Goal: Task Accomplishment & Management: Use online tool/utility

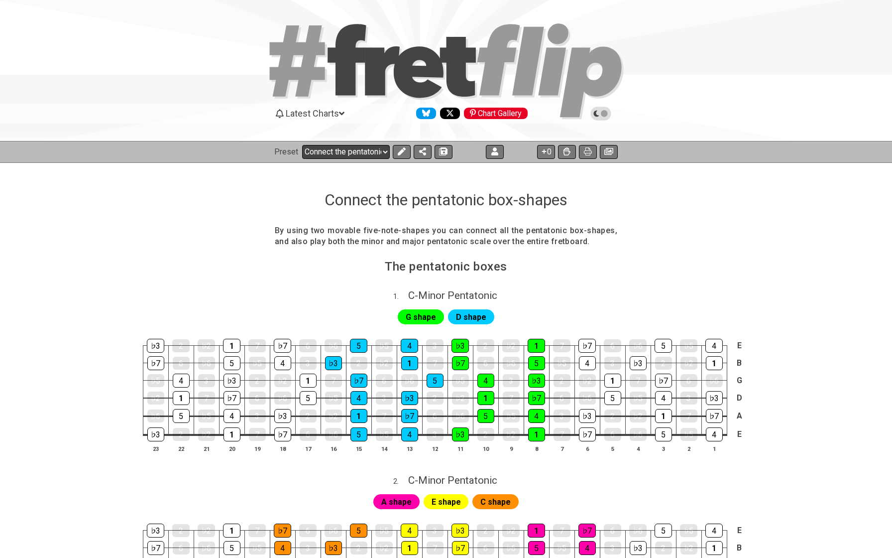
click at [351, 151] on select "Welcome to #fretflip! Initial Preset Custom Preset Minor Pentatonic Major Penta…" at bounding box center [346, 152] width 88 height 14
click at [364, 152] on select "Welcome to #fretflip! Initial Preset Custom Preset Minor Pentatonic Major Penta…" at bounding box center [346, 152] width 88 height 14
select select "/connect-pentatonic-boxes"
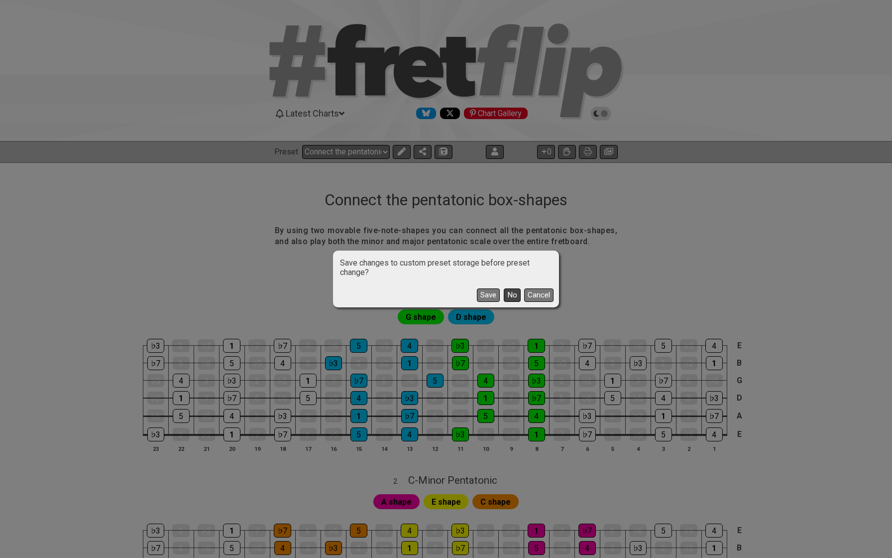
click at [511, 296] on button "No" at bounding box center [512, 294] width 17 height 13
select select "A"
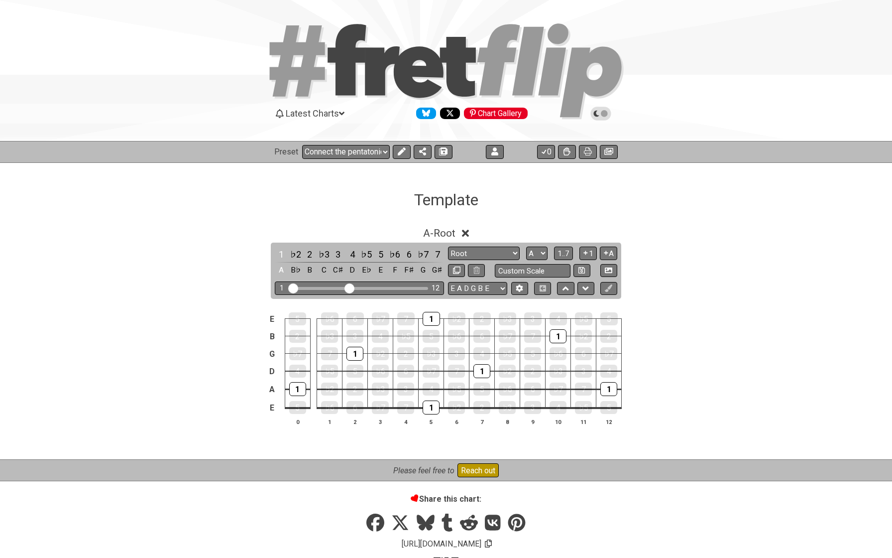
select select "/template"
drag, startPoint x: 351, startPoint y: 290, endPoint x: 401, endPoint y: 290, distance: 50.3
click at [401, 287] on input "Visible fret range" at bounding box center [359, 287] width 141 height 0
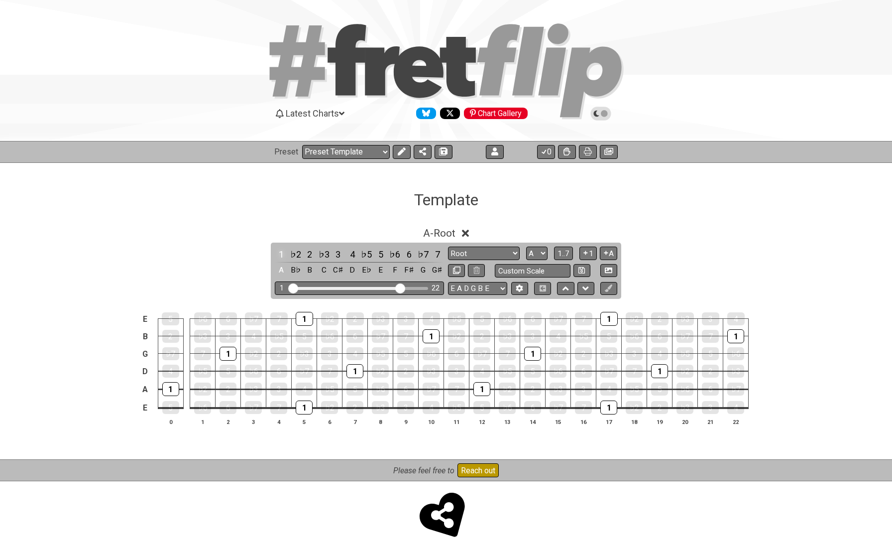
click at [280, 252] on div "1" at bounding box center [281, 253] width 13 height 13
click at [497, 255] on select "Root Root Minor Pentatonic Major Pentatonic Minor Blues Major Blues Major / Ion…" at bounding box center [484, 252] width 72 height 13
select select "Major Pentatonic"
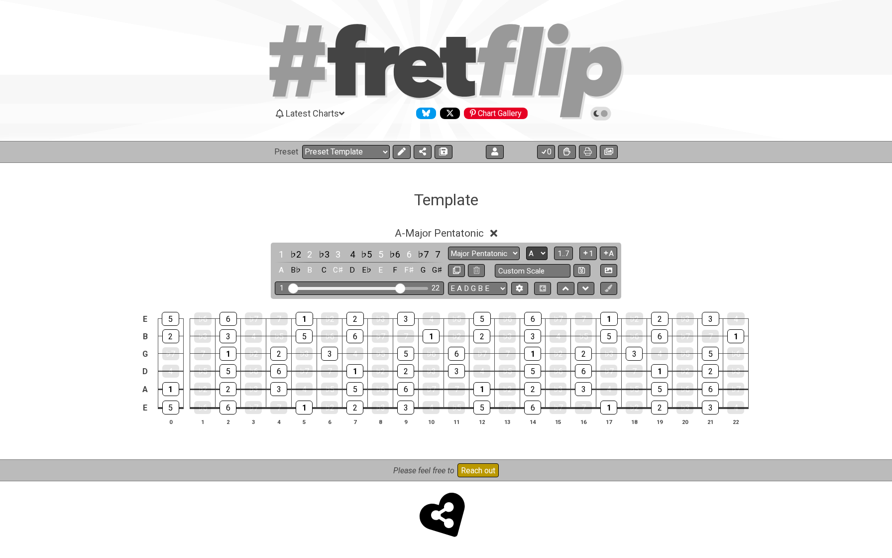
click at [530, 256] on select "A♭ A A♯ B♭ B C C♯ D♭ D D♯ E♭ E F F♯ G♭ G G♯" at bounding box center [536, 252] width 21 height 13
select select "F"
click at [608, 289] on icon at bounding box center [608, 287] width 7 height 7
click at [566, 151] on icon at bounding box center [567, 151] width 7 height 8
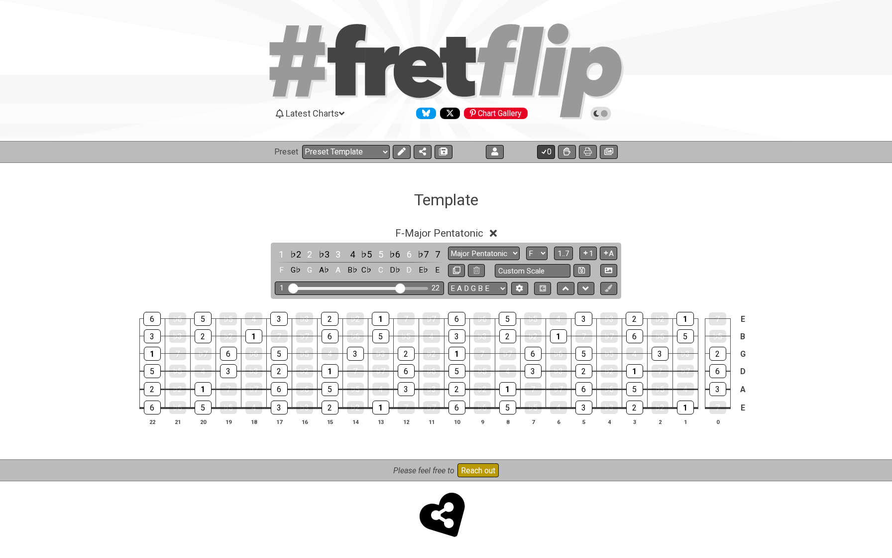
click at [546, 153] on icon at bounding box center [544, 151] width 10 height 8
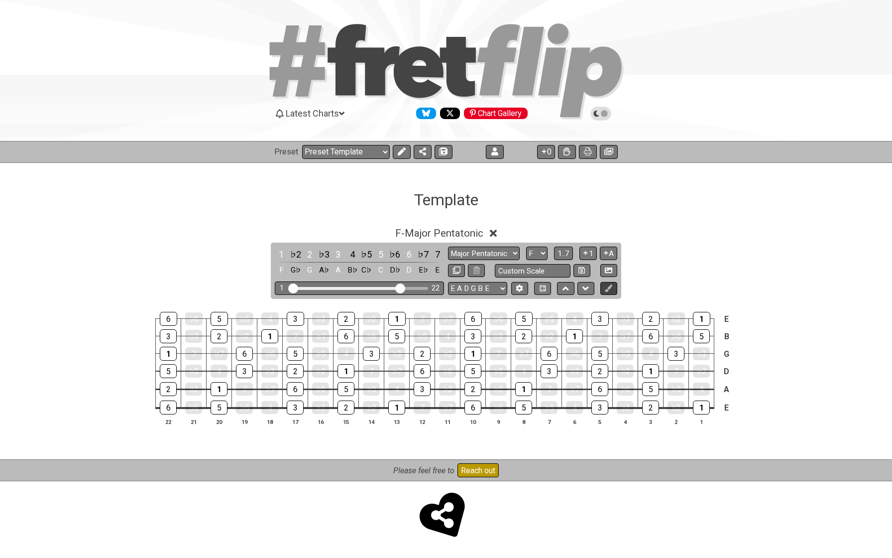
click at [611, 287] on icon at bounding box center [608, 287] width 7 height 7
click at [607, 290] on icon at bounding box center [608, 287] width 7 height 7
click at [699, 409] on div "1" at bounding box center [701, 407] width 17 height 14
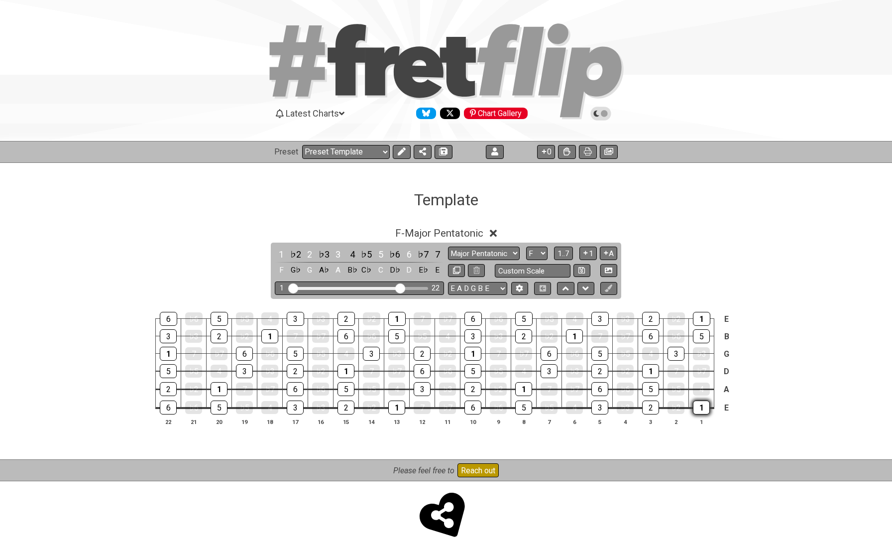
click at [699, 409] on div "1" at bounding box center [701, 407] width 17 height 14
click at [500, 233] on div "F - Major Pentatonic" at bounding box center [446, 230] width 777 height 18
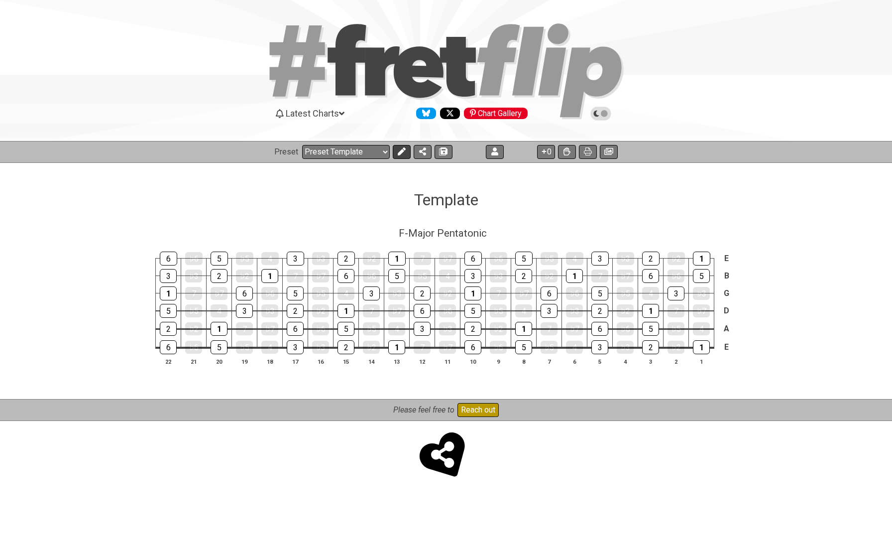
click at [403, 151] on icon at bounding box center [402, 151] width 8 height 8
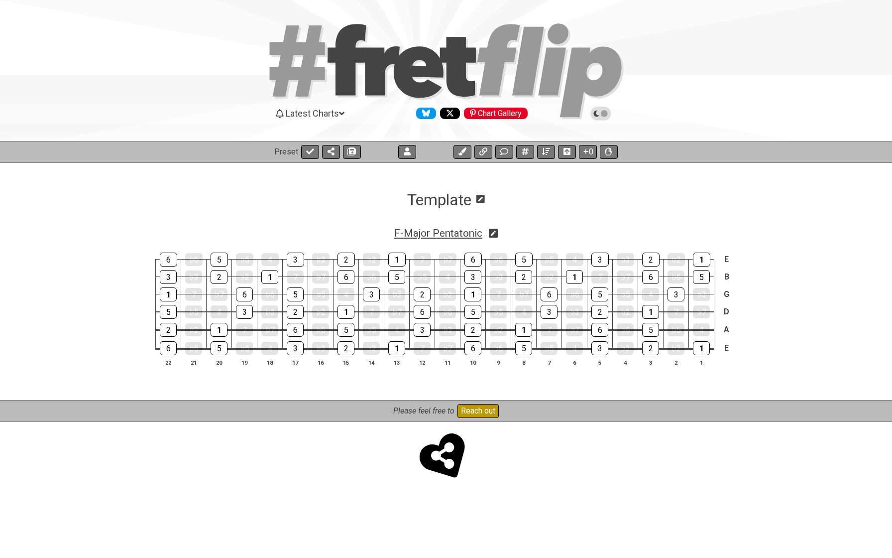
click at [468, 231] on span "F - Major Pentatonic" at bounding box center [438, 233] width 88 height 12
select select "Major Pentatonic"
select select "F"
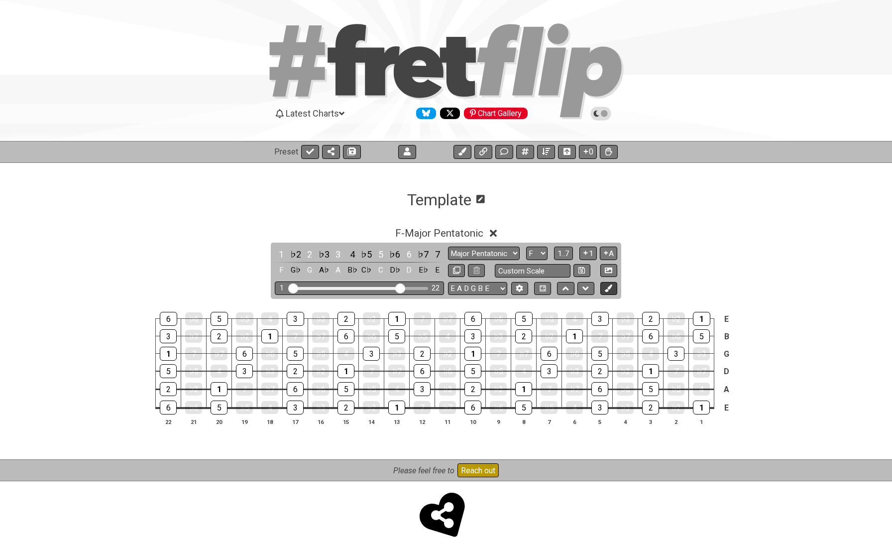
click at [609, 289] on icon at bounding box center [608, 287] width 7 height 7
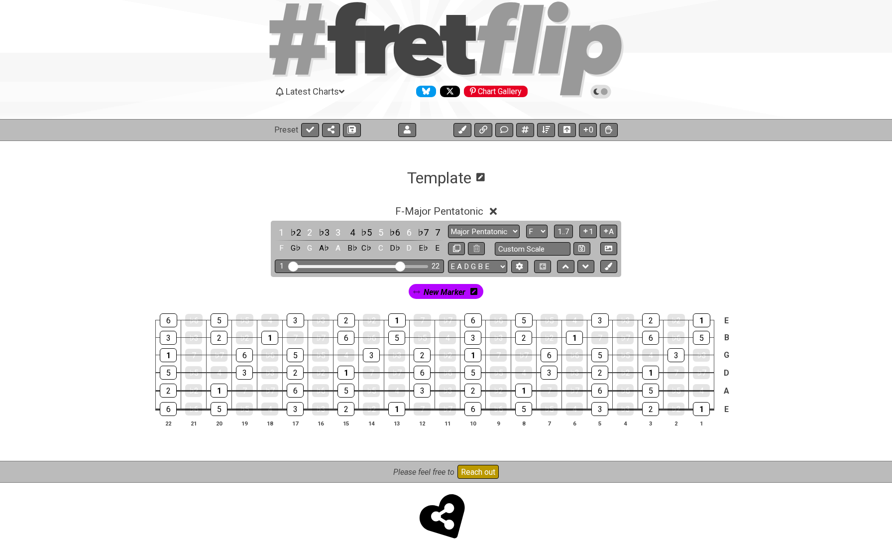
scroll to position [21, 0]
click at [454, 290] on span "New Marker" at bounding box center [445, 292] width 42 height 14
click at [474, 292] on icon at bounding box center [476, 292] width 7 height 8
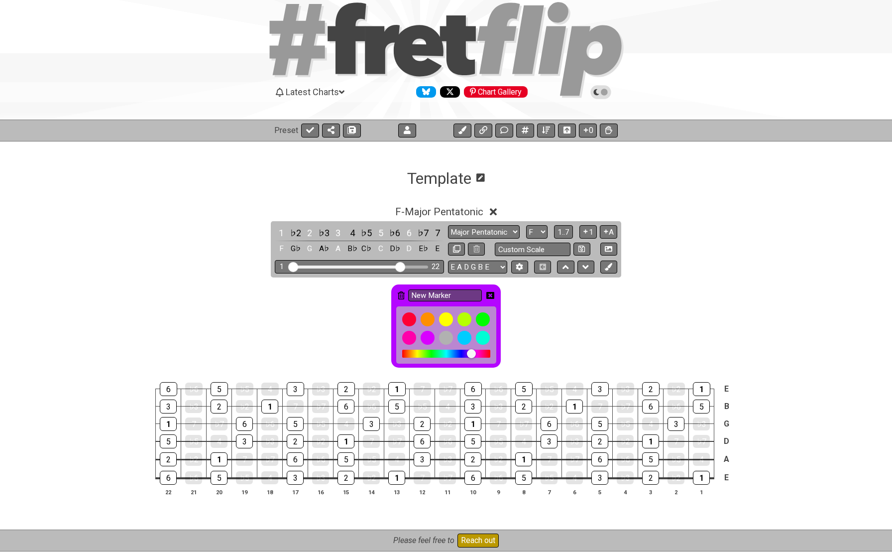
drag, startPoint x: 471, startPoint y: 353, endPoint x: 465, endPoint y: 354, distance: 6.2
click at [465, 354] on div at bounding box center [446, 354] width 88 height 8
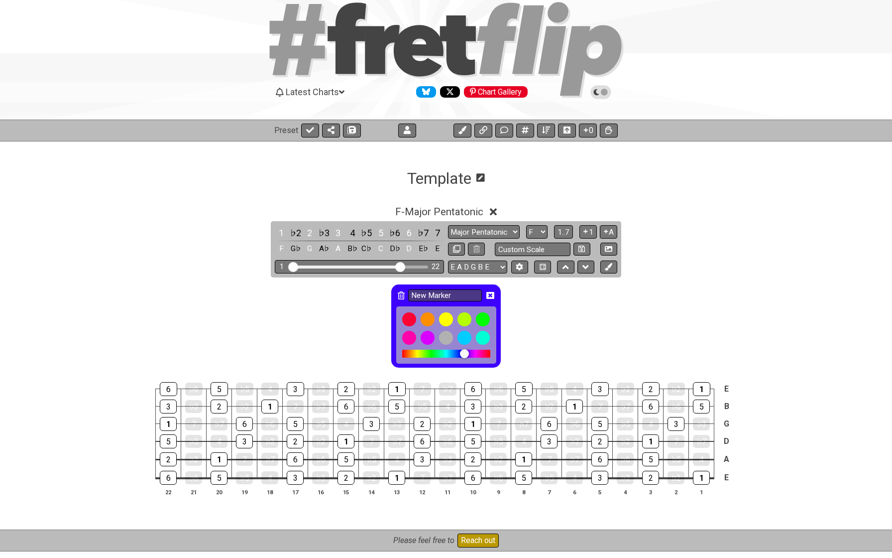
click at [464, 354] on div at bounding box center [464, 353] width 9 height 9
click at [464, 340] on div at bounding box center [464, 337] width 17 height 17
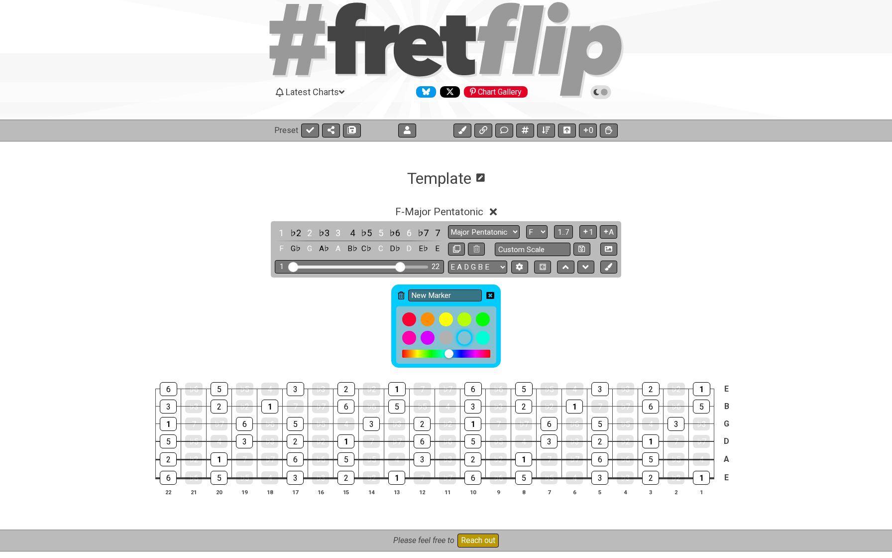
click at [464, 340] on div at bounding box center [464, 337] width 17 height 17
click at [701, 479] on div "1" at bounding box center [701, 478] width 17 height 14
click at [608, 267] on icon at bounding box center [608, 266] width 7 height 7
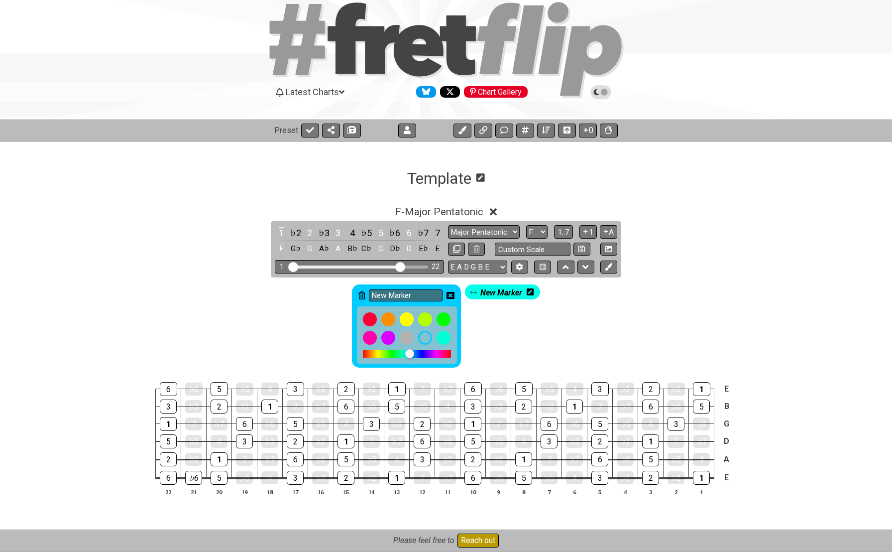
click at [530, 289] on icon at bounding box center [530, 291] width 7 height 7
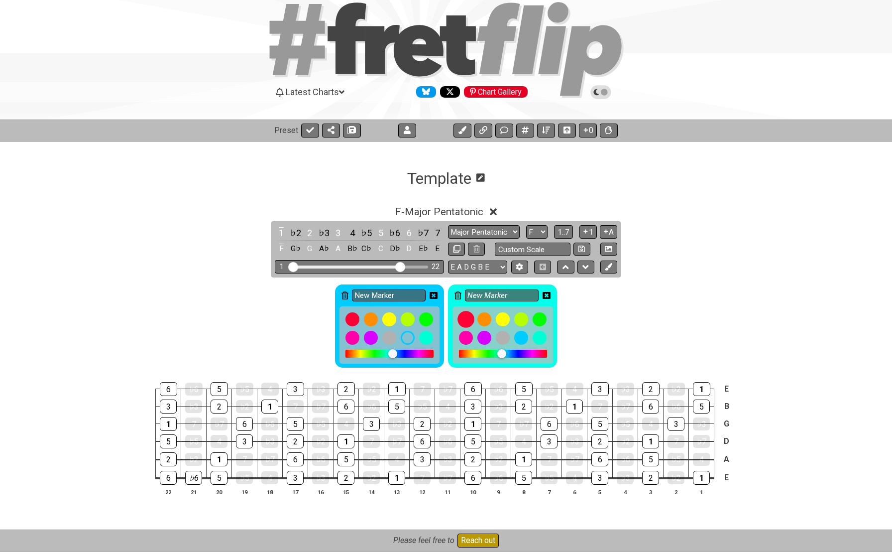
click at [468, 313] on div at bounding box center [466, 319] width 17 height 17
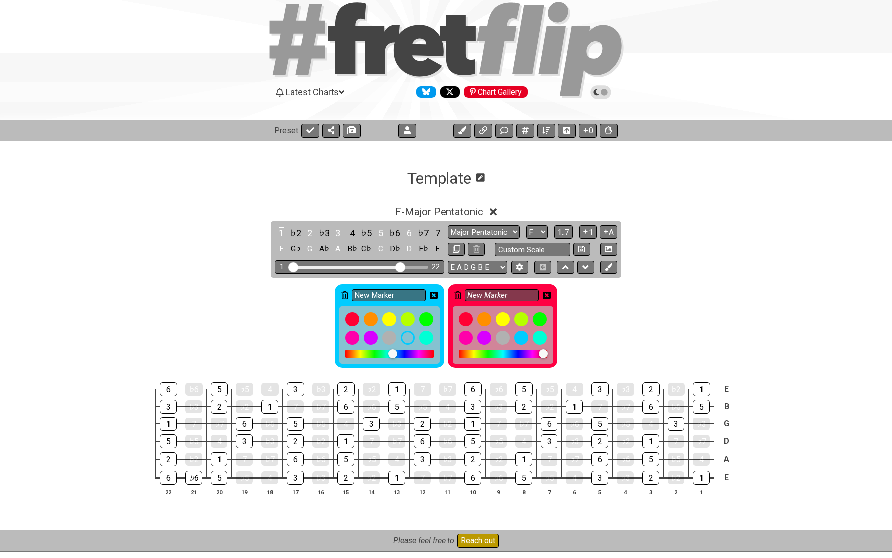
click at [543, 355] on div at bounding box center [543, 353] width 9 height 9
click at [541, 355] on div at bounding box center [541, 353] width 9 height 9
click at [391, 353] on div at bounding box center [392, 353] width 9 height 9
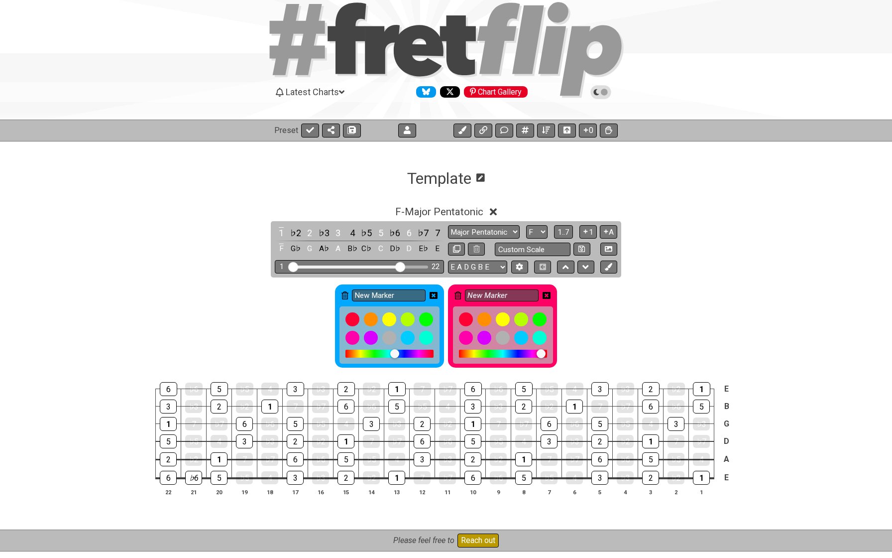
click at [395, 354] on div at bounding box center [394, 353] width 9 height 9
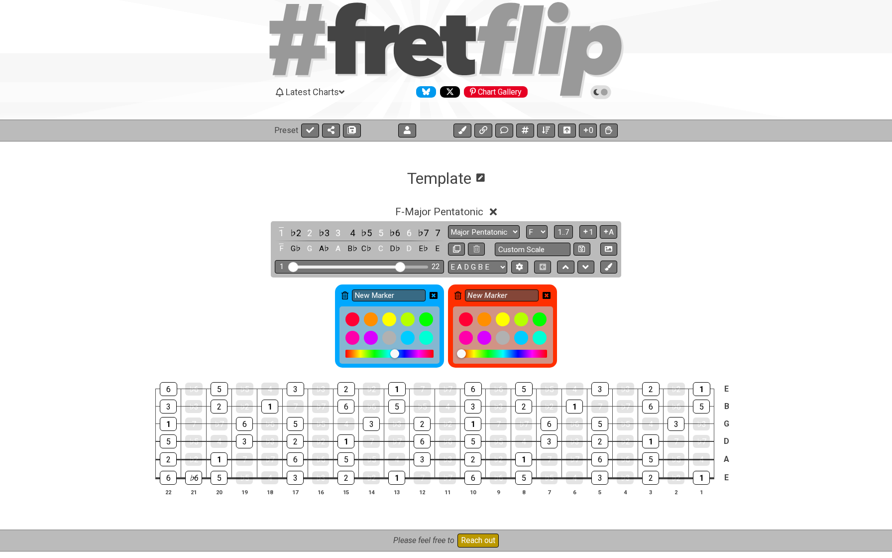
drag, startPoint x: 542, startPoint y: 354, endPoint x: 462, endPoint y: 355, distance: 80.7
click at [462, 355] on div at bounding box center [461, 353] width 9 height 9
click at [463, 355] on div at bounding box center [463, 353] width 9 height 9
click at [384, 294] on input "New Marker" at bounding box center [389, 295] width 74 height 12
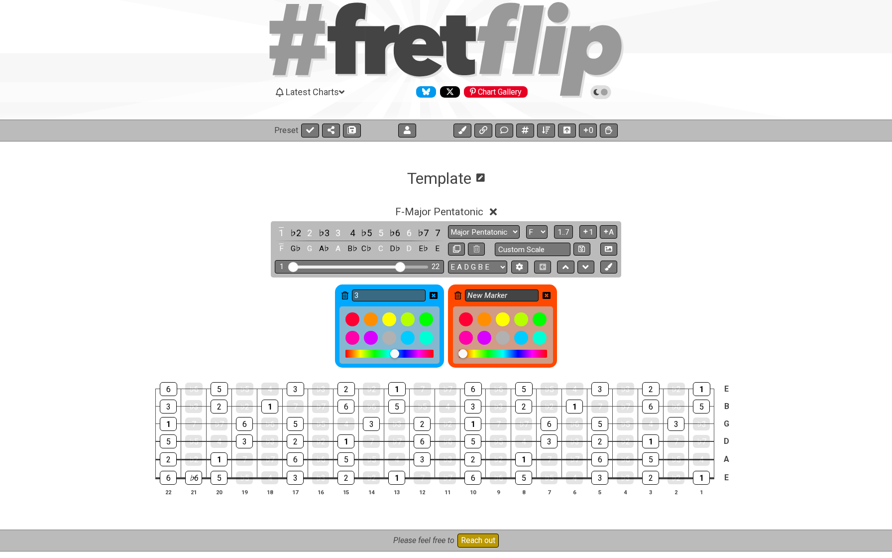
type input "3"
click at [489, 295] on input "New Marker" at bounding box center [502, 295] width 74 height 12
type input "2"
click at [631, 297] on div "3 2" at bounding box center [446, 323] width 777 height 92
click at [459, 304] on div "2" at bounding box center [502, 325] width 109 height 83
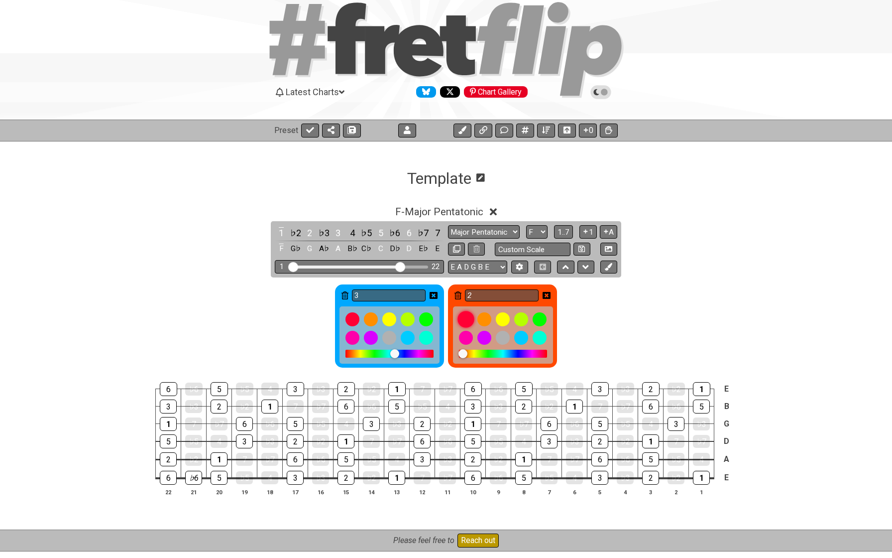
click at [465, 319] on div at bounding box center [466, 319] width 17 height 17
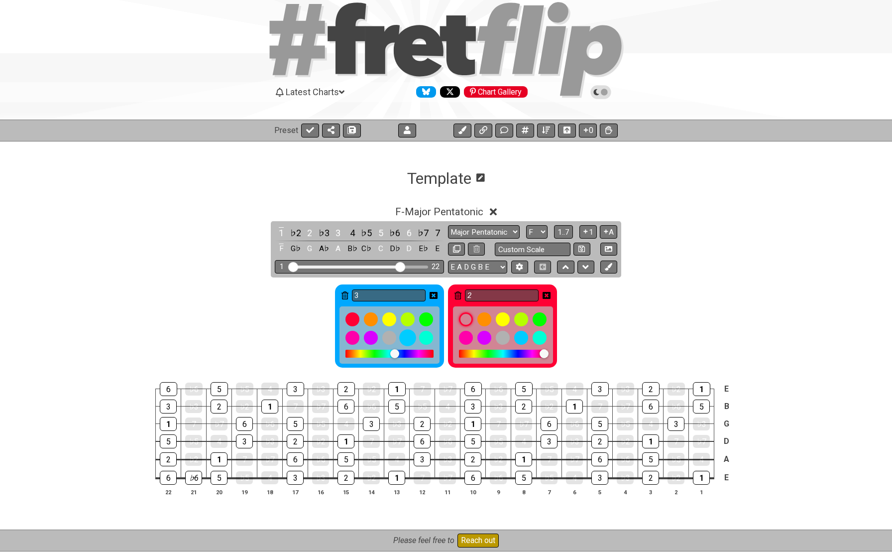
click at [411, 338] on div at bounding box center [408, 337] width 17 height 17
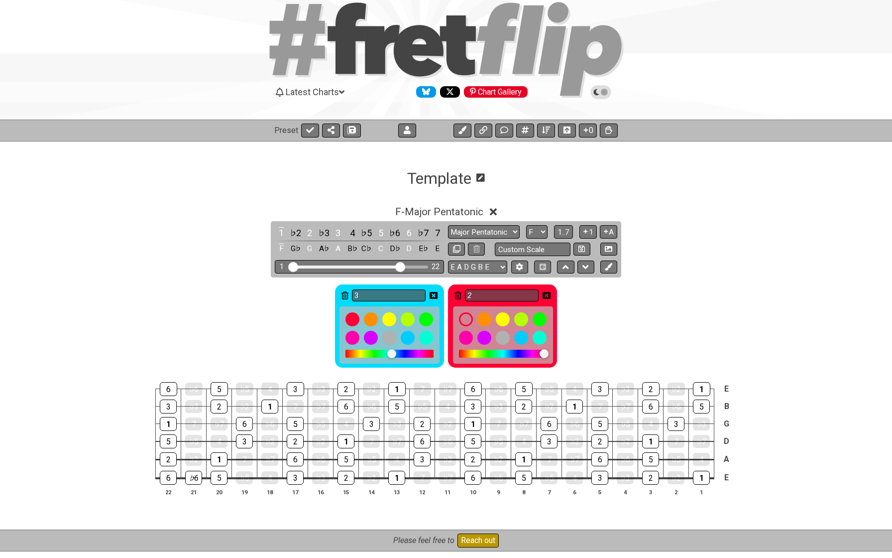
click at [392, 355] on div at bounding box center [391, 353] width 9 height 9
click at [287, 323] on div "3 2" at bounding box center [446, 323] width 777 height 92
click at [434, 293] on icon at bounding box center [434, 295] width 8 height 7
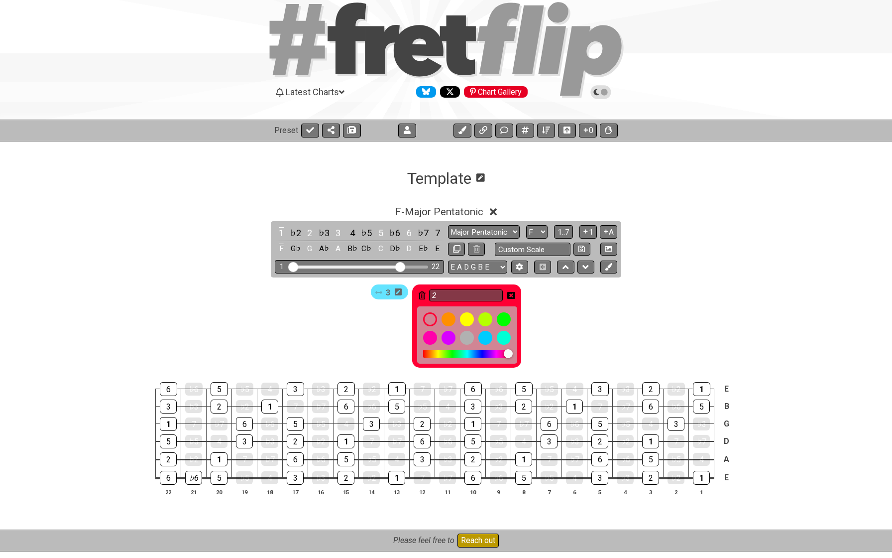
click at [512, 296] on icon at bounding box center [511, 295] width 8 height 8
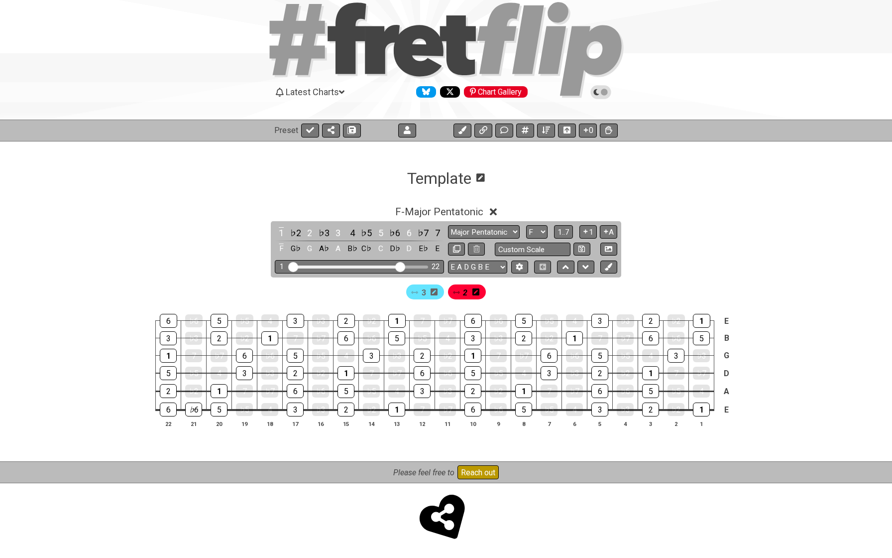
click at [436, 294] on icon at bounding box center [434, 291] width 7 height 7
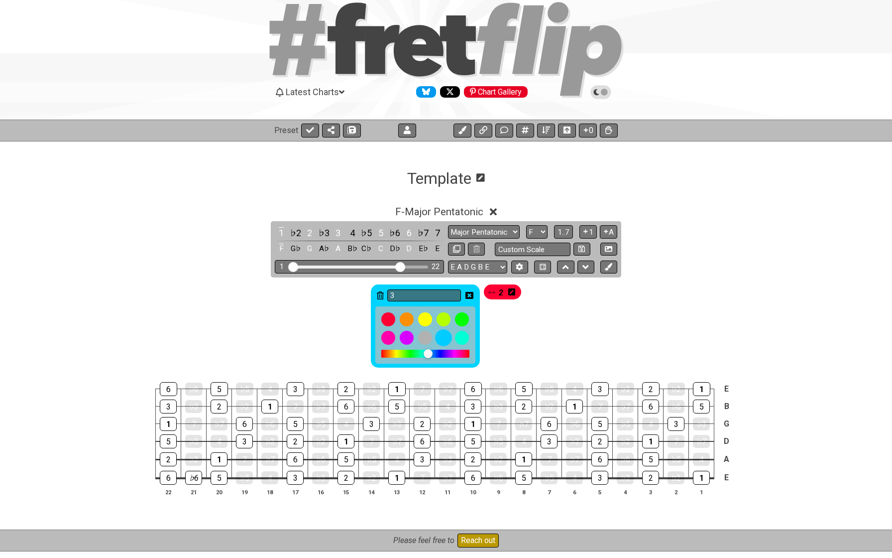
click at [443, 338] on div at bounding box center [443, 337] width 17 height 17
click at [509, 292] on icon at bounding box center [511, 291] width 7 height 7
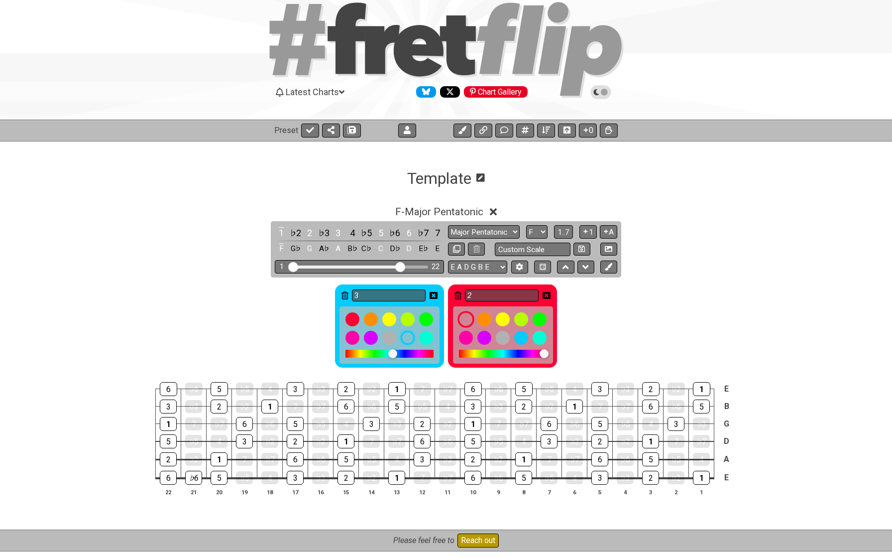
click at [462, 321] on div at bounding box center [466, 319] width 17 height 17
click at [545, 294] on icon at bounding box center [547, 295] width 8 height 8
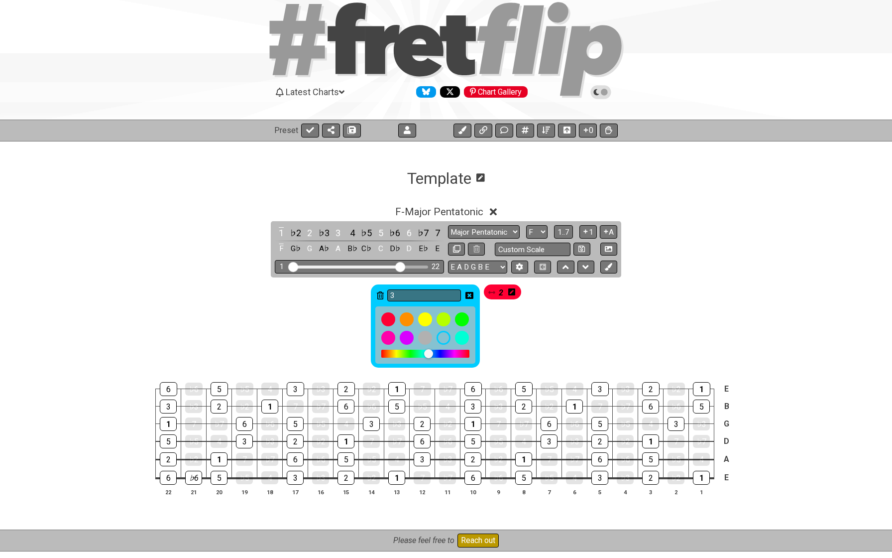
click at [469, 294] on icon at bounding box center [470, 295] width 8 height 8
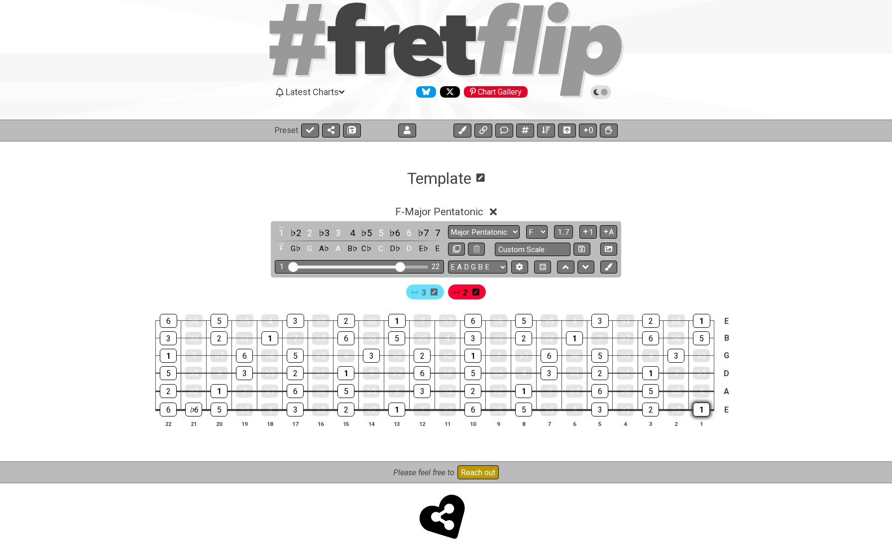
click at [698, 408] on div "1" at bounding box center [701, 409] width 17 height 14
click at [695, 407] on div "1" at bounding box center [701, 409] width 17 height 14
click at [501, 288] on div "3 2" at bounding box center [446, 289] width 777 height 24
click at [604, 268] on button at bounding box center [608, 266] width 17 height 13
click at [516, 292] on icon at bounding box center [515, 292] width 7 height 8
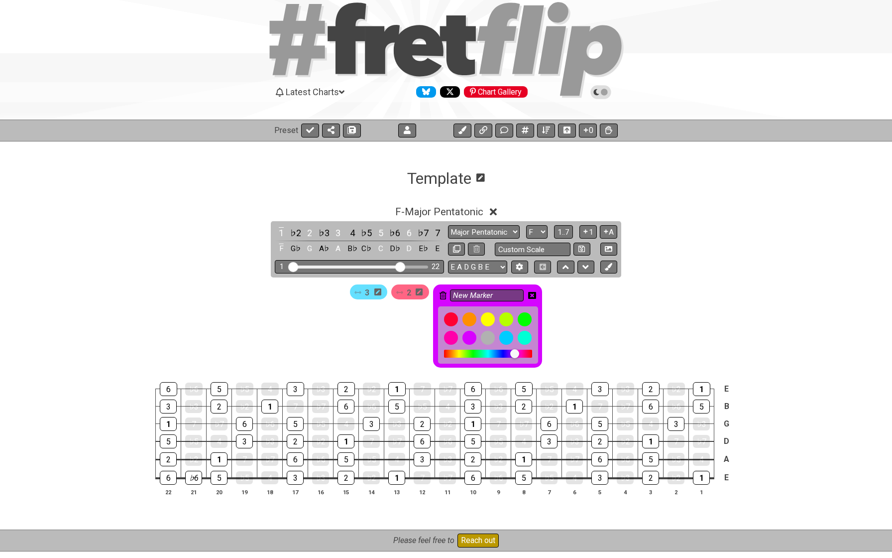
click at [535, 294] on icon at bounding box center [532, 295] width 8 height 7
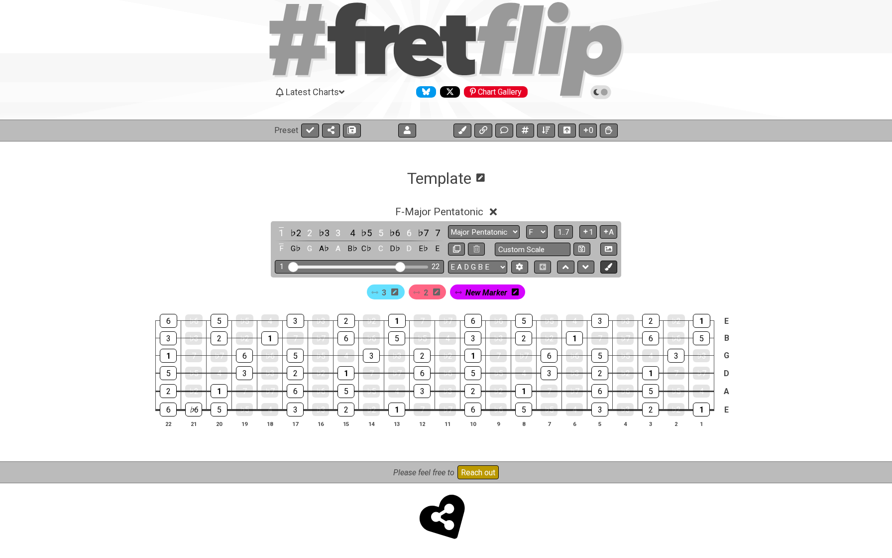
click at [606, 268] on icon at bounding box center [608, 266] width 7 height 7
click at [542, 295] on span "New Marker" at bounding box center [528, 292] width 42 height 14
click at [518, 299] on div "New Marker" at bounding box center [530, 291] width 84 height 19
click at [513, 293] on span "New Marker" at bounding box center [528, 292] width 46 height 14
click at [527, 286] on span "New Marker" at bounding box center [528, 292] width 42 height 14
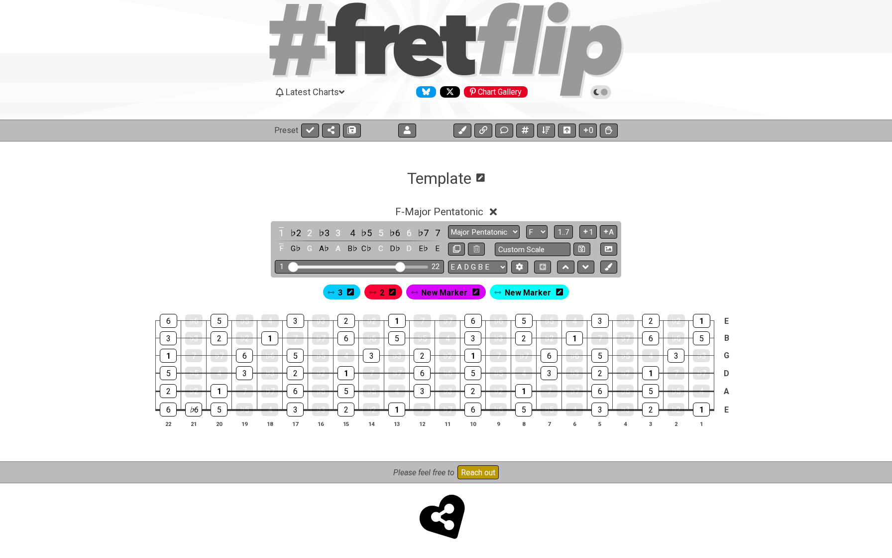
click at [451, 288] on span "New Marker" at bounding box center [444, 292] width 46 height 14
click at [477, 292] on icon at bounding box center [473, 291] width 7 height 7
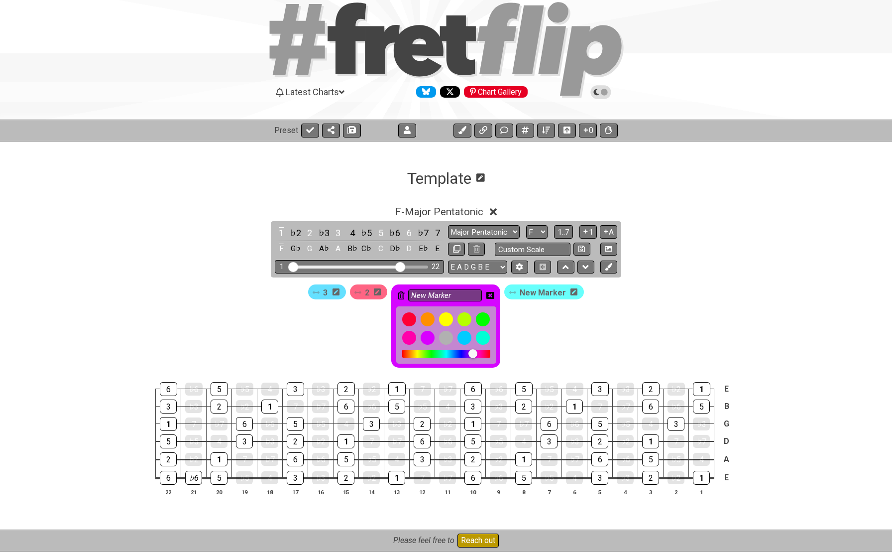
click at [402, 296] on icon at bounding box center [401, 295] width 7 height 8
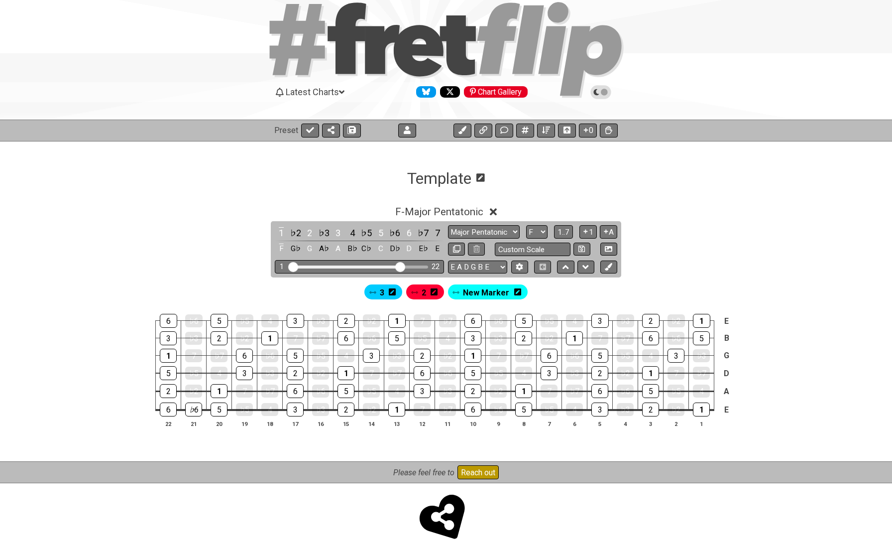
click at [515, 290] on icon at bounding box center [517, 291] width 7 height 7
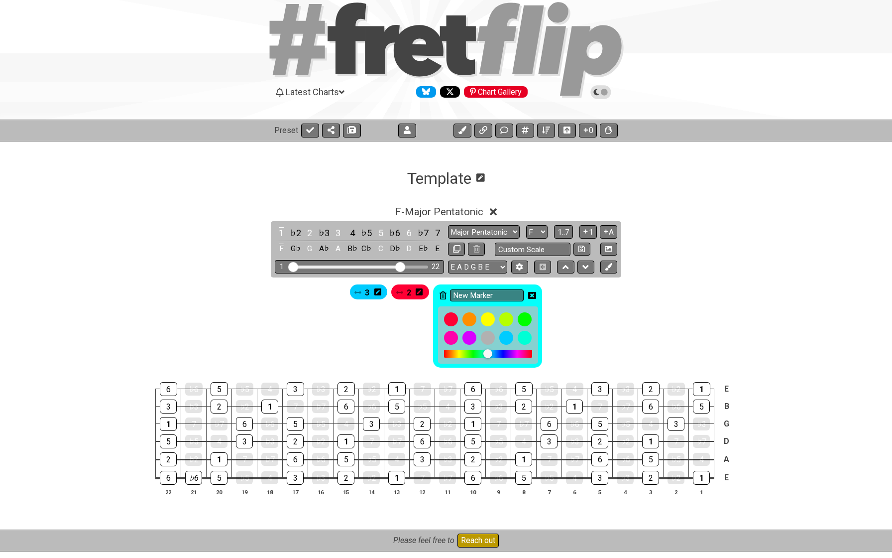
click at [445, 292] on icon at bounding box center [443, 295] width 7 height 8
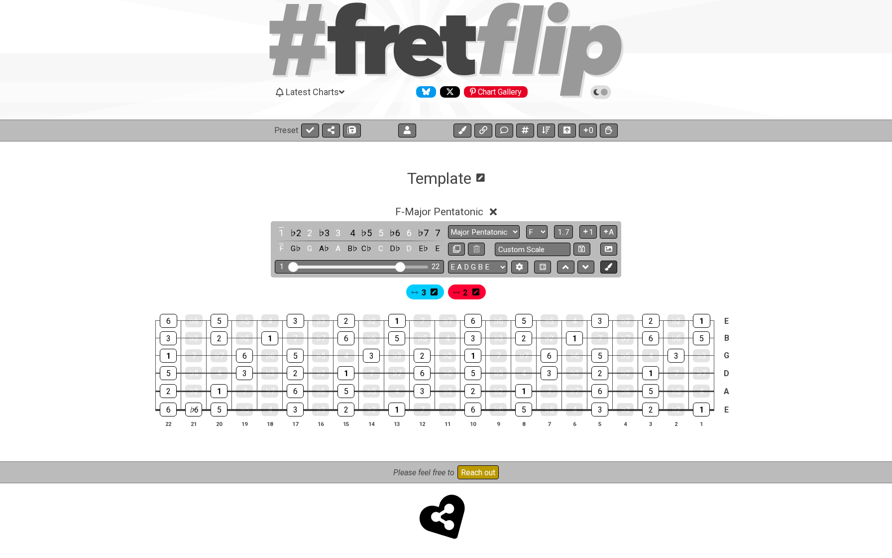
click at [610, 263] on icon at bounding box center [608, 266] width 7 height 7
click at [552, 293] on div "New Marker" at bounding box center [529, 291] width 75 height 15
click at [559, 292] on icon at bounding box center [557, 291] width 7 height 7
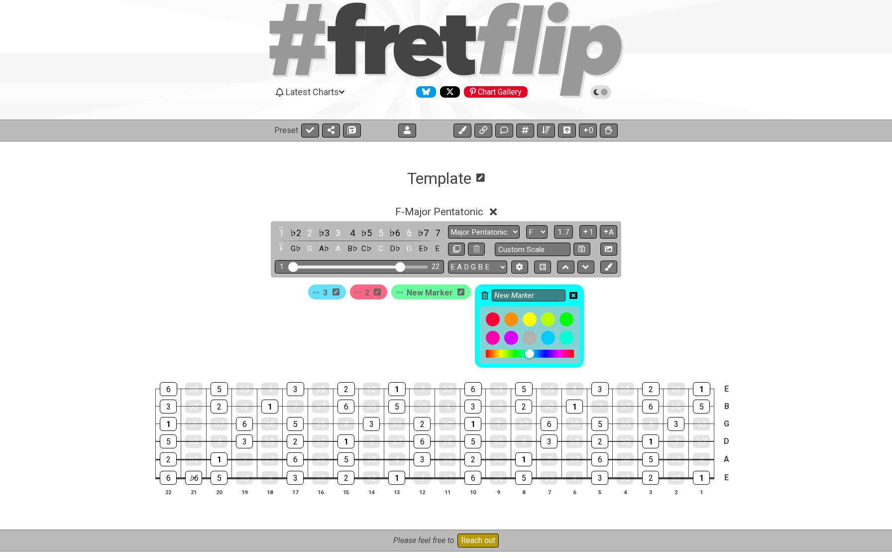
click at [485, 293] on icon at bounding box center [484, 295] width 7 height 8
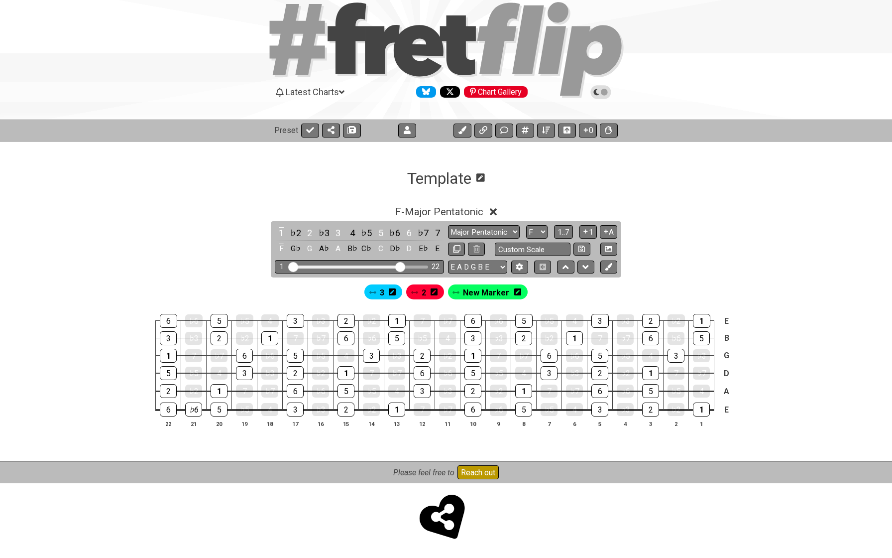
click at [516, 289] on icon at bounding box center [517, 291] width 7 height 7
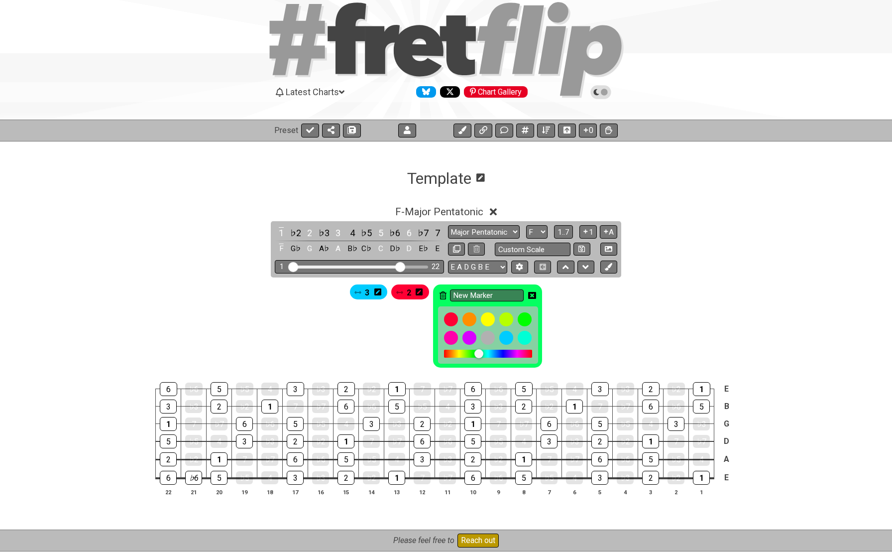
click at [442, 293] on icon at bounding box center [443, 295] width 7 height 8
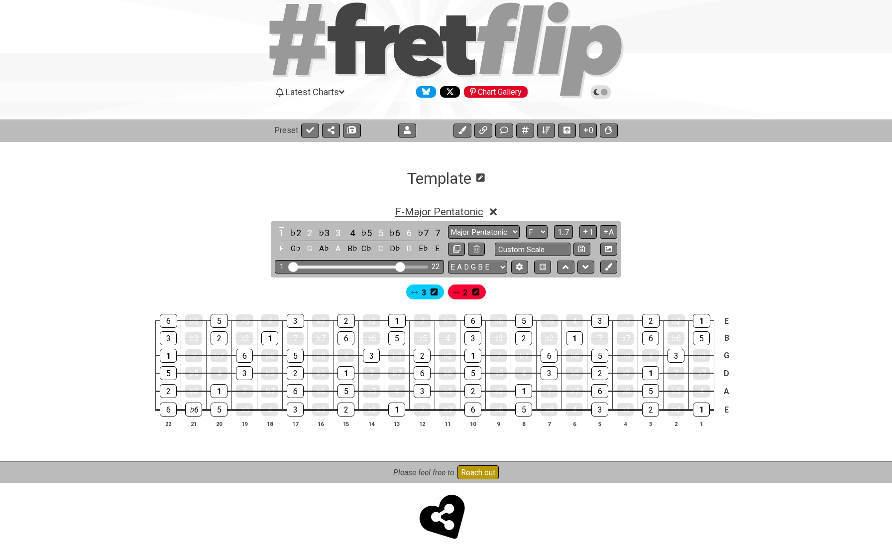
click at [423, 213] on span "F - Major Pentatonic" at bounding box center [439, 212] width 88 height 12
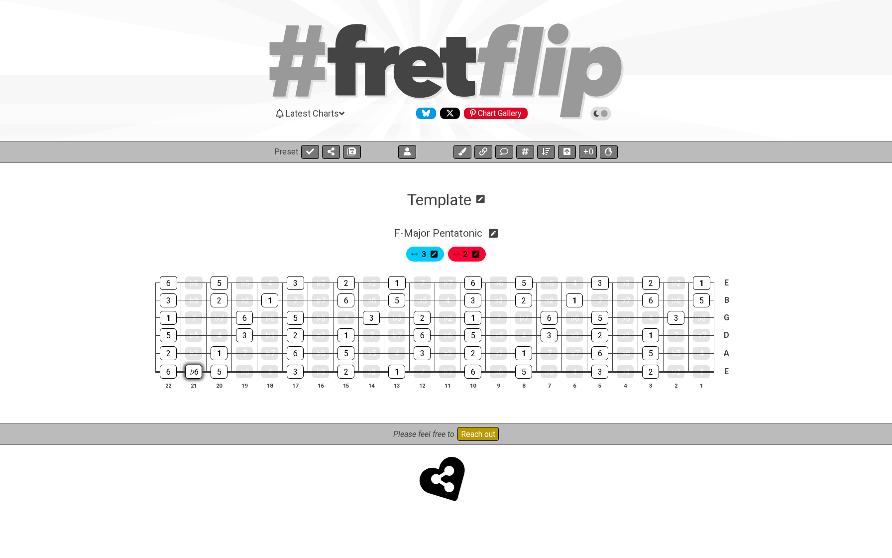
click at [195, 369] on div "♭6" at bounding box center [193, 371] width 17 height 14
click at [700, 369] on div "1" at bounding box center [701, 371] width 17 height 14
click at [493, 231] on icon at bounding box center [493, 233] width 9 height 9
select select "Major Pentatonic"
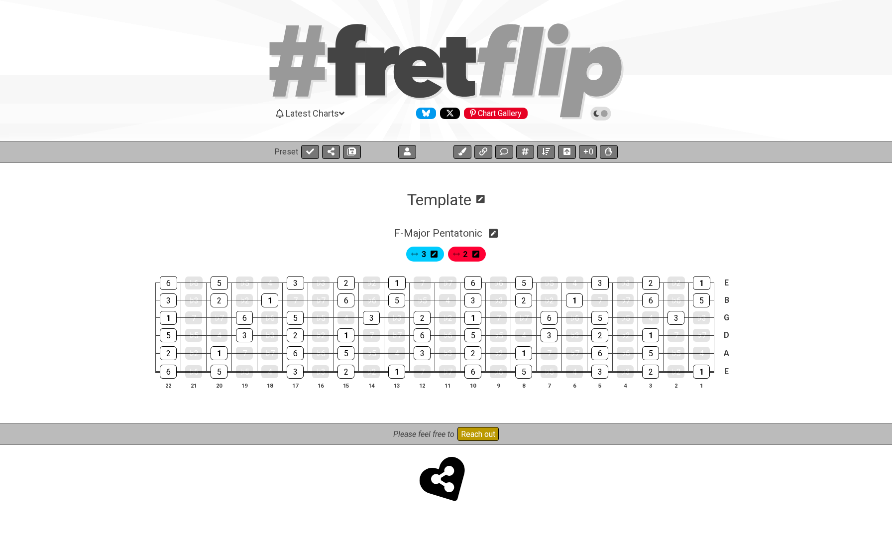
select select "F"
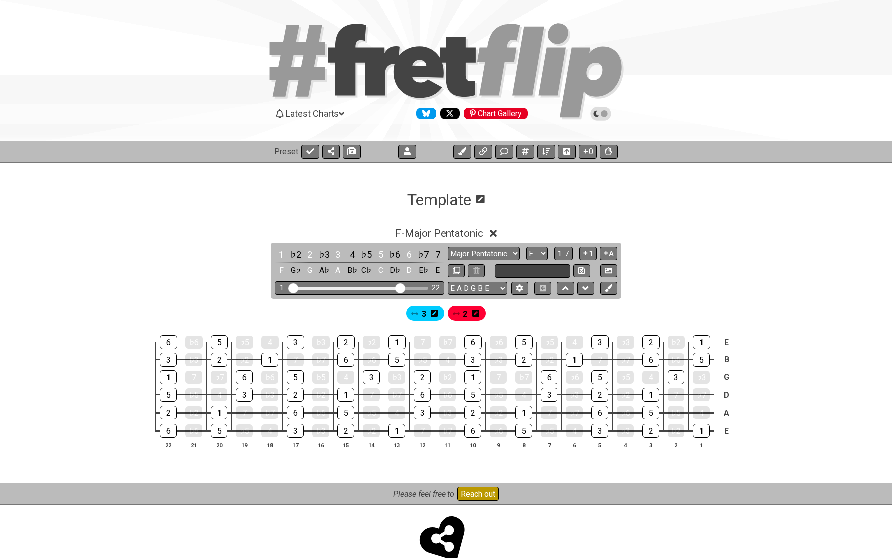
click at [502, 266] on input "text" at bounding box center [533, 270] width 76 height 13
type input "Major 3:2"
click at [679, 252] on div "F - Major Pentatonic 1 ♭2 2 ♭3 3 4 ♭5 5 ♭6 6 ♭7 7 F G♭ G A♭ A B♭ C♭ C D♭ D E♭ E…" at bounding box center [446, 342] width 777 height 242
click at [466, 235] on span "F - Major Pentatonic" at bounding box center [439, 233] width 88 height 12
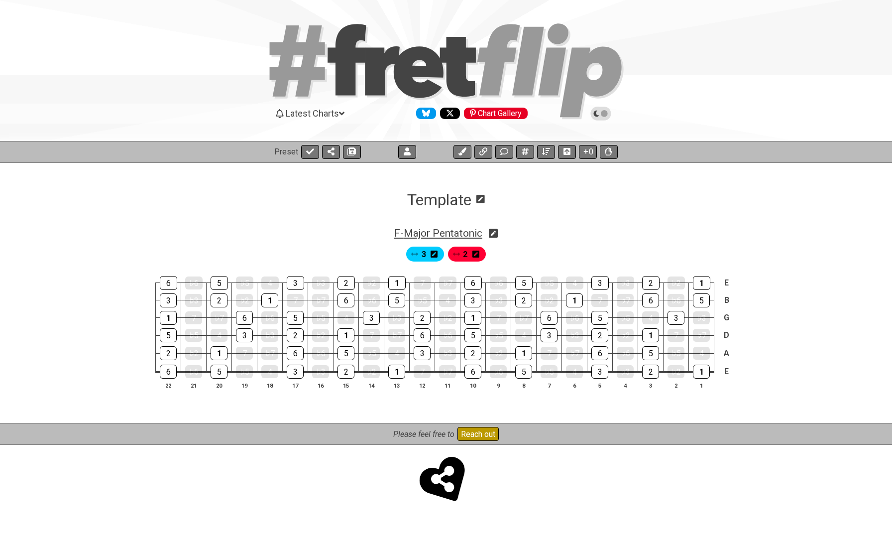
click at [466, 235] on span "F - Major Pentatonic" at bounding box center [438, 233] width 88 height 12
select select "Major Pentatonic"
select select "F"
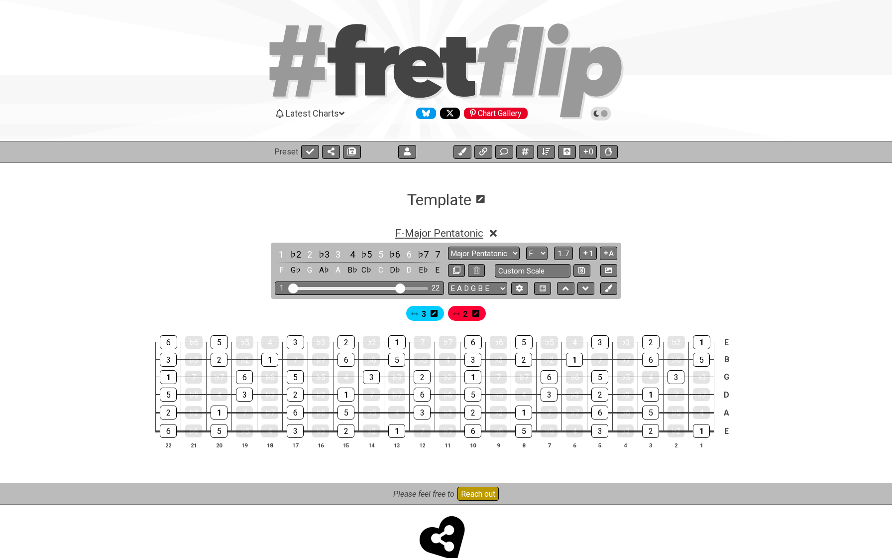
click at [466, 235] on span "F - Major Pentatonic" at bounding box center [439, 233] width 88 height 12
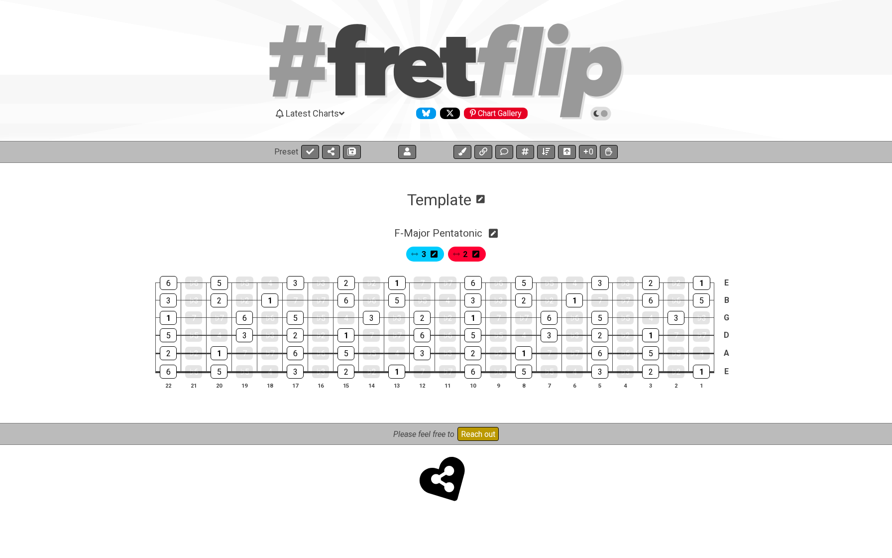
click at [425, 256] on span "3" at bounding box center [424, 254] width 4 height 14
click at [421, 256] on div "3" at bounding box center [425, 253] width 38 height 15
click at [312, 152] on icon at bounding box center [310, 151] width 8 height 8
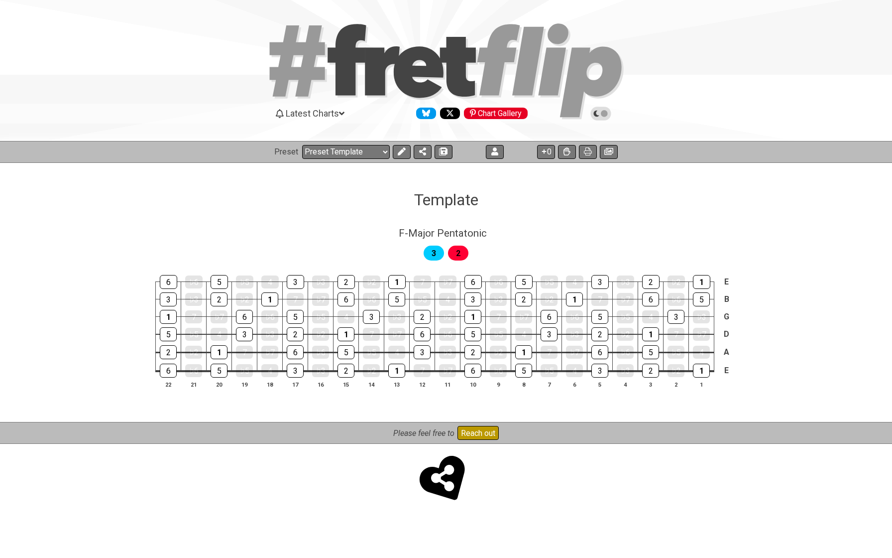
click at [312, 152] on select "Welcome to #fretflip! Initial Preset Custom Preset Minor Pentatonic Major Penta…" at bounding box center [346, 152] width 88 height 14
click at [446, 151] on icon at bounding box center [443, 151] width 7 height 8
select select "/024K1QTM1"
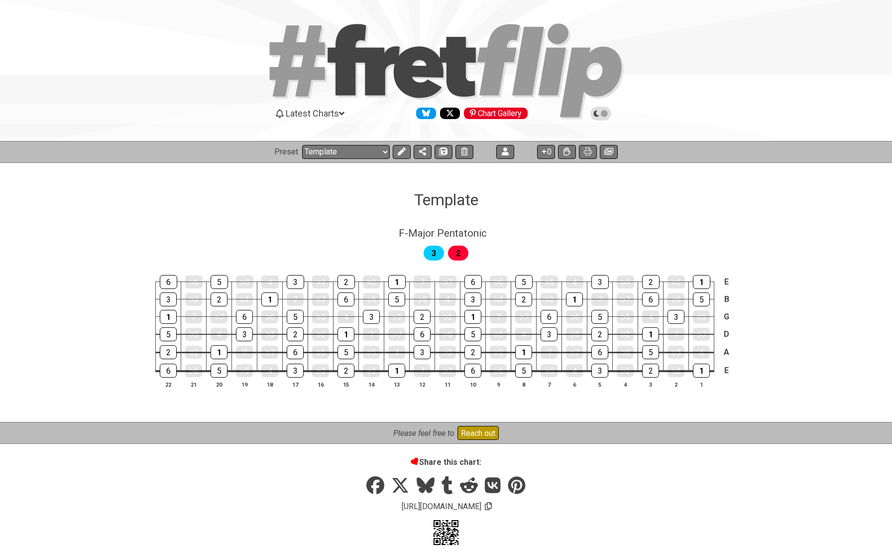
click at [400, 152] on icon at bounding box center [402, 151] width 8 height 8
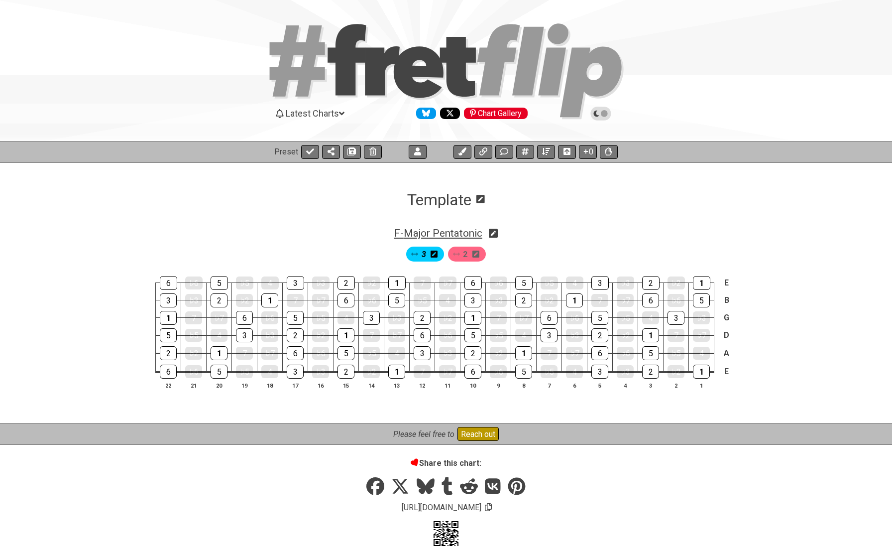
click at [477, 233] on span "F - Major Pentatonic" at bounding box center [438, 233] width 88 height 12
select select "Major Pentatonic"
select select "F"
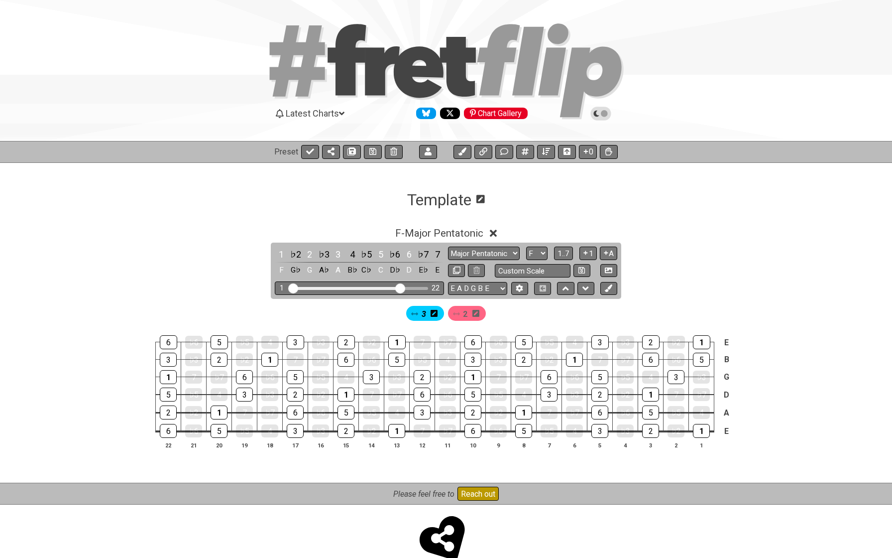
click at [451, 203] on h1 "Template" at bounding box center [439, 199] width 64 height 19
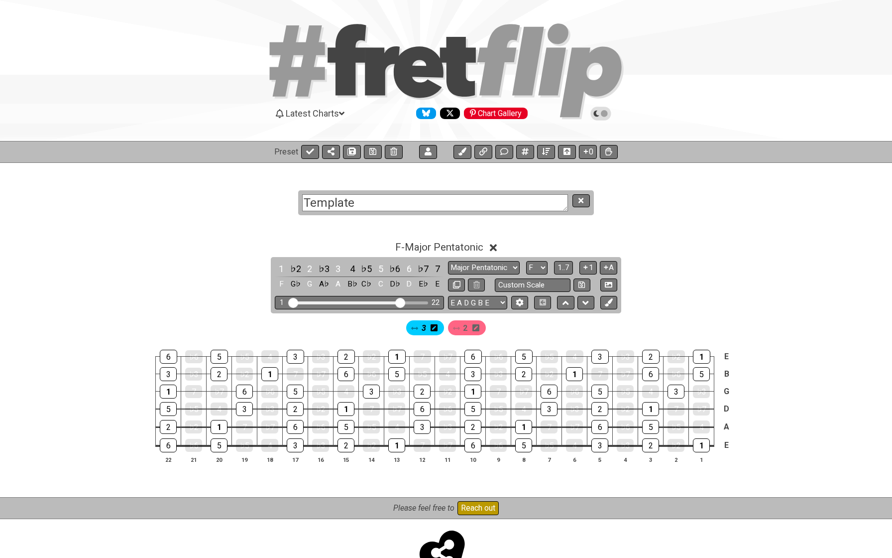
click at [451, 203] on textarea "Template" at bounding box center [435, 202] width 266 height 17
type textarea "3:2 System"
click at [164, 210] on section "3:2 System" at bounding box center [446, 192] width 892 height 61
click at [351, 155] on icon at bounding box center [351, 151] width 7 height 7
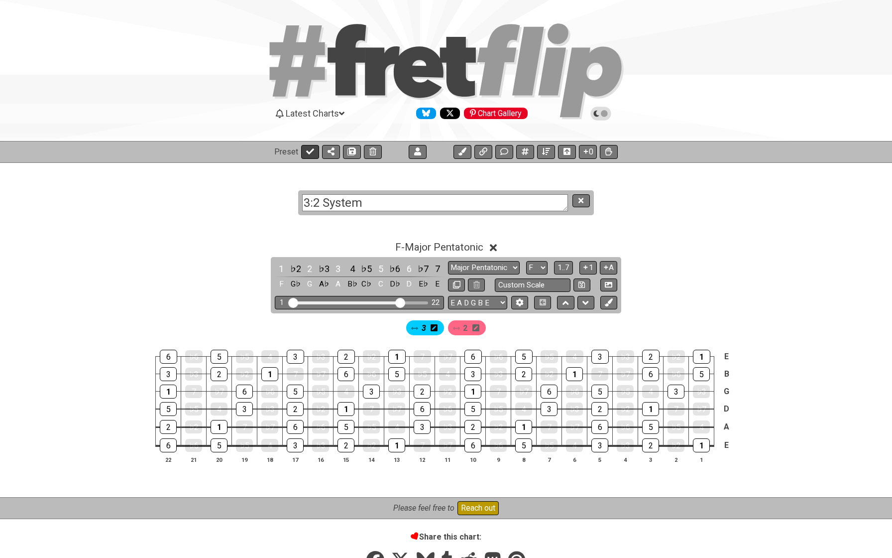
click at [315, 152] on button at bounding box center [310, 152] width 18 height 14
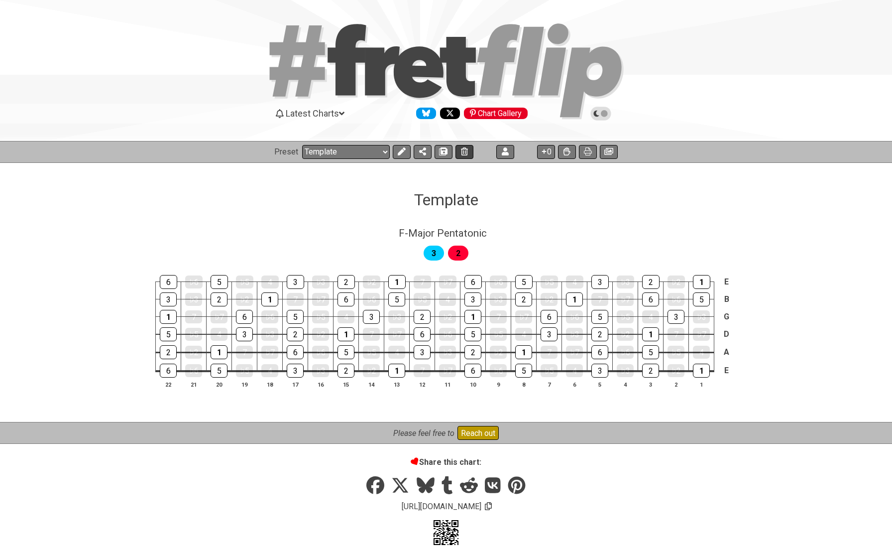
click at [463, 156] on button at bounding box center [465, 152] width 18 height 14
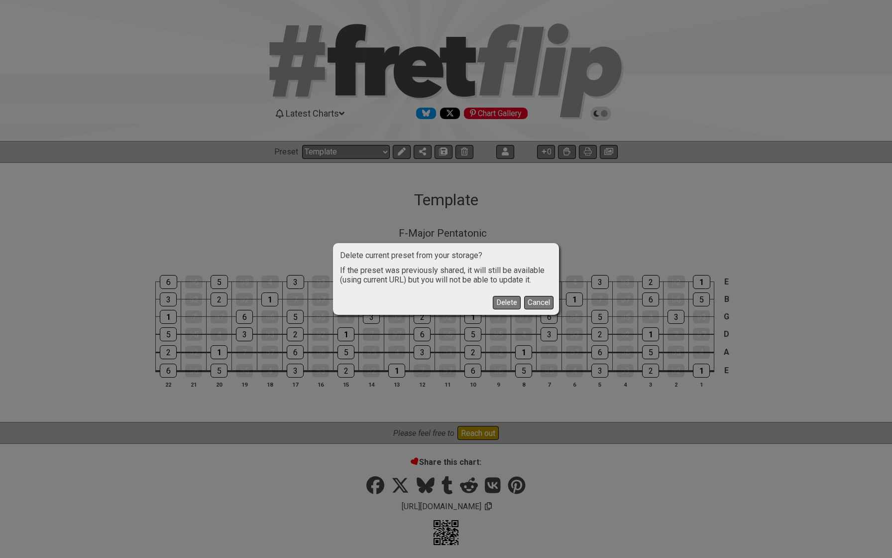
click at [511, 305] on button "Delete" at bounding box center [507, 302] width 28 height 13
select select "/welcome"
select select "C"
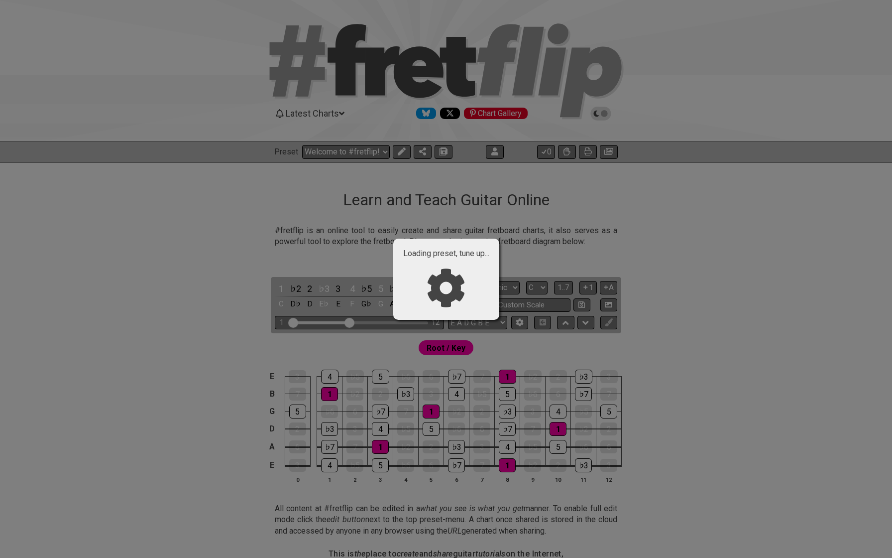
select select "/022A1JKW3"
select select "F"
select select "Major Pentatonic"
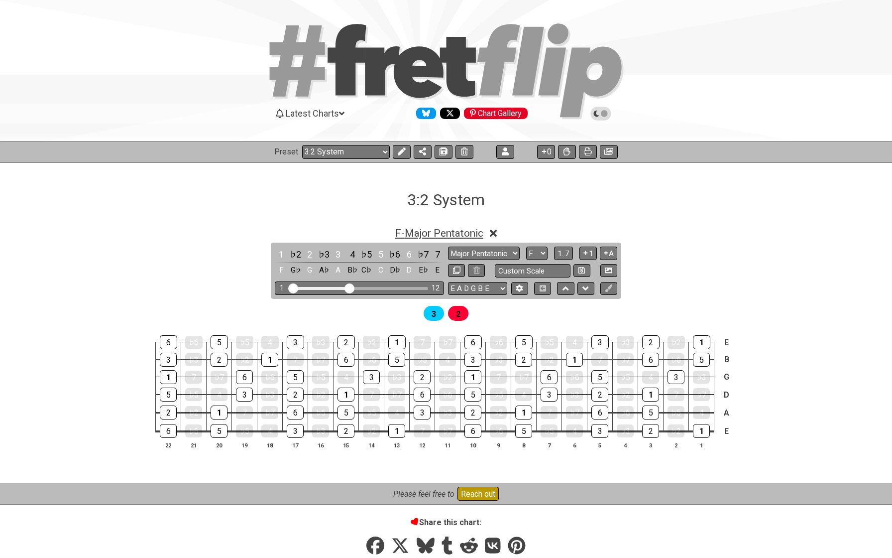
click at [407, 235] on span "F - Major Pentatonic" at bounding box center [439, 233] width 88 height 12
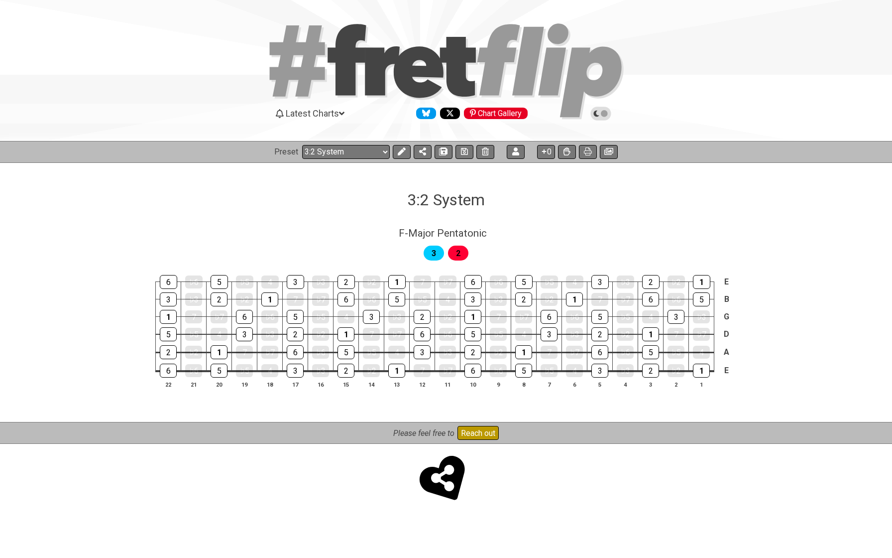
click at [456, 255] on span "2" at bounding box center [458, 253] width 4 height 14
click at [416, 158] on button at bounding box center [423, 152] width 18 height 14
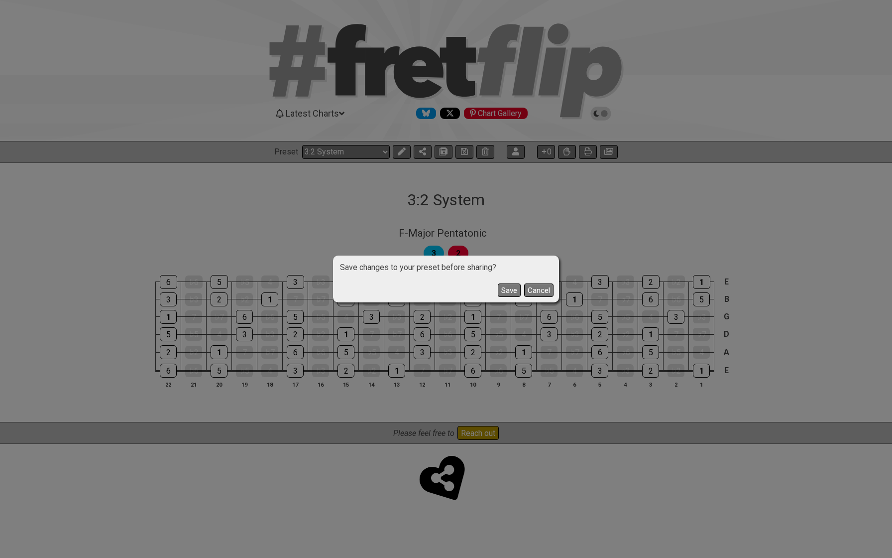
click at [403, 157] on div "Save changes to your preset before sharing? Save Cancel" at bounding box center [446, 279] width 892 height 558
click at [533, 289] on button "Cancel" at bounding box center [538, 289] width 29 height 13
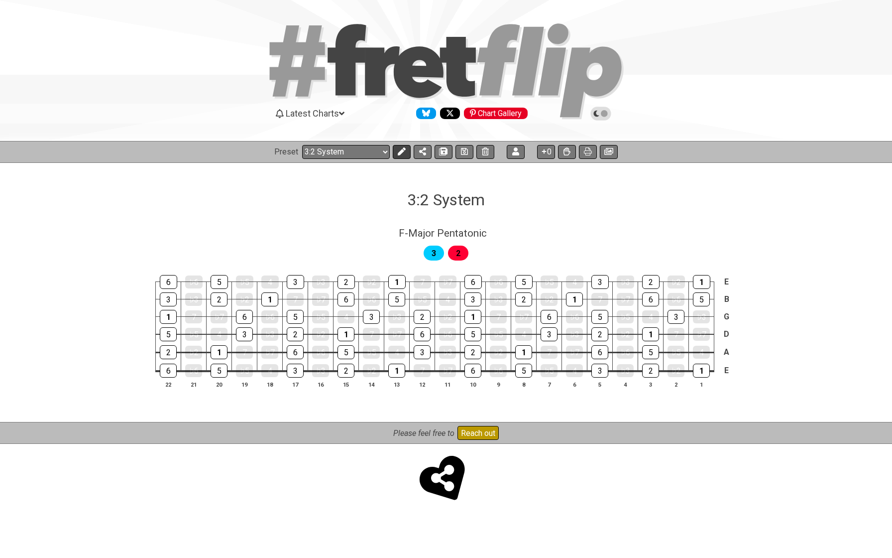
click at [398, 147] on icon at bounding box center [402, 151] width 8 height 8
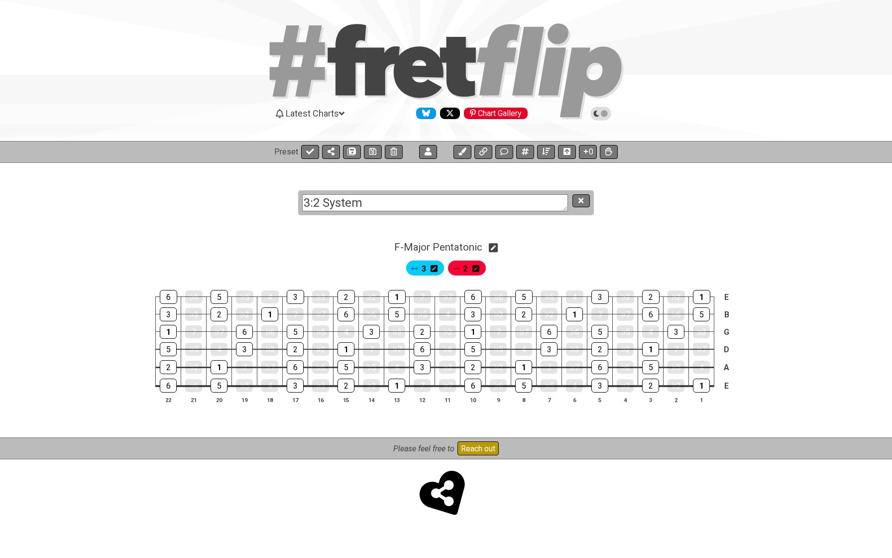
click at [426, 267] on span "3" at bounding box center [424, 268] width 4 height 14
click at [494, 249] on icon at bounding box center [493, 247] width 9 height 10
select select "F"
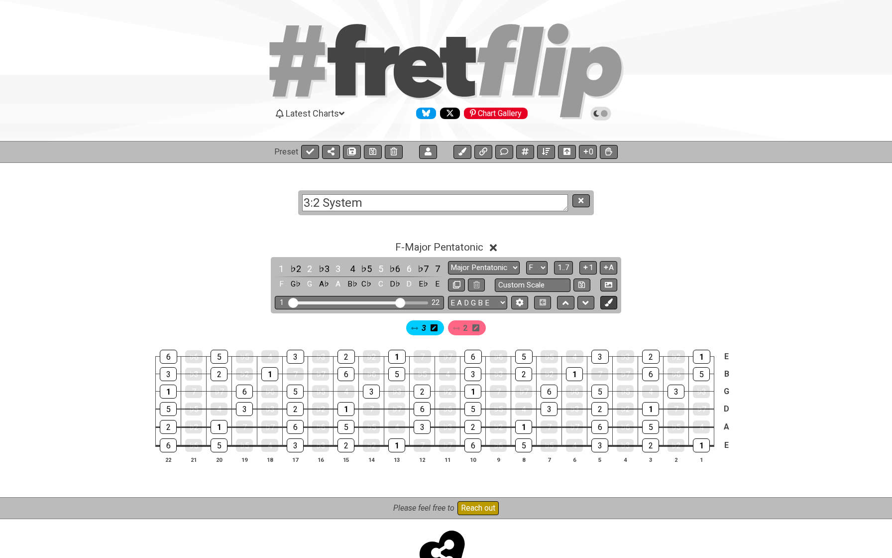
click at [605, 302] on icon at bounding box center [608, 301] width 7 height 7
click at [515, 326] on icon at bounding box center [515, 327] width 7 height 7
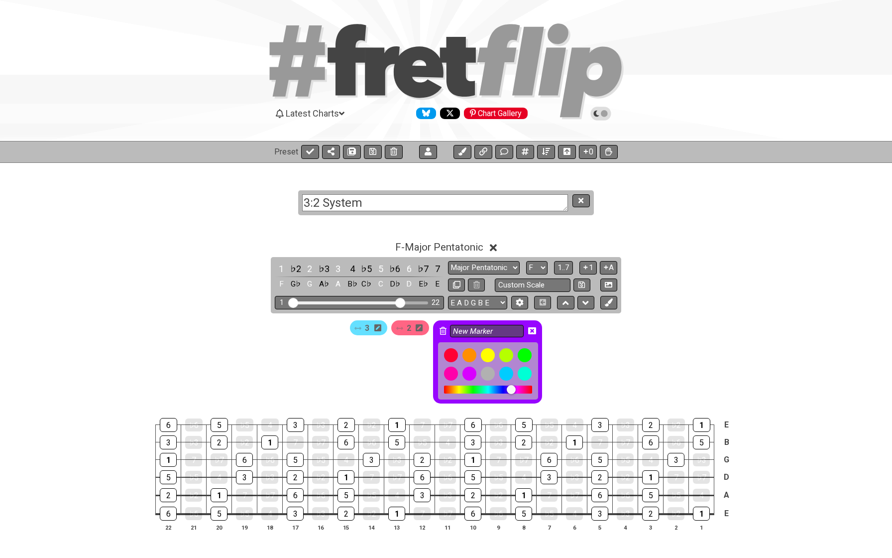
click at [445, 329] on icon at bounding box center [443, 331] width 7 height 8
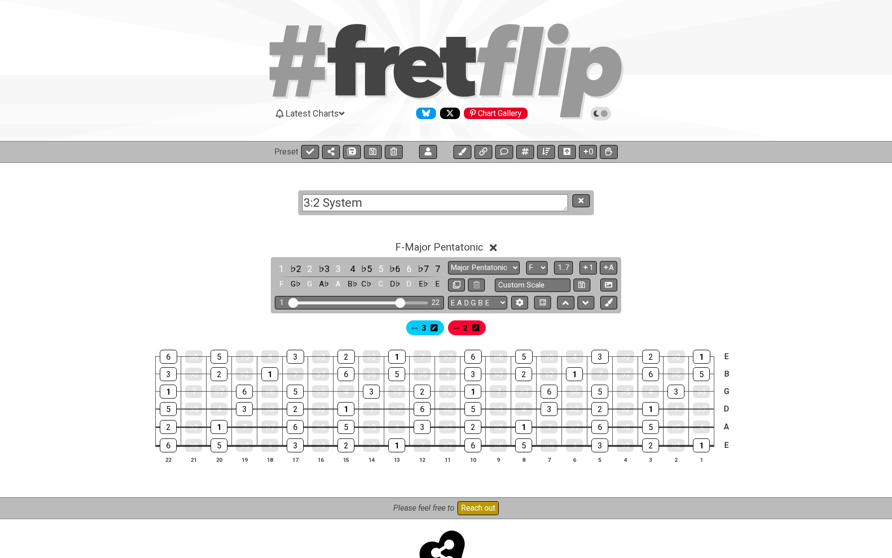
click at [422, 329] on span "3" at bounding box center [424, 328] width 4 height 14
click at [697, 442] on div "1" at bounding box center [701, 445] width 17 height 14
click at [701, 449] on div "1" at bounding box center [701, 445] width 17 height 14
click at [191, 443] on div "♭6" at bounding box center [193, 445] width 17 height 13
click at [240, 442] on div "♭5" at bounding box center [244, 445] width 17 height 13
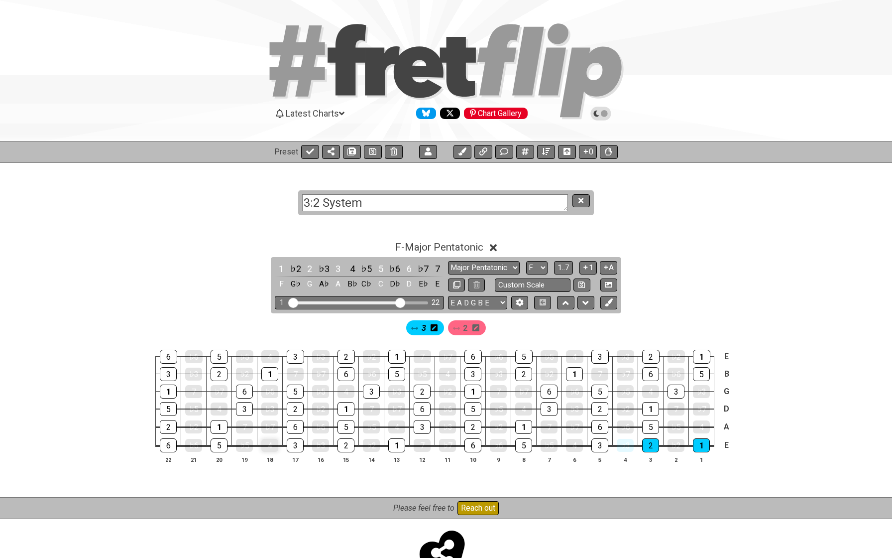
click at [273, 444] on div "4" at bounding box center [269, 445] width 17 height 13
click at [292, 444] on div "3" at bounding box center [295, 445] width 17 height 14
click at [240, 425] on div "7" at bounding box center [244, 426] width 17 height 13
click at [294, 428] on div "6" at bounding box center [295, 427] width 17 height 14
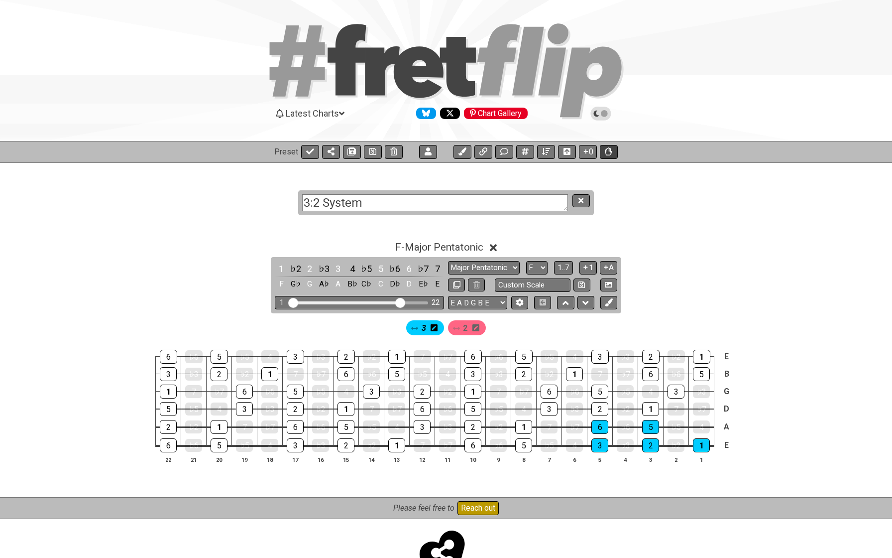
click at [605, 152] on button at bounding box center [609, 152] width 18 height 14
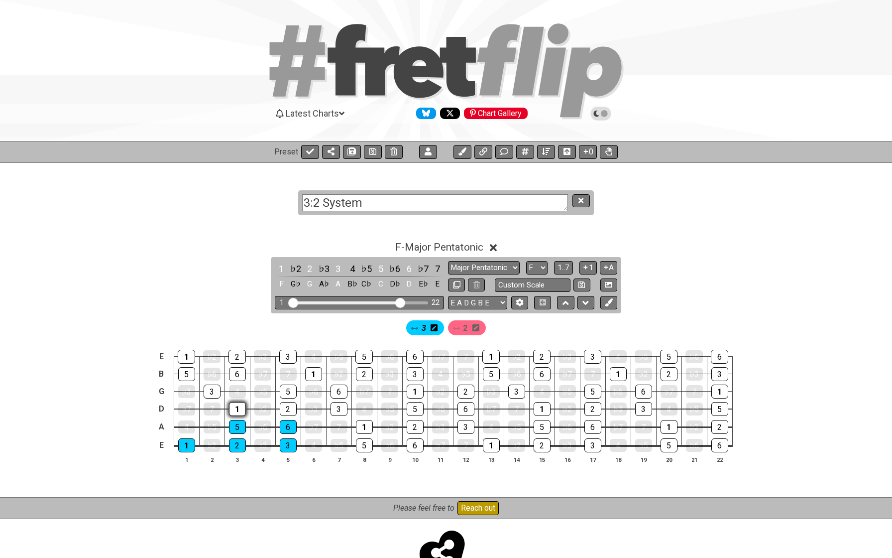
click at [241, 408] on div "1" at bounding box center [237, 409] width 17 height 14
click at [236, 425] on div "5" at bounding box center [237, 427] width 17 height 14
click at [282, 425] on div "6" at bounding box center [288, 427] width 17 height 14
click at [284, 409] on div "2" at bounding box center [288, 409] width 17 height 14
click at [333, 405] on div "3" at bounding box center [339, 409] width 17 height 14
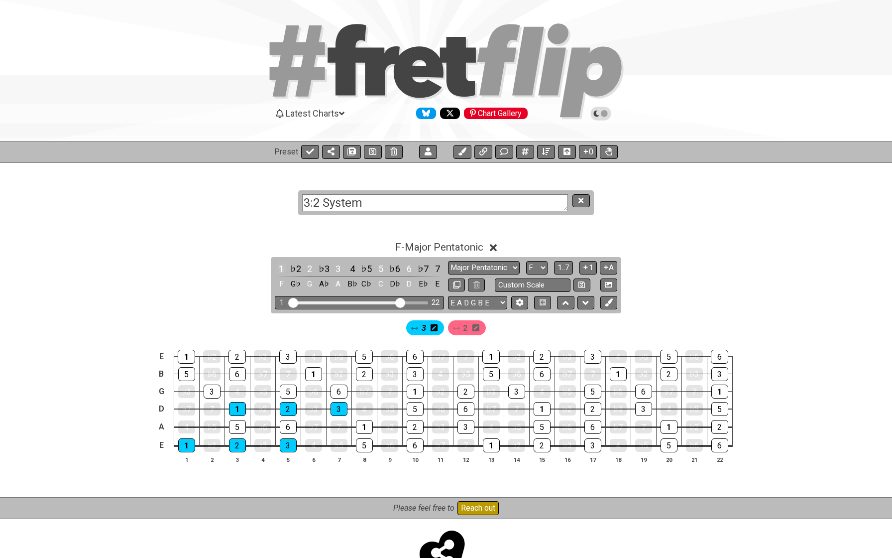
click at [281, 271] on div "1" at bounding box center [281, 268] width 13 height 13
click at [304, 270] on div "2" at bounding box center [309, 268] width 13 height 13
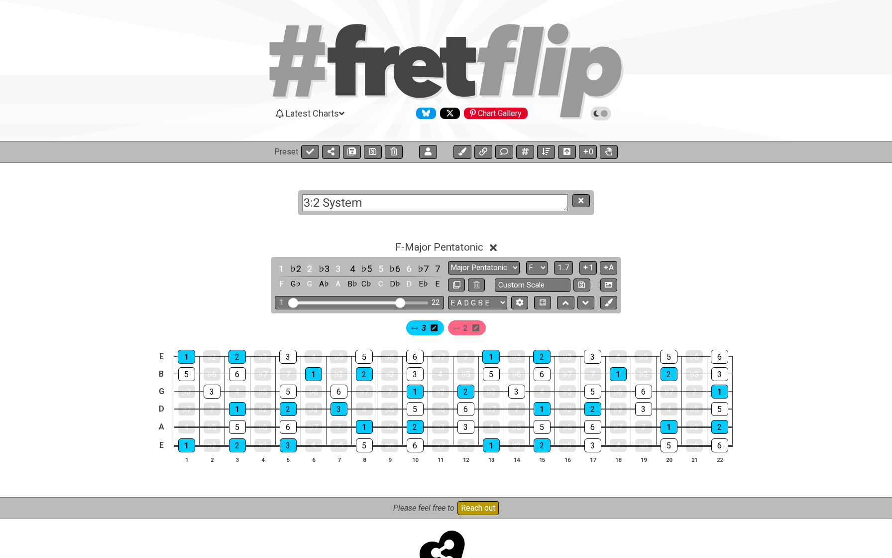
click at [304, 270] on div "2" at bounding box center [309, 268] width 13 height 13
click at [334, 272] on div "3" at bounding box center [338, 268] width 13 height 13
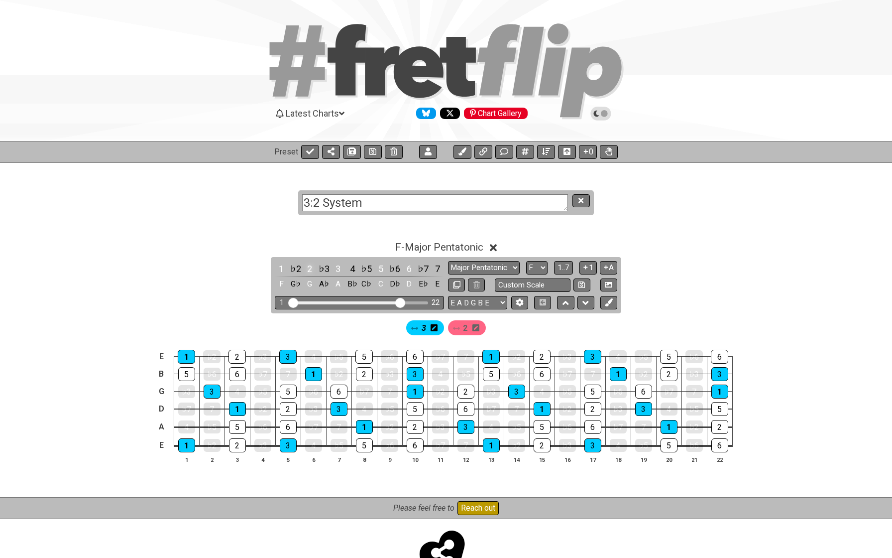
click at [308, 268] on div "2" at bounding box center [309, 268] width 13 height 13
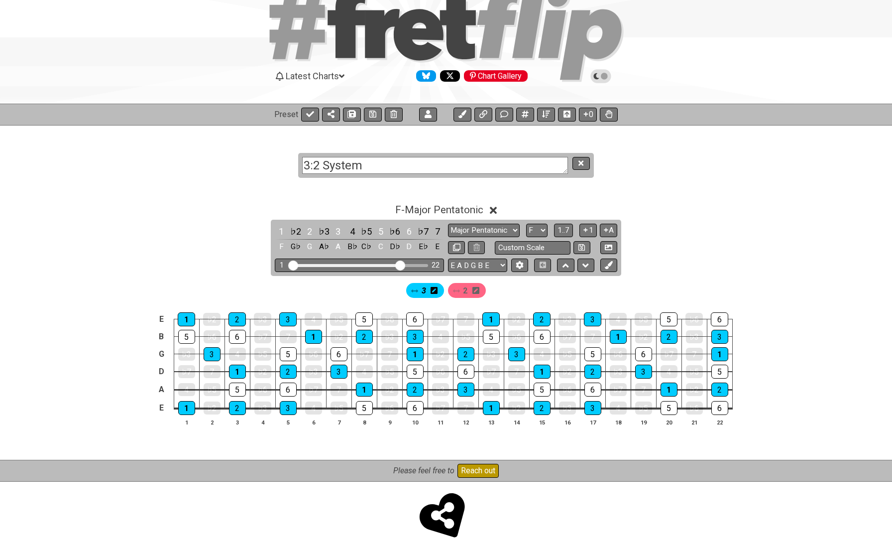
scroll to position [36, 0]
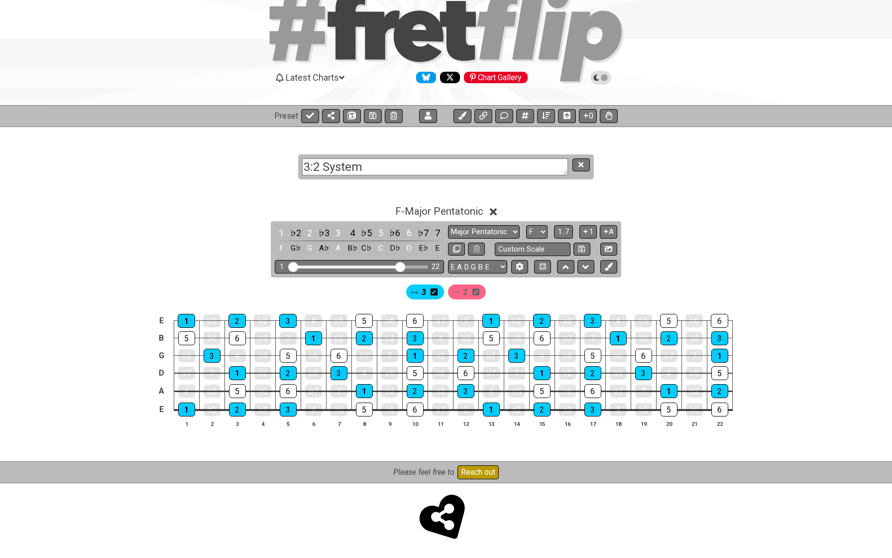
click at [122, 278] on div "3 2" at bounding box center [446, 289] width 777 height 24
click at [652, 166] on section "3:2 System" at bounding box center [446, 156] width 892 height 61
click at [584, 165] on icon at bounding box center [581, 164] width 5 height 7
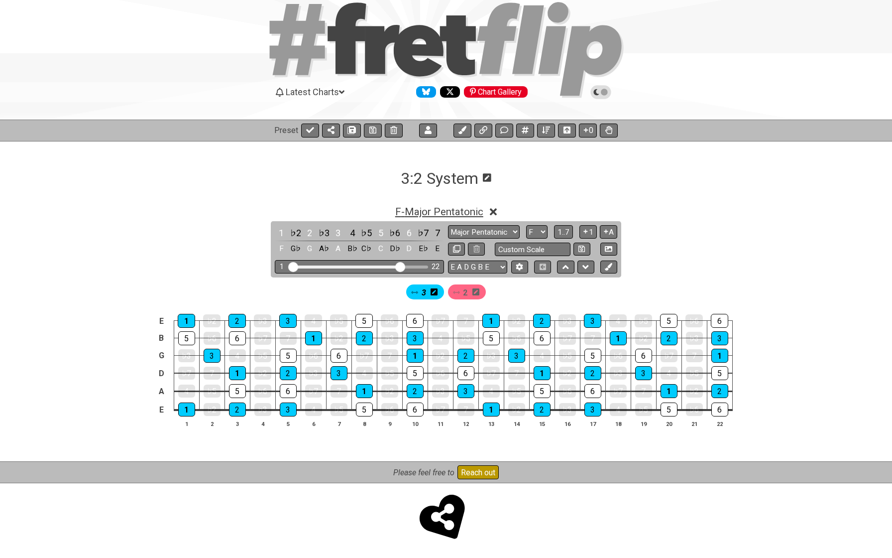
click at [450, 211] on span "F - Major Pentatonic" at bounding box center [439, 212] width 88 height 12
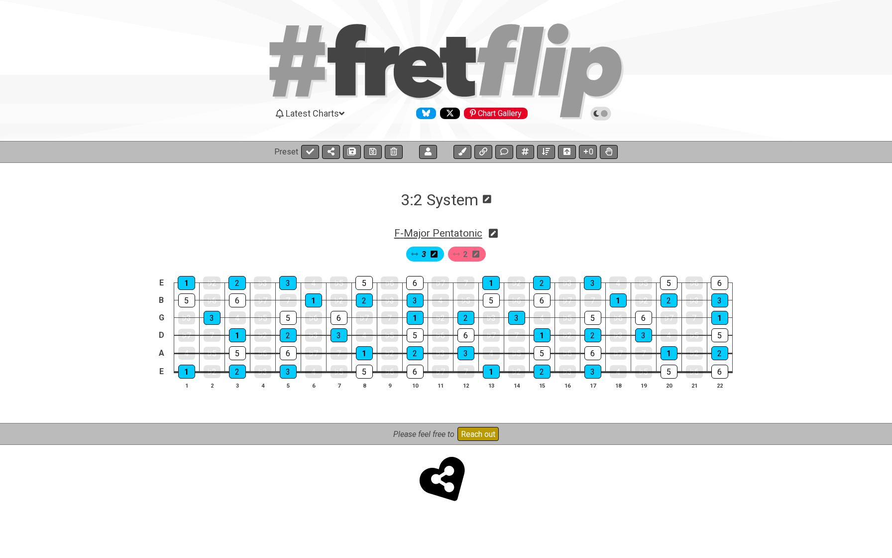
scroll to position [0, 0]
click at [430, 231] on span "F - Major Pentatonic" at bounding box center [438, 233] width 88 height 12
select select "F"
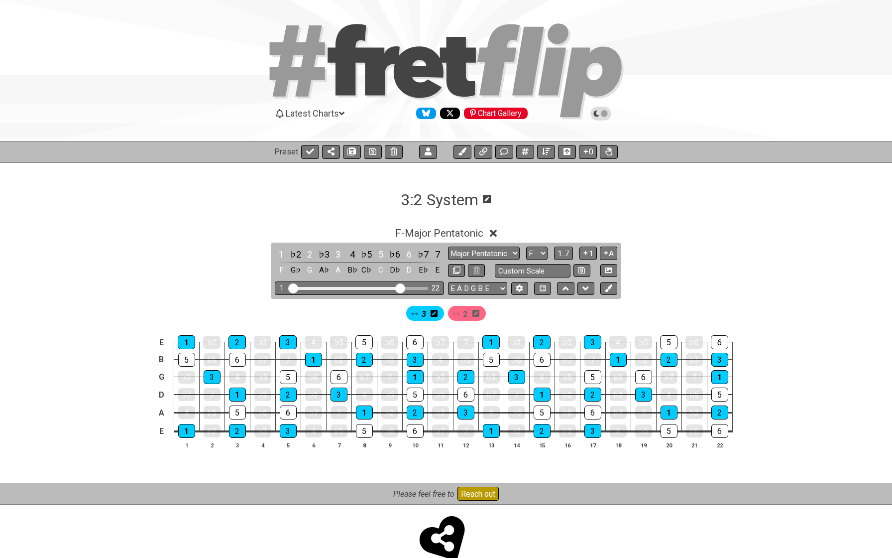
click at [464, 309] on span "2" at bounding box center [465, 314] width 4 height 14
click at [377, 255] on div "5" at bounding box center [380, 253] width 13 height 13
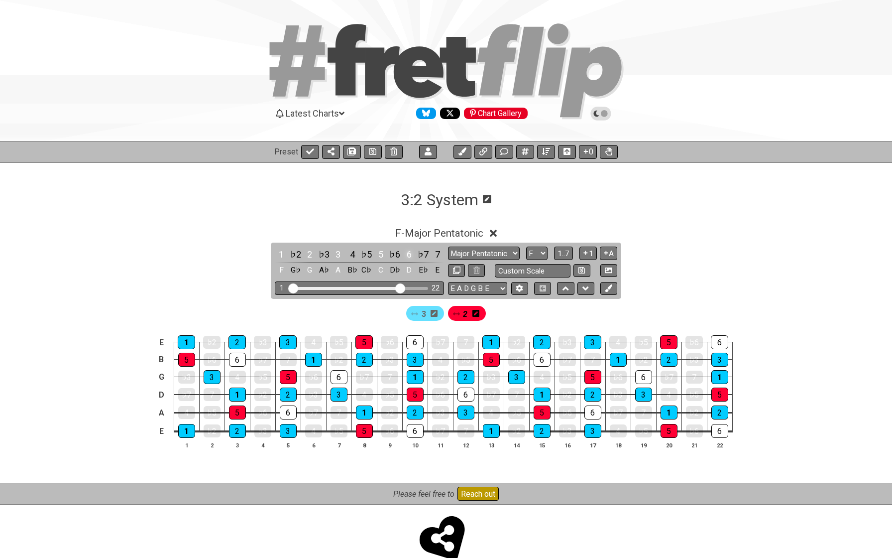
click at [403, 253] on div "6" at bounding box center [409, 253] width 13 height 13
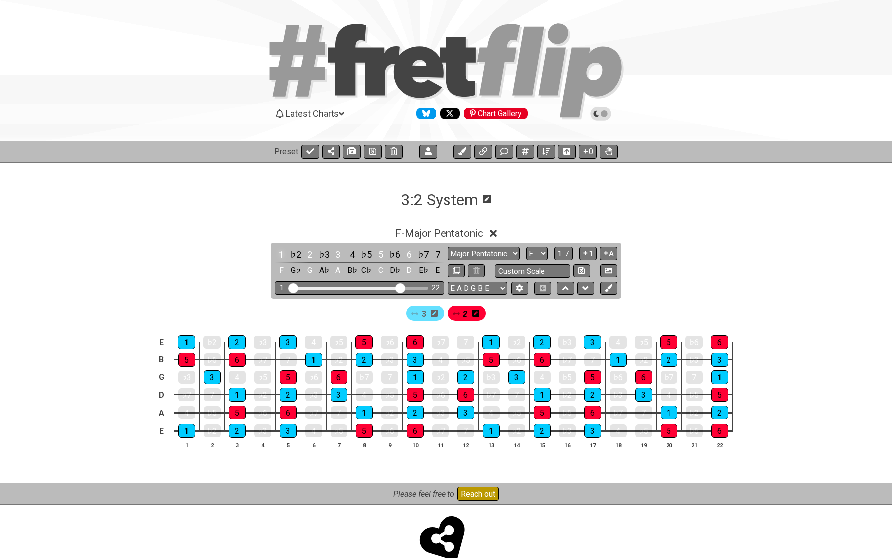
click at [278, 252] on div "1" at bounding box center [281, 253] width 13 height 13
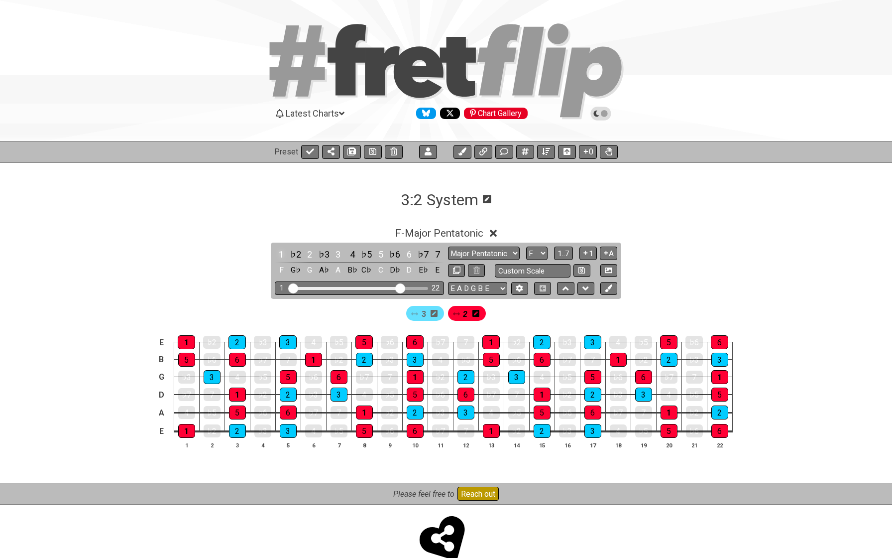
click at [278, 252] on div "1" at bounding box center [281, 253] width 13 height 13
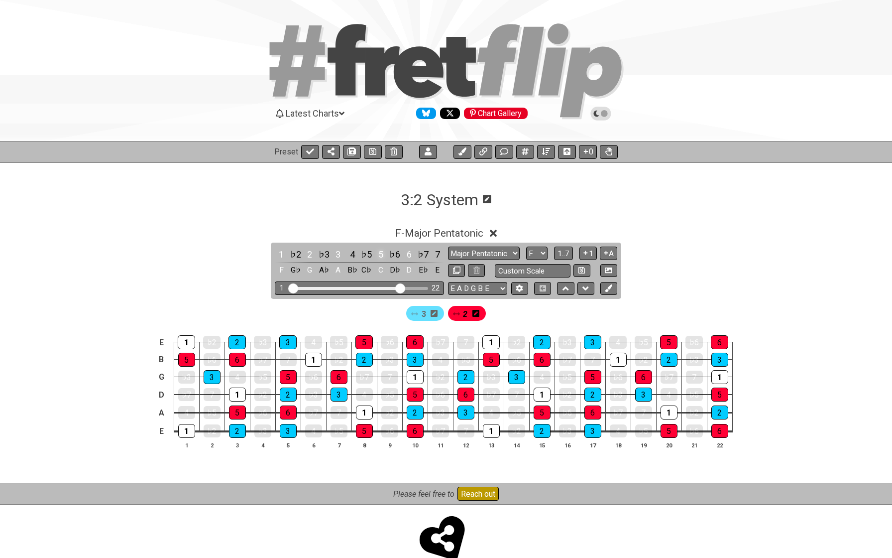
click at [375, 251] on div "5" at bounding box center [380, 253] width 13 height 13
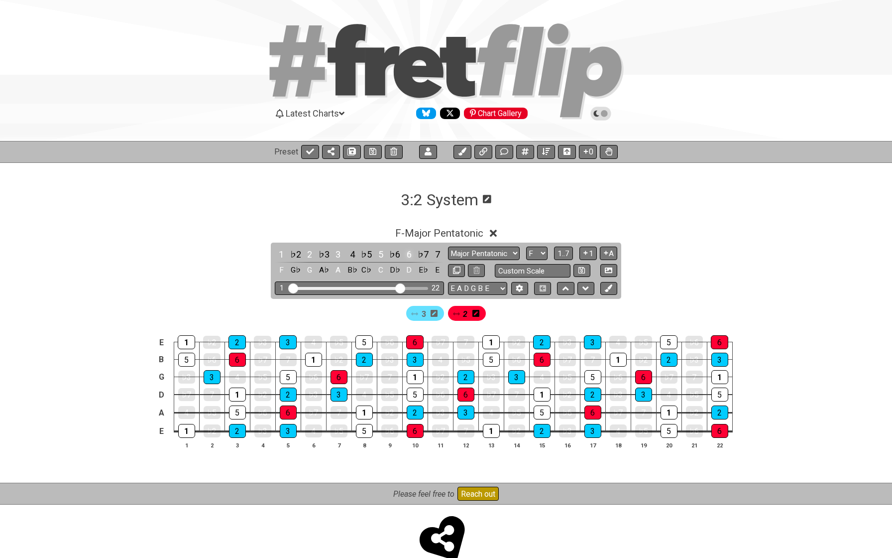
click at [404, 252] on div "6" at bounding box center [409, 253] width 13 height 13
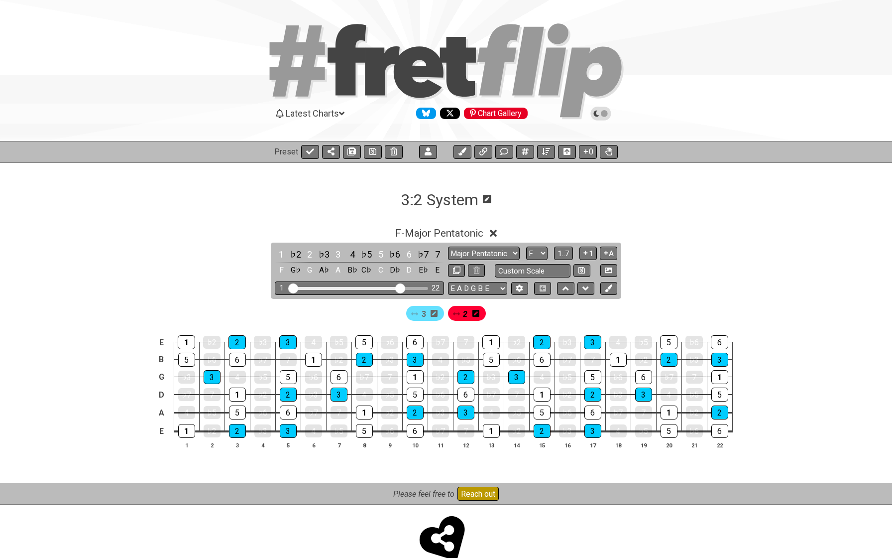
click at [423, 311] on span "3" at bounding box center [424, 314] width 4 height 14
click at [281, 254] on div "1" at bounding box center [281, 253] width 13 height 13
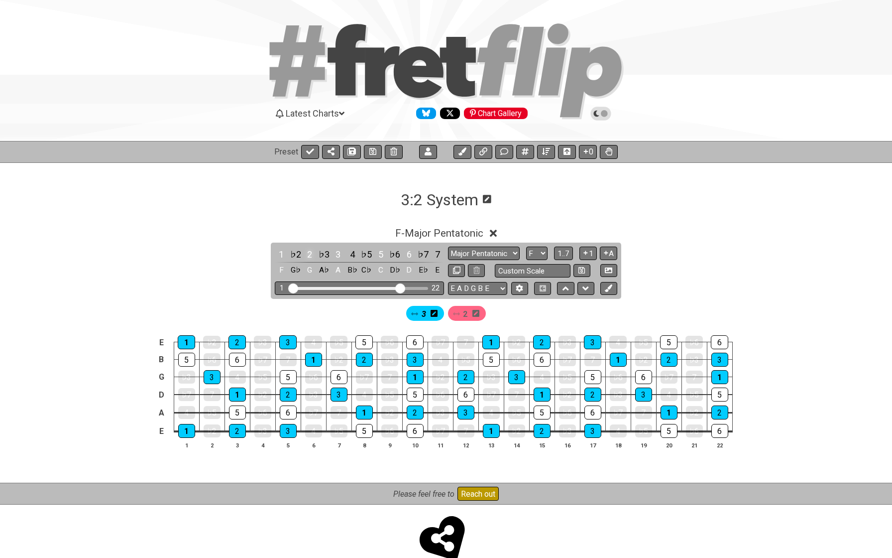
click at [306, 251] on div "2" at bounding box center [309, 253] width 13 height 13
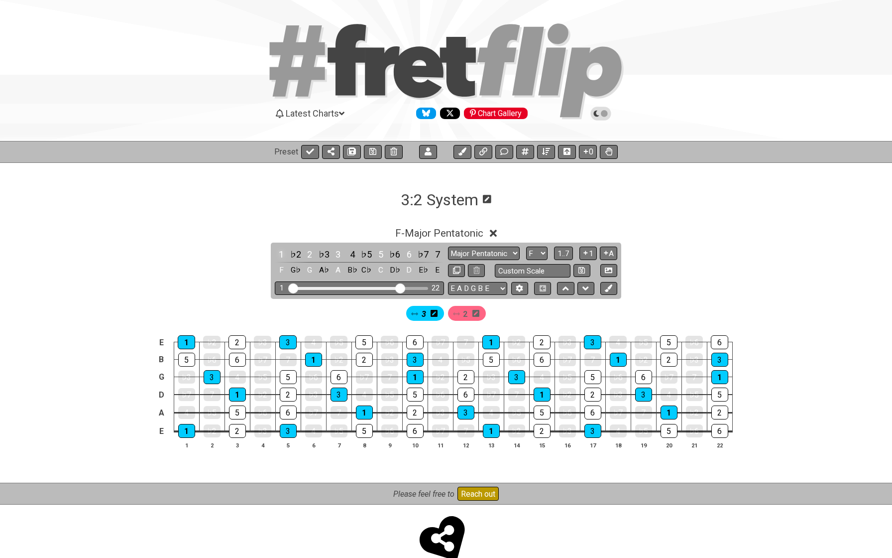
click at [280, 251] on div "1" at bounding box center [281, 253] width 13 height 13
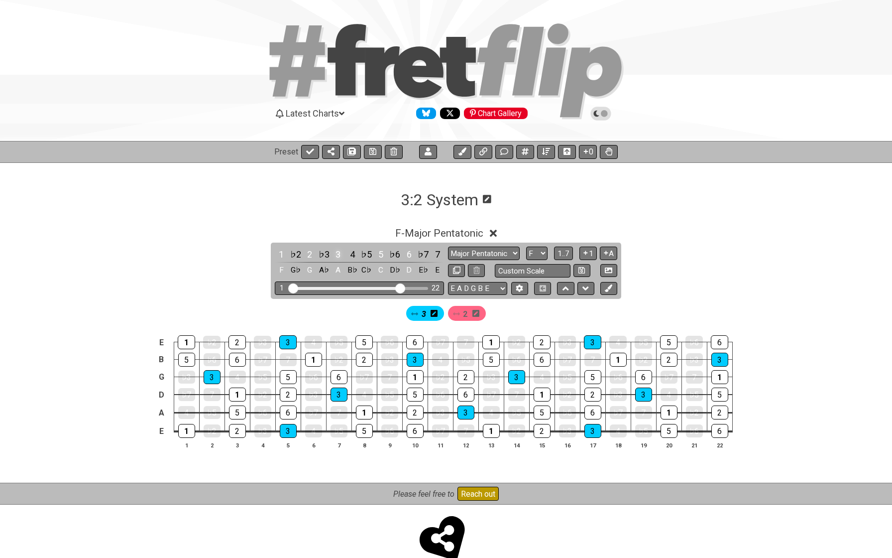
click at [332, 250] on div "3" at bounding box center [338, 253] width 13 height 13
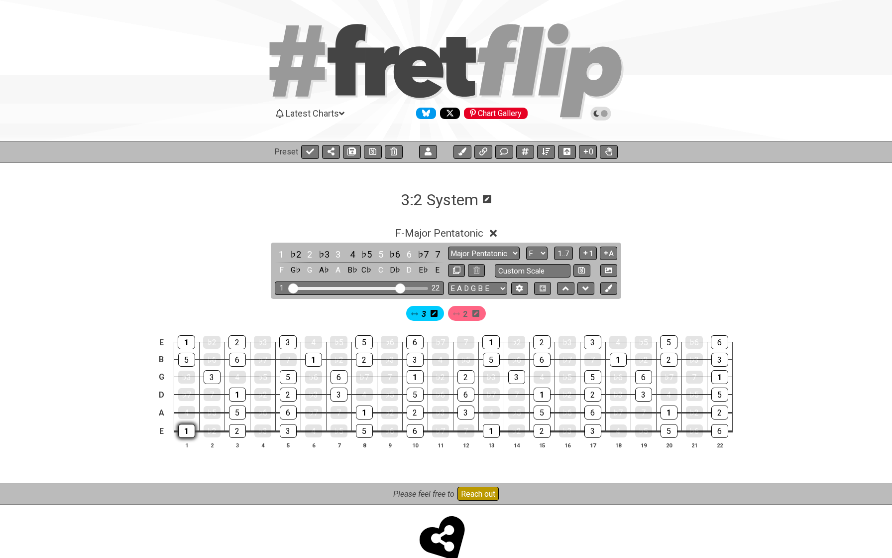
click at [186, 432] on div "1" at bounding box center [186, 431] width 17 height 14
click at [236, 431] on div "2" at bounding box center [237, 431] width 17 height 14
click at [282, 428] on div "3" at bounding box center [288, 431] width 17 height 14
click at [460, 314] on icon at bounding box center [456, 313] width 7 height 3
click at [459, 314] on icon at bounding box center [456, 313] width 7 height 3
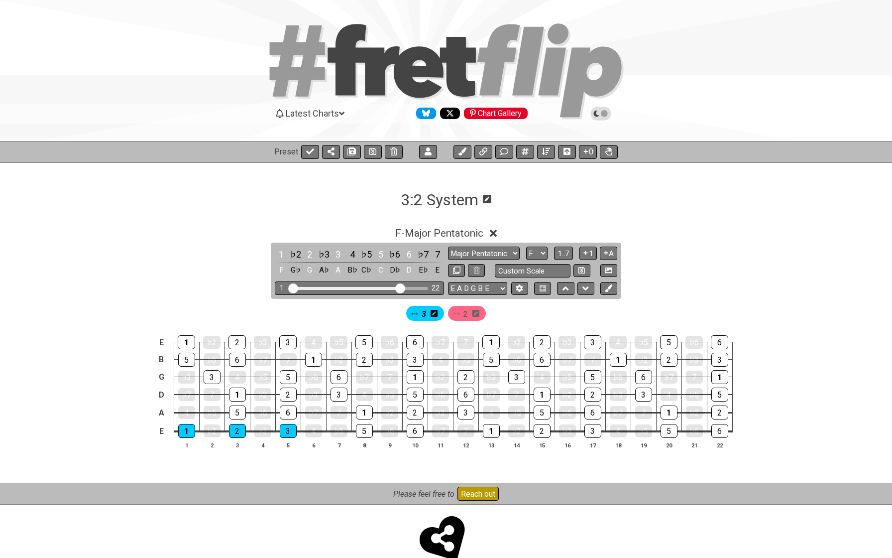
click at [459, 314] on icon at bounding box center [456, 313] width 7 height 3
click at [236, 409] on div "5" at bounding box center [237, 412] width 17 height 14
click at [466, 317] on span "2" at bounding box center [465, 314] width 4 height 14
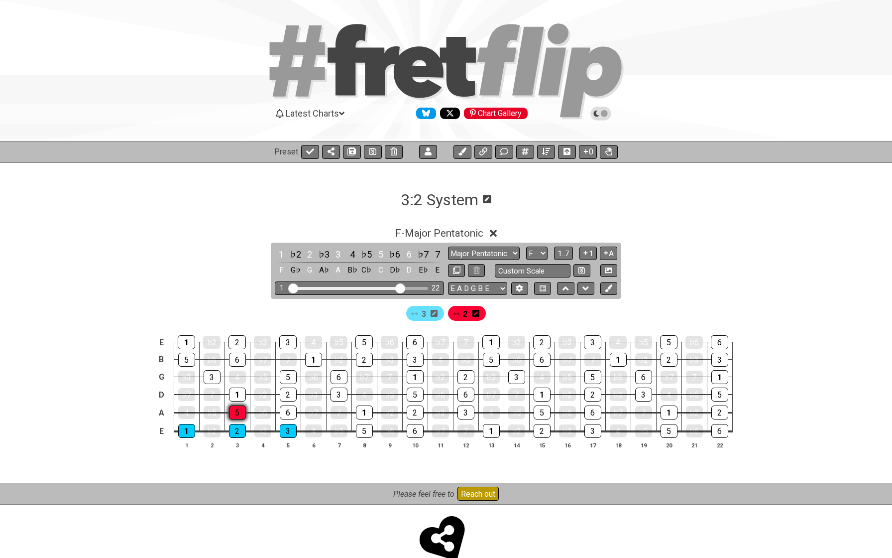
click at [239, 413] on div "5" at bounding box center [237, 412] width 17 height 14
click at [284, 412] on div "6" at bounding box center [288, 412] width 17 height 14
click at [285, 377] on div "5" at bounding box center [288, 377] width 17 height 14
click at [333, 374] on div "6" at bounding box center [339, 377] width 17 height 14
click at [359, 344] on div "5" at bounding box center [364, 342] width 17 height 14
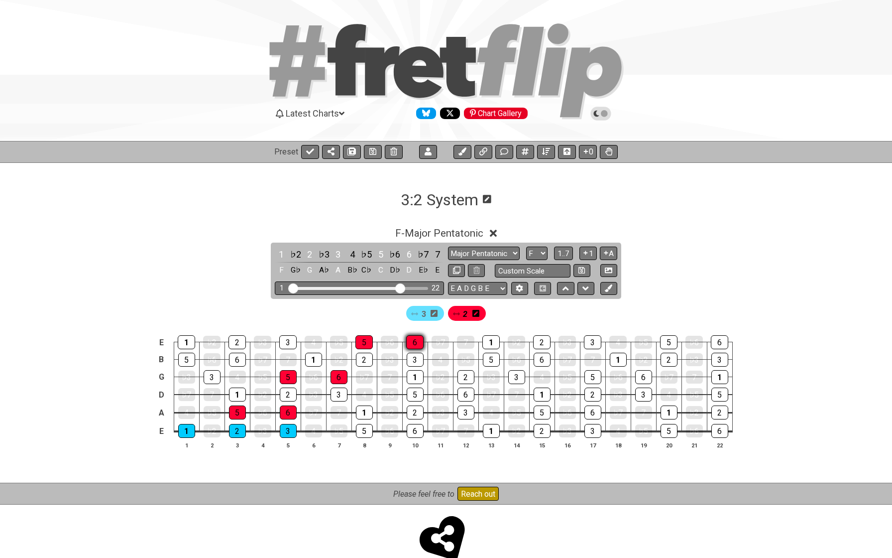
click at [413, 339] on div "6" at bounding box center [414, 342] width 17 height 14
click at [418, 313] on icon at bounding box center [414, 313] width 7 height 7
click at [237, 391] on div "1" at bounding box center [237, 394] width 17 height 14
click at [239, 391] on div "1" at bounding box center [237, 394] width 17 height 14
click at [459, 311] on icon at bounding box center [456, 313] width 7 height 7
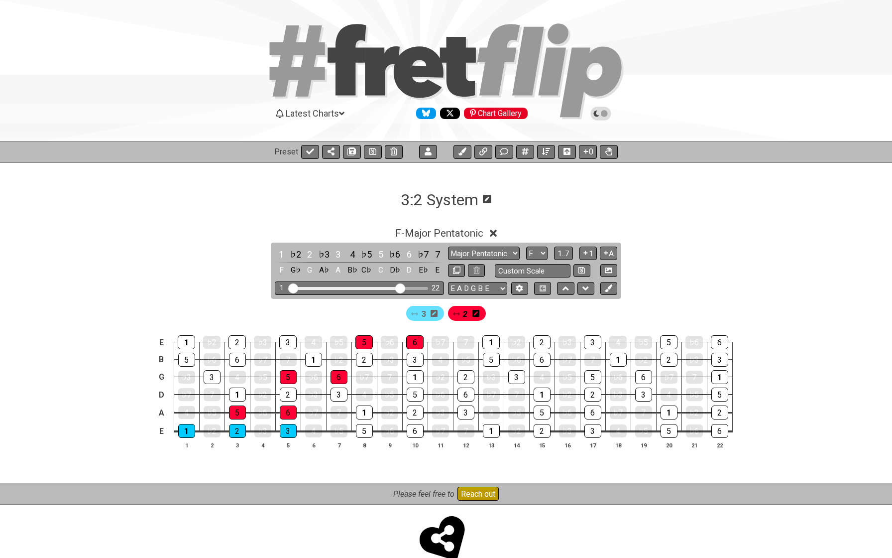
click at [459, 315] on icon at bounding box center [456, 313] width 7 height 7
click at [420, 312] on div "3" at bounding box center [425, 313] width 38 height 15
click at [239, 392] on div "1" at bounding box center [237, 394] width 17 height 14
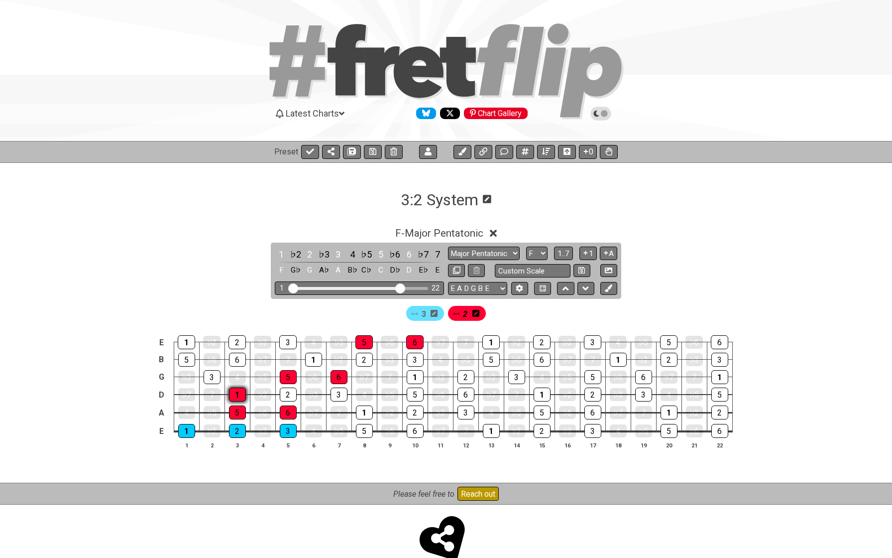
click at [240, 393] on div "1" at bounding box center [237, 394] width 17 height 14
click at [461, 315] on div "2" at bounding box center [467, 313] width 38 height 15
click at [425, 322] on div "3" at bounding box center [425, 313] width 42 height 19
click at [422, 320] on span "3" at bounding box center [424, 314] width 4 height 14
click at [240, 394] on div "1" at bounding box center [237, 394] width 17 height 14
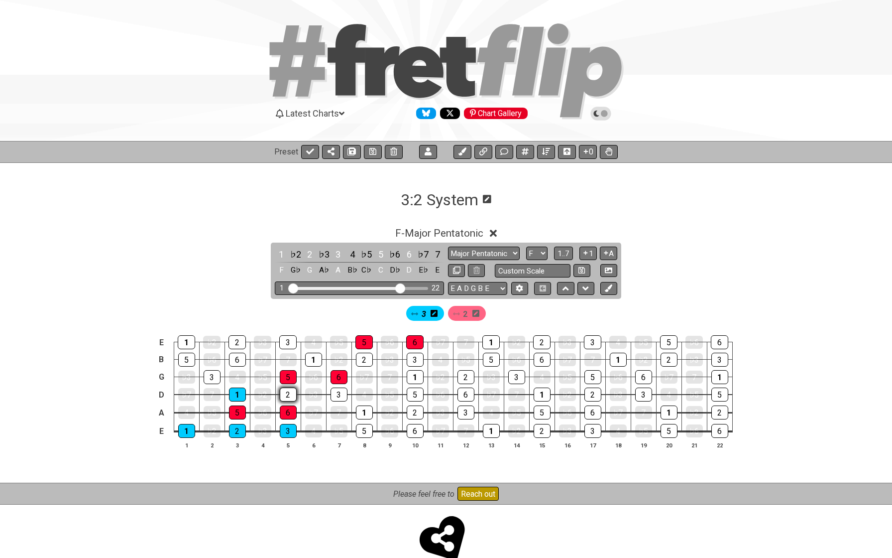
click at [290, 396] on div "2" at bounding box center [288, 394] width 17 height 14
click at [333, 394] on div "3" at bounding box center [339, 394] width 17 height 14
click at [318, 364] on div "1" at bounding box center [313, 360] width 17 height 14
click at [361, 365] on div "2" at bounding box center [364, 360] width 17 height 14
click at [412, 359] on div "3" at bounding box center [415, 360] width 17 height 14
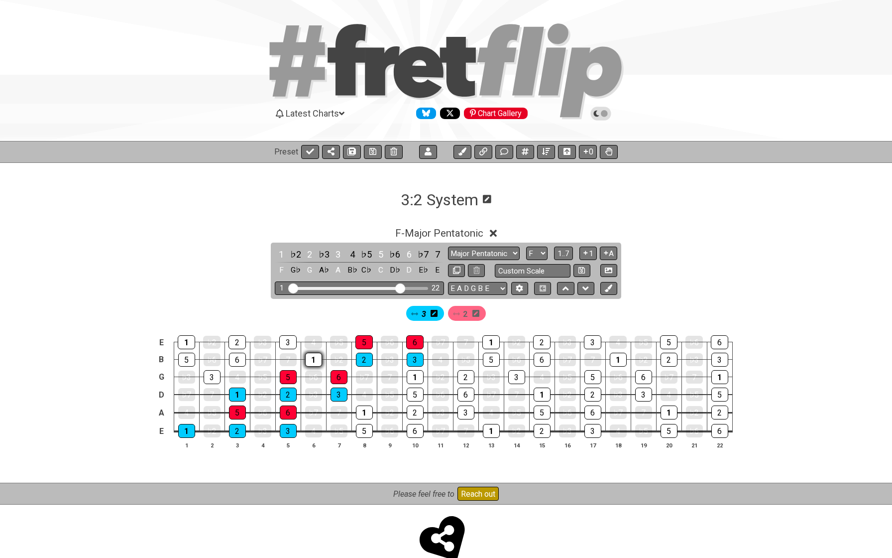
click at [314, 360] on div "1" at bounding box center [313, 360] width 17 height 14
click at [362, 356] on div "2" at bounding box center [364, 360] width 17 height 14
click at [412, 357] on div "3" at bounding box center [415, 360] width 17 height 14
click at [413, 342] on div "6" at bounding box center [414, 342] width 17 height 14
click at [363, 341] on div "5" at bounding box center [364, 342] width 17 height 14
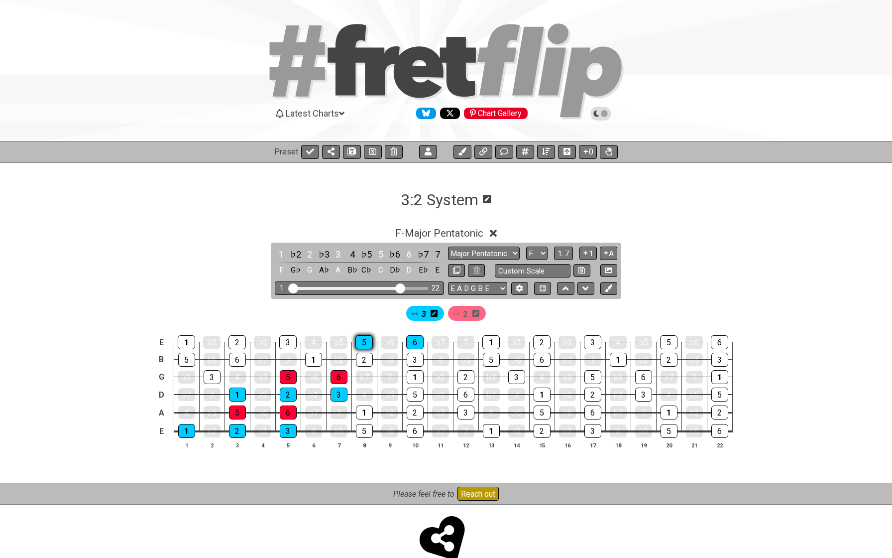
click at [363, 341] on div "5" at bounding box center [364, 342] width 17 height 14
click at [406, 341] on td "6" at bounding box center [414, 333] width 25 height 17
click at [414, 341] on div "6" at bounding box center [414, 342] width 17 height 14
click at [423, 313] on span "3" at bounding box center [424, 314] width 4 height 14
click at [314, 359] on div "1" at bounding box center [313, 360] width 17 height 14
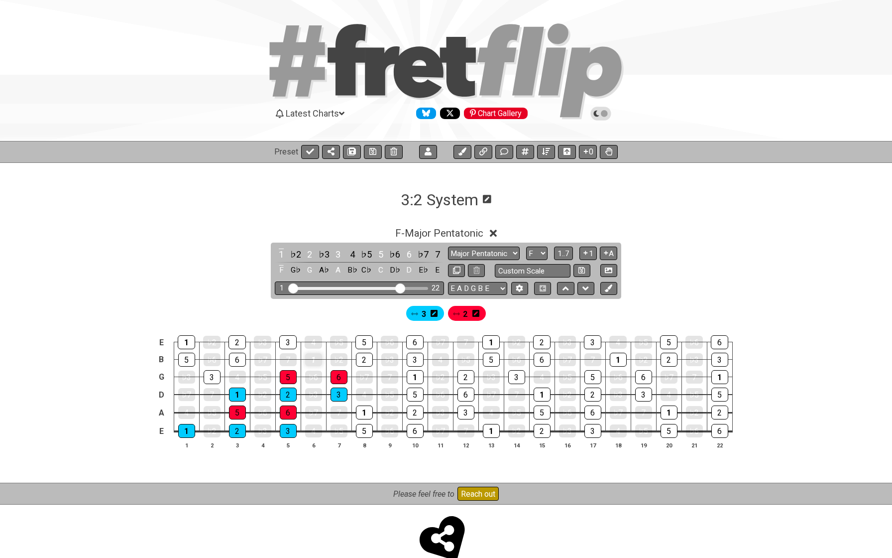
click at [314, 359] on div "1" at bounding box center [313, 359] width 17 height 13
click at [416, 316] on icon at bounding box center [414, 313] width 7 height 7
click at [312, 360] on div "1" at bounding box center [313, 360] width 17 height 14
click at [422, 315] on span "3" at bounding box center [424, 314] width 4 height 14
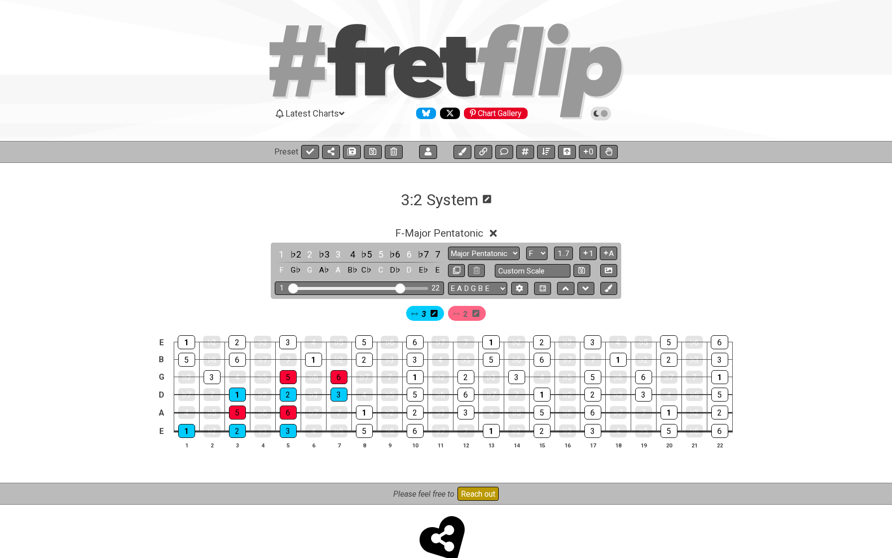
click at [422, 315] on span "3" at bounding box center [424, 314] width 4 height 14
click at [427, 314] on div "3" at bounding box center [425, 313] width 38 height 15
click at [425, 318] on span "3" at bounding box center [424, 314] width 4 height 14
click at [313, 366] on div "1" at bounding box center [313, 360] width 17 height 14
click at [436, 316] on icon at bounding box center [434, 313] width 7 height 7
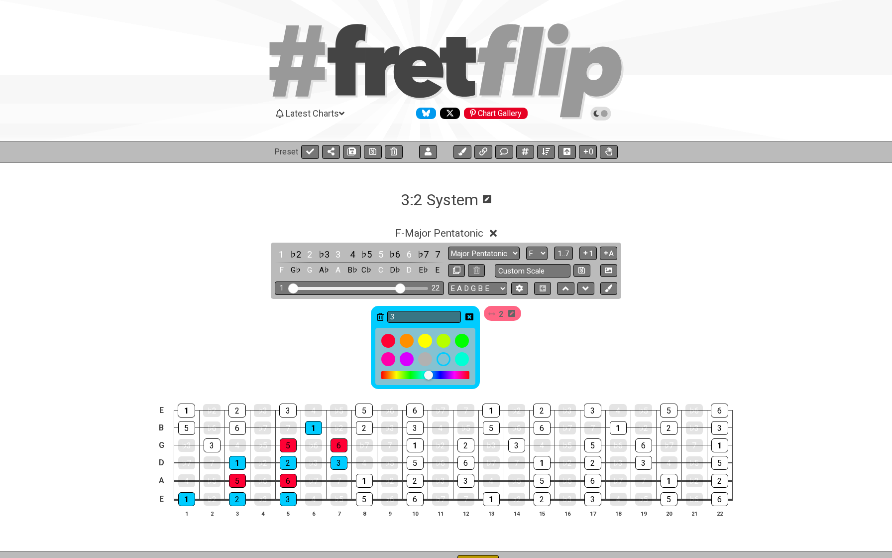
click at [428, 373] on div at bounding box center [428, 374] width 9 height 9
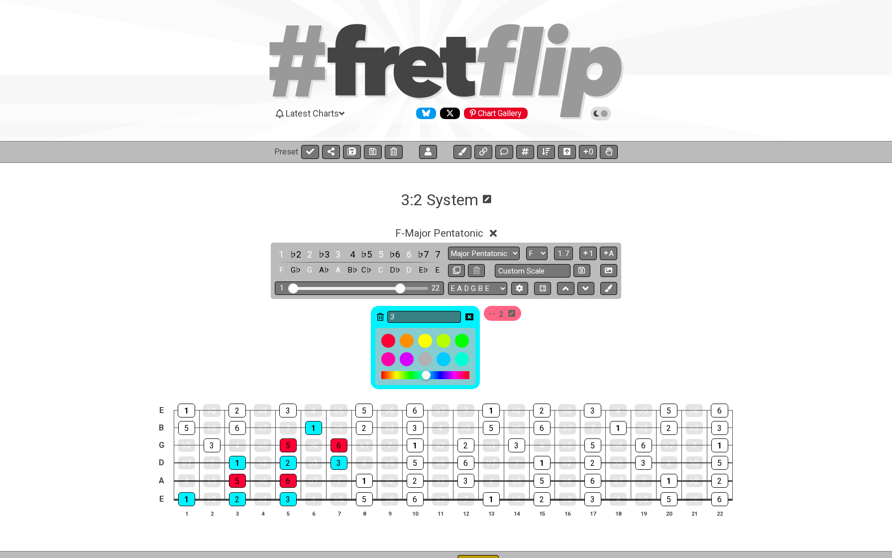
click at [426, 375] on div at bounding box center [426, 374] width 9 height 9
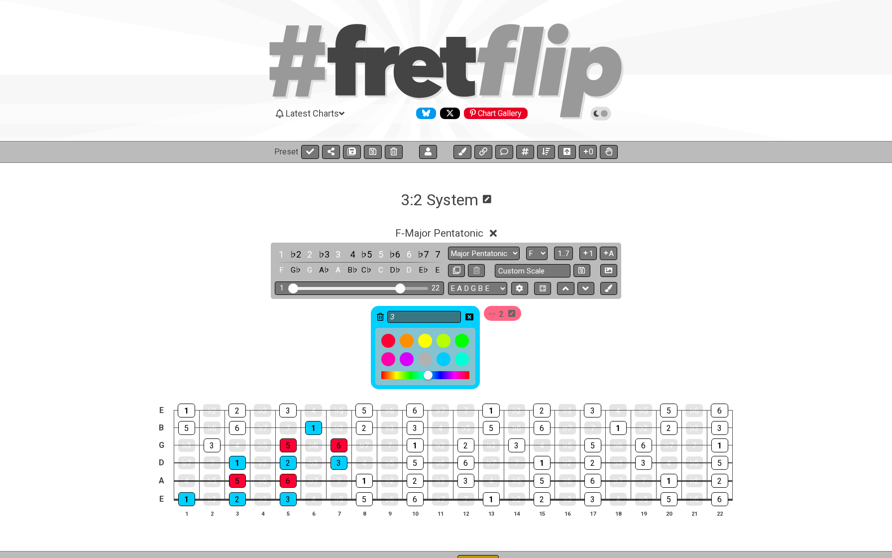
click at [429, 376] on div at bounding box center [428, 374] width 9 height 9
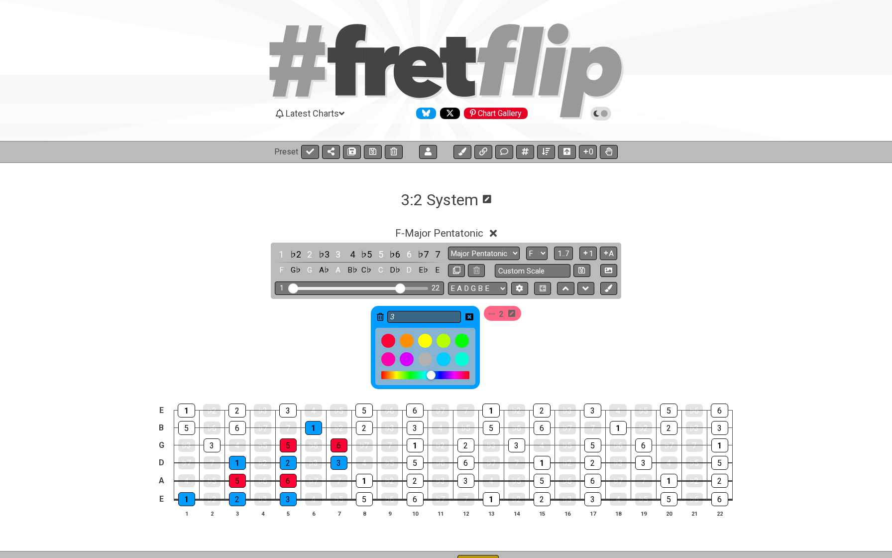
click at [431, 377] on div at bounding box center [431, 374] width 9 height 9
click at [493, 315] on icon at bounding box center [491, 313] width 7 height 7
click at [469, 319] on icon at bounding box center [470, 316] width 8 height 7
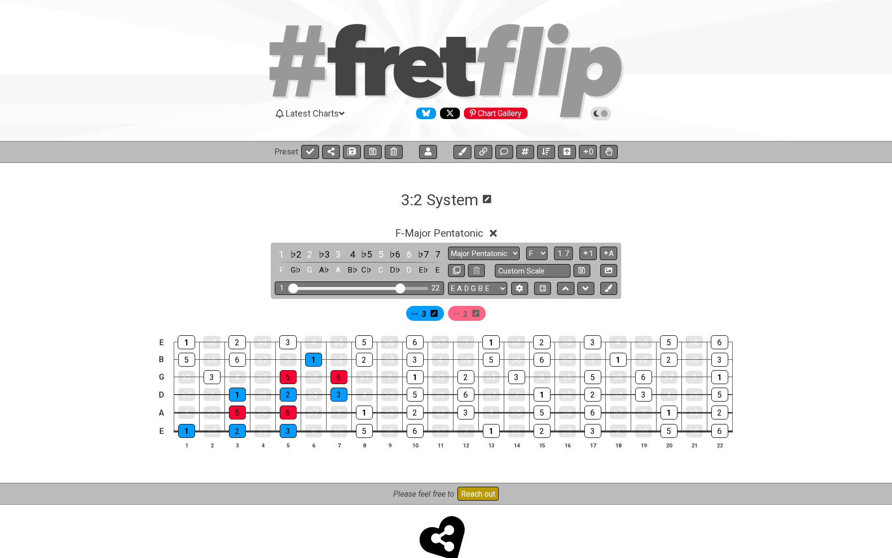
click at [467, 317] on span "2" at bounding box center [465, 314] width 4 height 14
click at [475, 316] on icon at bounding box center [476, 313] width 7 height 7
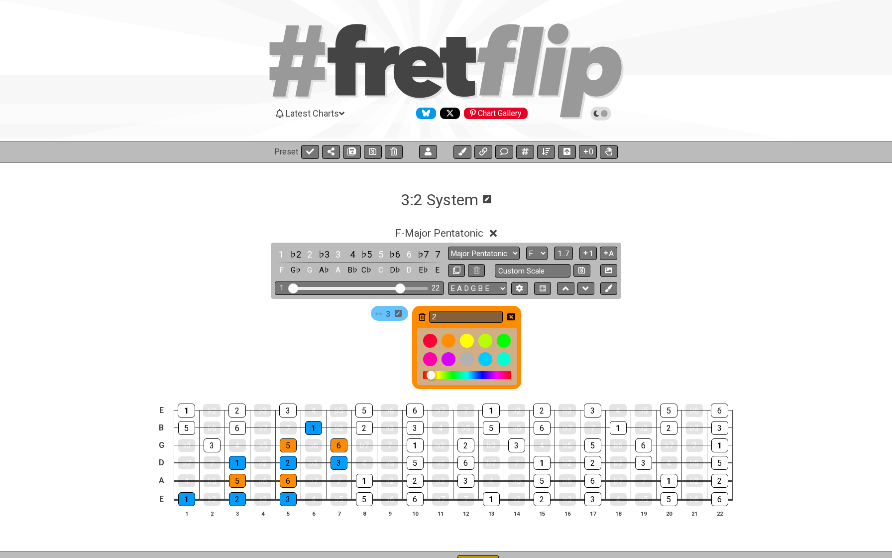
click at [431, 375] on div at bounding box center [467, 375] width 88 height 8
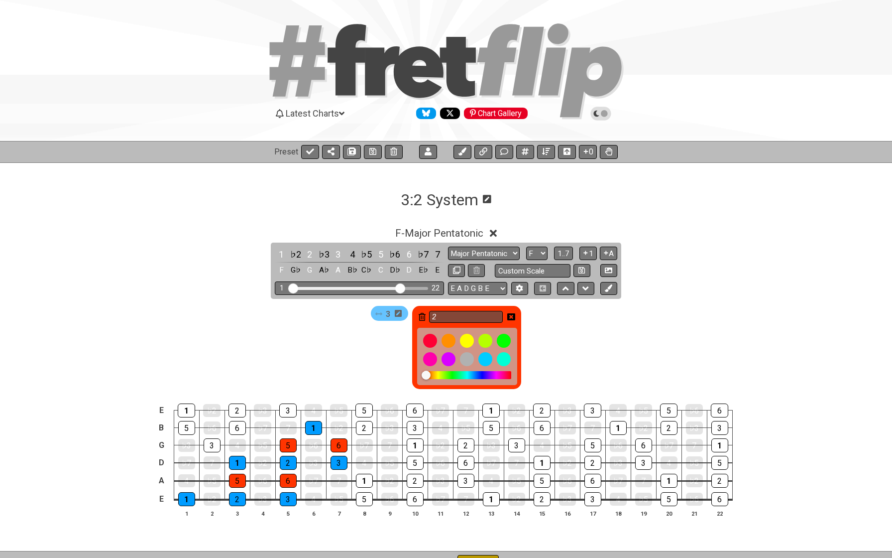
click at [427, 375] on div at bounding box center [426, 374] width 9 height 9
click at [512, 317] on icon at bounding box center [511, 317] width 8 height 8
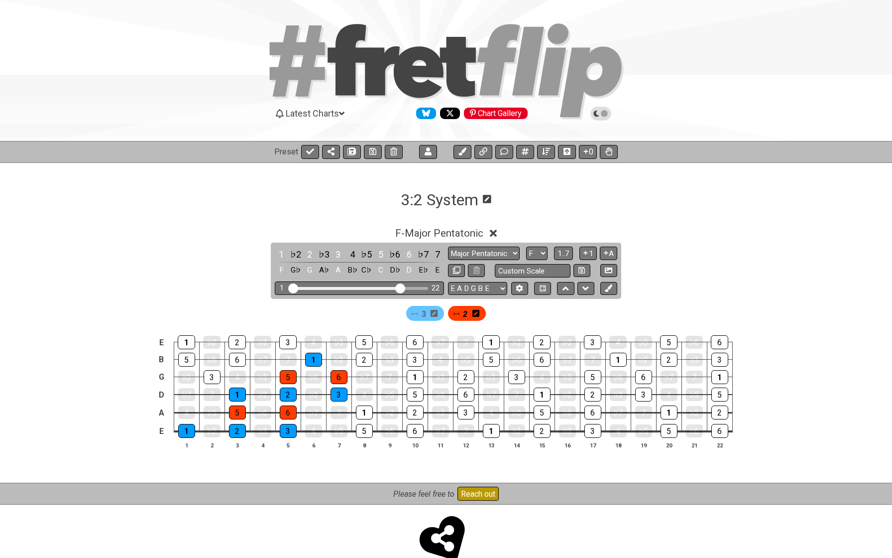
click at [462, 315] on div "2" at bounding box center [467, 313] width 38 height 15
click at [467, 315] on span "2" at bounding box center [465, 314] width 4 height 14
click at [608, 149] on icon at bounding box center [608, 151] width 7 height 8
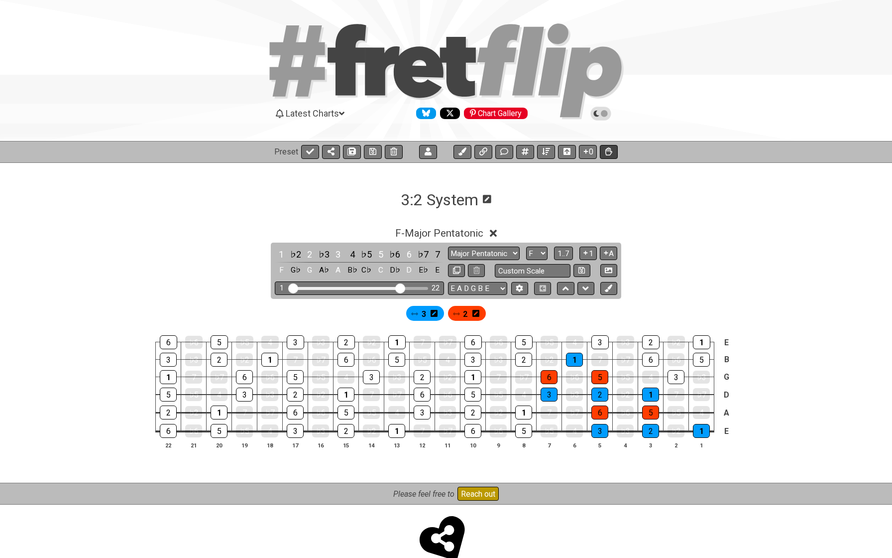
click at [607, 152] on icon at bounding box center [608, 151] width 7 height 8
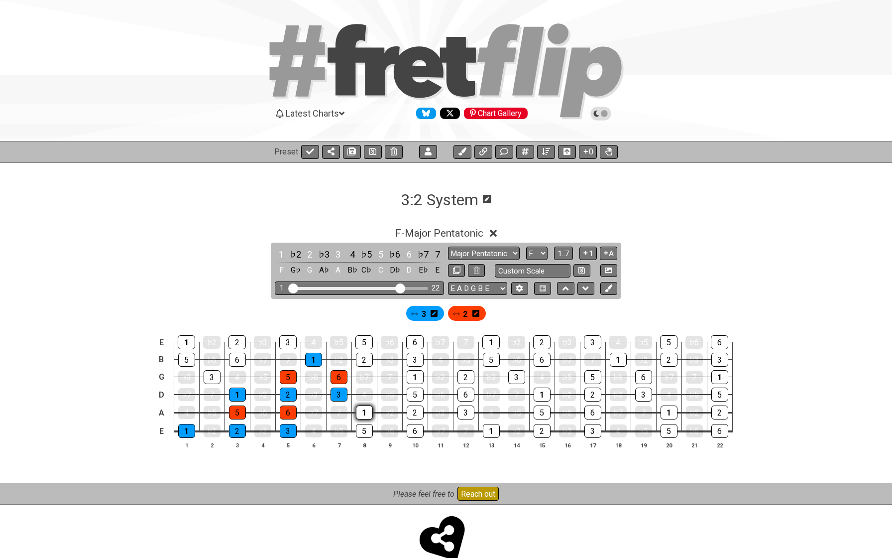
click at [364, 415] on div "1" at bounding box center [364, 412] width 17 height 14
click at [364, 415] on div "1" at bounding box center [364, 412] width 17 height 13
click at [424, 315] on span "3" at bounding box center [424, 314] width 4 height 14
click at [364, 412] on div "1" at bounding box center [364, 412] width 17 height 14
click at [412, 411] on div "2" at bounding box center [415, 412] width 17 height 14
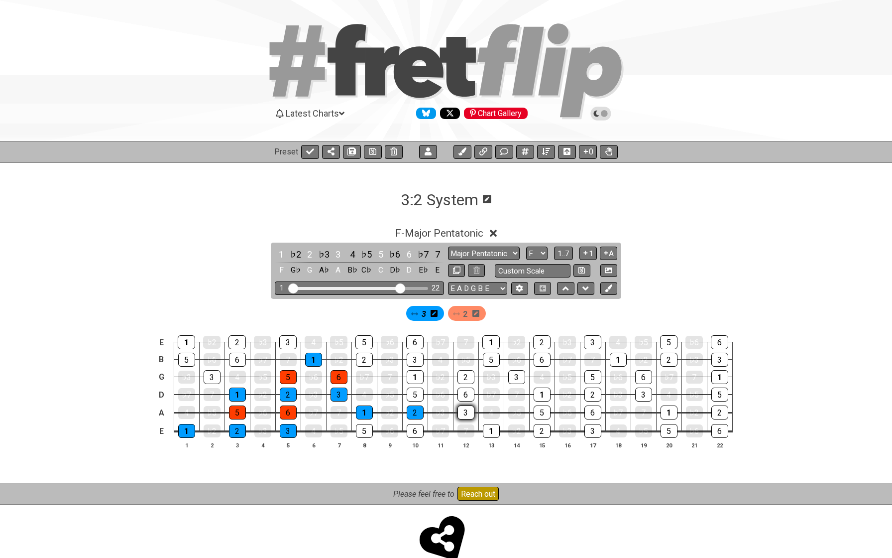
click at [462, 410] on div "3" at bounding box center [466, 412] width 17 height 14
click at [419, 377] on div "1" at bounding box center [415, 377] width 17 height 14
click at [461, 379] on div "2" at bounding box center [466, 377] width 17 height 14
click at [513, 375] on div "3" at bounding box center [516, 377] width 17 height 14
click at [466, 314] on span "2" at bounding box center [465, 314] width 4 height 14
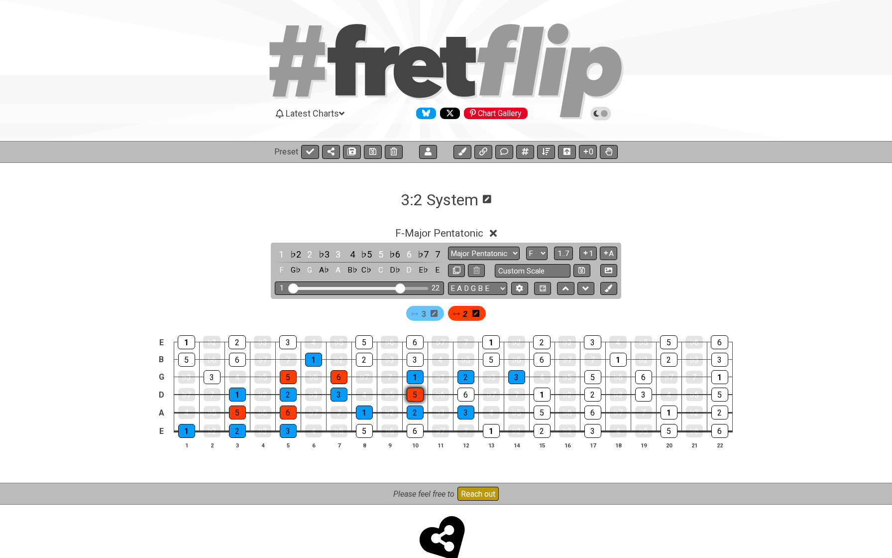
click at [419, 395] on div "5" at bounding box center [415, 394] width 17 height 14
click at [460, 395] on div "6" at bounding box center [466, 394] width 17 height 14
click at [491, 361] on div "5" at bounding box center [491, 360] width 17 height 14
click at [540, 362] on div "6" at bounding box center [542, 360] width 17 height 14
click at [422, 315] on span "3" at bounding box center [424, 314] width 4 height 14
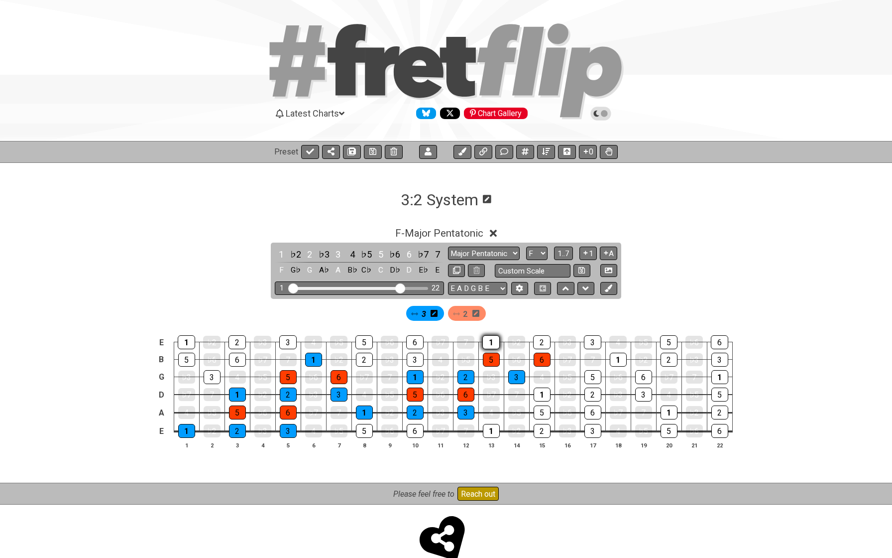
click at [489, 346] on div "1" at bounding box center [490, 342] width 17 height 14
click at [462, 233] on span "F - Major Pentatonic" at bounding box center [439, 233] width 88 height 12
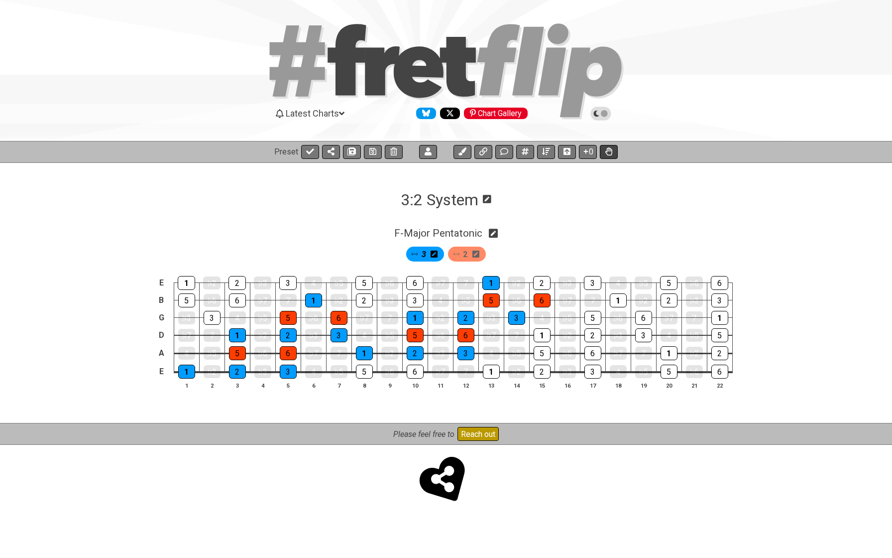
click at [607, 150] on icon at bounding box center [608, 151] width 7 height 8
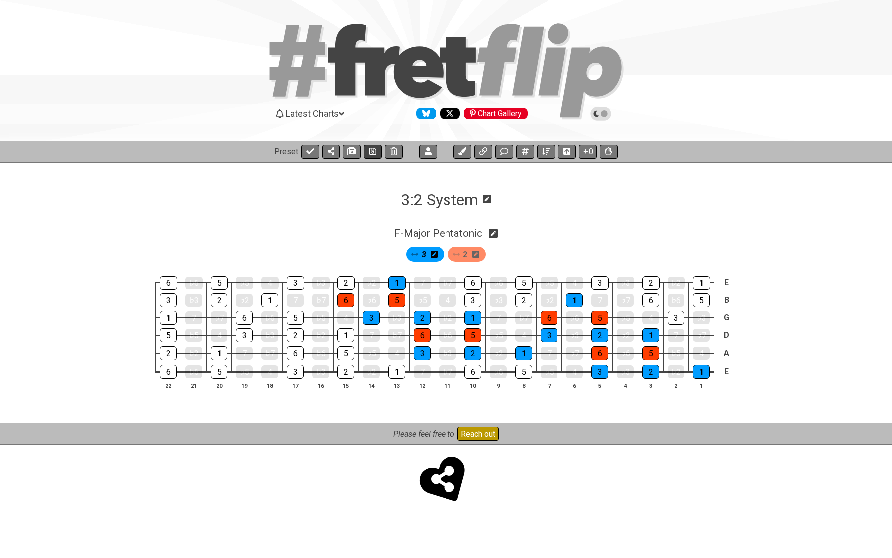
click at [373, 149] on icon at bounding box center [372, 151] width 7 height 7
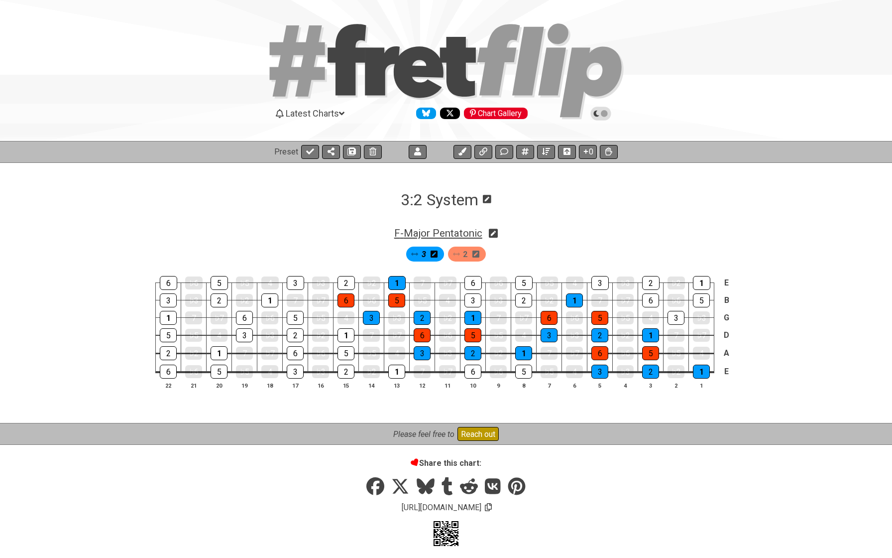
click at [434, 234] on span "F - Major Pentatonic" at bounding box center [438, 233] width 88 height 12
select select "F"
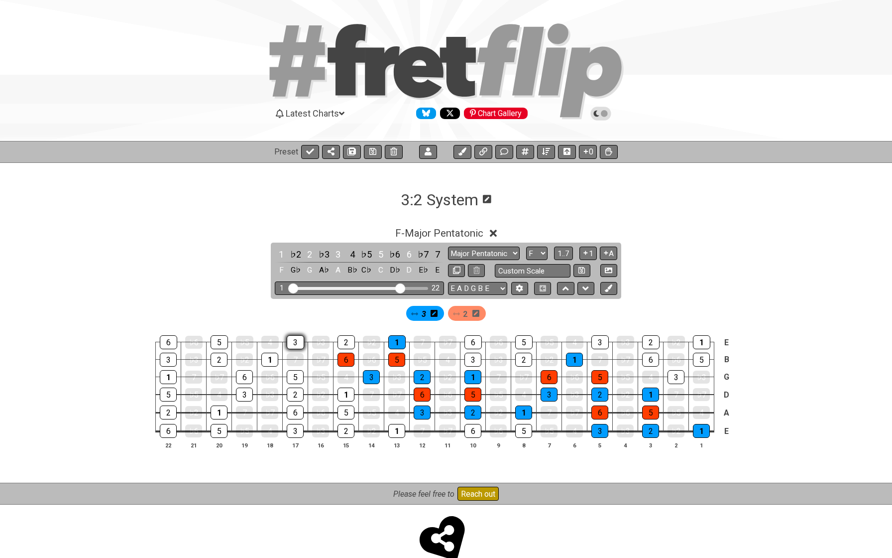
click at [294, 342] on div "3" at bounding box center [295, 342] width 17 height 14
click at [422, 316] on span "3" at bounding box center [424, 314] width 4 height 14
click at [566, 250] on span "1..7" at bounding box center [564, 253] width 12 height 9
click at [564, 251] on span "..." at bounding box center [564, 253] width 4 height 9
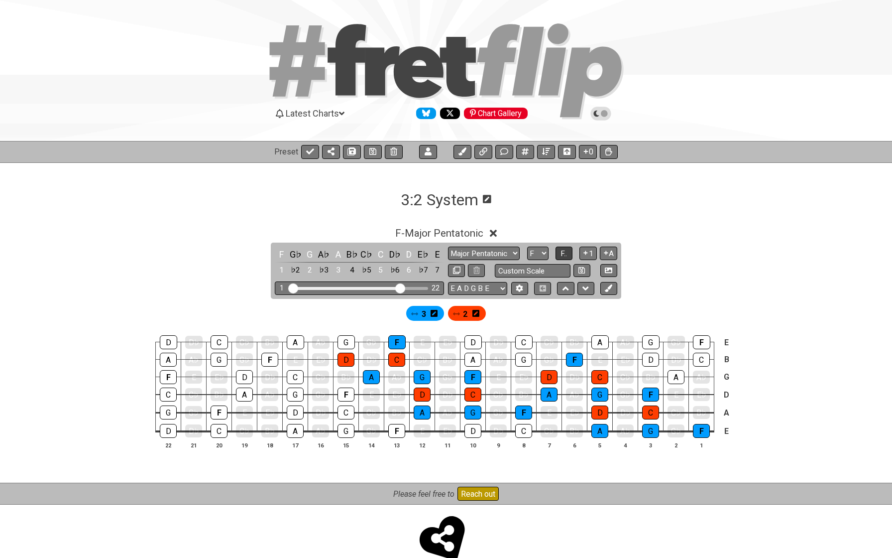
click at [564, 251] on span "F.." at bounding box center [564, 253] width 6 height 9
click at [564, 251] on span "1..7" at bounding box center [564, 253] width 12 height 9
click at [564, 251] on span "..." at bounding box center [564, 253] width 4 height 9
click at [564, 251] on span "F.." at bounding box center [564, 253] width 6 height 9
click at [663, 258] on div "F - Major Pentatonic 1 ♭2 2 ♭3 3 4 ♭5 5 ♭6 6 ♭7 7 F G♭ G A♭ A B♭ C♭ C D♭ D E♭ E…" at bounding box center [446, 342] width 777 height 242
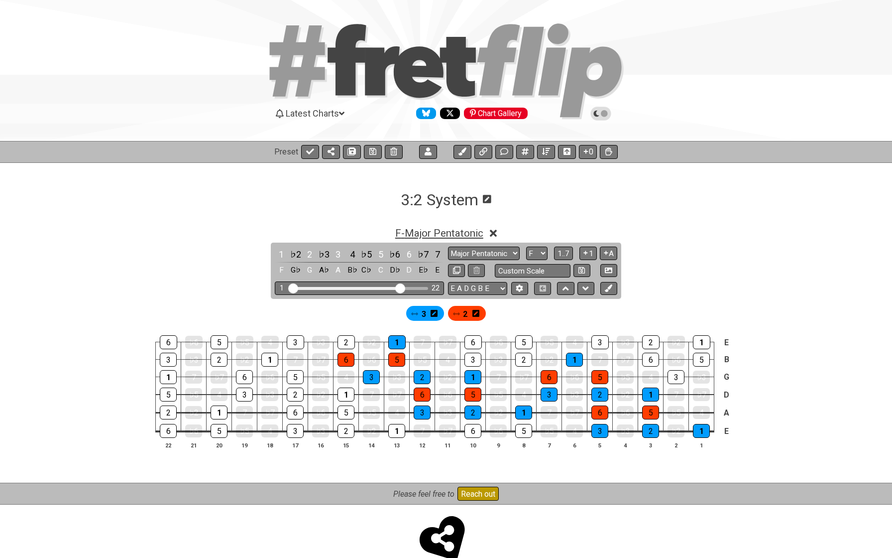
click at [467, 229] on span "F - Major Pentatonic" at bounding box center [439, 233] width 88 height 12
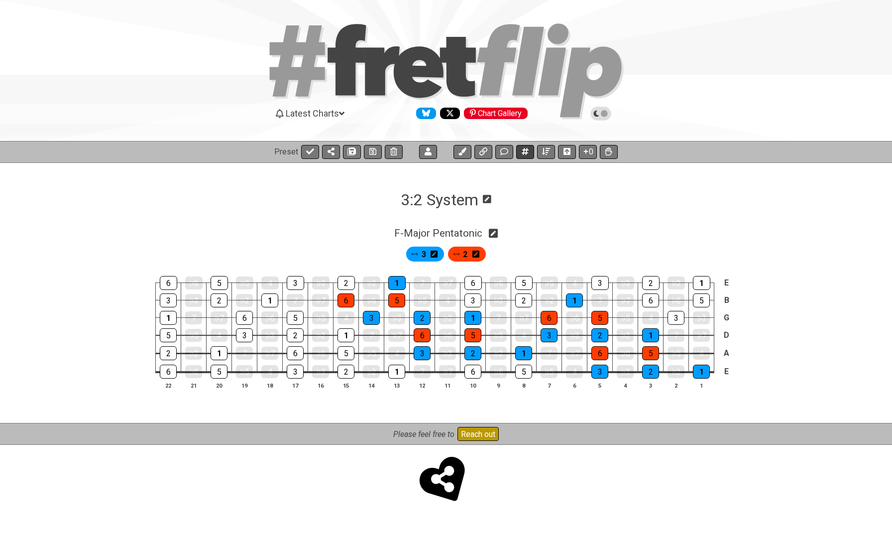
click at [523, 150] on icon at bounding box center [525, 151] width 7 height 7
select select "A"
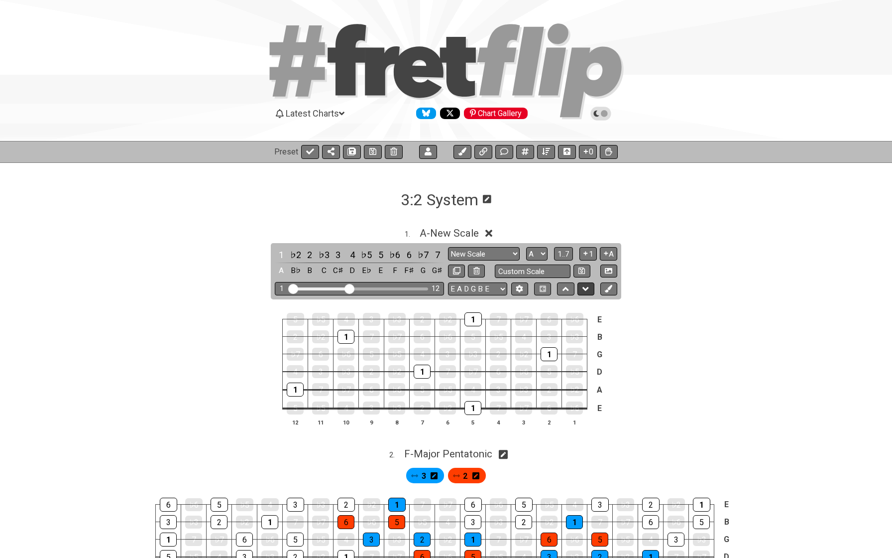
click at [588, 287] on icon at bounding box center [586, 289] width 6 height 4
select select "A"
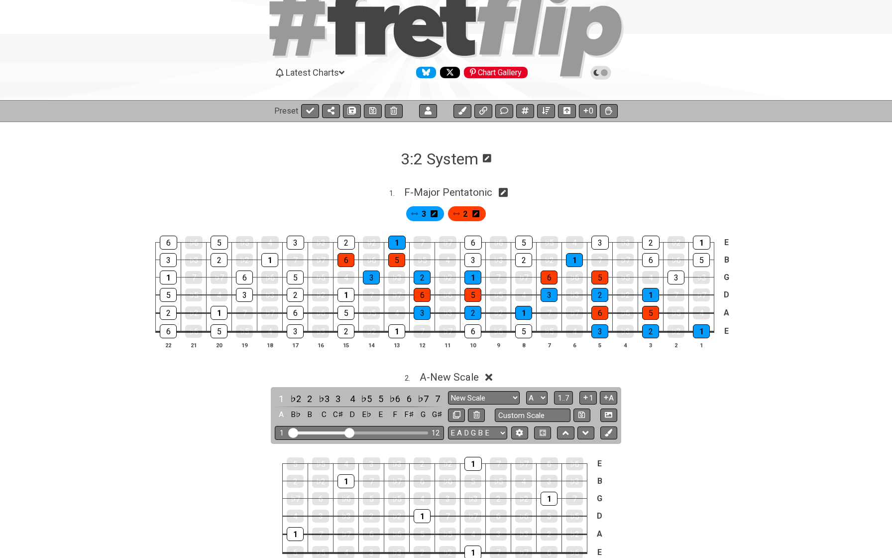
scroll to position [50, 0]
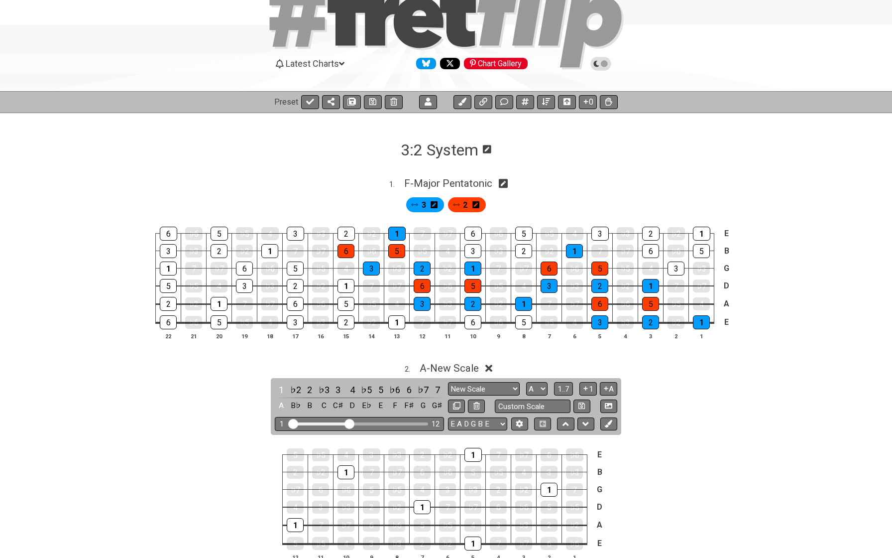
click at [422, 204] on span "3" at bounding box center [424, 205] width 4 height 14
click at [391, 234] on div "1" at bounding box center [396, 234] width 17 height 14
click at [398, 230] on div "1" at bounding box center [396, 234] width 17 height 14
click at [606, 104] on icon at bounding box center [608, 102] width 7 height 8
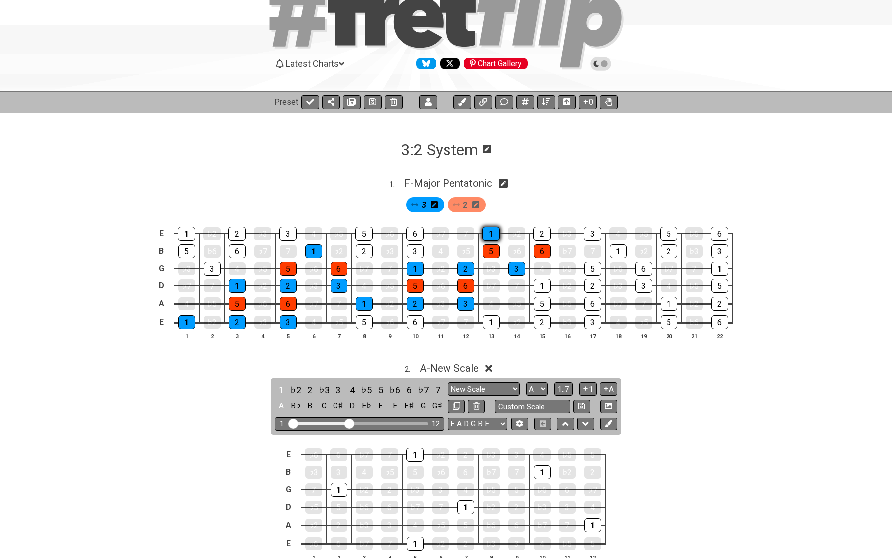
click at [494, 233] on div "1" at bounding box center [490, 234] width 17 height 14
click at [512, 263] on div "3" at bounding box center [516, 268] width 17 height 14
click at [464, 265] on div "2" at bounding box center [466, 268] width 17 height 14
click at [416, 268] on div "1" at bounding box center [415, 268] width 17 height 14
click at [412, 304] on div "2" at bounding box center [415, 304] width 17 height 14
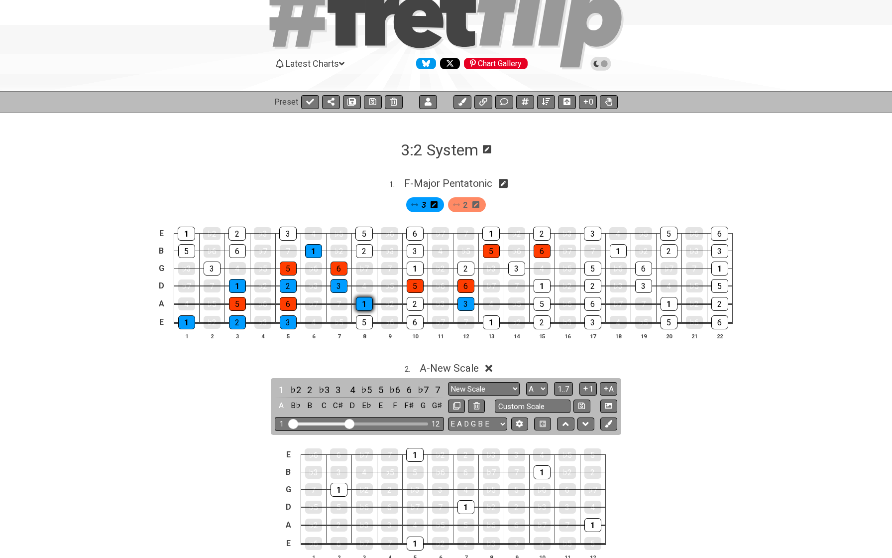
click at [364, 300] on div "1" at bounding box center [364, 304] width 17 height 14
click at [459, 300] on div "3" at bounding box center [466, 304] width 17 height 14
click at [462, 206] on div "2" at bounding box center [467, 204] width 38 height 15
click at [417, 284] on div "5" at bounding box center [415, 286] width 17 height 14
click at [411, 282] on div "5" at bounding box center [415, 286] width 17 height 14
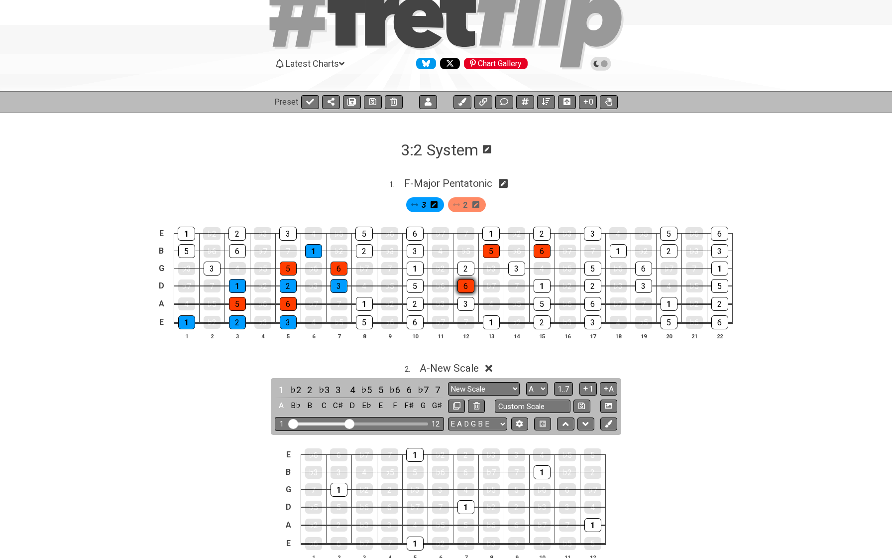
click at [464, 283] on div "6" at bounding box center [466, 286] width 17 height 14
click at [488, 249] on div "5" at bounding box center [491, 251] width 17 height 14
click at [535, 248] on div "6" at bounding box center [542, 251] width 17 height 14
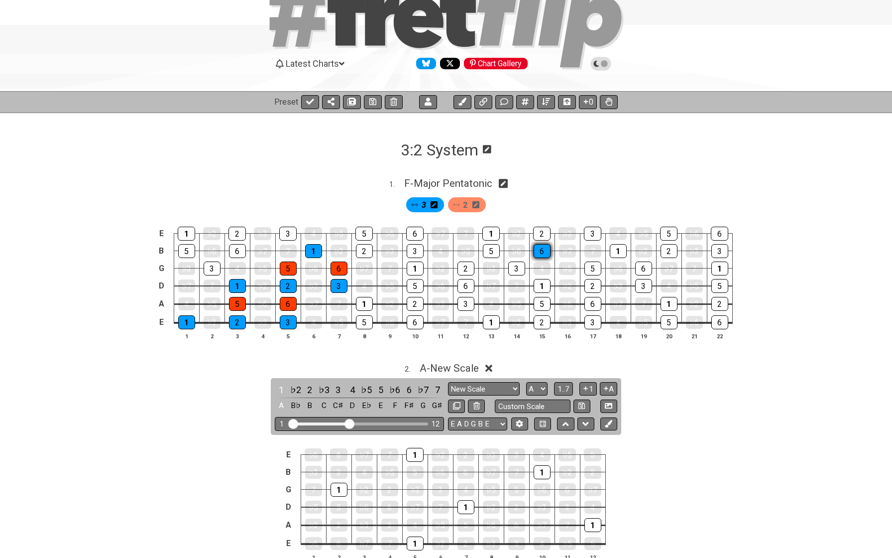
click at [535, 248] on div "6" at bounding box center [542, 251] width 17 height 14
click at [468, 184] on span "F - Major Pentatonic" at bounding box center [448, 183] width 88 height 12
select select "F"
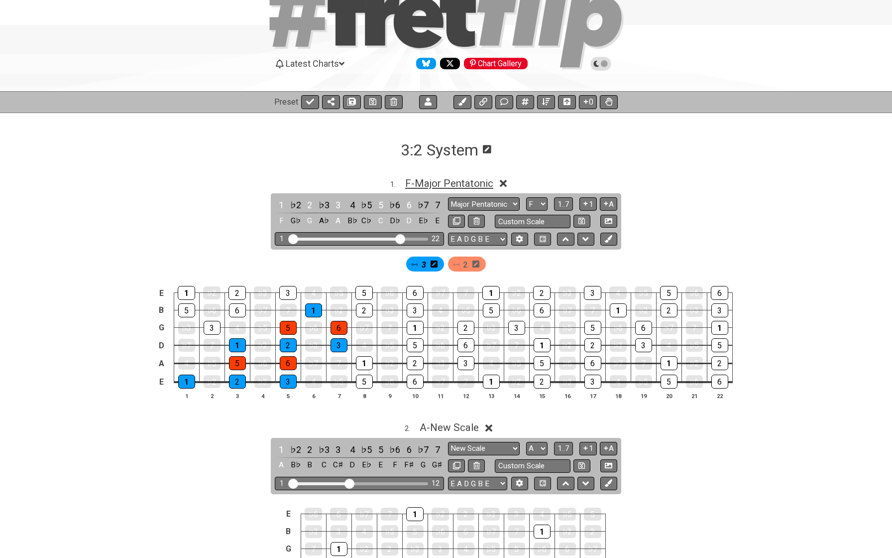
click at [479, 181] on span "F - Major Pentatonic" at bounding box center [449, 183] width 88 height 12
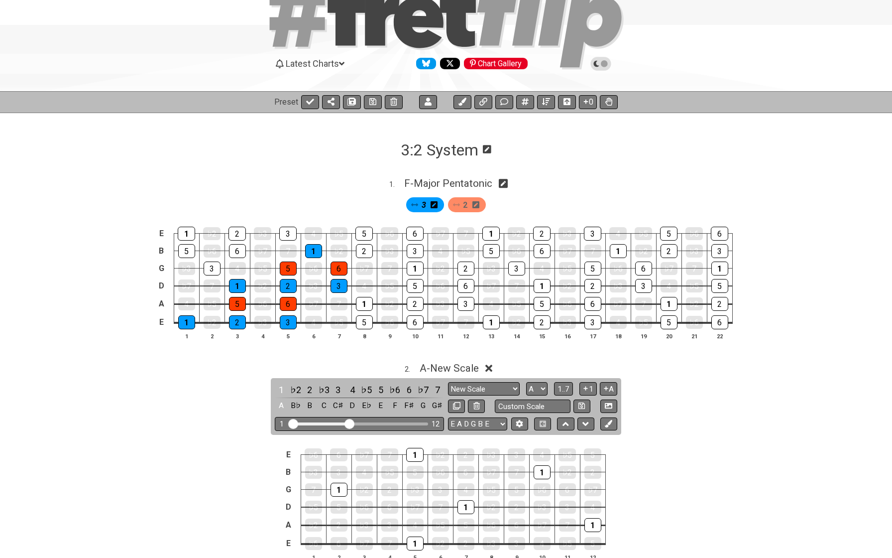
click at [508, 183] on icon at bounding box center [503, 183] width 9 height 9
select select "F"
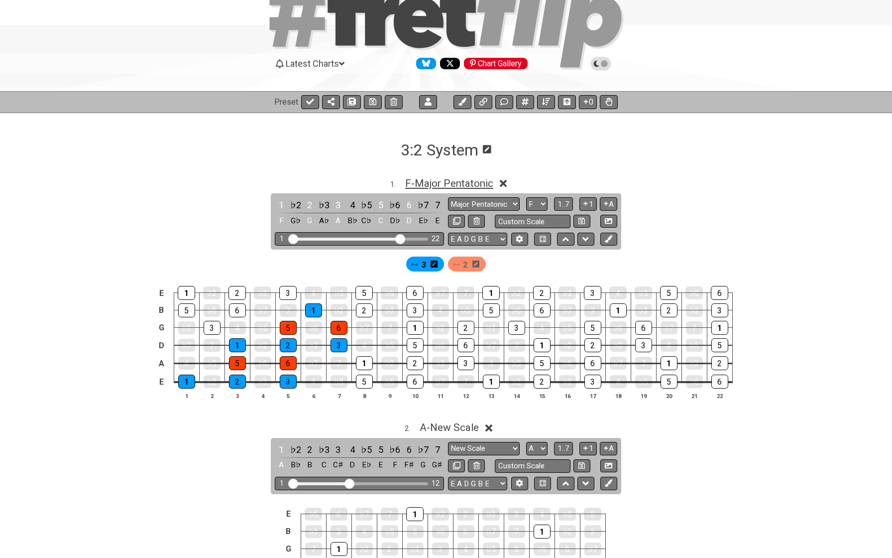
click at [444, 184] on span "F - Major Pentatonic" at bounding box center [449, 183] width 88 height 12
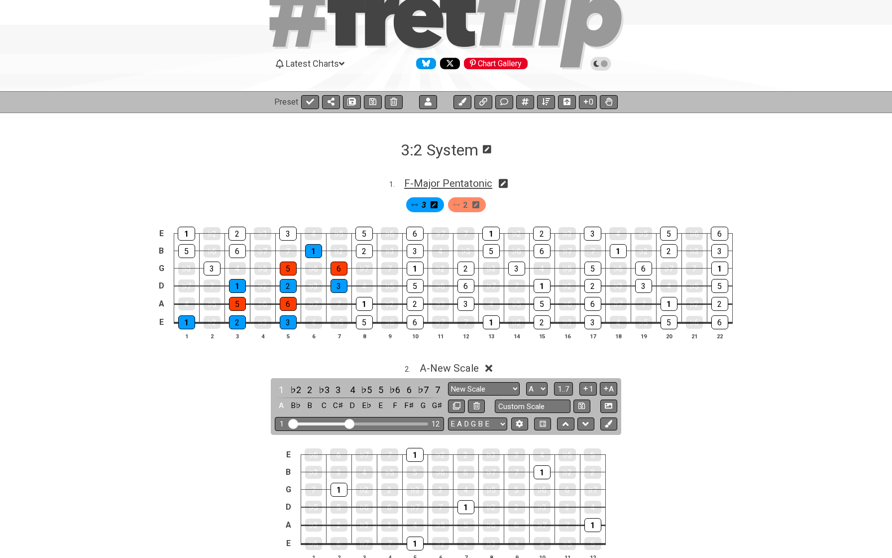
click at [444, 184] on span "F - Major Pentatonic" at bounding box center [448, 183] width 88 height 12
select select "F"
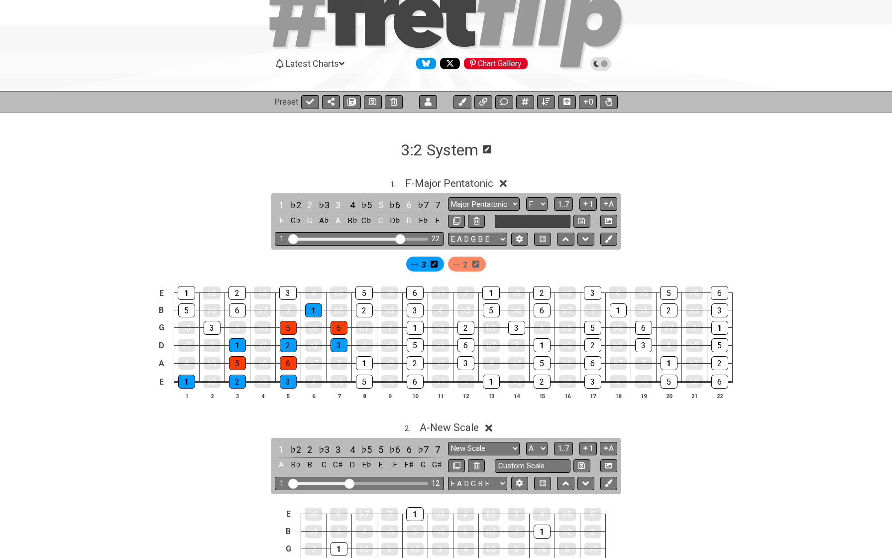
click at [513, 218] on input "text" at bounding box center [533, 221] width 76 height 13
click at [507, 184] on icon at bounding box center [503, 183] width 7 height 7
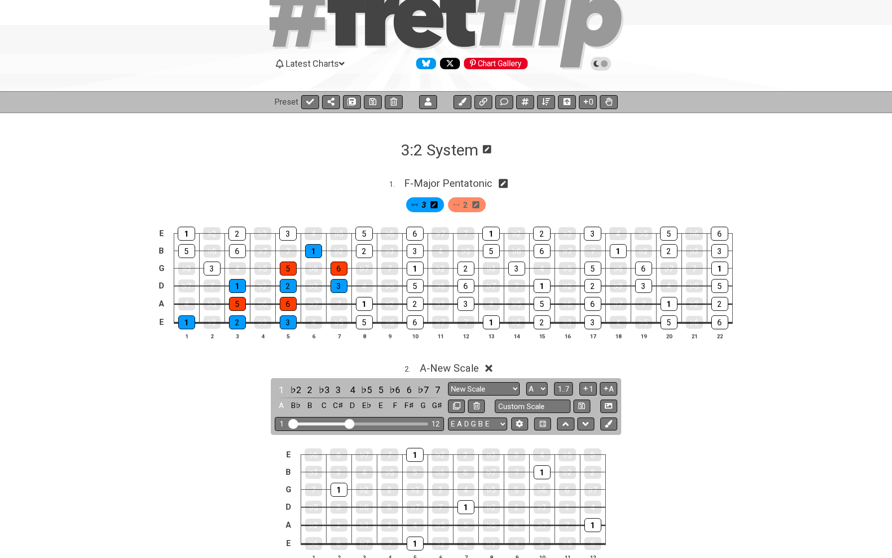
click at [506, 183] on icon at bounding box center [503, 183] width 9 height 10
select select "F"
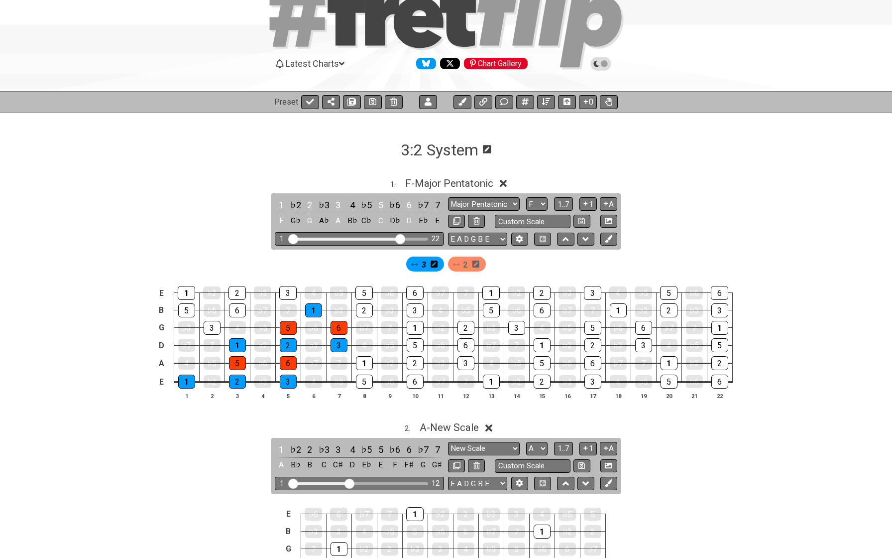
click at [506, 183] on icon at bounding box center [503, 183] width 7 height 7
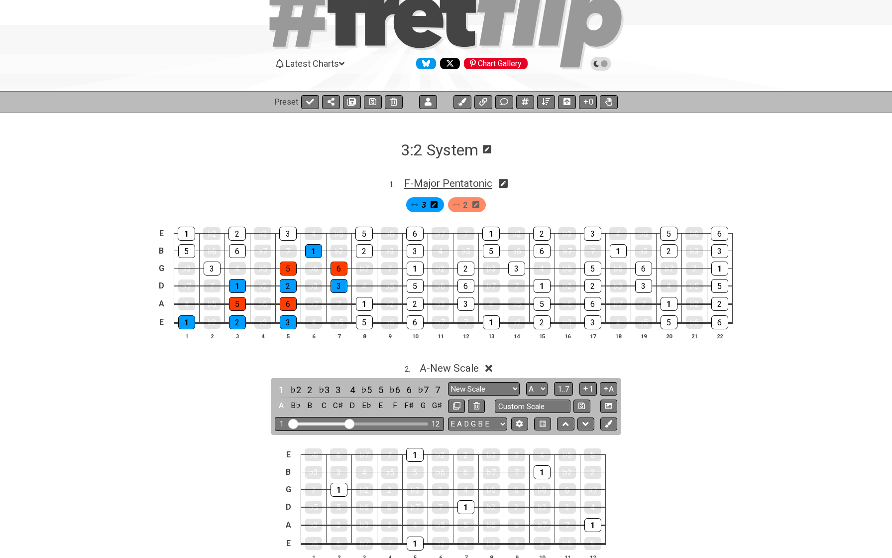
click at [484, 184] on span "F - Major Pentatonic" at bounding box center [448, 183] width 88 height 12
select select "F"
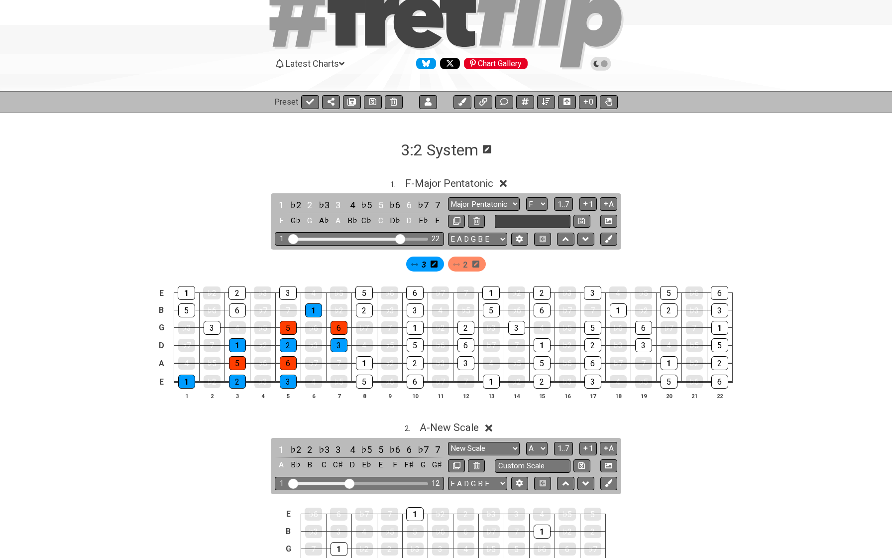
click at [540, 222] on input "text" at bounding box center [533, 221] width 76 height 13
type input "3:2 Form 1"
click at [580, 218] on icon at bounding box center [582, 220] width 6 height 7
select select "3:2 Form 1"
click at [459, 184] on span "F - 3:2 Form 1" at bounding box center [449, 183] width 58 height 12
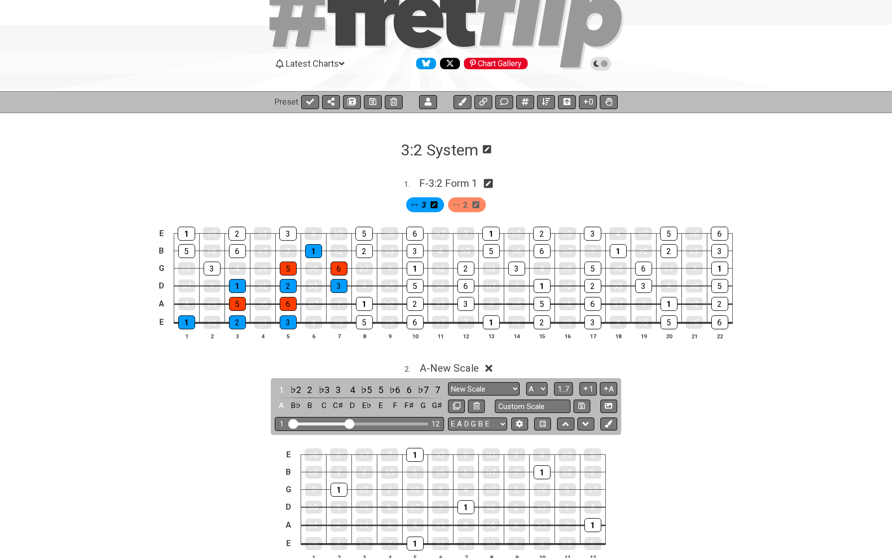
drag, startPoint x: 559, startPoint y: 192, endPoint x: 527, endPoint y: 194, distance: 32.4
click at [552, 192] on div "3 2" at bounding box center [446, 202] width 777 height 24
click at [490, 183] on icon at bounding box center [488, 183] width 9 height 9
select select "3:2 Form 1"
select select "F"
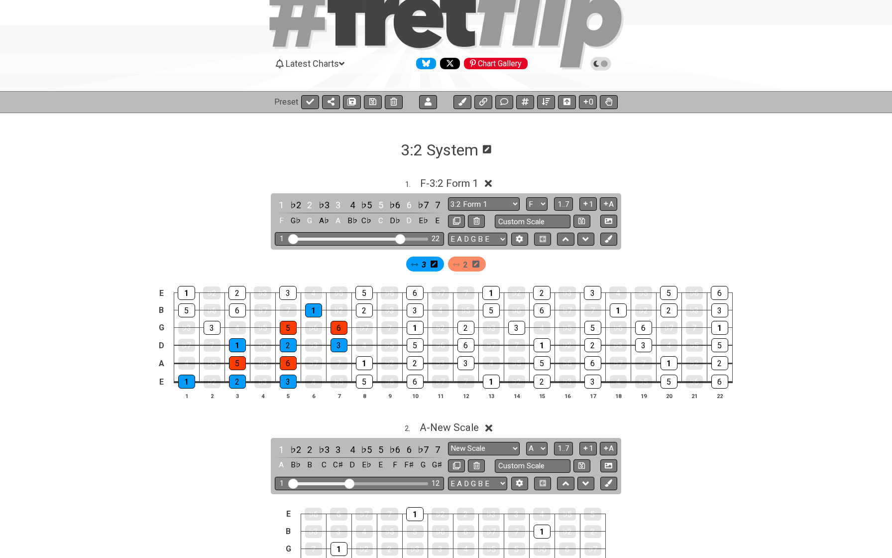
click at [491, 183] on icon at bounding box center [488, 183] width 7 height 7
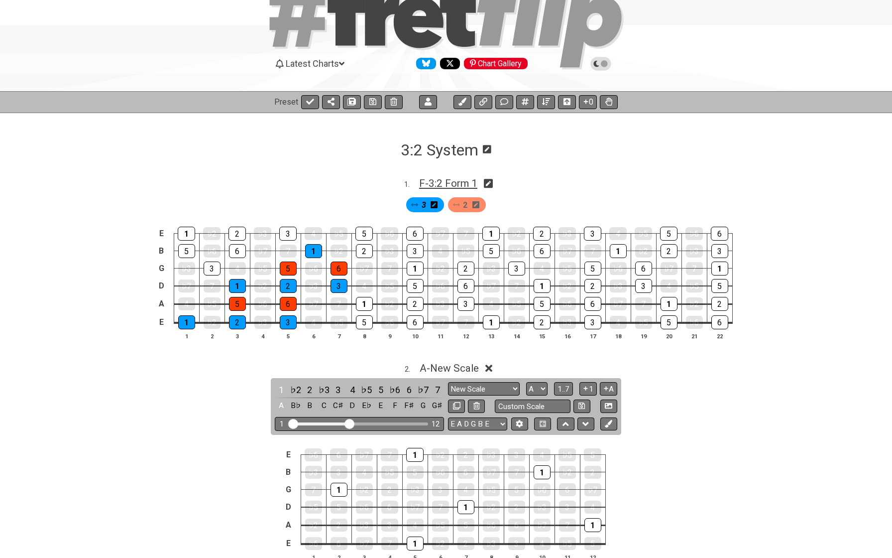
click at [444, 182] on span "F - 3:2 Form 1" at bounding box center [448, 183] width 58 height 12
select select "3:2 Form 1"
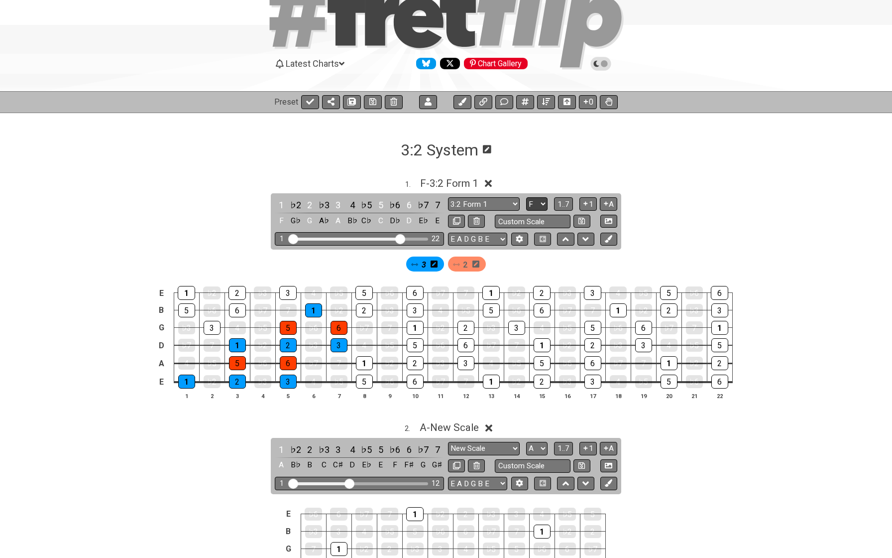
select select "E"
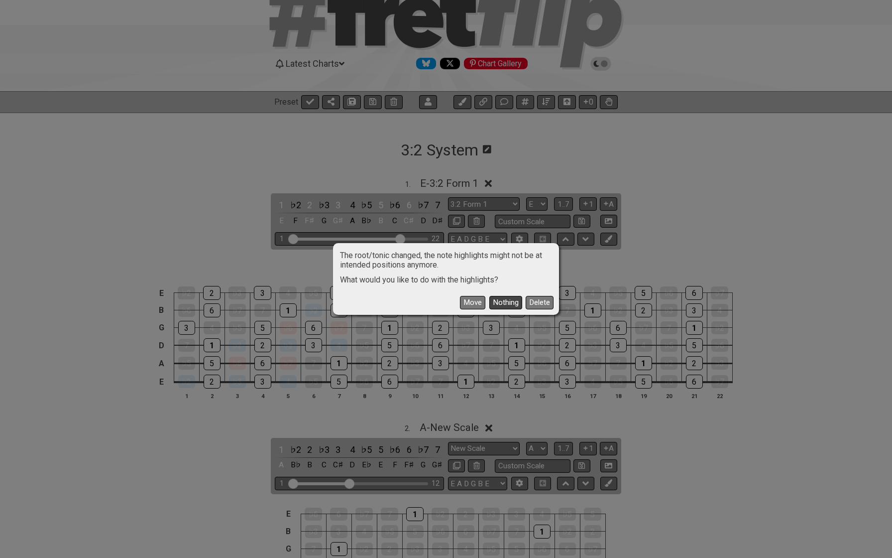
click at [509, 301] on button "Nothing" at bounding box center [505, 302] width 33 height 13
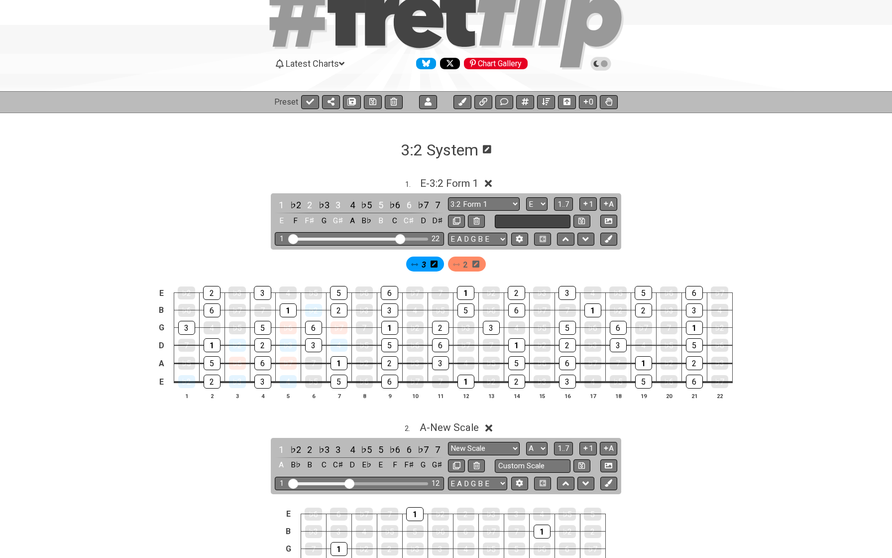
click at [509, 220] on input "text" at bounding box center [533, 221] width 76 height 13
type input "Form 2"
click at [581, 219] on icon at bounding box center [582, 221] width 6 height 6
select select "Form 2"
click at [531, 224] on input "Form 2" at bounding box center [533, 221] width 76 height 13
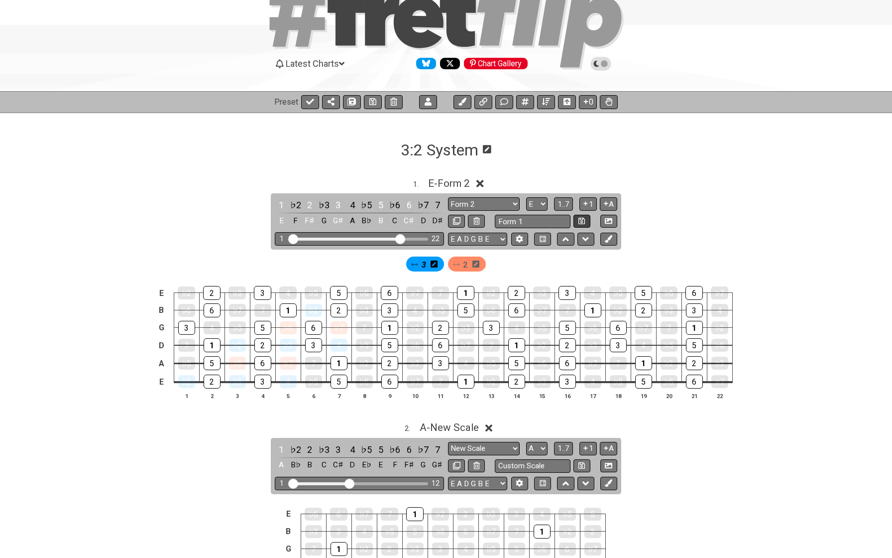
type input "Form 1"
click at [580, 224] on button at bounding box center [582, 221] width 17 height 13
select select "Form 1"
select select "F"
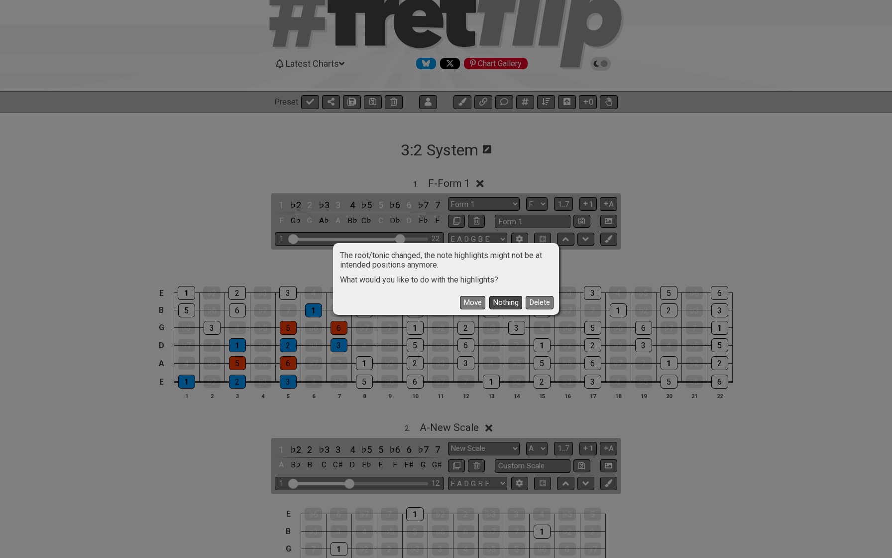
click at [505, 300] on button "Nothing" at bounding box center [505, 302] width 33 height 13
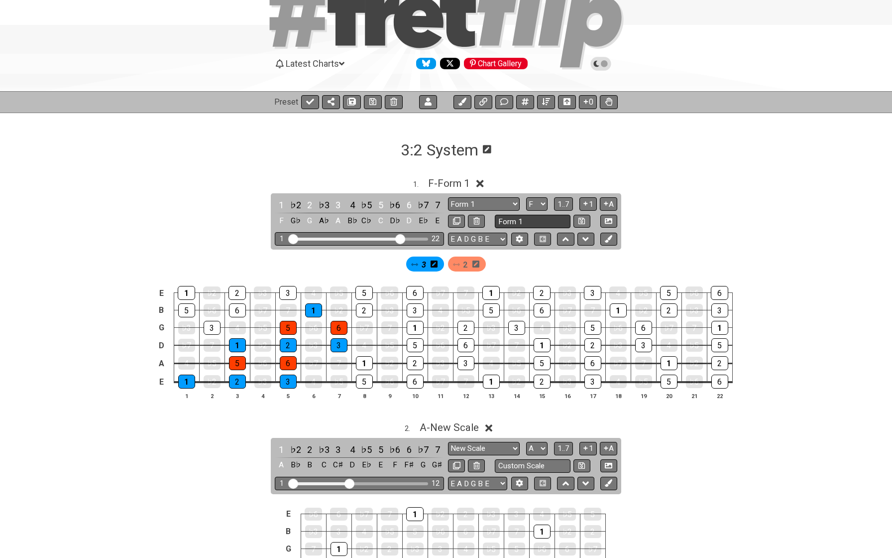
click at [500, 221] on input "Form 1" at bounding box center [533, 221] width 76 height 13
type input "3:2 Form 1"
click at [579, 218] on icon at bounding box center [582, 220] width 6 height 7
select select "3:2 Form 1"
click at [490, 182] on icon at bounding box center [488, 183] width 7 height 7
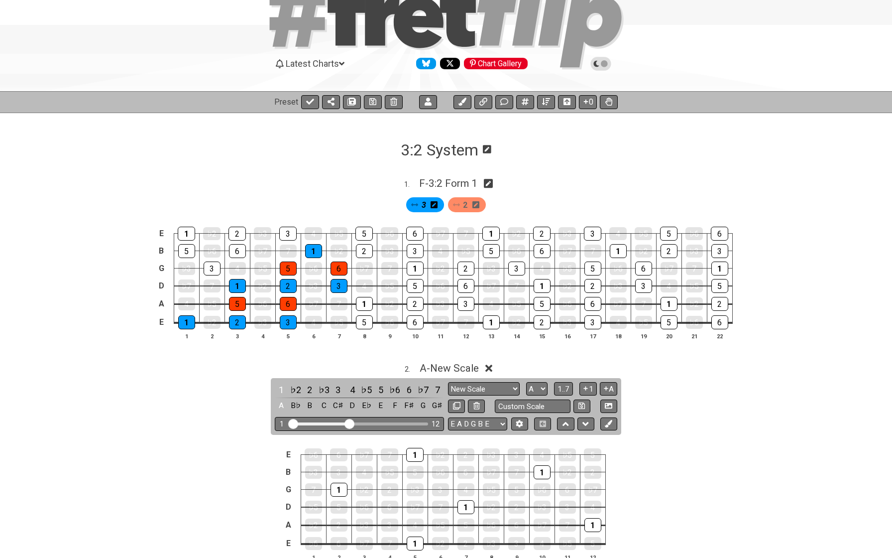
click at [490, 186] on icon at bounding box center [488, 183] width 9 height 9
select select "3:2 Form 1"
select select "F"
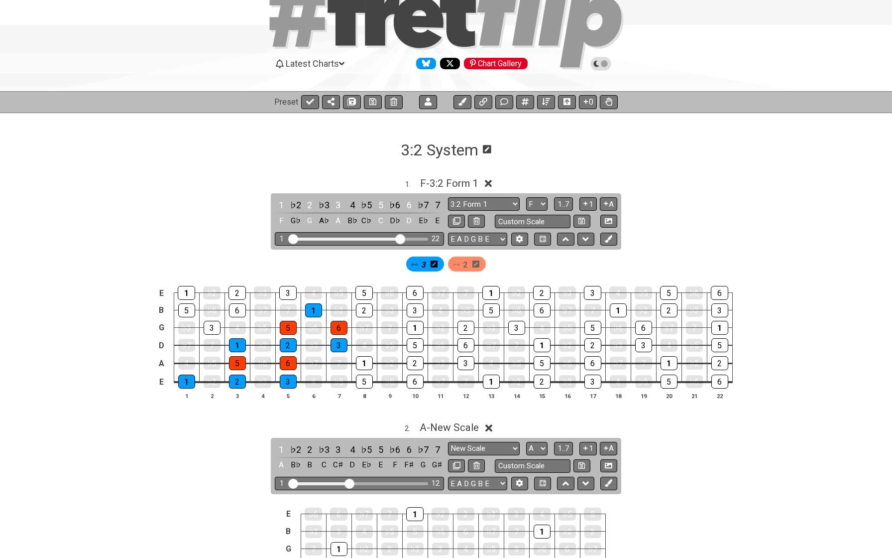
click at [490, 186] on icon at bounding box center [488, 183] width 7 height 10
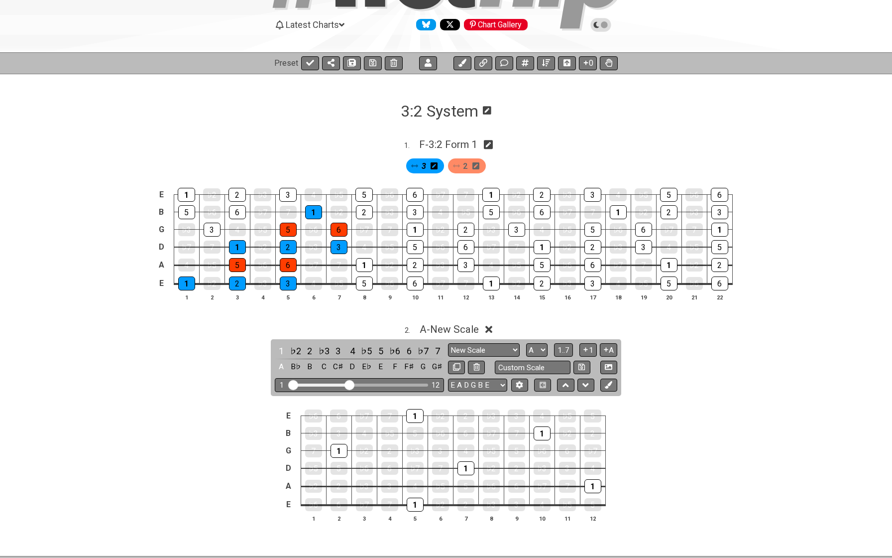
scroll to position [88, 0]
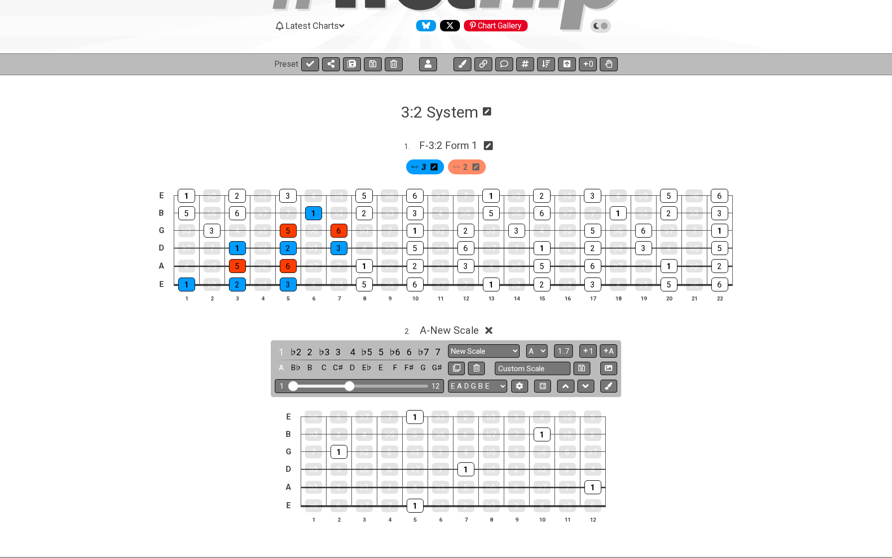
click at [490, 330] on icon at bounding box center [488, 330] width 7 height 7
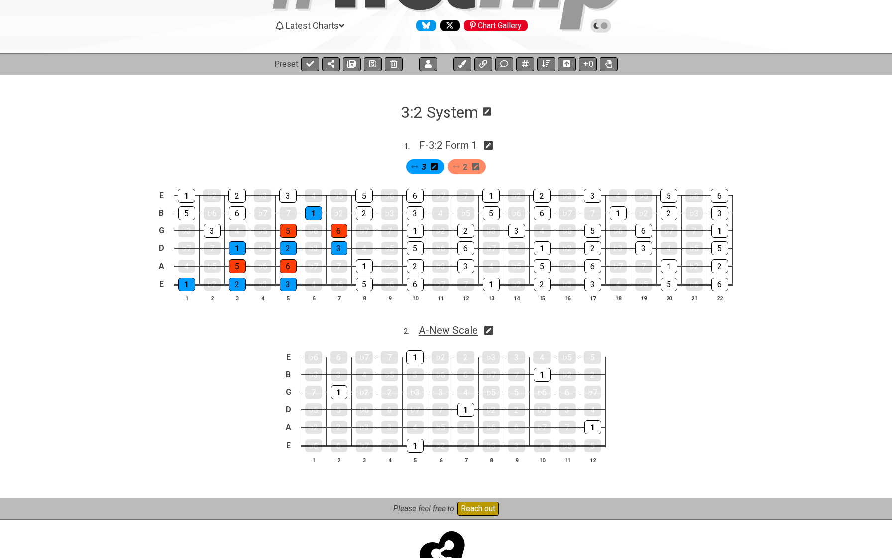
click at [464, 326] on span "A - New Scale" at bounding box center [448, 330] width 59 height 12
select select "A"
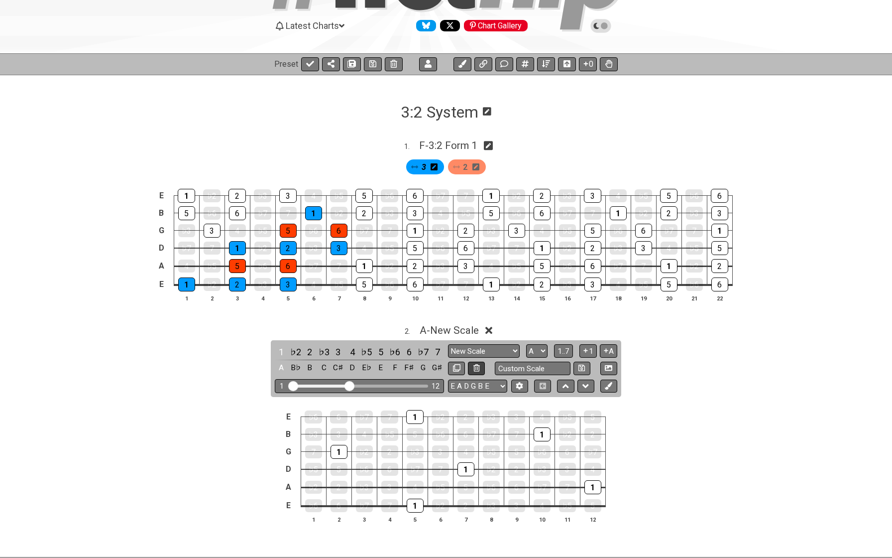
click at [474, 366] on icon at bounding box center [477, 367] width 6 height 7
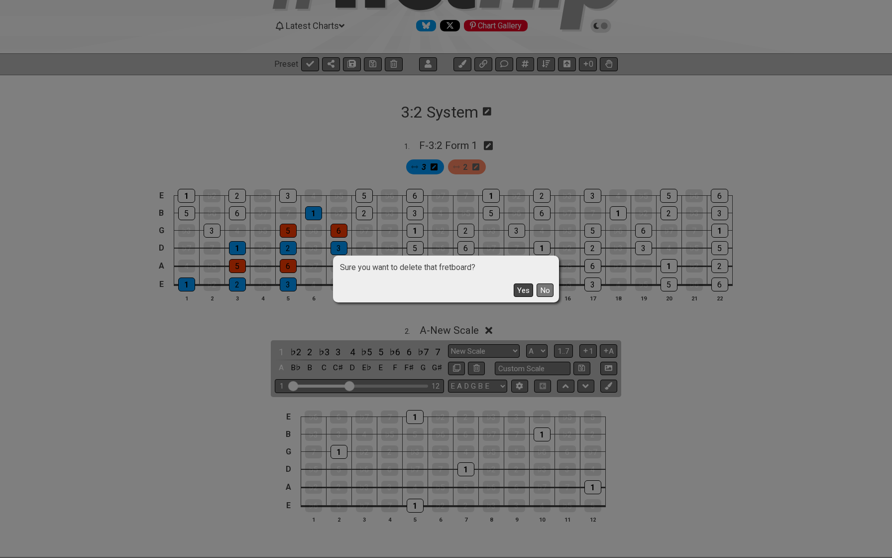
click at [528, 290] on button "Yes" at bounding box center [523, 289] width 19 height 13
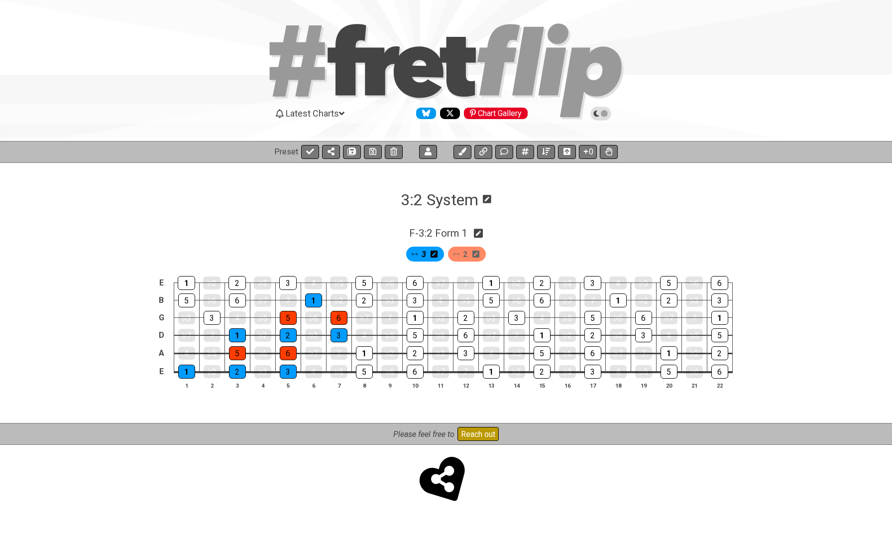
scroll to position [0, 0]
click at [460, 231] on span "F - 3:2 Form 1" at bounding box center [438, 233] width 58 height 12
select select "3:2 Form 1"
select select "F"
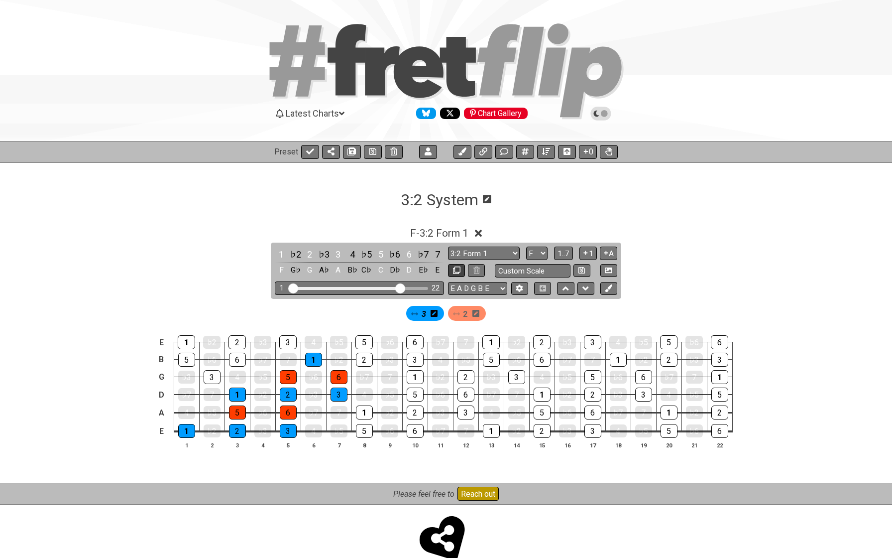
click at [453, 272] on icon at bounding box center [456, 269] width 7 height 7
select select "3:2 Form 1"
select select "F"
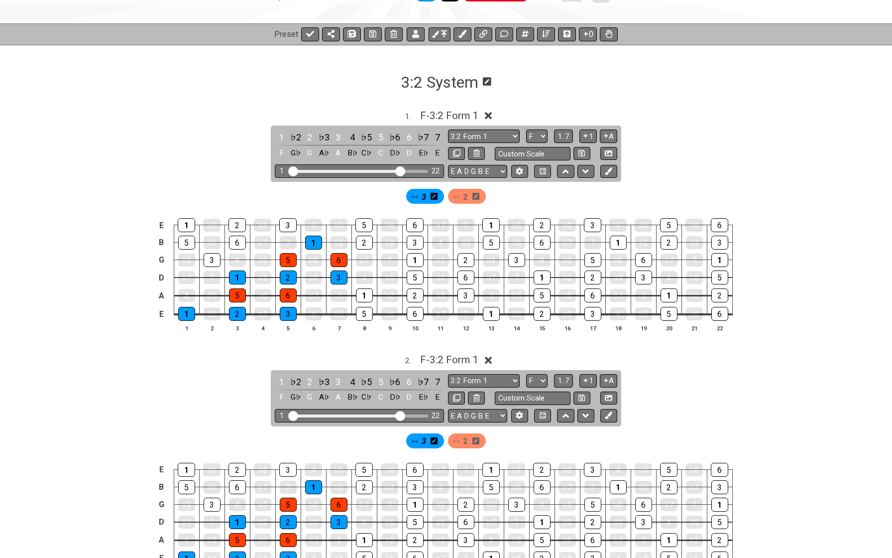
scroll to position [125, 0]
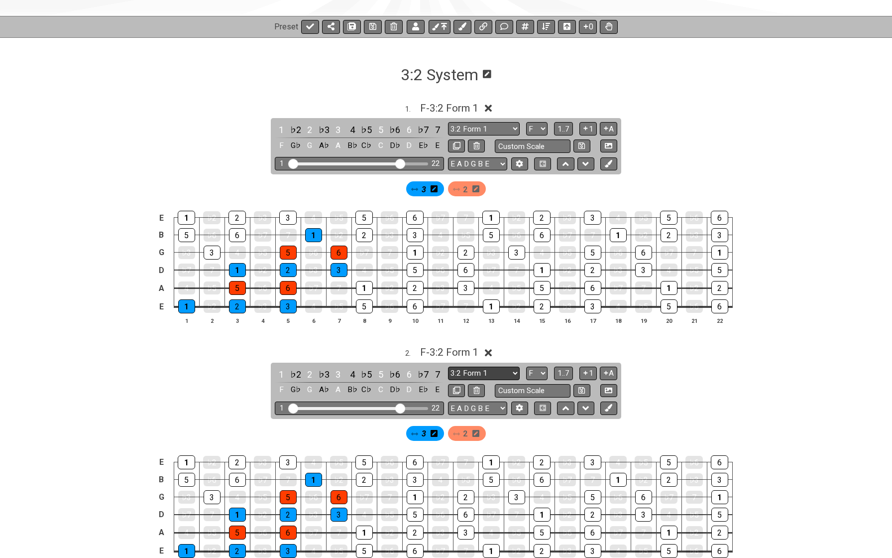
click at [485, 367] on select "Major Pentatonic 3:2 Form 1 Minor Pentatonic Major Pentatonic Minor Blues Major…" at bounding box center [484, 372] width 72 height 13
click at [504, 387] on input "text" at bounding box center [533, 390] width 76 height 13
type input "3:2 Form 2"
click at [579, 386] on icon at bounding box center [582, 389] width 6 height 7
select select "3:2 Form 2"
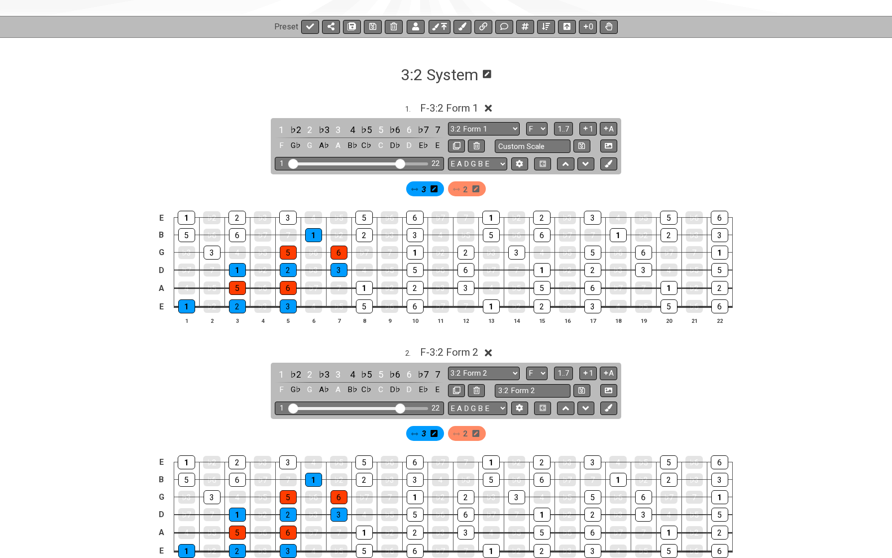
click at [607, 420] on div "3 2" at bounding box center [446, 431] width 777 height 24
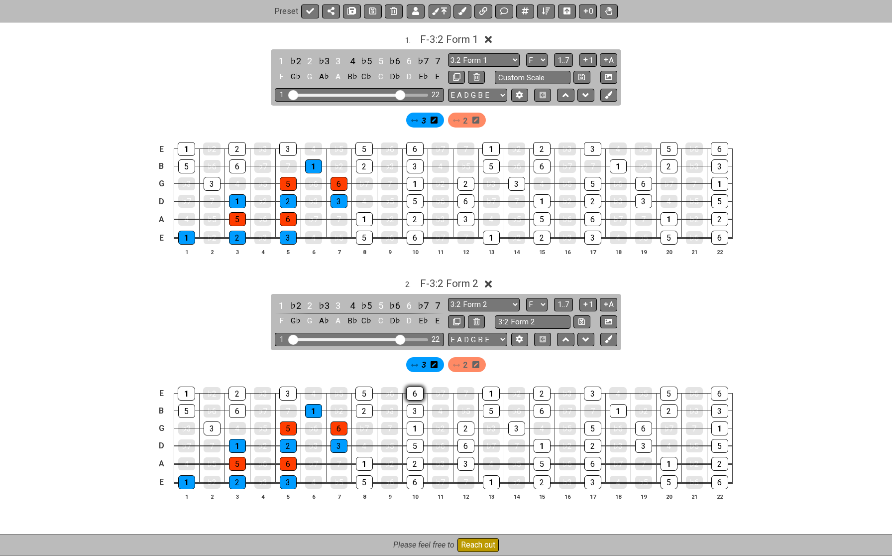
scroll to position [231, 0]
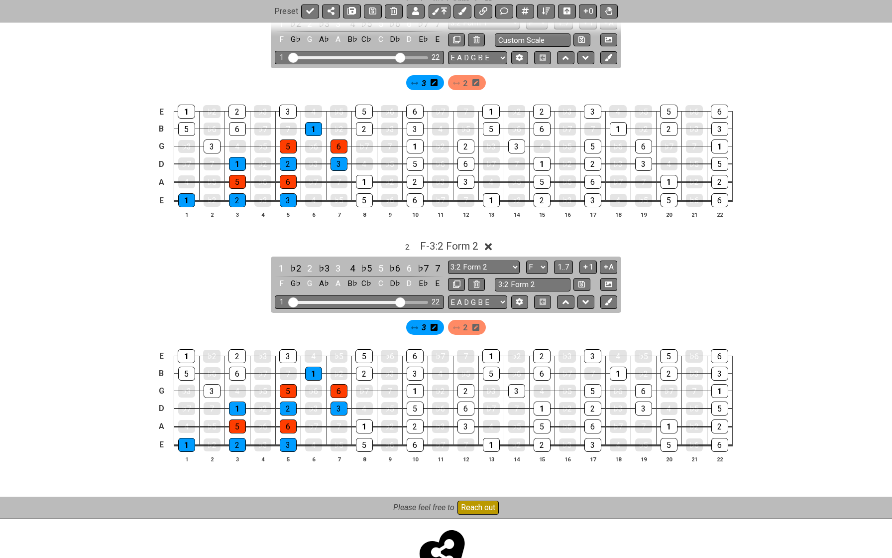
click at [423, 327] on span "3" at bounding box center [424, 327] width 4 height 14
click at [422, 327] on span "3" at bounding box center [424, 327] width 4 height 14
click at [184, 441] on div "1" at bounding box center [186, 445] width 17 height 14
click at [235, 441] on div "2" at bounding box center [237, 445] width 17 height 14
click at [288, 442] on div "3" at bounding box center [288, 445] width 17 height 14
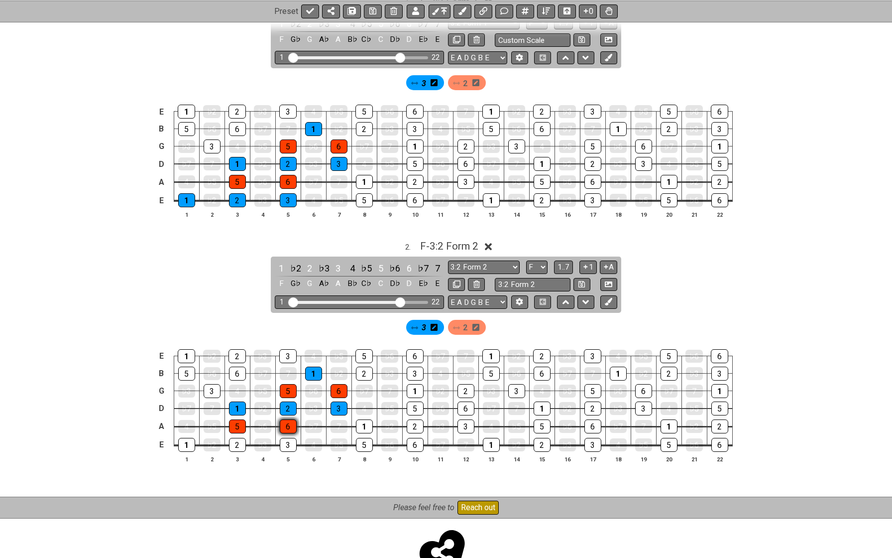
click at [284, 425] on div "6" at bounding box center [288, 426] width 17 height 14
click at [233, 428] on div "5" at bounding box center [237, 426] width 17 height 14
click at [234, 406] on div "1" at bounding box center [237, 408] width 17 height 14
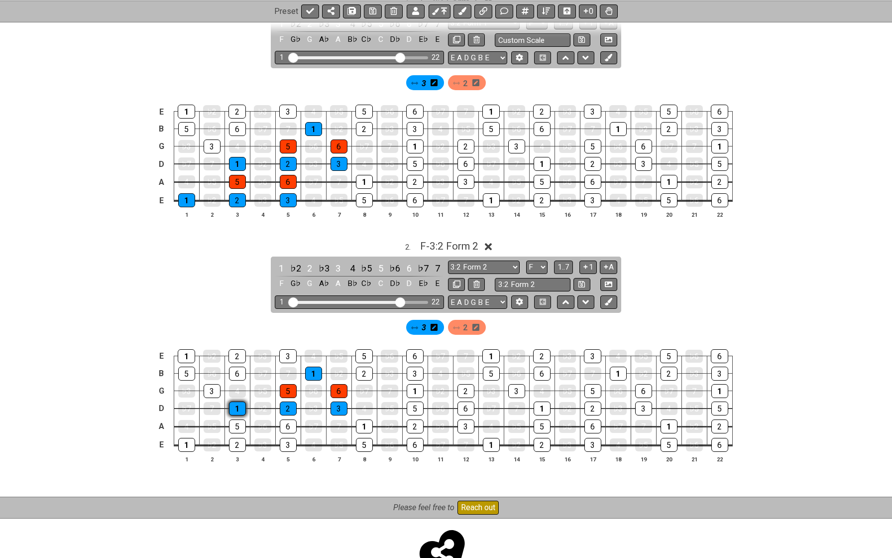
click at [234, 406] on div "1" at bounding box center [237, 408] width 17 height 14
click at [285, 404] on div "2" at bounding box center [288, 408] width 17 height 14
click at [334, 405] on div "3" at bounding box center [339, 408] width 17 height 14
click at [277, 408] on td "6" at bounding box center [287, 417] width 25 height 18
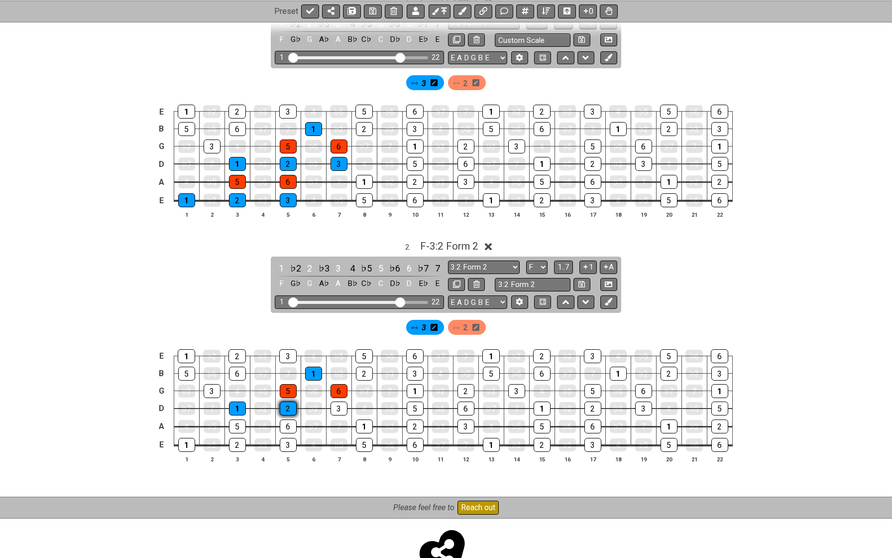
click at [289, 407] on div "2" at bounding box center [288, 408] width 17 height 14
click at [239, 406] on div "1" at bounding box center [237, 408] width 17 height 14
click at [284, 390] on div "5" at bounding box center [288, 391] width 17 height 14
click at [337, 387] on div "6" at bounding box center [339, 391] width 17 height 14
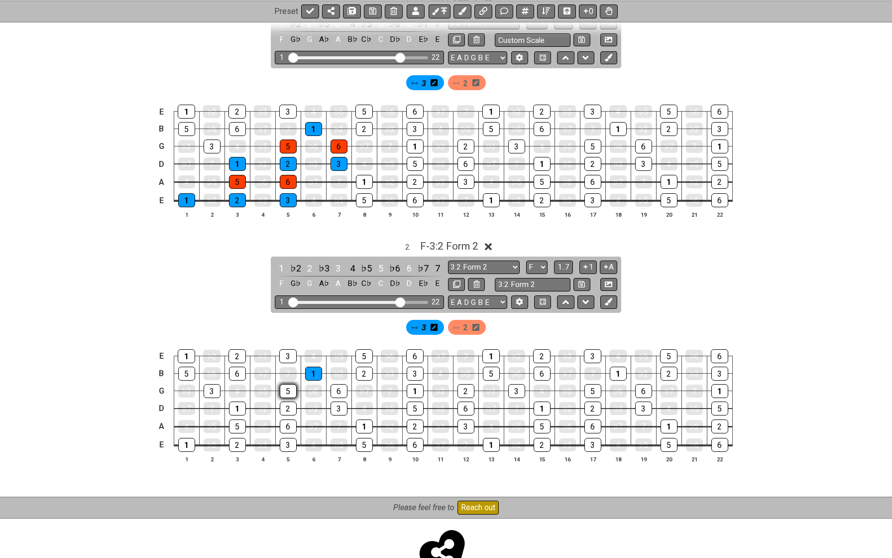
click at [291, 388] on div "5" at bounding box center [288, 391] width 17 height 14
click at [312, 371] on div "1" at bounding box center [313, 373] width 17 height 14
click at [363, 421] on div "1" at bounding box center [364, 426] width 17 height 14
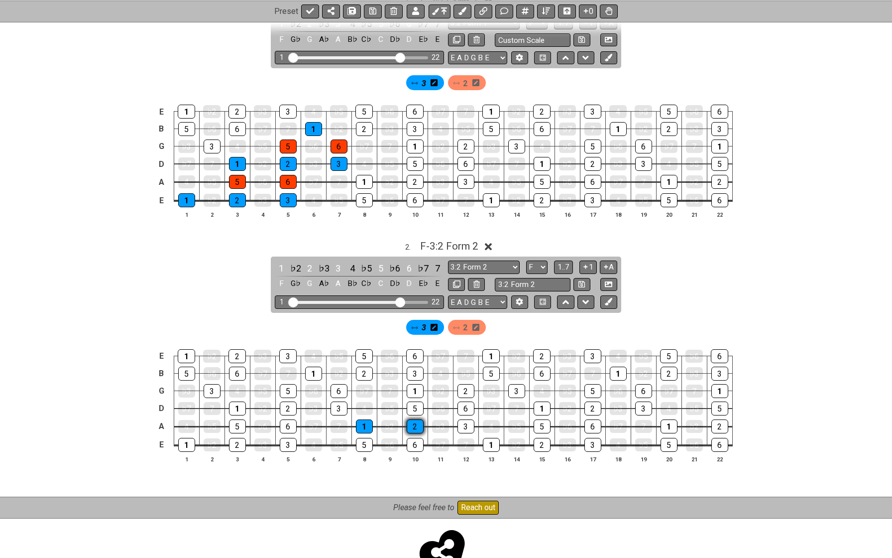
click at [414, 424] on div "2" at bounding box center [415, 426] width 17 height 14
click at [464, 424] on div "3" at bounding box center [466, 426] width 17 height 14
click at [415, 385] on div "1" at bounding box center [415, 391] width 17 height 14
click at [465, 386] on div "2" at bounding box center [466, 391] width 17 height 14
click at [513, 388] on div "3" at bounding box center [516, 391] width 17 height 14
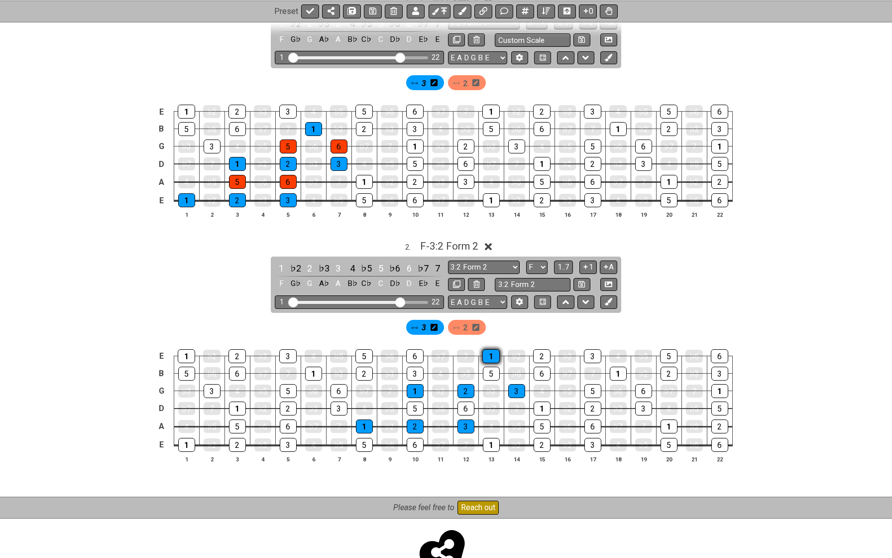
click at [493, 355] on div "1" at bounding box center [490, 356] width 17 height 14
click at [460, 325] on div "2" at bounding box center [467, 327] width 38 height 15
click at [465, 327] on span "2" at bounding box center [465, 327] width 4 height 14
click at [490, 368] on div "5" at bounding box center [491, 373] width 17 height 14
click at [540, 370] on div "6" at bounding box center [542, 373] width 17 height 14
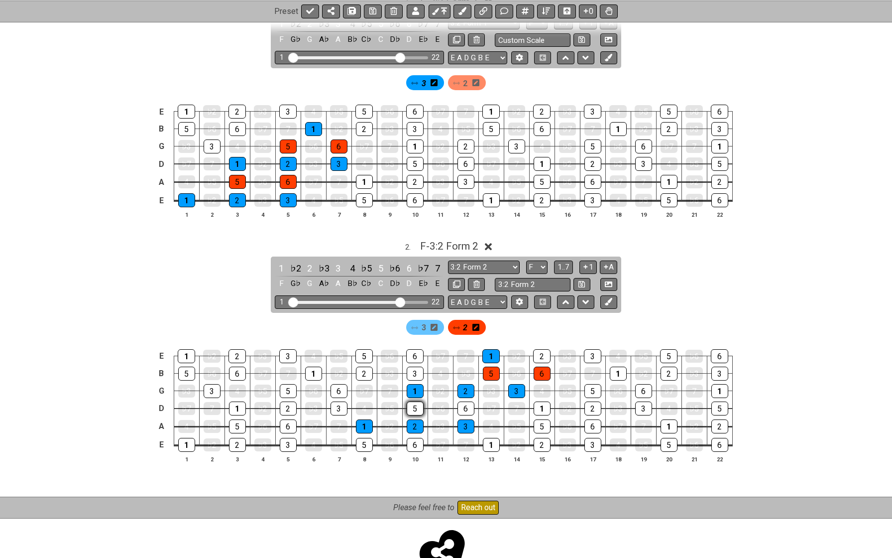
click at [417, 403] on div "5" at bounding box center [415, 408] width 17 height 14
click at [460, 403] on div "6" at bounding box center [466, 408] width 17 height 14
click at [459, 242] on span "F - 3:2 Form 2" at bounding box center [449, 246] width 58 height 12
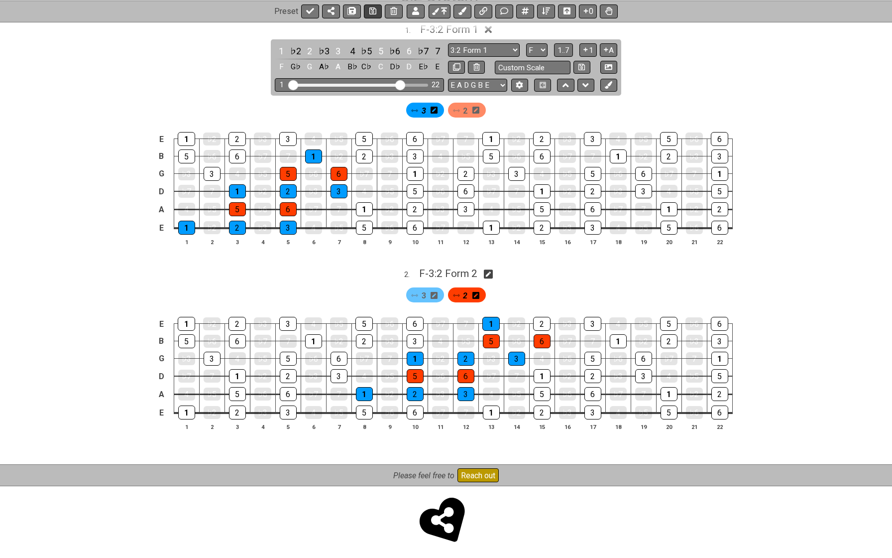
click at [372, 7] on icon at bounding box center [372, 11] width 7 height 8
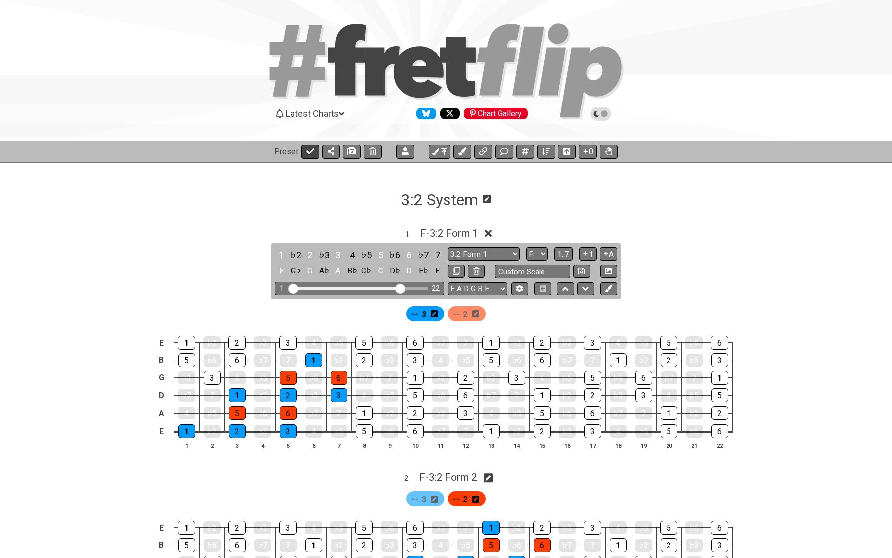
click at [303, 153] on button at bounding box center [310, 152] width 18 height 14
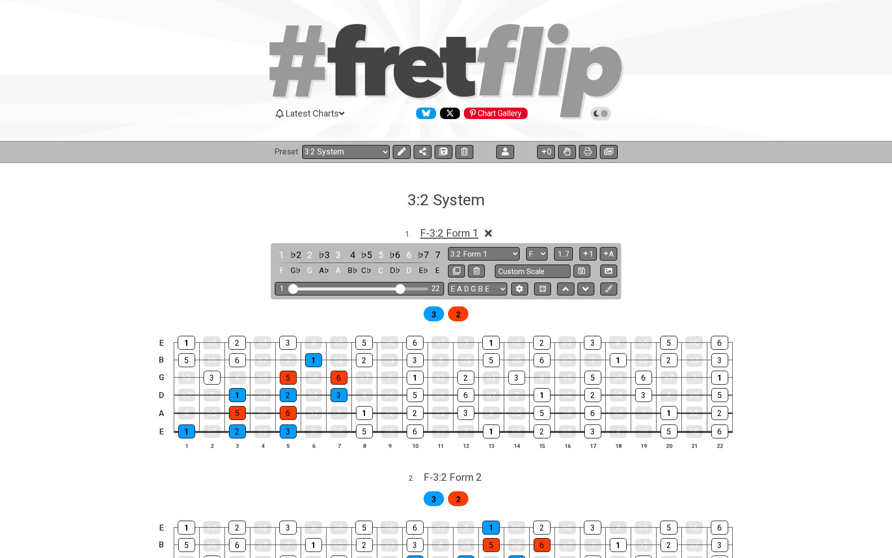
click at [428, 233] on span "F - 3:2 Form 1" at bounding box center [449, 233] width 58 height 12
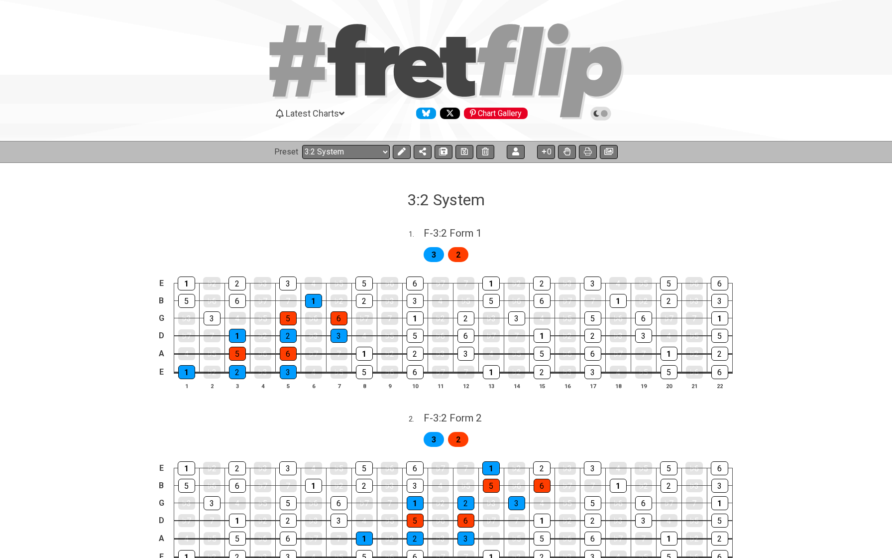
scroll to position [44, 0]
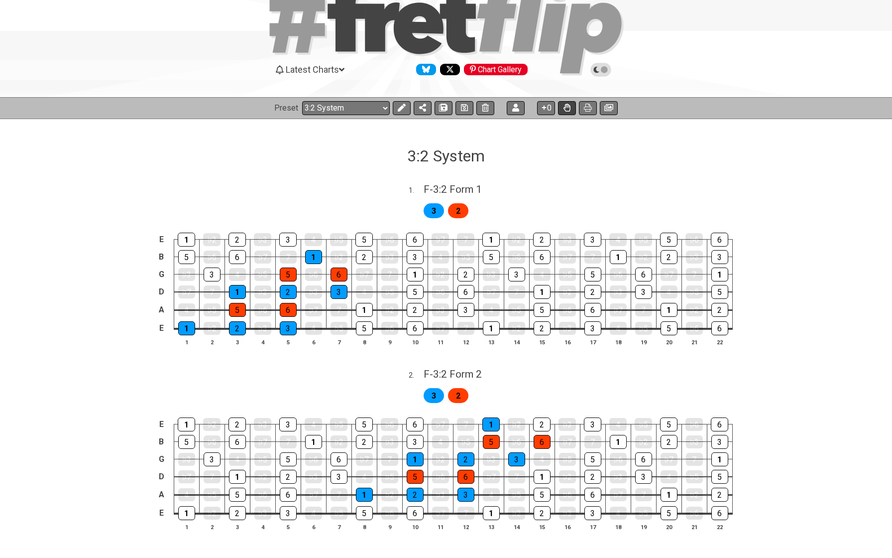
click at [568, 109] on icon at bounding box center [567, 108] width 7 height 8
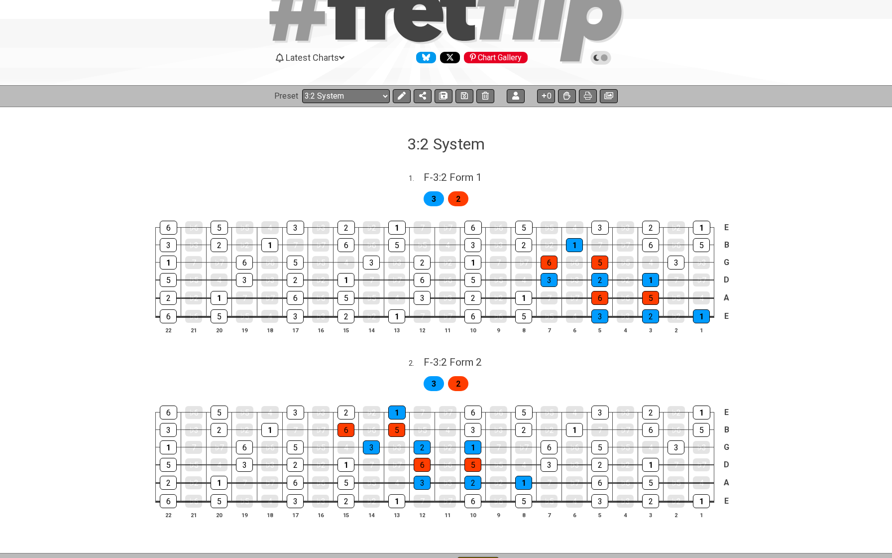
scroll to position [52, 0]
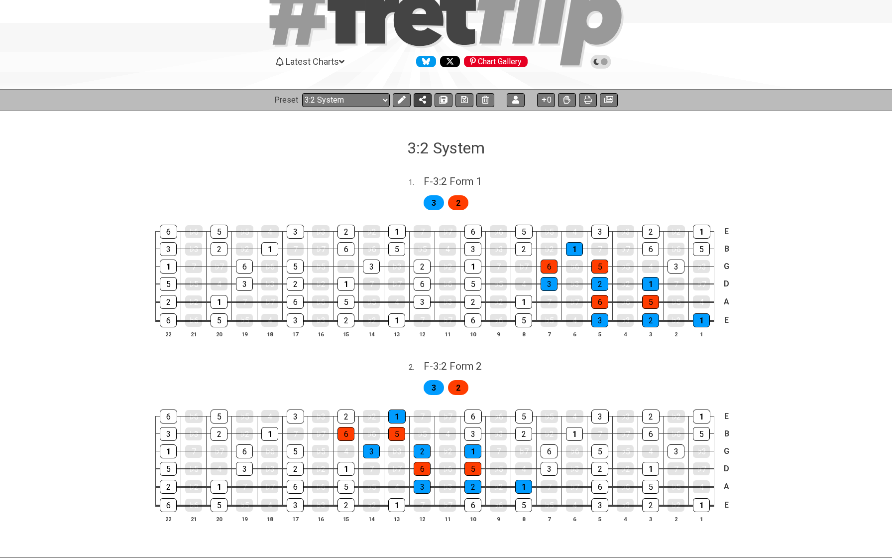
click at [425, 99] on icon at bounding box center [422, 100] width 7 height 8
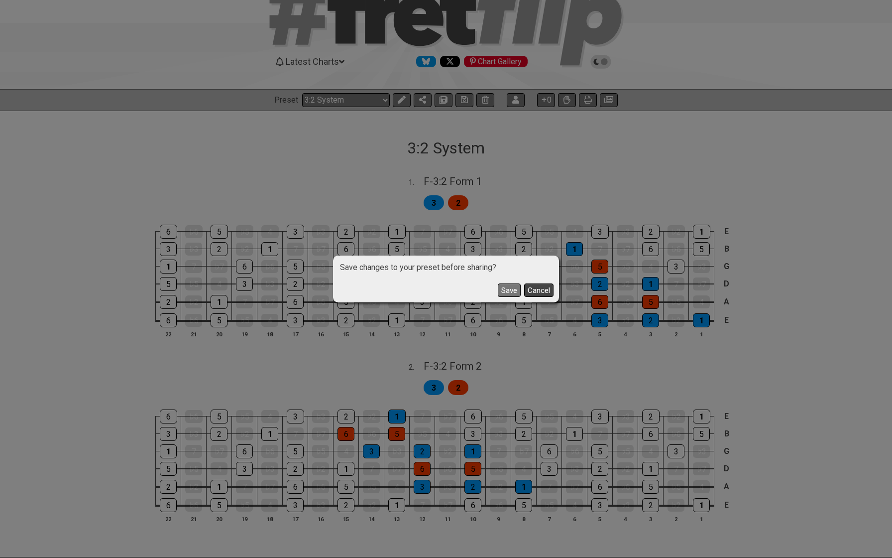
click at [532, 289] on button "Cancel" at bounding box center [538, 289] width 29 height 13
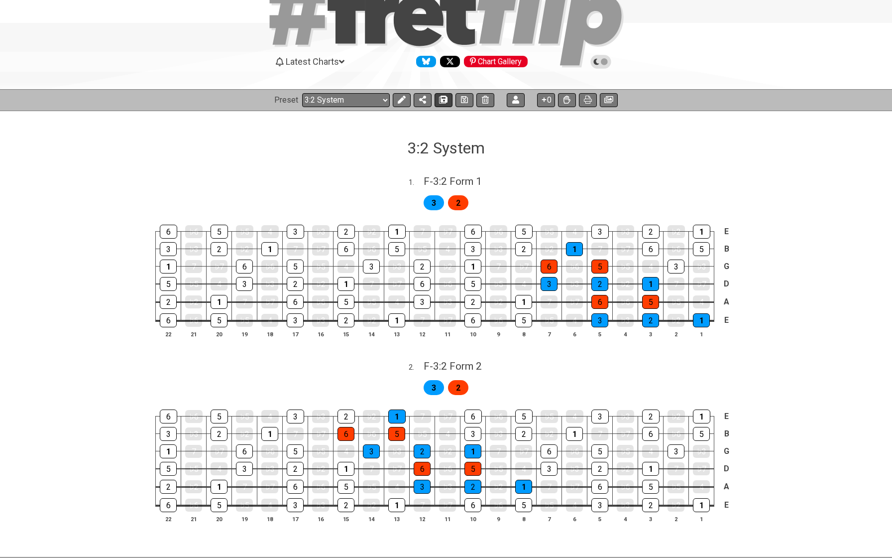
click at [442, 100] on icon at bounding box center [443, 100] width 7 height 8
click at [440, 98] on icon at bounding box center [443, 100] width 7 height 8
click at [461, 101] on icon at bounding box center [464, 100] width 7 height 8
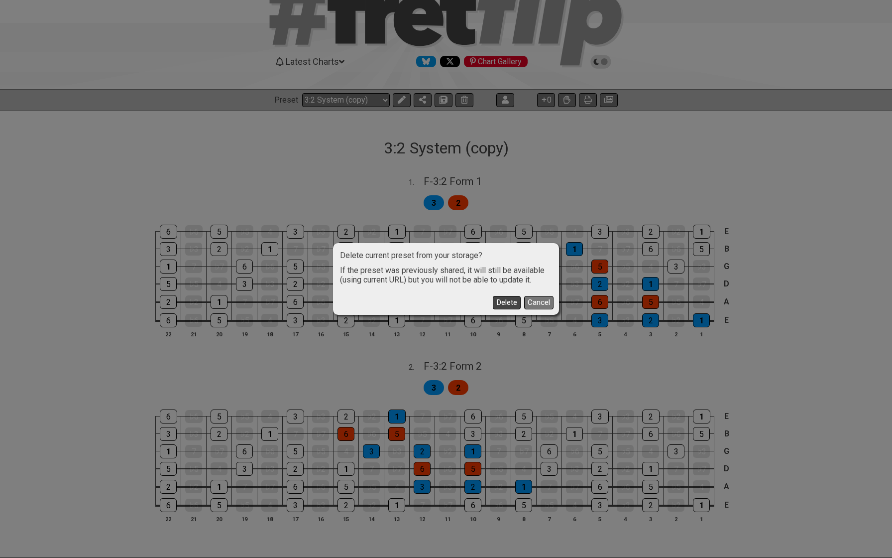
click at [500, 304] on button "Delete" at bounding box center [507, 302] width 28 height 13
select select "/welcome"
select select "C"
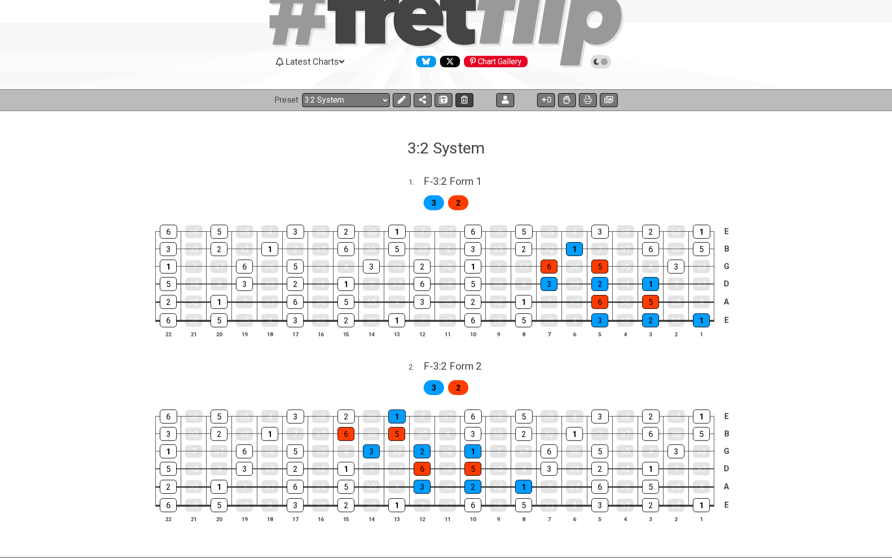
click at [463, 100] on icon at bounding box center [464, 100] width 7 height 8
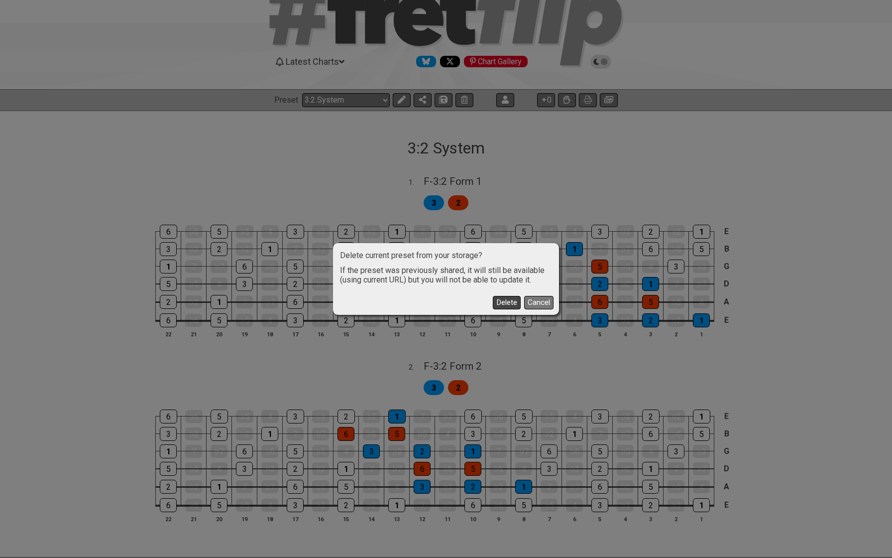
click at [510, 302] on button "Delete" at bounding box center [507, 302] width 28 height 13
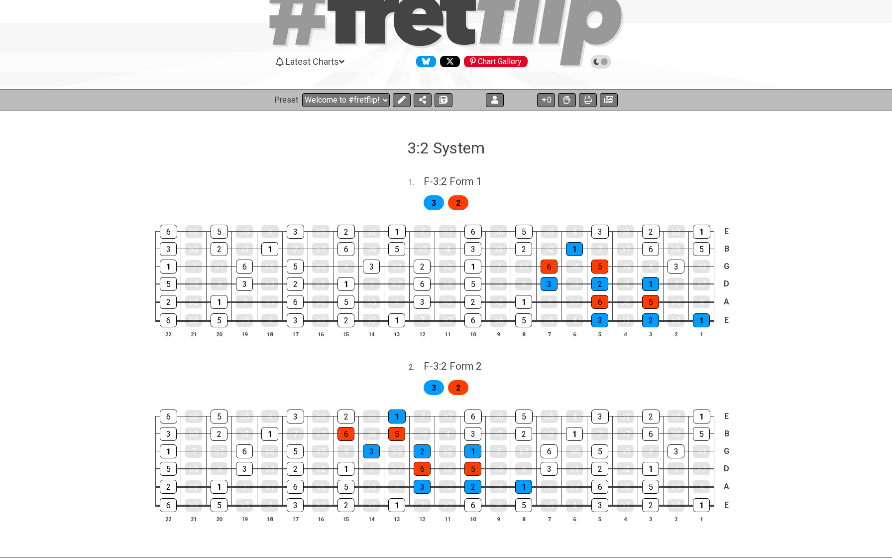
select select "/welcome"
select select "C"
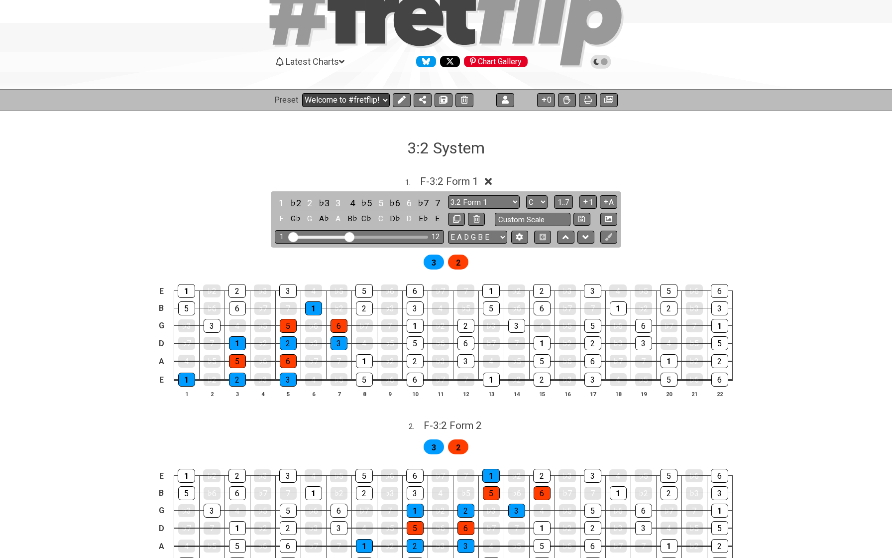
select select "/022A1JKW3"
select select "3:2 Form 1"
select select "F"
click at [424, 179] on span "F - 3:2 Form 1" at bounding box center [449, 181] width 58 height 12
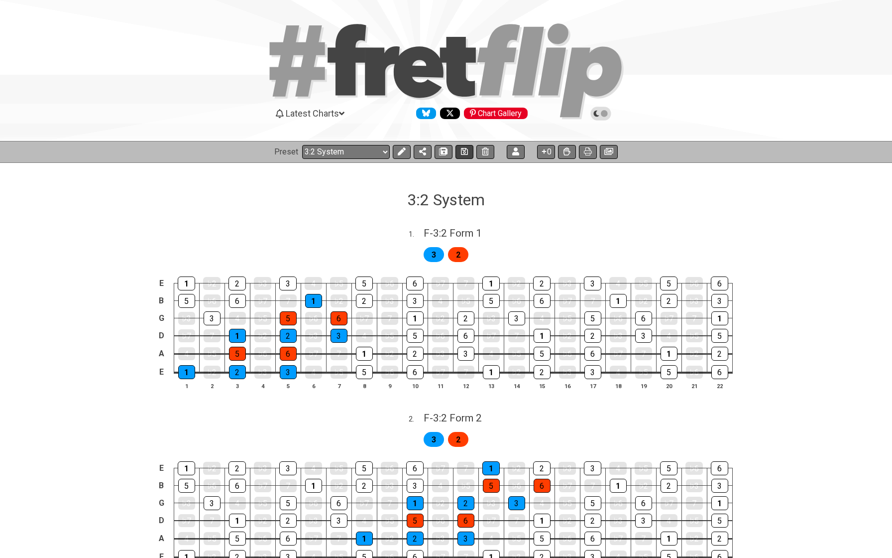
click at [464, 154] on icon at bounding box center [464, 151] width 7 height 7
select select "/minor-pentatonic"
select select "C"
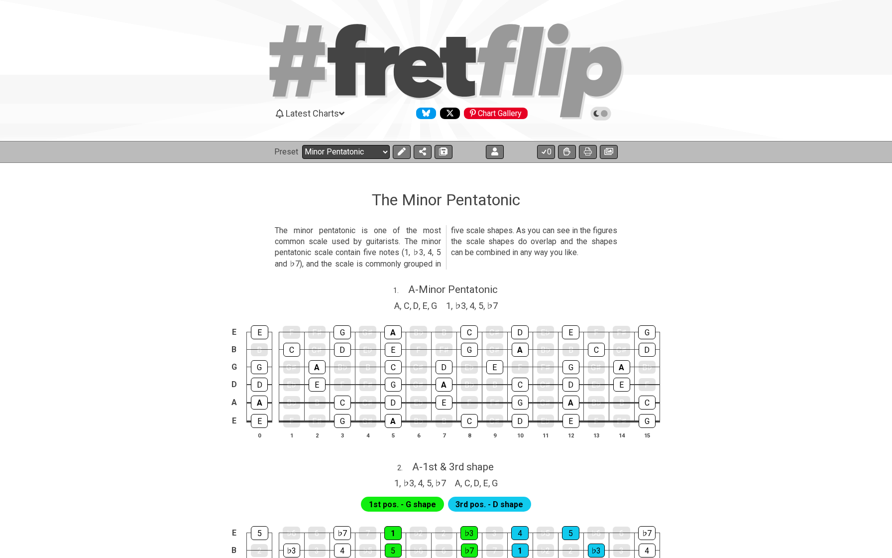
select select "/022A1JKW3"
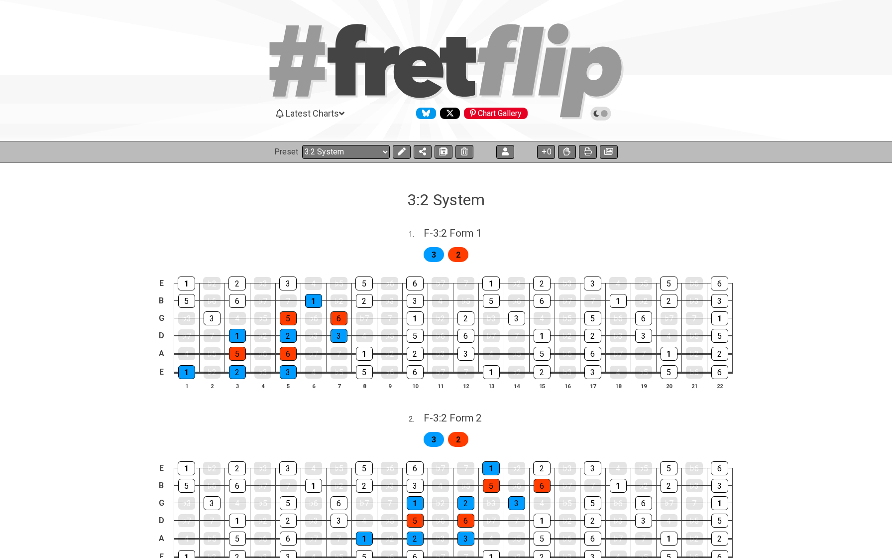
click at [212, 230] on div "1 . F - 3:2 Form 1" at bounding box center [446, 230] width 777 height 19
select select "F"
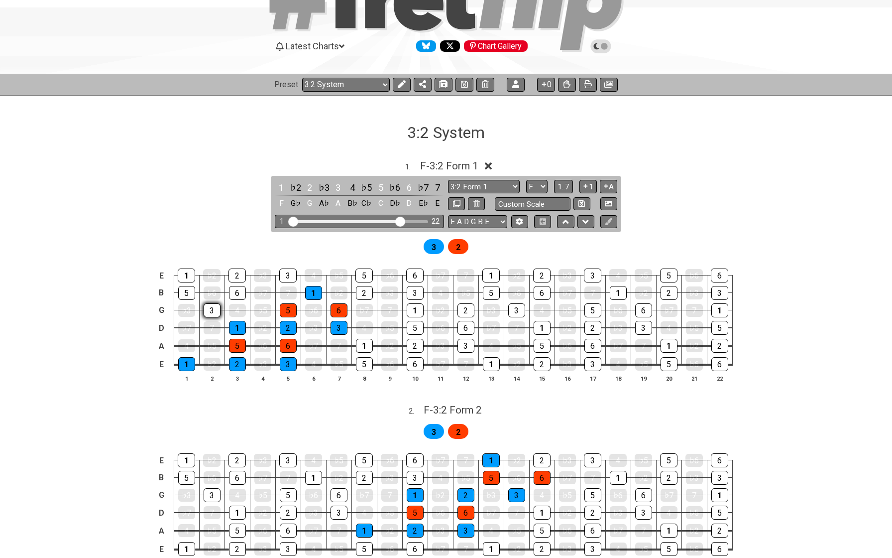
scroll to position [82, 0]
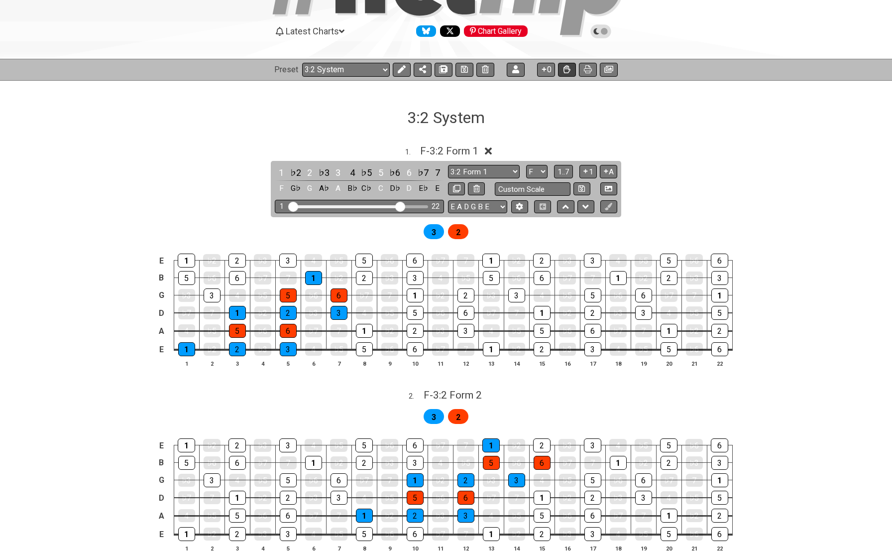
click at [567, 70] on icon at bounding box center [567, 69] width 7 height 8
click at [566, 70] on icon at bounding box center [567, 69] width 7 height 8
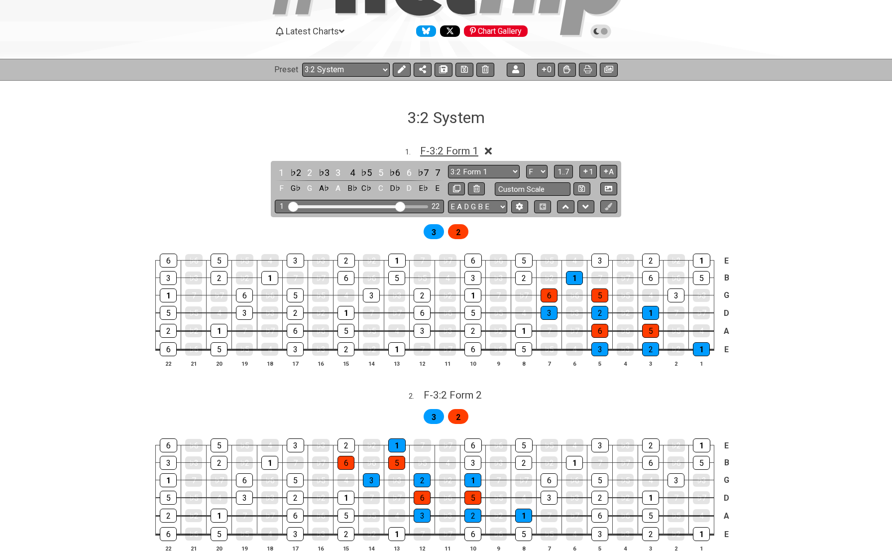
click at [464, 151] on span "F - 3:2 Form 1" at bounding box center [449, 151] width 58 height 12
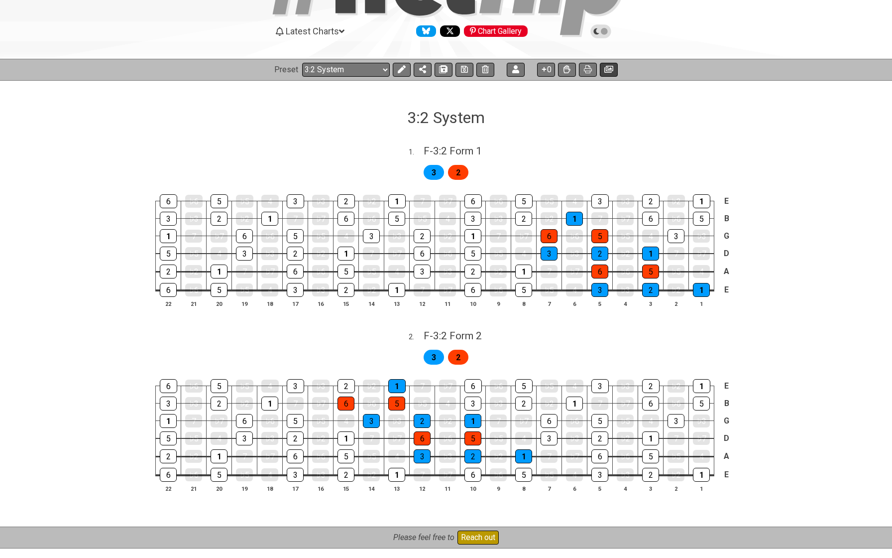
click at [605, 73] on button at bounding box center [609, 70] width 18 height 14
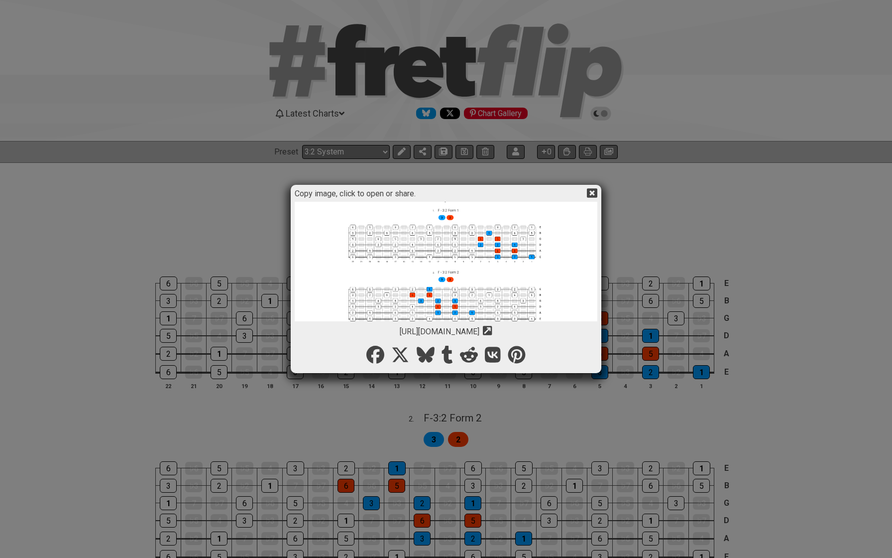
scroll to position [12, 0]
click at [492, 331] on icon at bounding box center [487, 330] width 9 height 9
click at [492, 327] on icon at bounding box center [487, 330] width 9 height 9
click at [492, 332] on icon at bounding box center [487, 330] width 9 height 9
click at [593, 190] on icon at bounding box center [592, 192] width 10 height 9
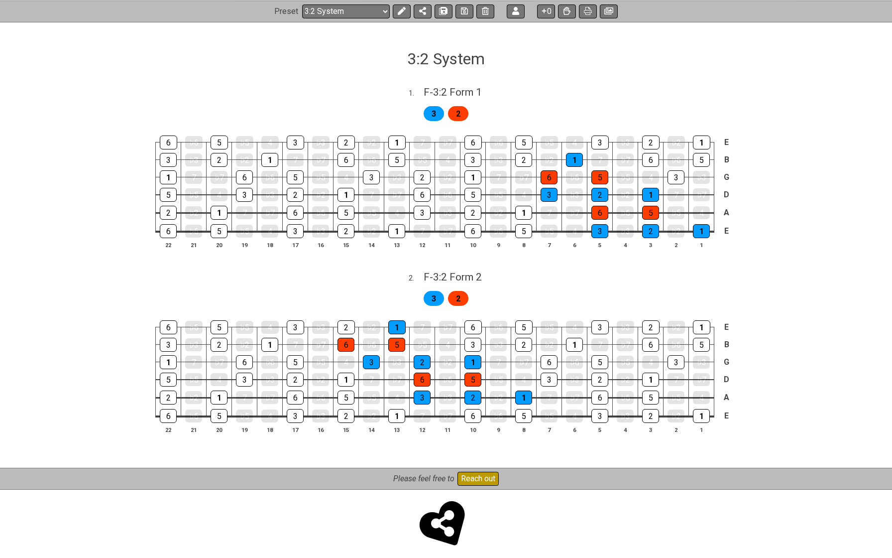
scroll to position [144, 0]
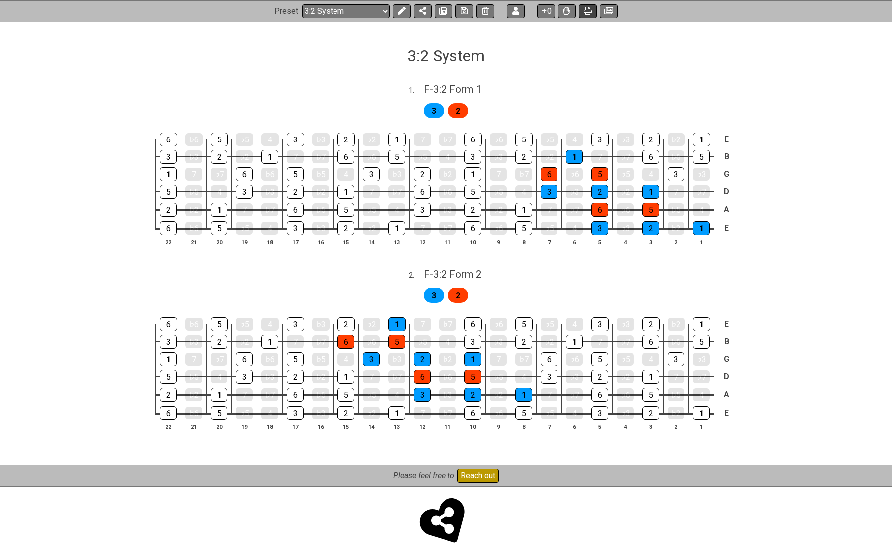
click at [586, 16] on button at bounding box center [588, 11] width 18 height 14
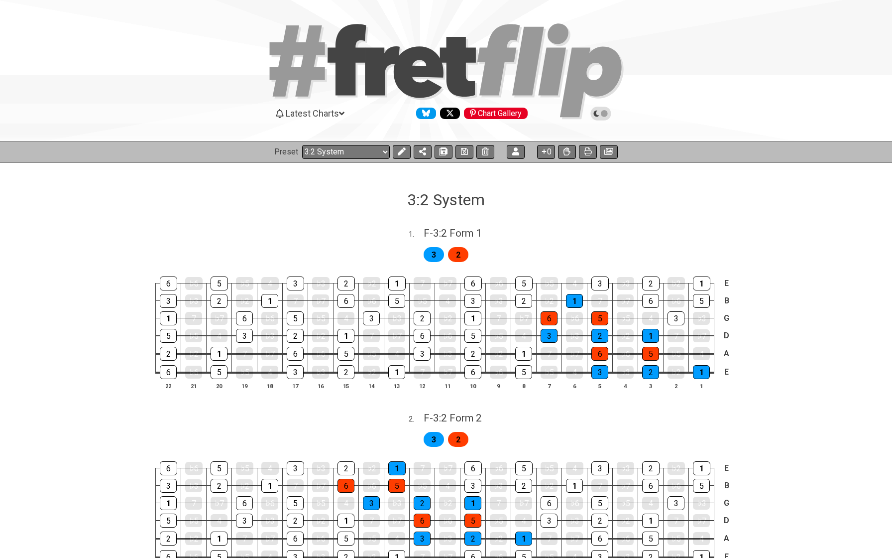
scroll to position [0, 0]
click at [402, 154] on icon at bounding box center [402, 151] width 8 height 8
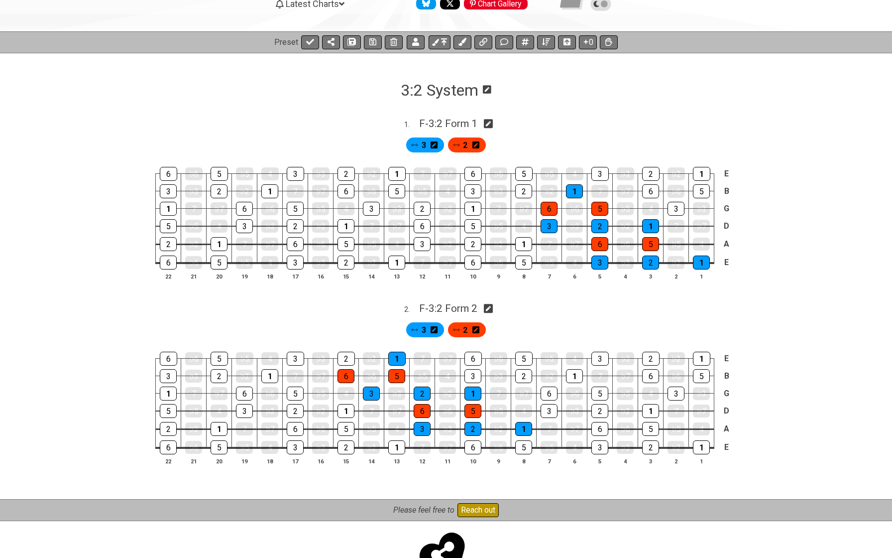
scroll to position [108, 0]
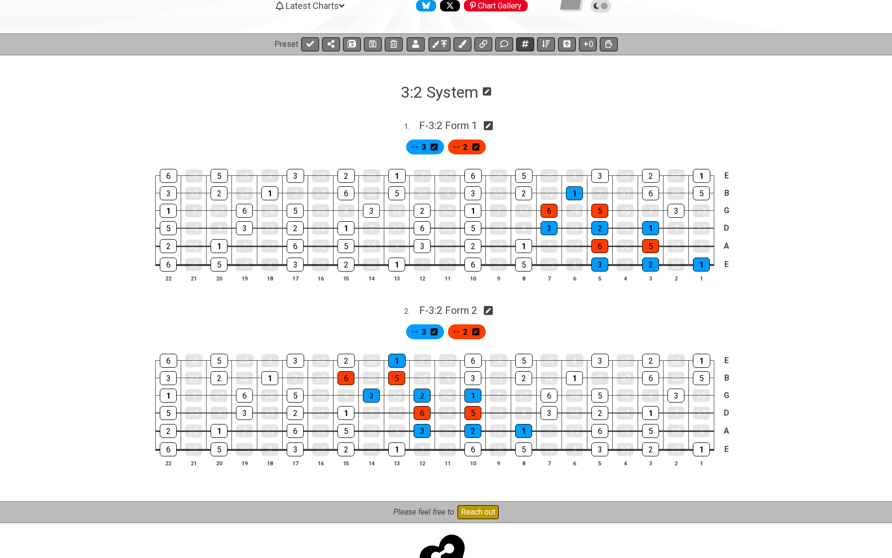
click at [526, 43] on icon at bounding box center [525, 44] width 7 height 8
select select "A"
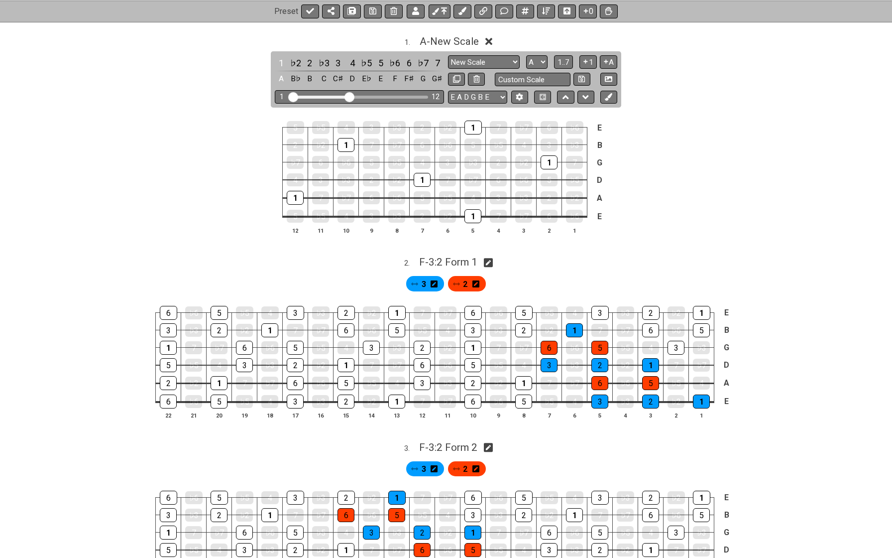
scroll to position [161, 0]
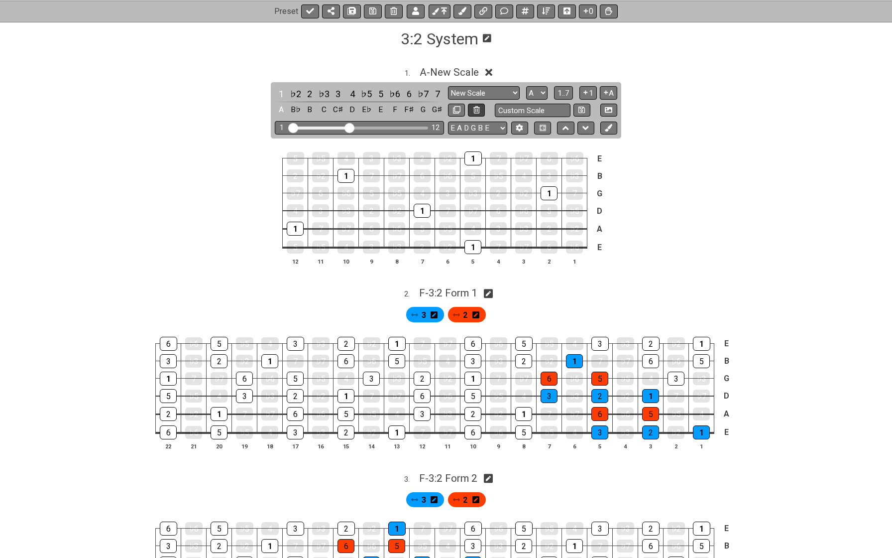
click at [474, 108] on icon at bounding box center [477, 109] width 6 height 7
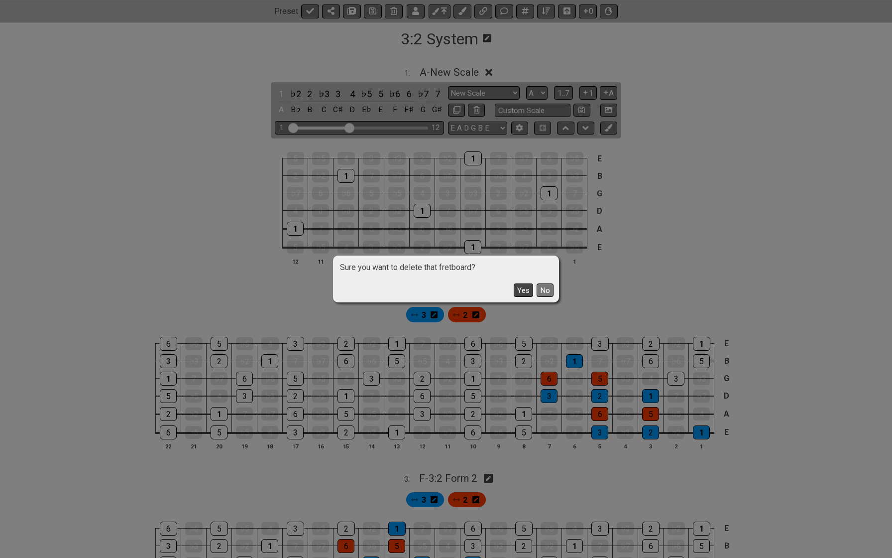
click at [522, 292] on button "Yes" at bounding box center [523, 289] width 19 height 13
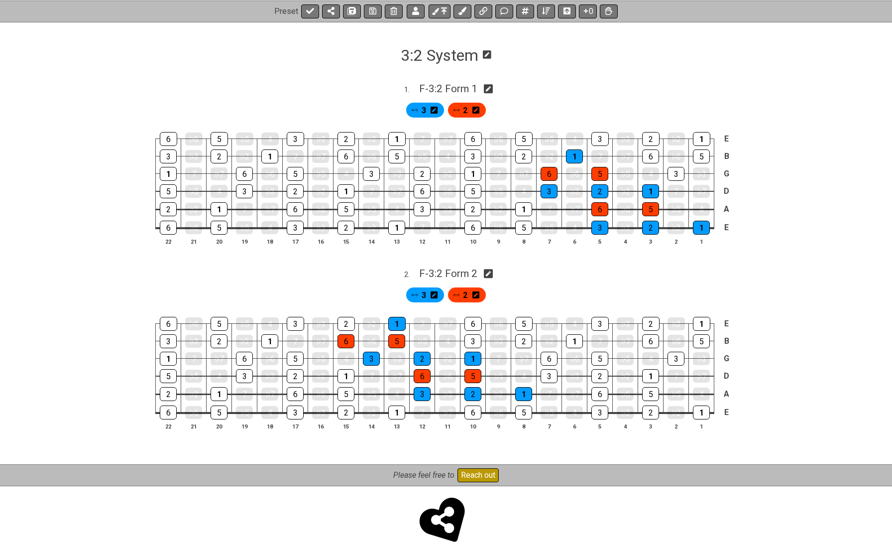
scroll to position [144, 0]
click at [492, 273] on icon at bounding box center [488, 273] width 9 height 9
select select "F"
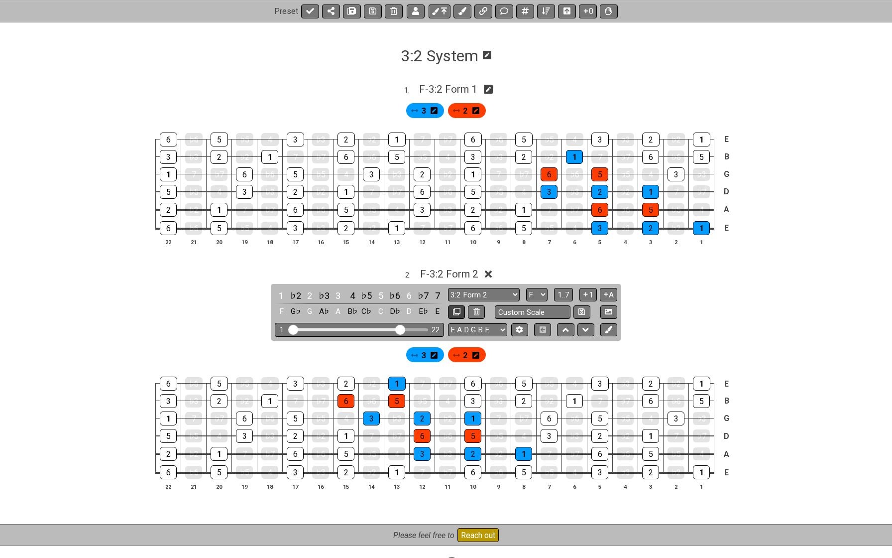
click at [453, 308] on icon at bounding box center [456, 311] width 7 height 7
select select "F"
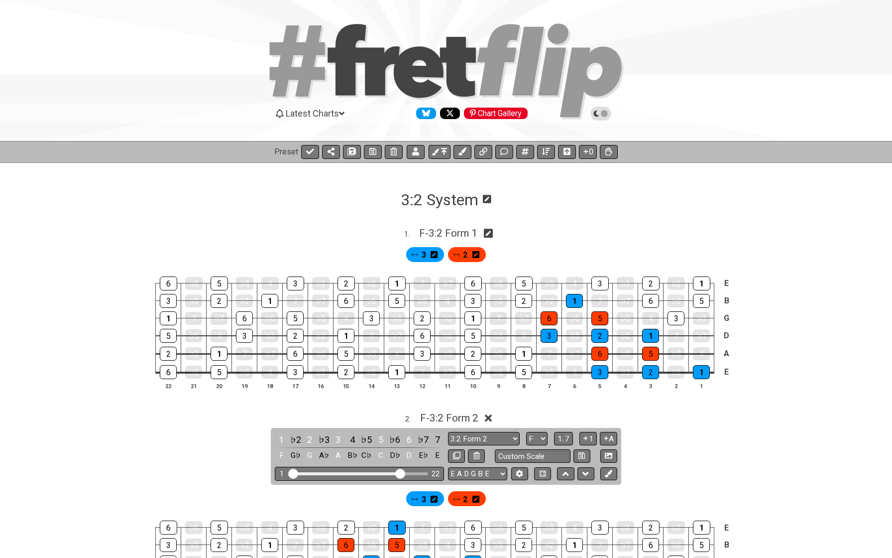
scroll to position [0, 0]
click at [437, 412] on span "F - 3:2 Form 2" at bounding box center [449, 418] width 58 height 12
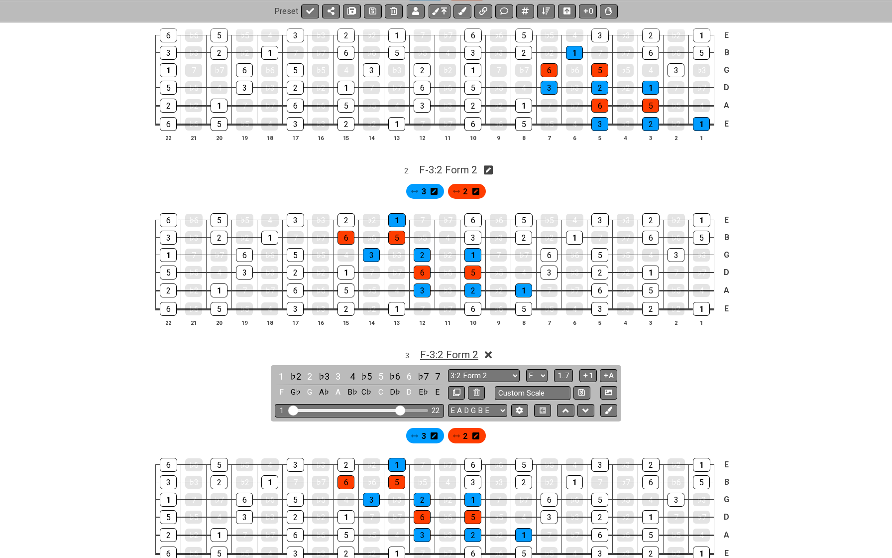
scroll to position [269, 0]
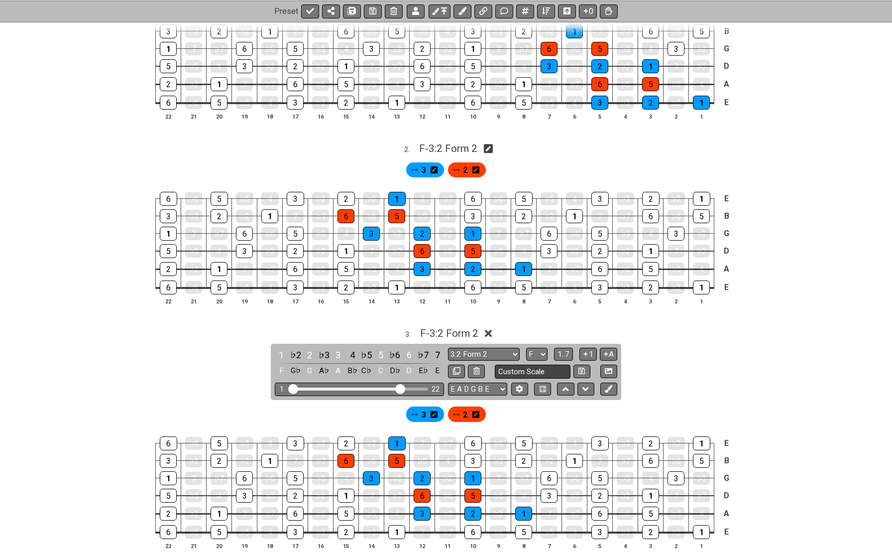
click at [510, 370] on input "Custom Scale" at bounding box center [533, 370] width 76 height 13
click at [510, 370] on input "text" at bounding box center [533, 370] width 76 height 13
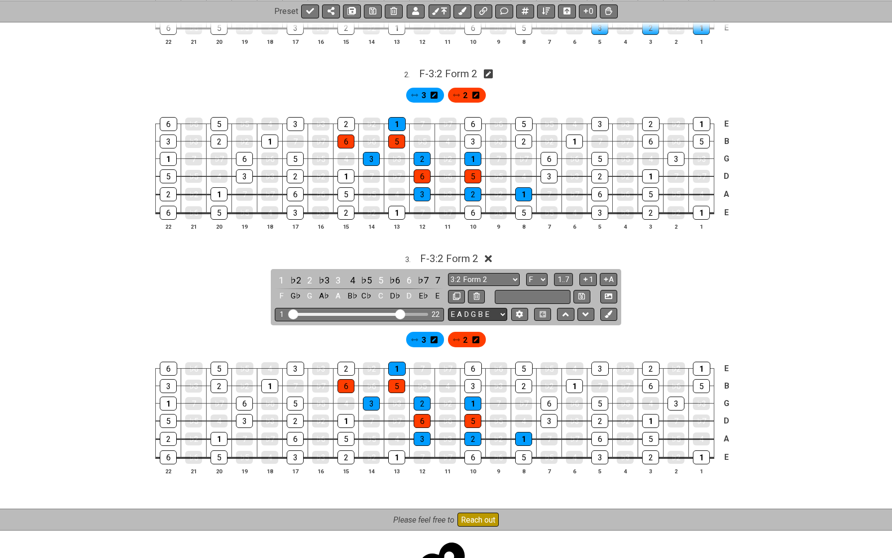
scroll to position [365, 0]
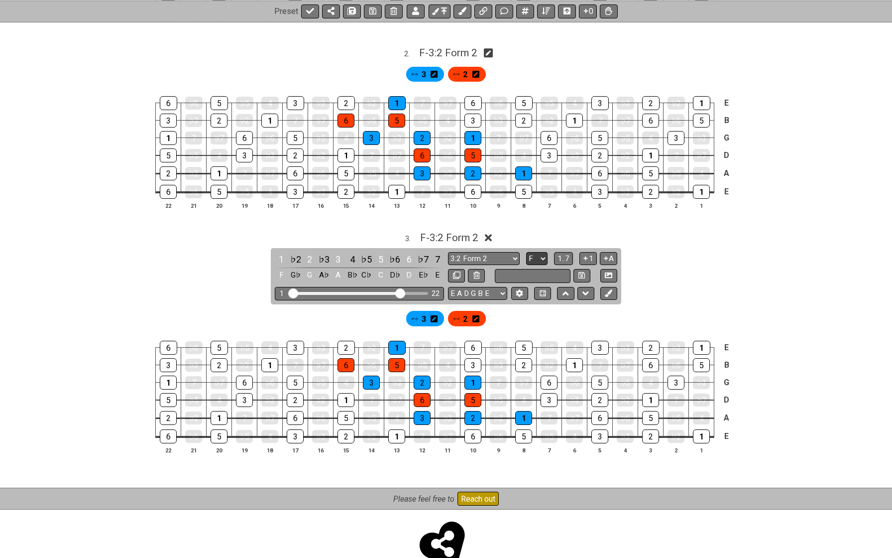
type input "Custom Scale"
select select "D"
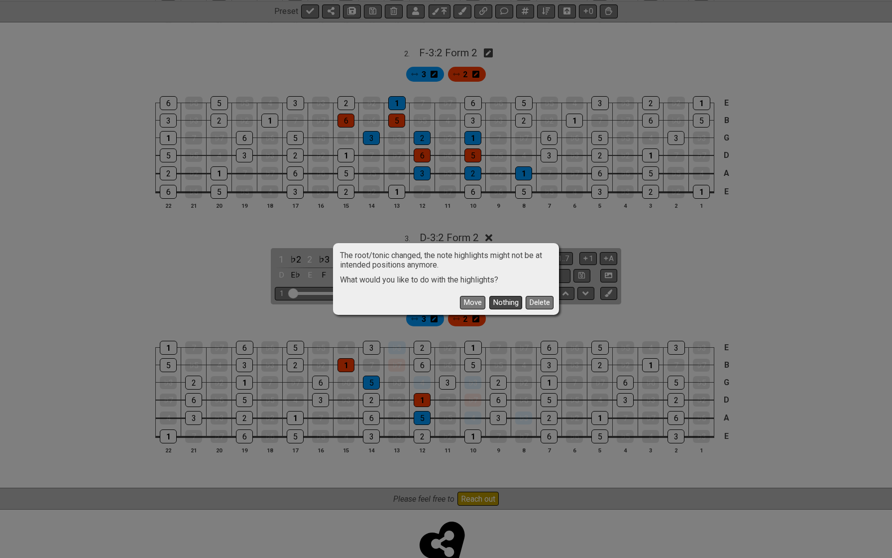
click at [505, 301] on button "Nothing" at bounding box center [505, 302] width 33 height 13
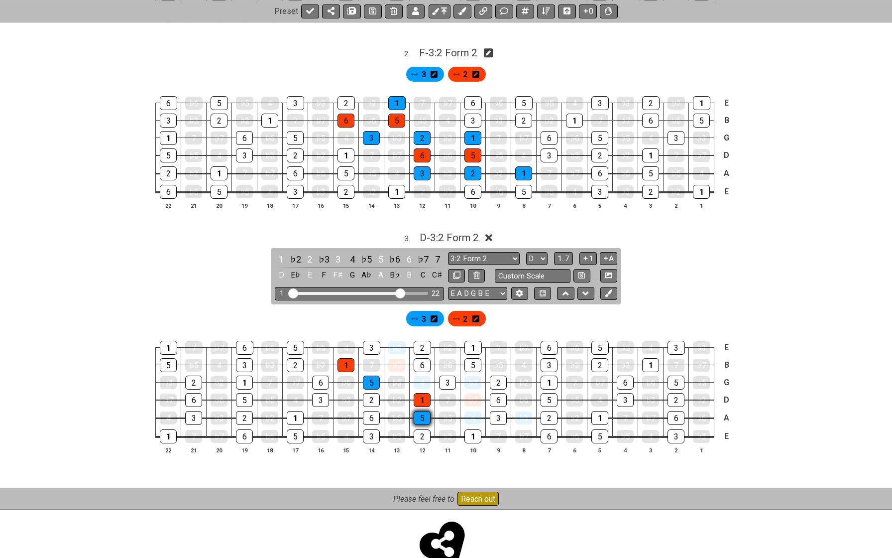
click at [417, 411] on div "5" at bounding box center [422, 418] width 17 height 14
click at [611, 10] on icon at bounding box center [608, 10] width 7 height 8
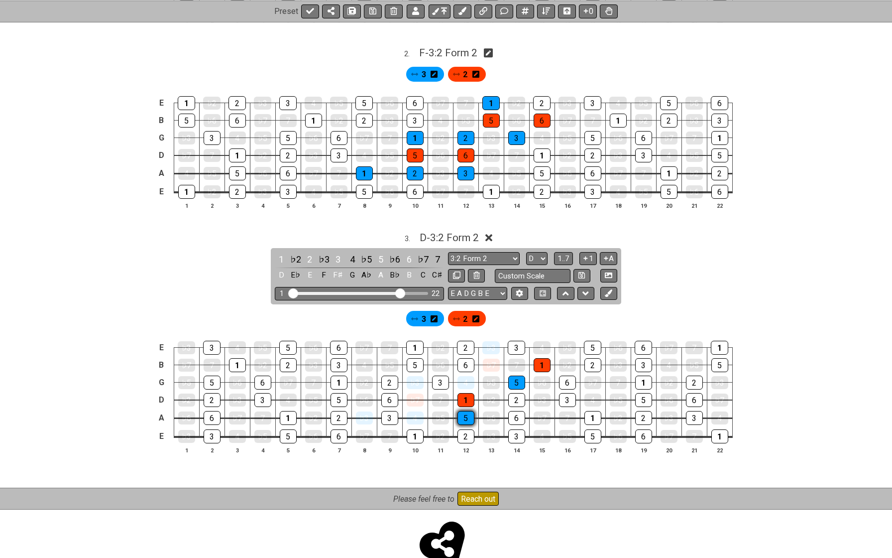
click at [464, 411] on div "5" at bounding box center [466, 418] width 17 height 14
click at [461, 414] on div "5" at bounding box center [466, 417] width 17 height 13
click at [424, 316] on span "3" at bounding box center [424, 319] width 4 height 14
click at [467, 412] on div "5" at bounding box center [466, 418] width 17 height 14
click at [467, 393] on div "1" at bounding box center [466, 400] width 17 height 14
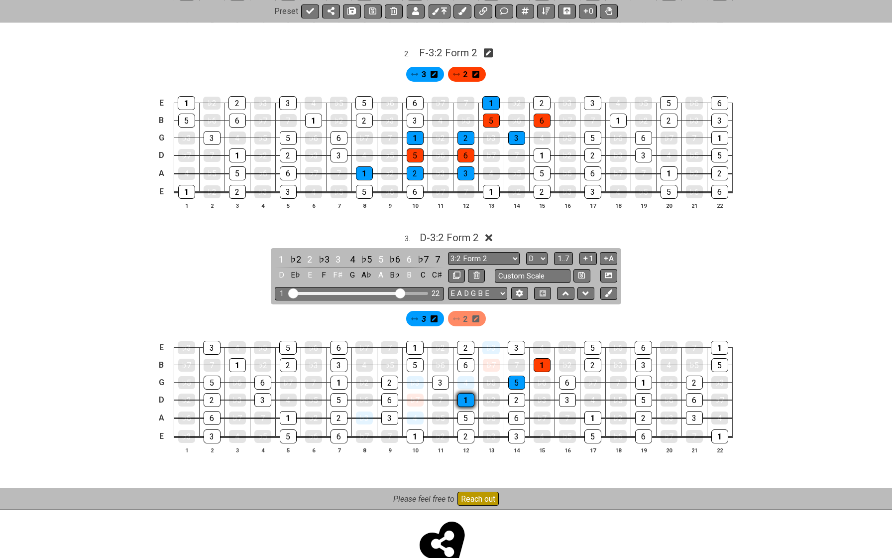
click at [467, 393] on div "1" at bounding box center [466, 400] width 17 height 14
click at [515, 380] on div "5" at bounding box center [516, 382] width 17 height 14
click at [541, 362] on div "1" at bounding box center [542, 365] width 17 height 14
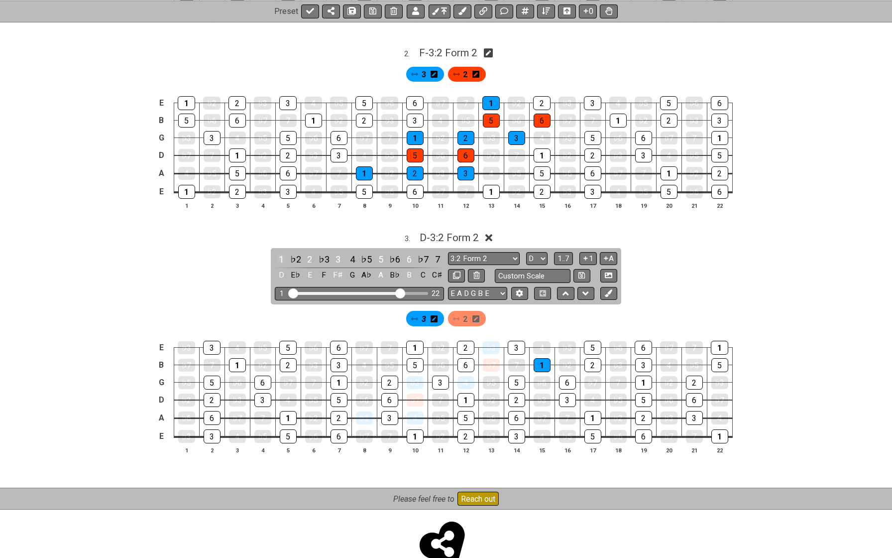
click at [281, 253] on div "1" at bounding box center [281, 258] width 13 height 13
click at [306, 252] on div "2" at bounding box center [309, 258] width 13 height 13
click at [336, 252] on div "3" at bounding box center [338, 258] width 13 height 13
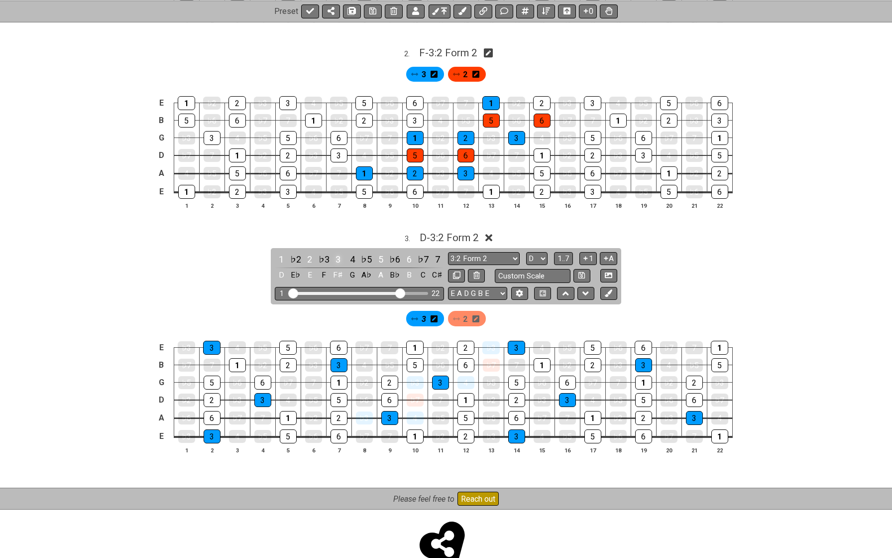
click at [336, 252] on div "3" at bounding box center [338, 258] width 13 height 13
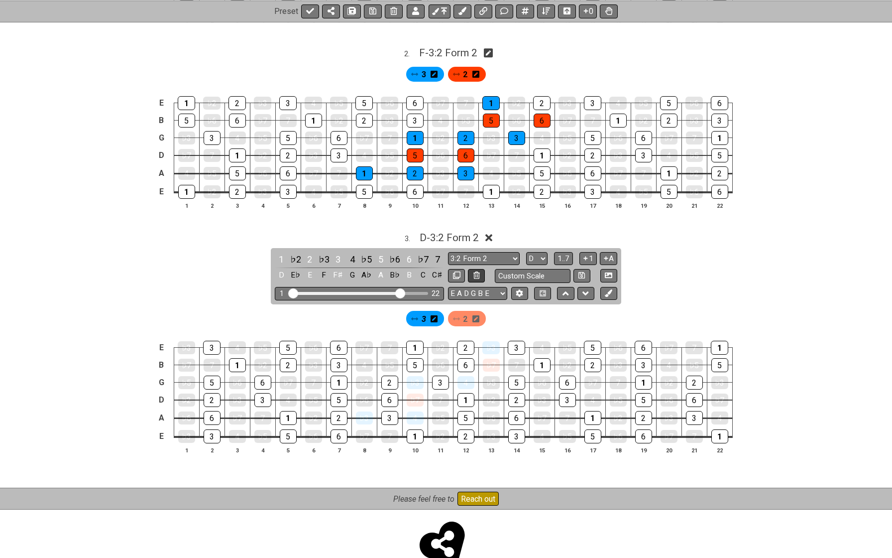
click at [474, 271] on icon at bounding box center [477, 274] width 6 height 7
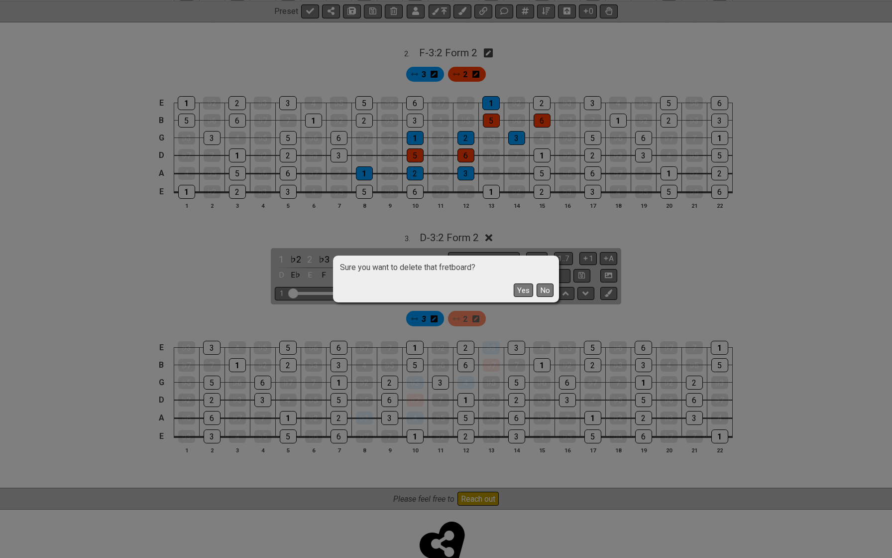
click at [473, 271] on span "Sure you want to delete that fretboard?" at bounding box center [446, 264] width 223 height 15
click at [523, 288] on button "Yes" at bounding box center [523, 289] width 19 height 13
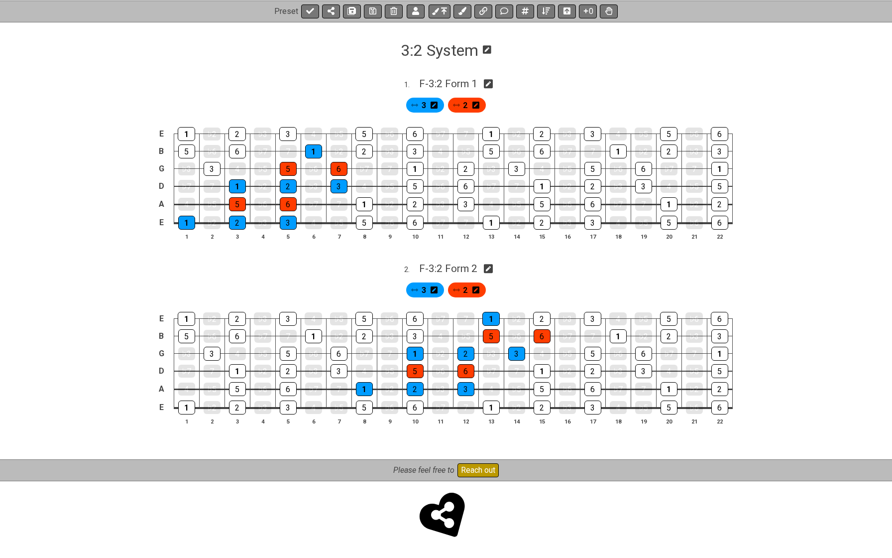
scroll to position [144, 0]
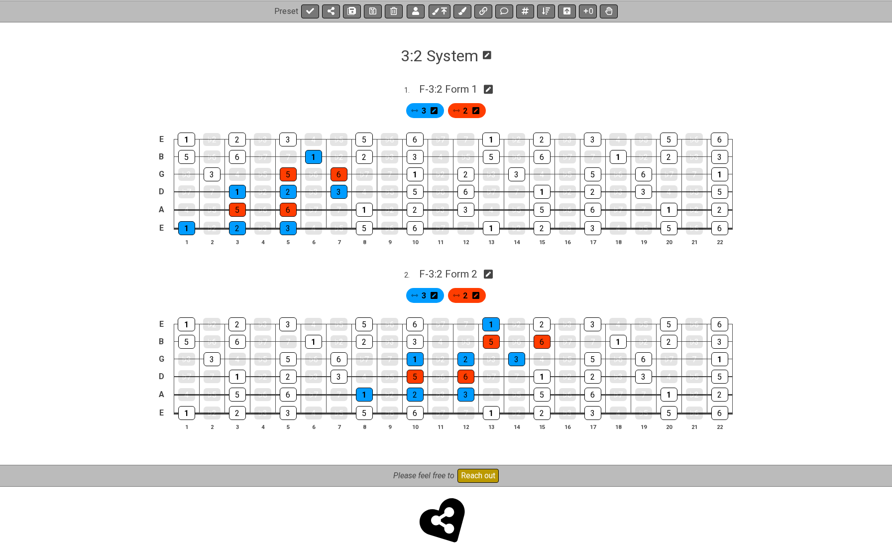
click at [489, 271] on icon at bounding box center [488, 273] width 9 height 9
select select "F"
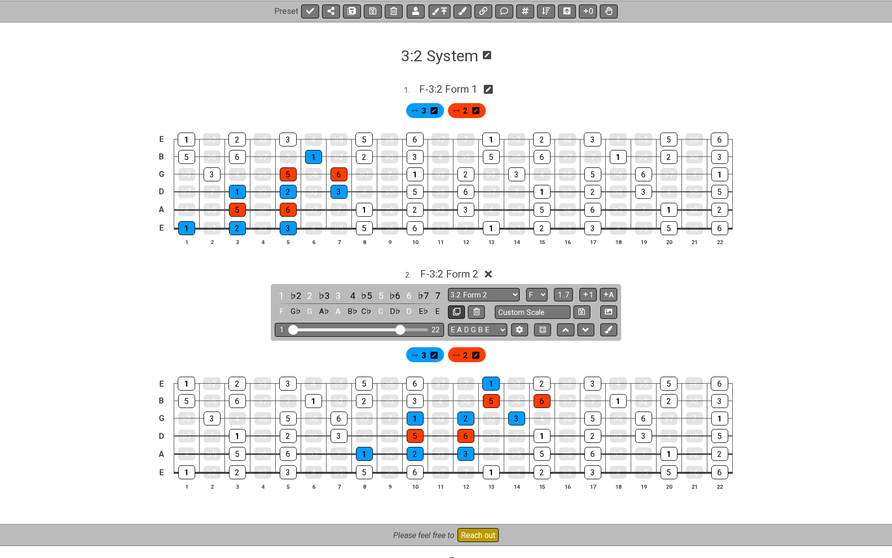
click at [453, 308] on icon at bounding box center [456, 311] width 7 height 7
select select "F"
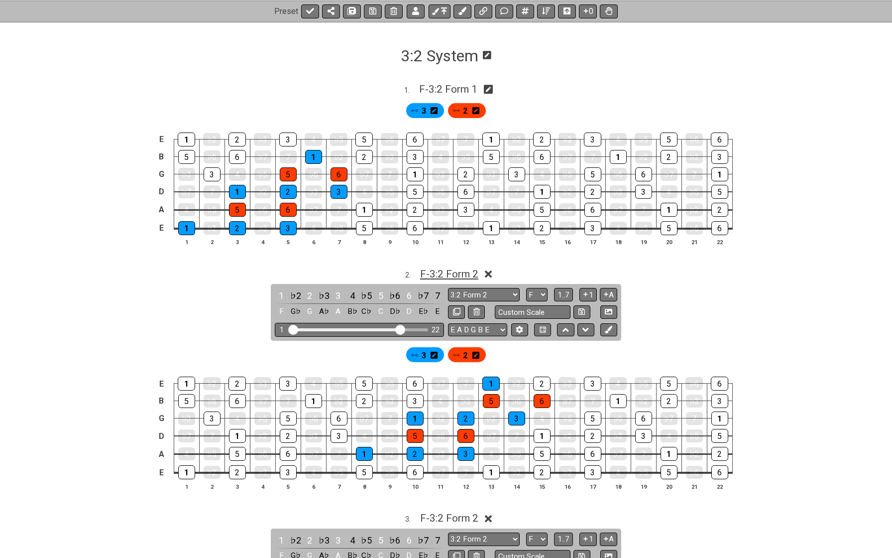
click at [457, 268] on span "F - 3:2 Form 2" at bounding box center [449, 274] width 58 height 12
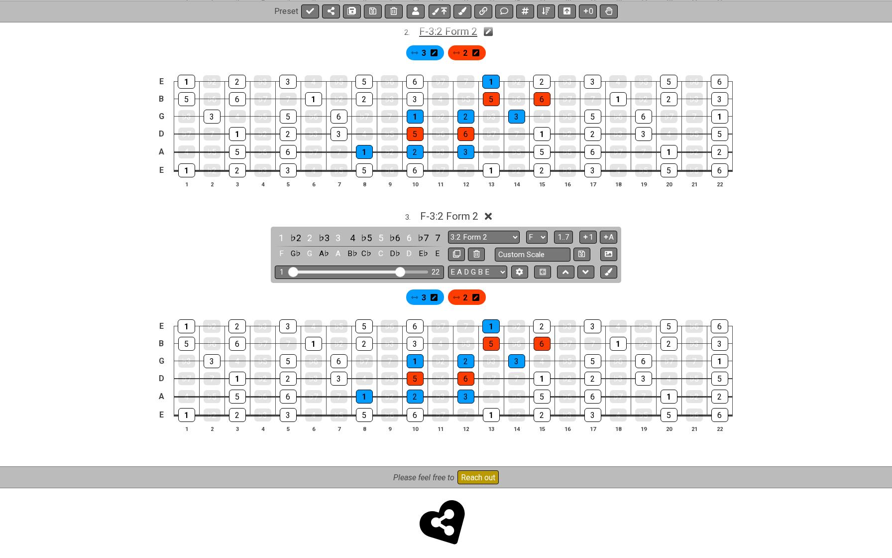
scroll to position [386, 0]
click at [425, 295] on span "3" at bounding box center [424, 298] width 4 height 14
click at [368, 392] on div "1" at bounding box center [364, 397] width 17 height 14
click at [422, 393] on div "2" at bounding box center [415, 397] width 17 height 14
click at [460, 391] on div "3" at bounding box center [466, 397] width 17 height 14
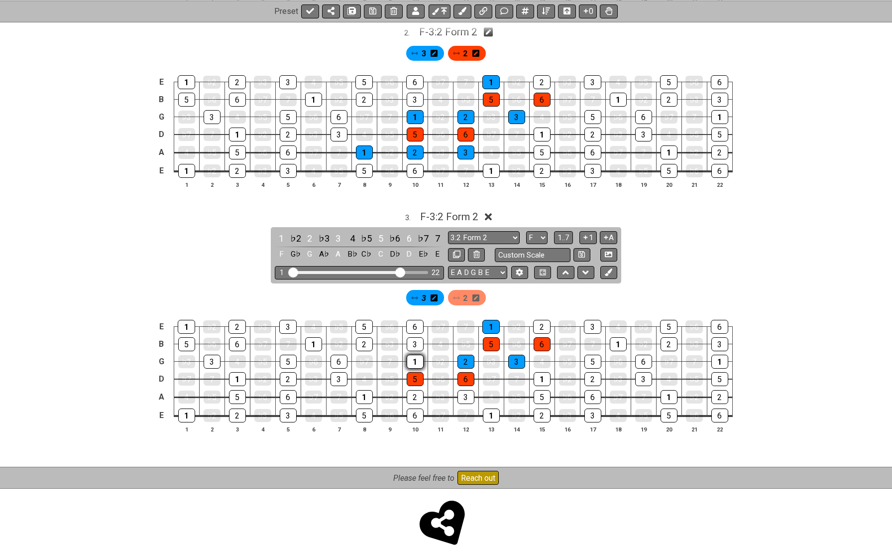
click at [414, 357] on div "1" at bounding box center [415, 362] width 17 height 14
click at [463, 356] on div "2" at bounding box center [466, 362] width 17 height 14
click at [514, 355] on div "3" at bounding box center [516, 362] width 17 height 14
click at [489, 321] on div "1" at bounding box center [490, 327] width 17 height 14
click at [465, 294] on span "2" at bounding box center [465, 298] width 4 height 14
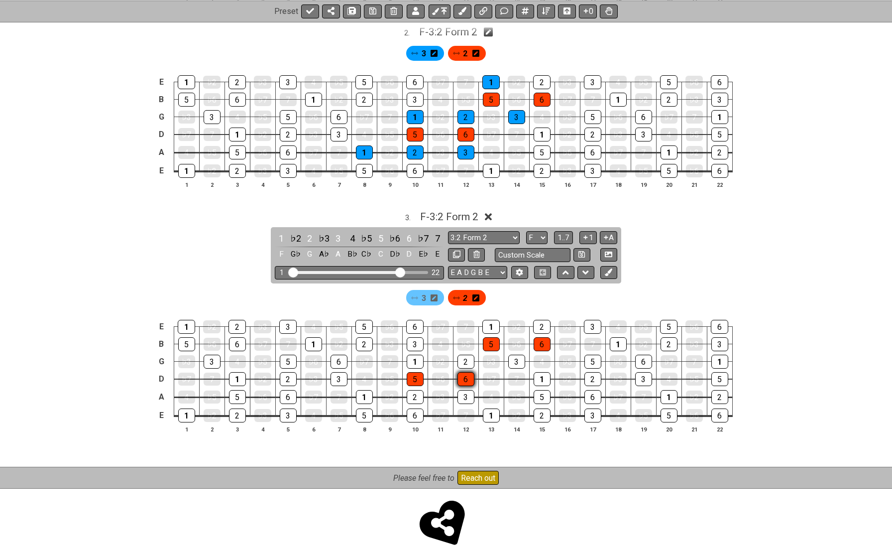
click at [462, 372] on div "6" at bounding box center [466, 379] width 17 height 14
click at [417, 372] on div "5" at bounding box center [415, 379] width 17 height 14
click at [490, 340] on div "5" at bounding box center [491, 344] width 17 height 14
click at [545, 337] on div "6" at bounding box center [542, 344] width 17 height 14
click at [650, 254] on div "3 . F - 3:2 Form 2 1 ♭2 2 ♭3 3 4 ♭5 5 ♭6 6 ♭7 7 F G♭ G A♭ A B♭ C♭ C D♭ D E♭ E 3…" at bounding box center [446, 326] width 777 height 242
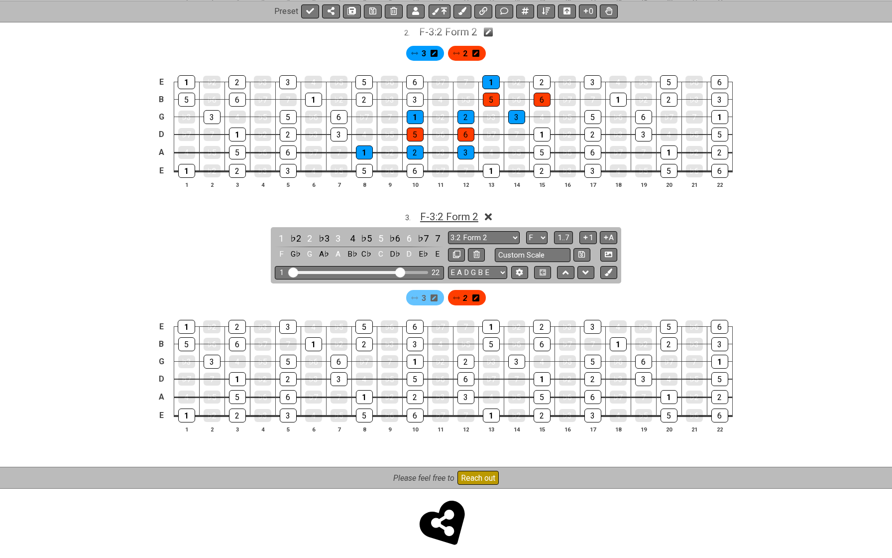
click at [471, 213] on span "F - 3:2 Form 2" at bounding box center [449, 217] width 58 height 12
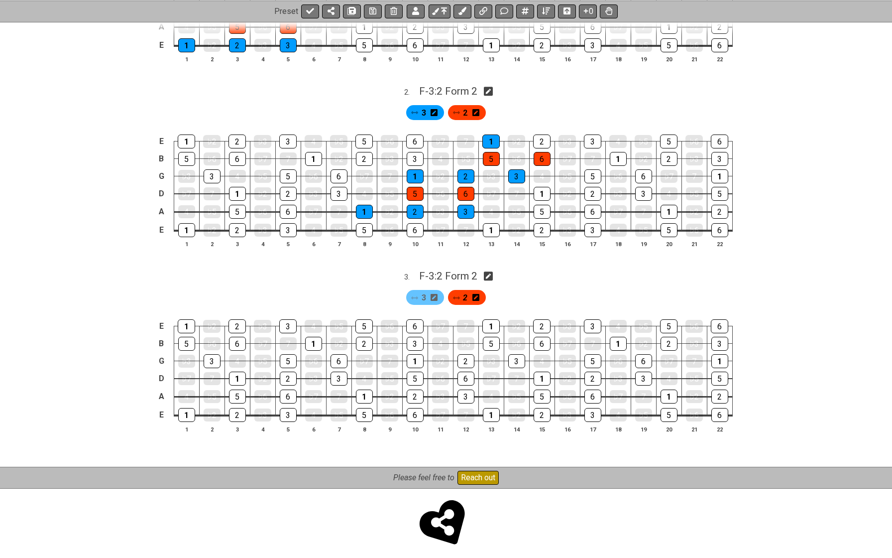
scroll to position [326, 0]
click at [492, 273] on icon at bounding box center [488, 276] width 9 height 9
select select "F"
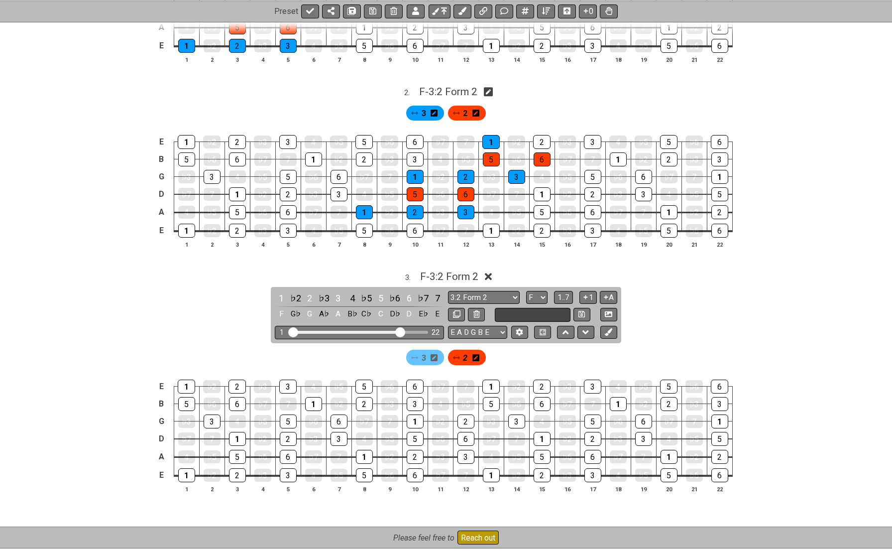
click at [529, 312] on input "text" at bounding box center [533, 314] width 76 height 13
type input "3:2 Form"
click at [531, 291] on select "A♭ A A♯ B♭ B C C♯ D♭ D D♯ E♭ E F F♯ G♭ G G♯" at bounding box center [536, 297] width 21 height 13
select select "D"
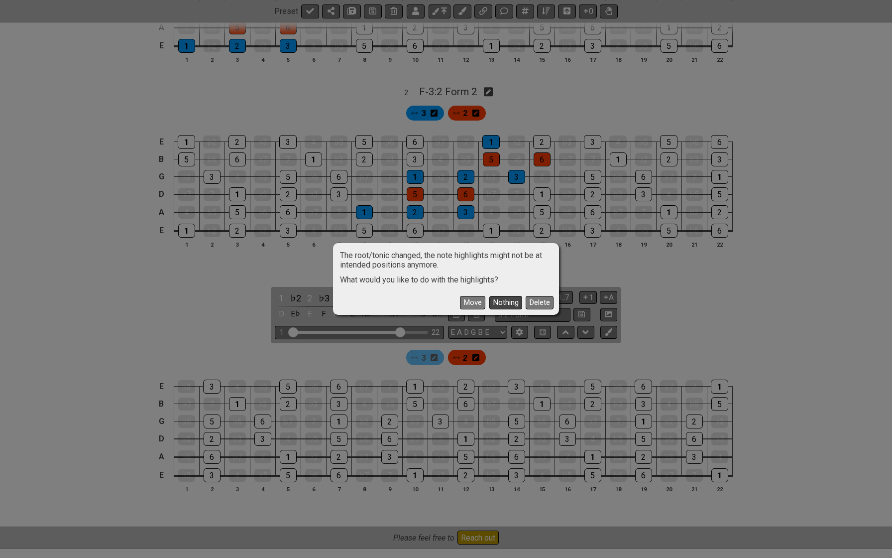
click at [501, 303] on button "Nothing" at bounding box center [505, 302] width 33 height 13
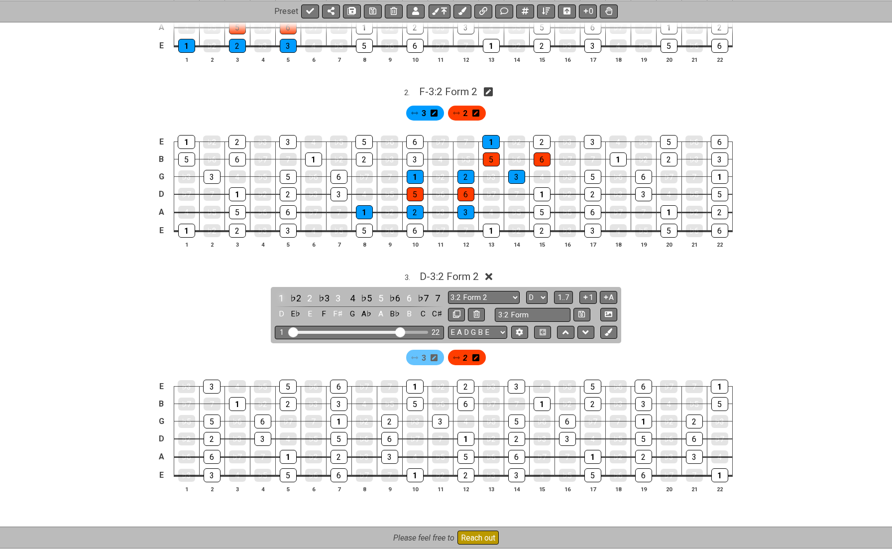
click at [281, 292] on div "1" at bounding box center [281, 297] width 13 height 13
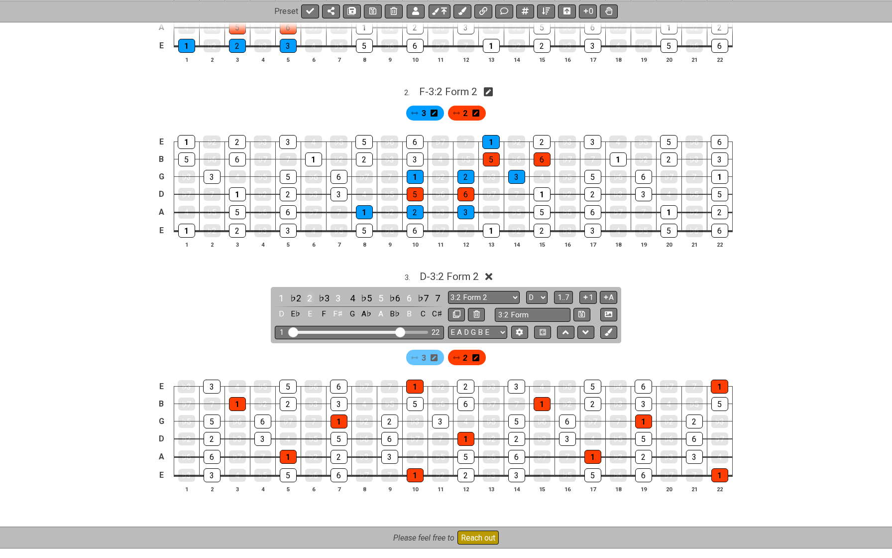
click at [308, 291] on div "2" at bounding box center [309, 297] width 13 height 13
click at [279, 291] on div "1" at bounding box center [281, 297] width 13 height 13
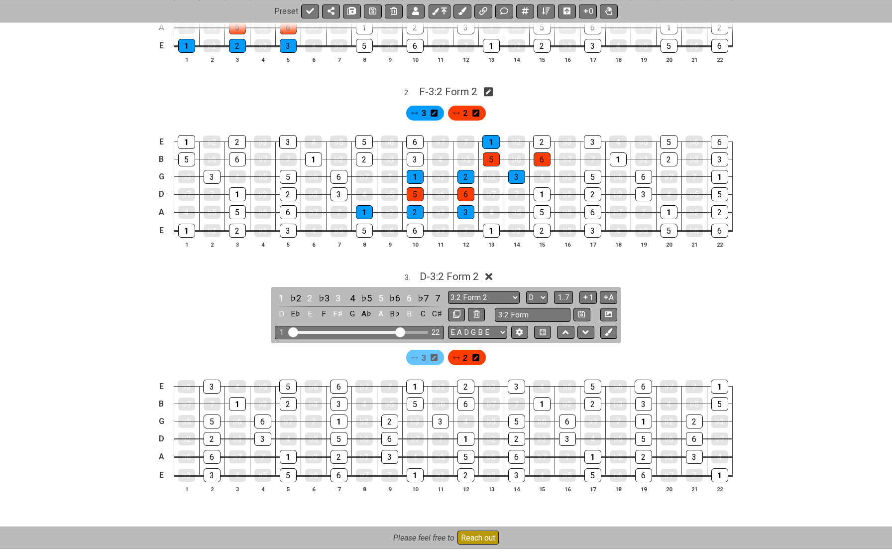
click at [467, 352] on span "2" at bounding box center [465, 358] width 4 height 14
click at [530, 291] on select "A♭ A A♯ B♭ B C C♯ D♭ D D♯ E♭ E F F♯ G♭ G G♯" at bounding box center [536, 297] width 21 height 13
click at [495, 291] on select "3:2 Form 2 3:2 Form 2 Minor Pentatonic Major Pentatonic Minor Blues Major Blues…" at bounding box center [484, 297] width 72 height 13
select select "Minor Pentatonic"
click at [465, 353] on span "2" at bounding box center [465, 358] width 4 height 14
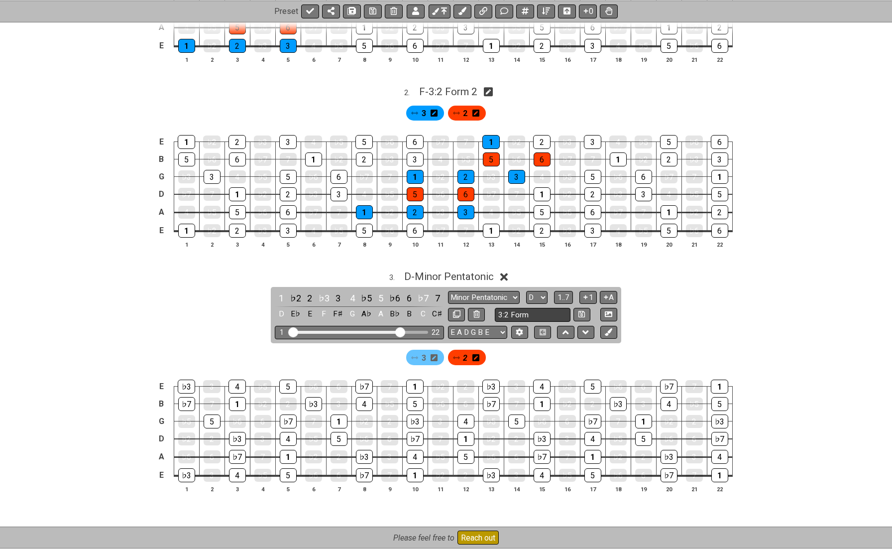
click at [521, 311] on input "3:2 Form" at bounding box center [533, 314] width 76 height 13
click at [541, 308] on input "2:3 Form" at bounding box center [533, 314] width 76 height 13
type input "2:3 Form 1"
click at [657, 298] on div "3 . D - Minor Pentatonic 1 ♭2 2 ♭3 3 4 ♭5 5 ♭6 6 ♭7 7 D E♭ E F F♯ G A♭ A B♭ B C…" at bounding box center [446, 385] width 777 height 242
click at [538, 312] on input "2:3 Form 1" at bounding box center [533, 314] width 76 height 13
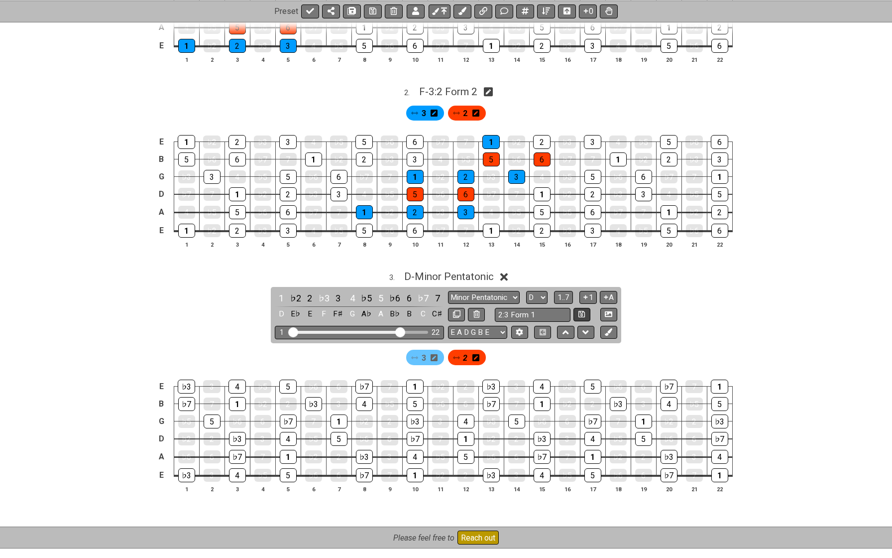
click at [577, 311] on button at bounding box center [582, 314] width 17 height 13
select select "2:3 Form 1"
click at [424, 352] on span "3" at bounding box center [424, 358] width 4 height 14
click at [282, 450] on div "1" at bounding box center [288, 457] width 17 height 14
click at [233, 452] on div "♭7" at bounding box center [237, 457] width 17 height 14
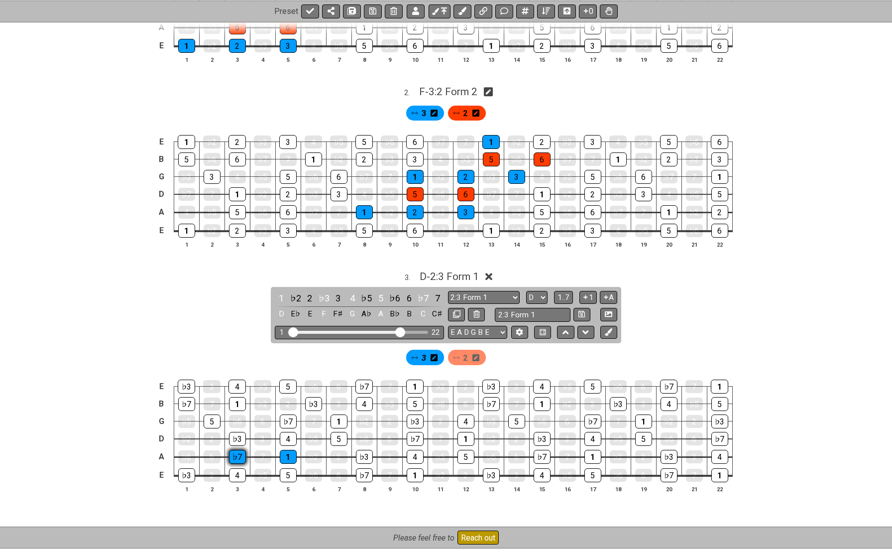
click at [233, 452] on div "♭7" at bounding box center [237, 457] width 17 height 14
click at [282, 451] on div "1" at bounding box center [288, 457] width 17 height 14
click at [234, 432] on div "♭3" at bounding box center [237, 439] width 17 height 14
click at [281, 433] on div "4" at bounding box center [288, 439] width 17 height 14
click at [339, 432] on div "5" at bounding box center [339, 439] width 17 height 14
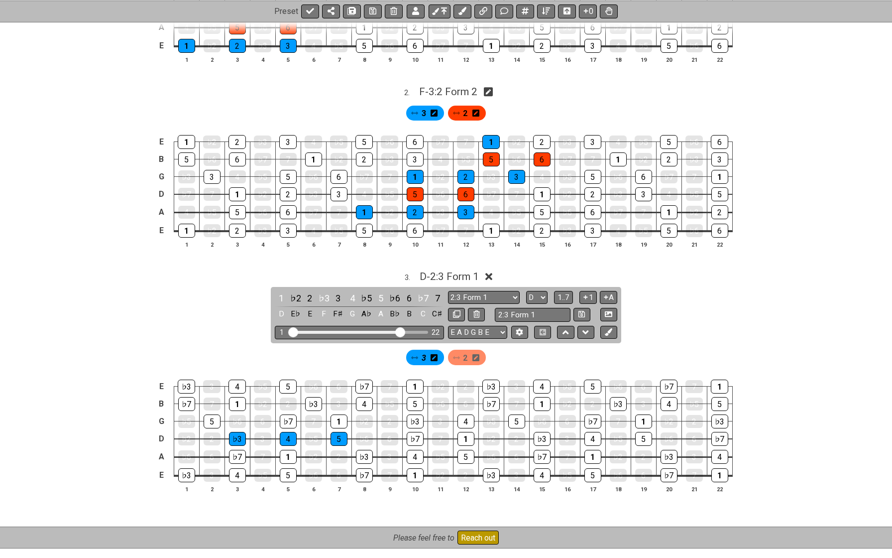
click at [465, 351] on span "2" at bounding box center [465, 358] width 4 height 14
click at [288, 414] on div "♭7" at bounding box center [288, 421] width 17 height 14
click at [336, 415] on div "1" at bounding box center [339, 421] width 17 height 14
click at [236, 453] on div "♭7" at bounding box center [237, 457] width 17 height 14
click at [286, 450] on div "1" at bounding box center [288, 457] width 17 height 14
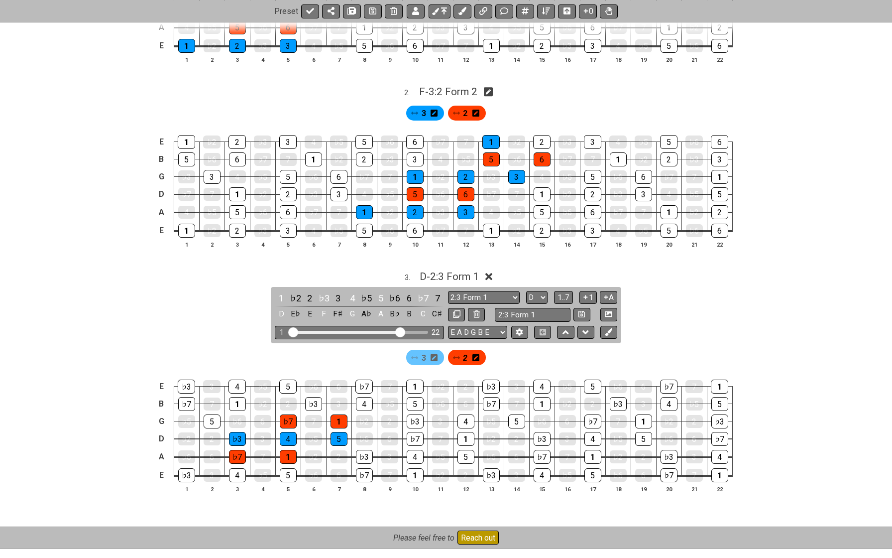
click at [425, 351] on span "3" at bounding box center [424, 358] width 4 height 14
click at [313, 402] on div "♭3" at bounding box center [313, 404] width 17 height 14
click at [362, 399] on div "4" at bounding box center [364, 404] width 17 height 14
click at [411, 397] on div "5" at bounding box center [415, 404] width 17 height 14
click at [464, 353] on span "2" at bounding box center [465, 358] width 4 height 14
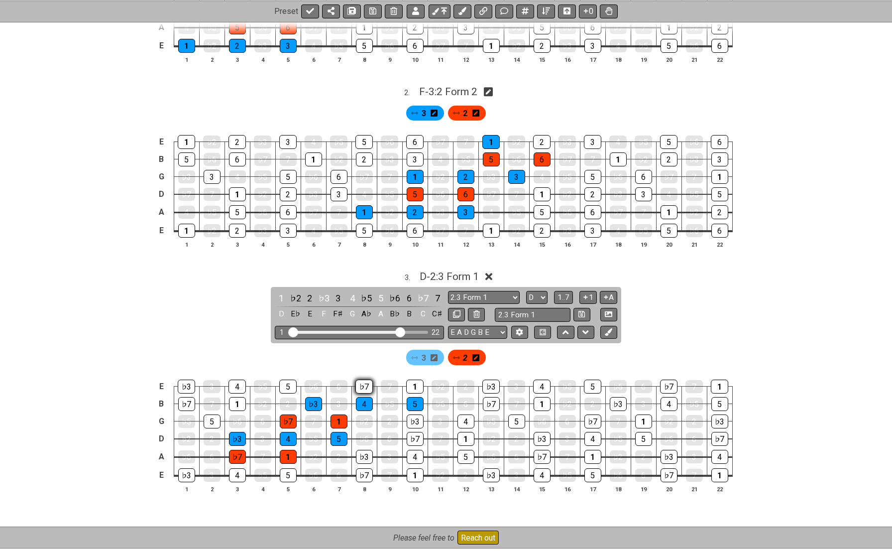
click at [364, 381] on div "♭7" at bounding box center [364, 386] width 17 height 14
click at [413, 381] on div "1" at bounding box center [414, 386] width 17 height 14
click at [454, 308] on button at bounding box center [456, 314] width 17 height 13
select select "2:3 Form 1"
select select "D"
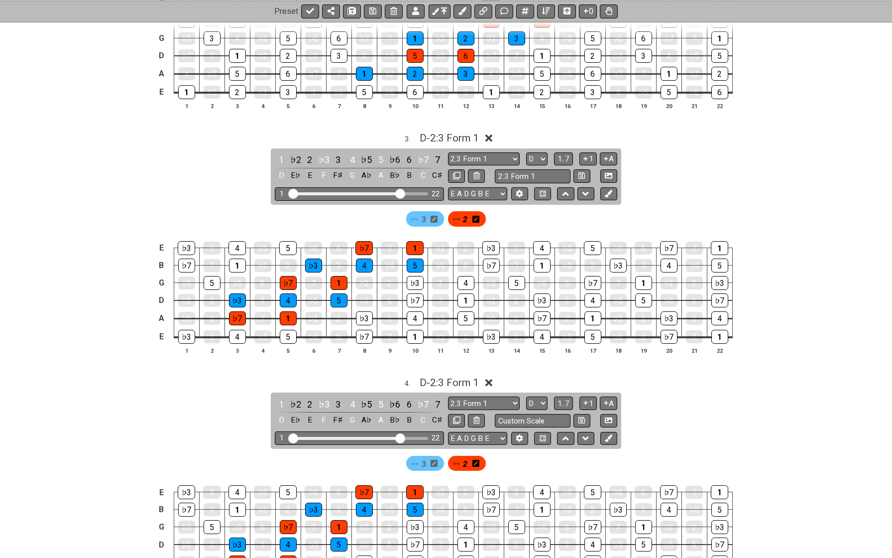
scroll to position [471, 0]
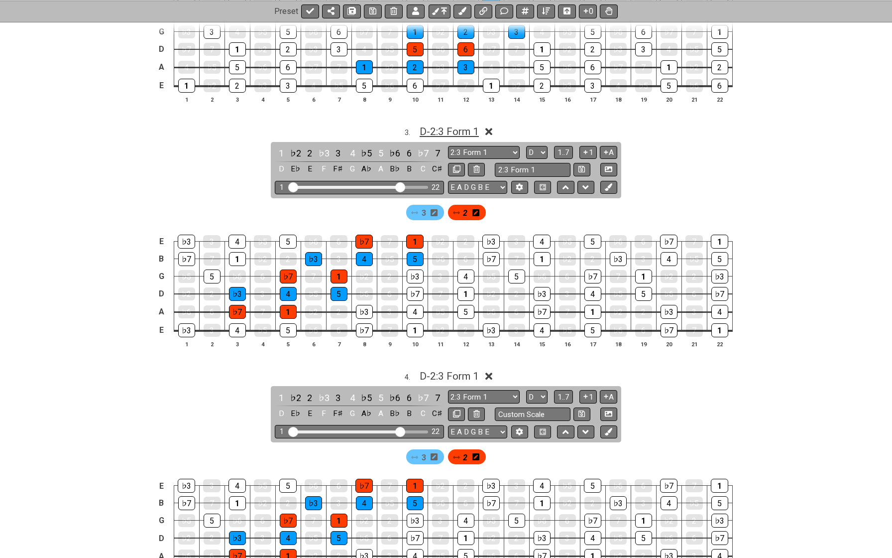
click at [435, 125] on span "D - 2:3 Form 1" at bounding box center [449, 131] width 59 height 12
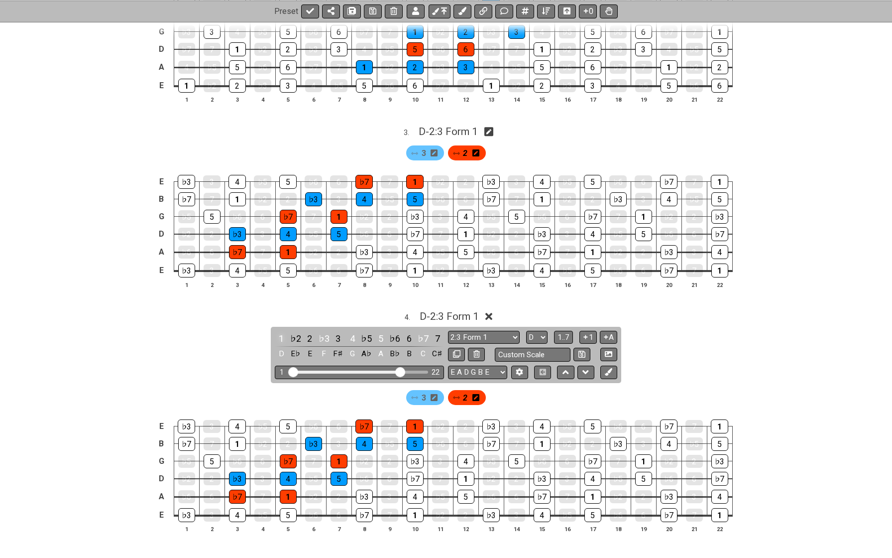
click at [279, 332] on div "1" at bounding box center [281, 338] width 13 height 13
click at [322, 332] on div "♭3" at bounding box center [324, 338] width 13 height 13
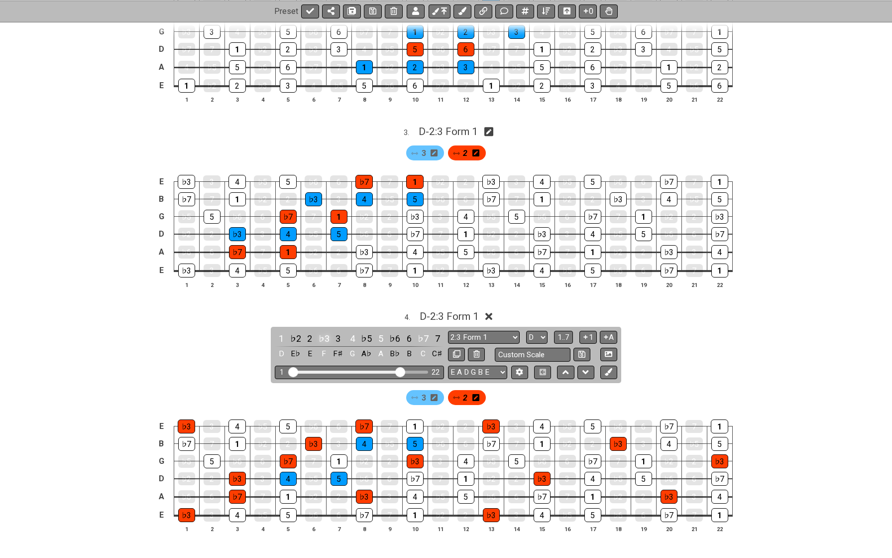
click at [322, 332] on div "♭3" at bounding box center [324, 338] width 13 height 13
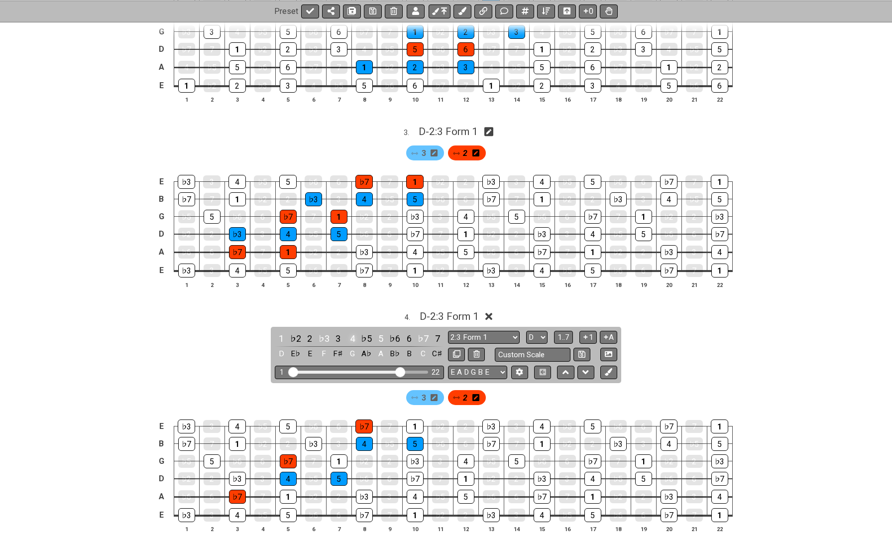
click at [346, 332] on div "4" at bounding box center [352, 338] width 13 height 13
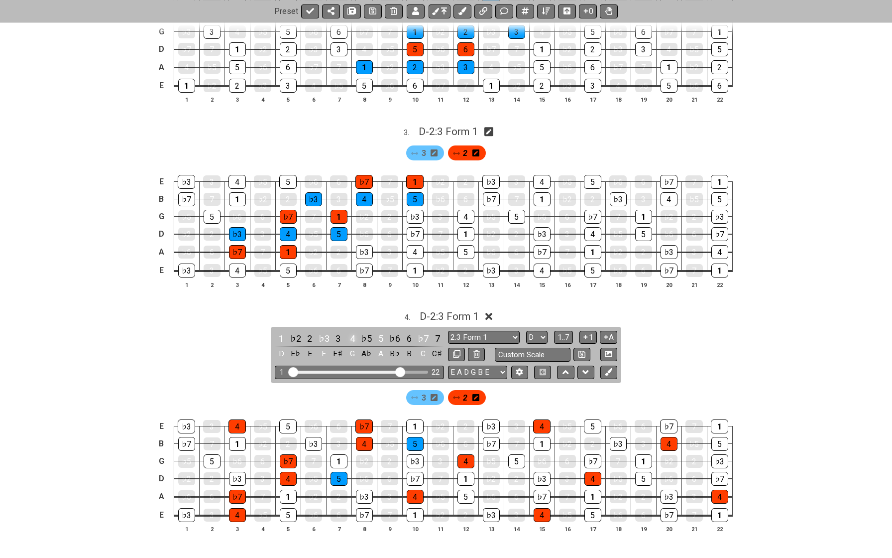
click at [346, 332] on div "4" at bounding box center [352, 338] width 13 height 13
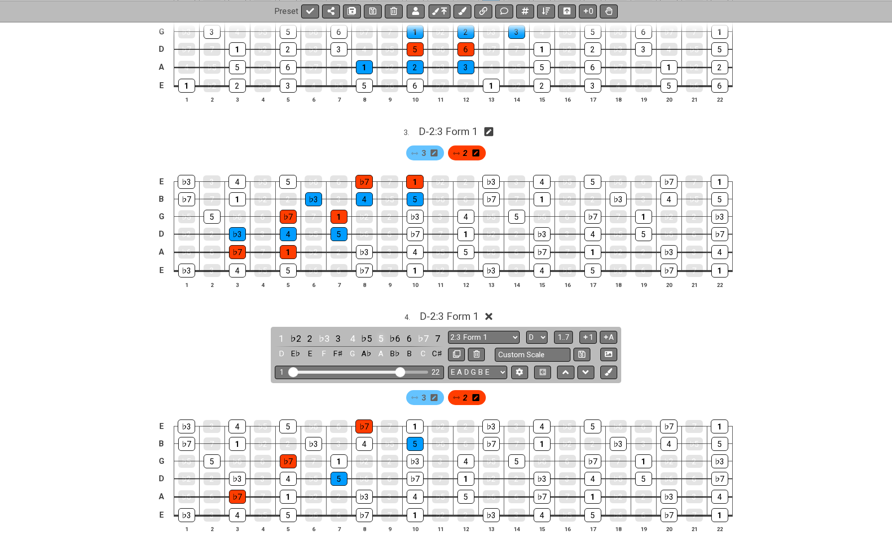
click at [378, 332] on div "5" at bounding box center [380, 338] width 13 height 13
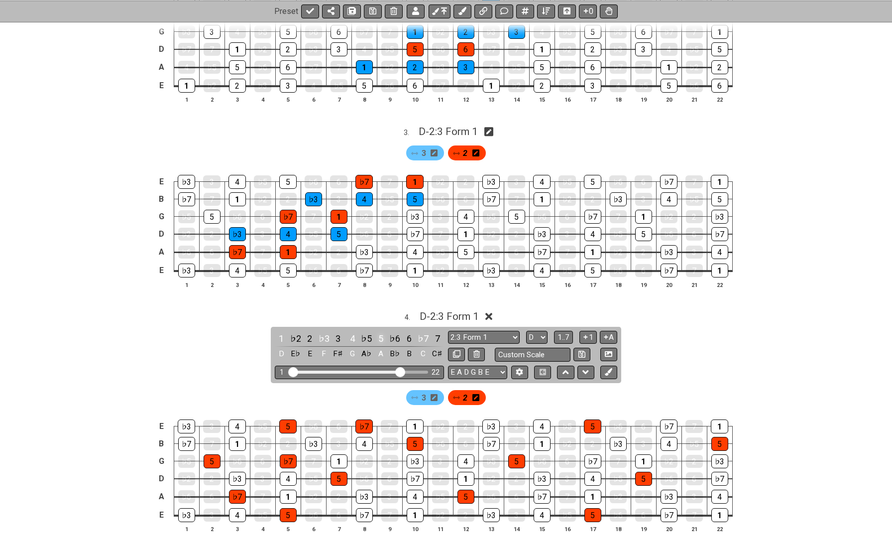
click at [378, 332] on div "5" at bounding box center [380, 338] width 13 height 13
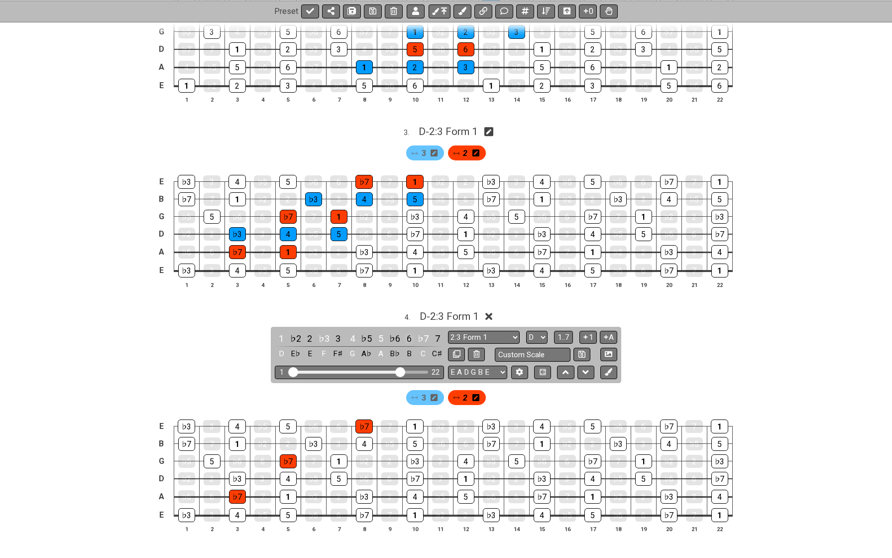
click at [412, 332] on div "6" at bounding box center [409, 338] width 13 height 13
click at [417, 332] on div "♭7" at bounding box center [423, 338] width 13 height 13
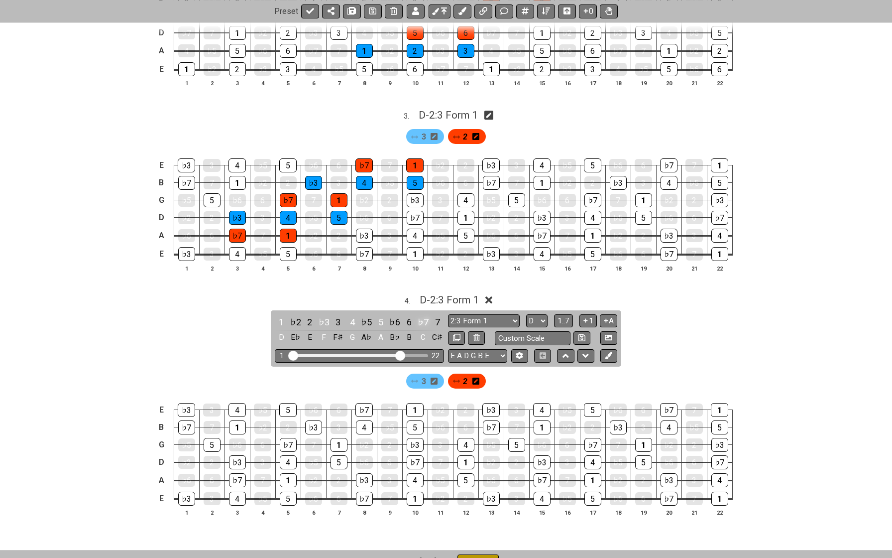
scroll to position [501, 0]
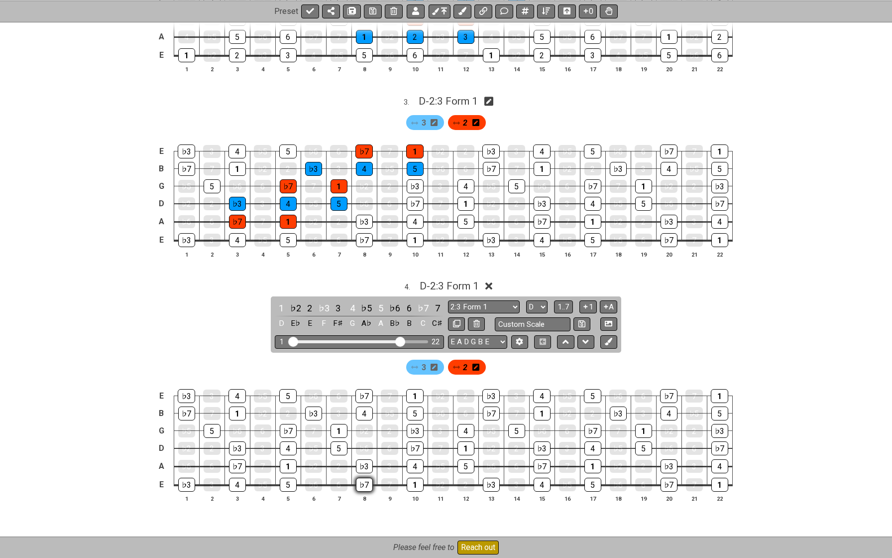
click at [362, 478] on div "♭7" at bounding box center [364, 485] width 17 height 14
click at [413, 478] on div "1" at bounding box center [415, 485] width 17 height 14
click at [416, 441] on div "♭7" at bounding box center [415, 448] width 17 height 14
click at [463, 441] on div "1" at bounding box center [466, 448] width 17 height 14
click at [491, 406] on div "♭7" at bounding box center [491, 413] width 17 height 14
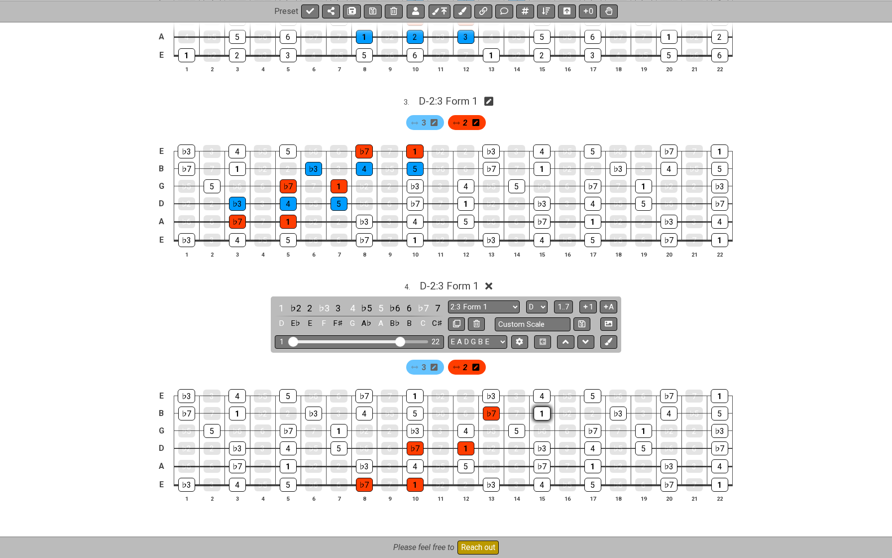
click at [538, 406] on div "1" at bounding box center [542, 413] width 17 height 14
click at [428, 360] on div "3" at bounding box center [425, 367] width 38 height 15
click at [424, 360] on span "3" at bounding box center [424, 367] width 4 height 14
click at [365, 459] on div "♭3" at bounding box center [364, 466] width 17 height 14
click at [407, 459] on div "4" at bounding box center [415, 466] width 17 height 14
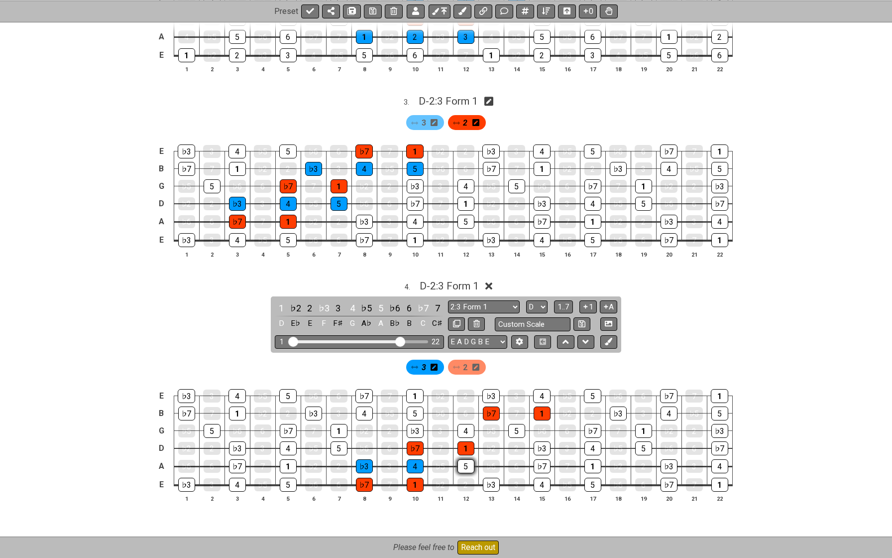
click at [464, 459] on div "5" at bounding box center [466, 466] width 17 height 14
click at [415, 424] on div "♭3" at bounding box center [415, 431] width 17 height 14
click at [462, 424] on div "4" at bounding box center [466, 431] width 17 height 14
click at [515, 424] on div "5" at bounding box center [516, 431] width 17 height 14
click at [495, 390] on div "♭3" at bounding box center [490, 396] width 17 height 14
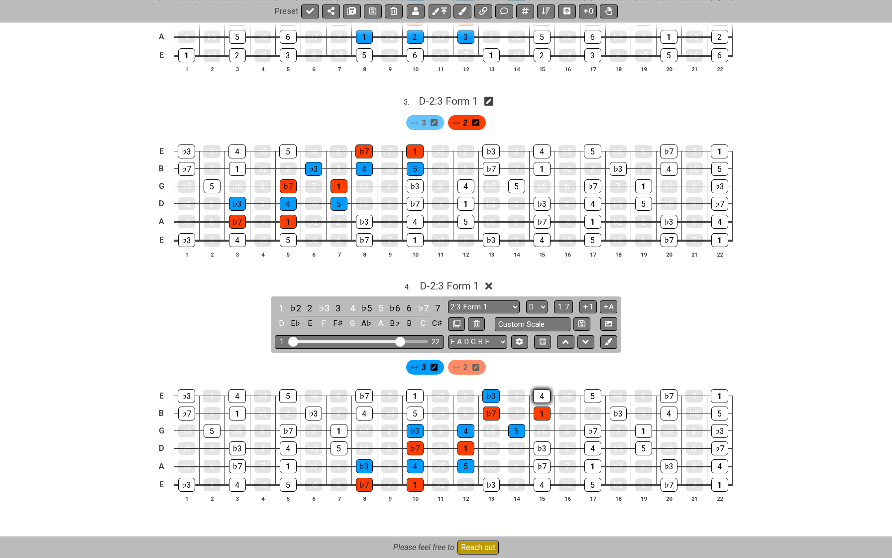
click at [538, 390] on div "4" at bounding box center [541, 396] width 17 height 14
click at [493, 389] on div "♭3" at bounding box center [490, 396] width 17 height 14
click at [537, 391] on div "4" at bounding box center [541, 396] width 17 height 14
click at [513, 319] on input "Custom Scale" at bounding box center [533, 323] width 76 height 13
click at [467, 282] on span "D - 2:3 Form 1" at bounding box center [449, 286] width 59 height 12
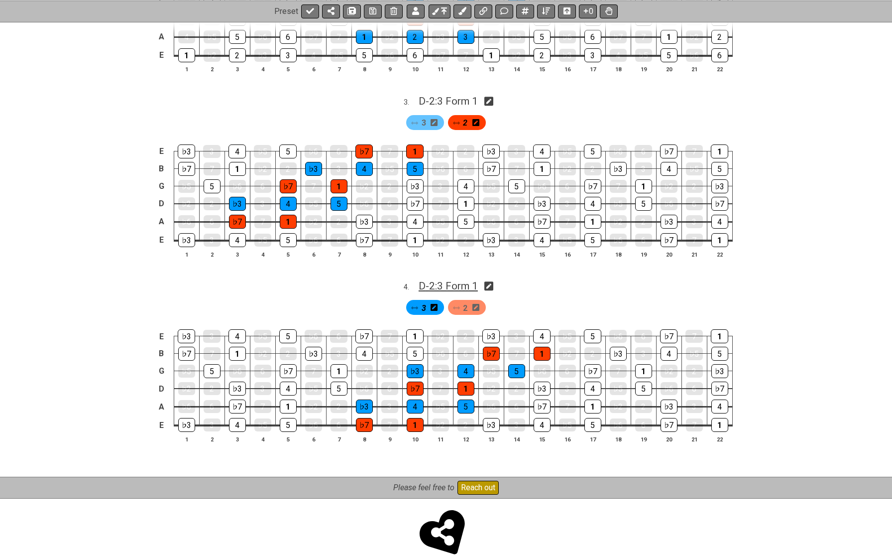
click at [467, 282] on span "D - 2:3 Form 1" at bounding box center [448, 286] width 59 height 12
select select "2:3 Form 1"
select select "D"
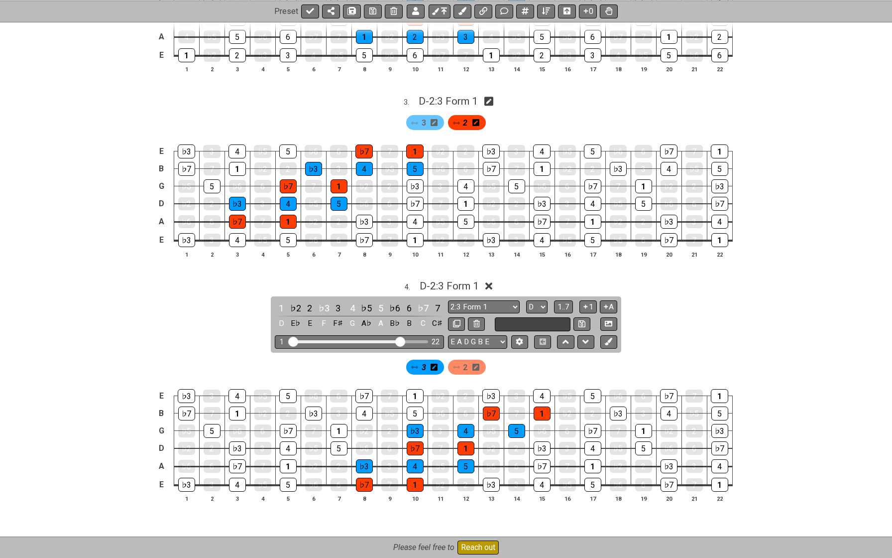
click at [512, 317] on input "text" at bounding box center [533, 323] width 76 height 13
type input "2:3 Form 2"
click at [582, 320] on icon at bounding box center [582, 323] width 6 height 6
select select "2:3 Form 2"
click at [455, 280] on span "D - 2:3 Form 2" at bounding box center [449, 286] width 59 height 12
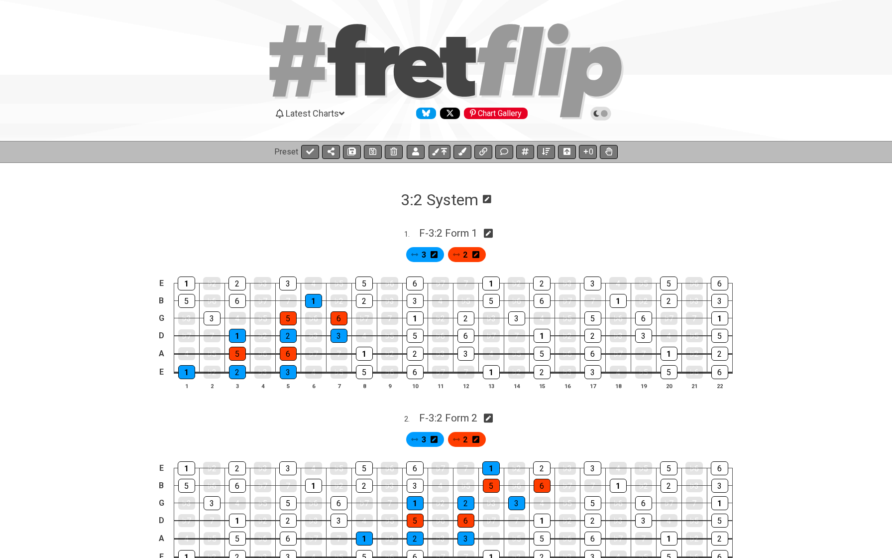
scroll to position [0, 0]
drag, startPoint x: 414, startPoint y: 254, endPoint x: 487, endPoint y: 248, distance: 73.4
click at [487, 247] on div "3 2" at bounding box center [446, 254] width 84 height 19
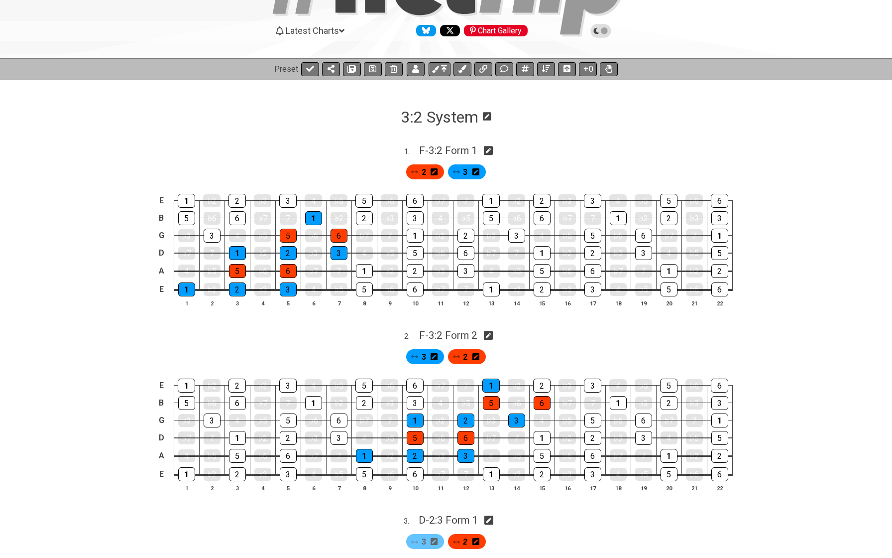
scroll to position [85, 0]
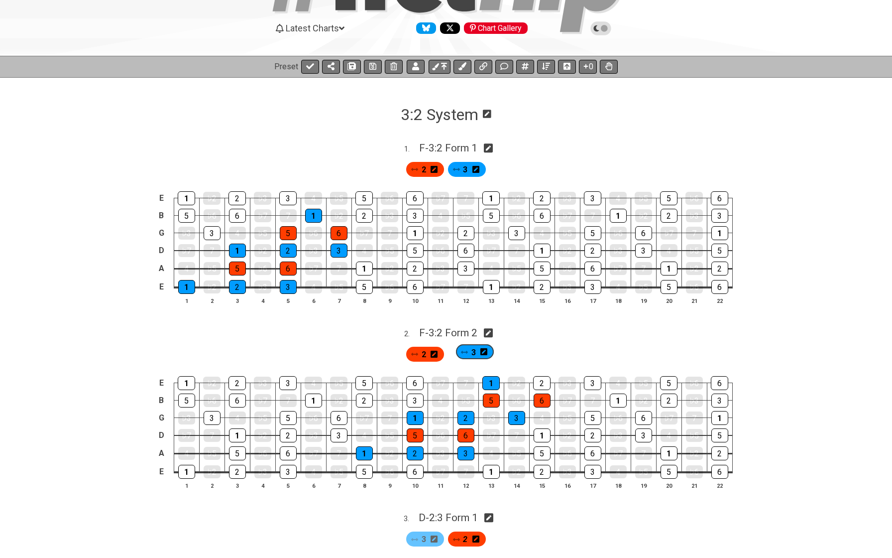
drag, startPoint x: 425, startPoint y: 352, endPoint x: 480, endPoint y: 353, distance: 55.3
click at [480, 353] on div "3 2" at bounding box center [446, 354] width 84 height 19
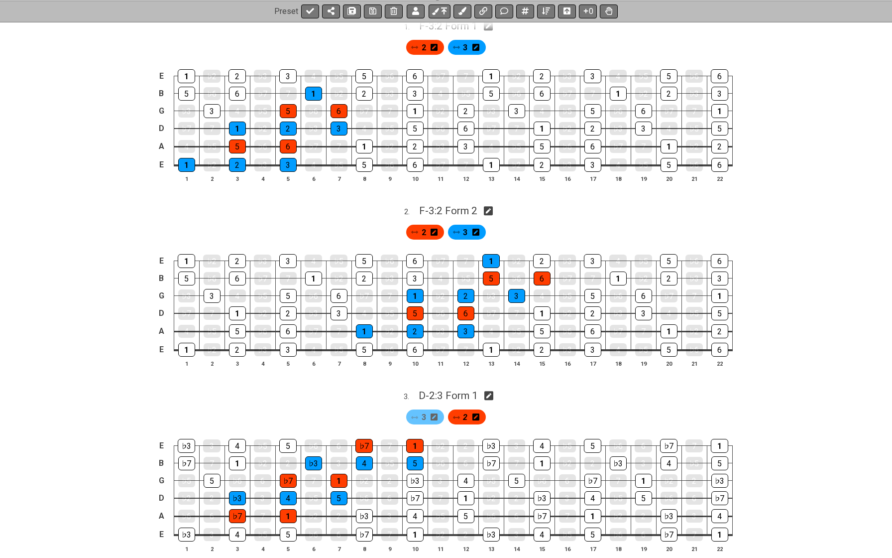
scroll to position [213, 0]
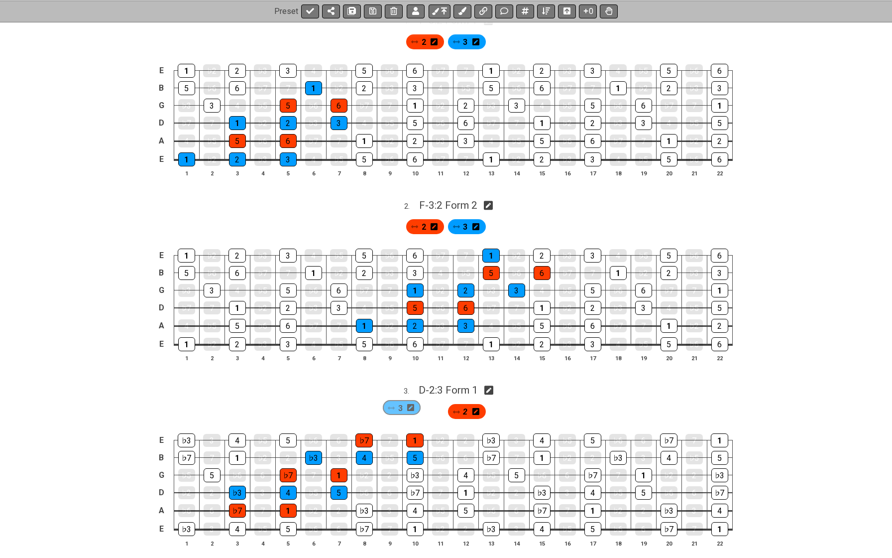
drag, startPoint x: 422, startPoint y: 405, endPoint x: 413, endPoint y: 409, distance: 9.6
click at [411, 407] on div "3 2" at bounding box center [446, 411] width 84 height 19
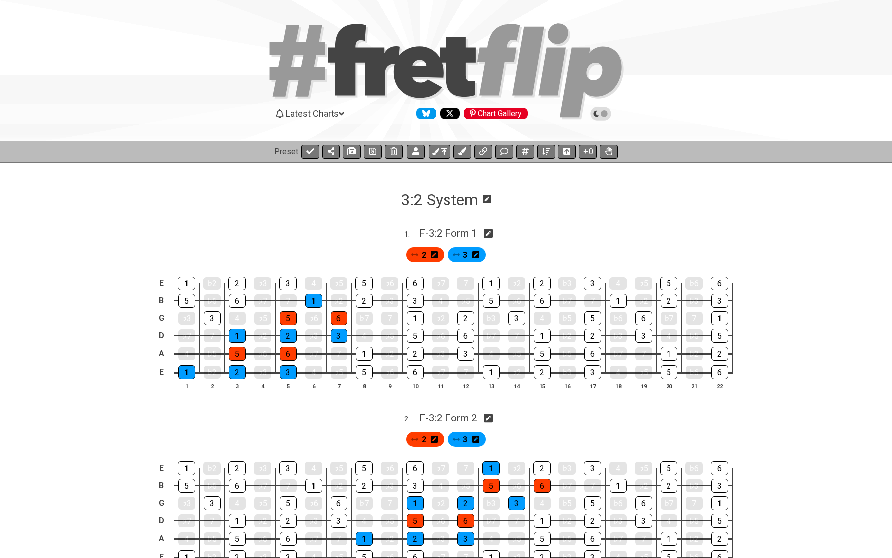
scroll to position [0, 0]
click at [353, 151] on icon at bounding box center [351, 151] width 7 height 7
click at [610, 152] on icon at bounding box center [608, 151] width 7 height 8
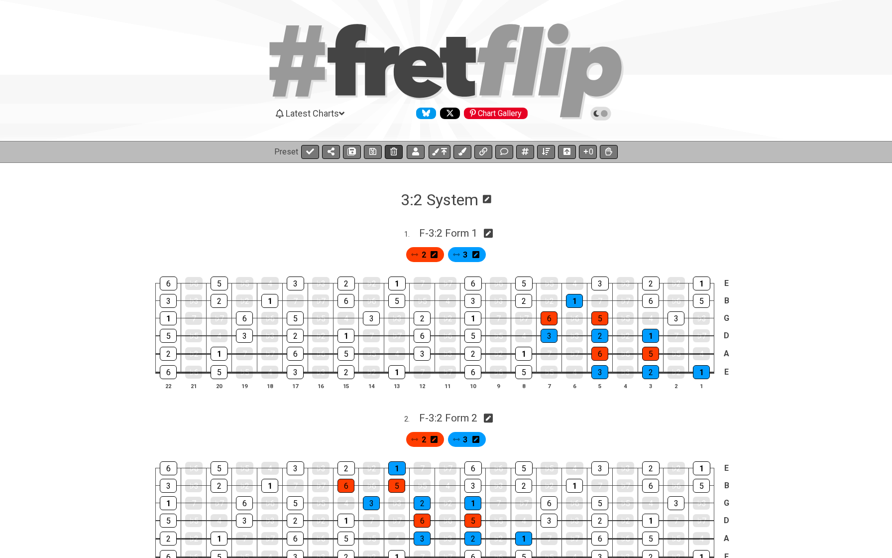
click at [377, 148] on button at bounding box center [373, 152] width 18 height 14
click at [309, 149] on icon at bounding box center [310, 151] width 8 height 8
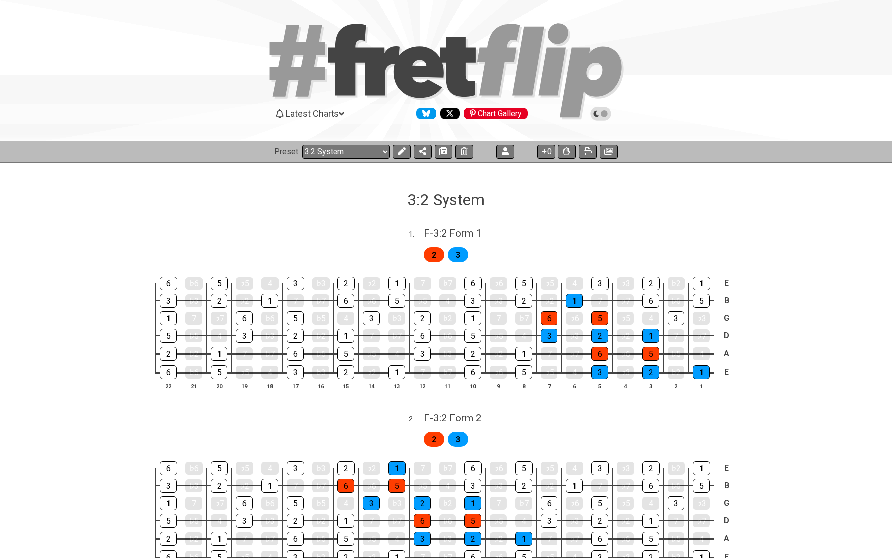
drag, startPoint x: 446, startPoint y: 149, endPoint x: 463, endPoint y: 167, distance: 24.3
click at [463, 167] on div "Latest Charts Chart Gallery The Internet Guitar fretboard tool - view and edit …" at bounding box center [446, 551] width 892 height 1103
click at [444, 147] on icon at bounding box center [443, 151] width 7 height 8
select select "/022YQXWB"
click at [464, 152] on icon at bounding box center [464, 151] width 7 height 8
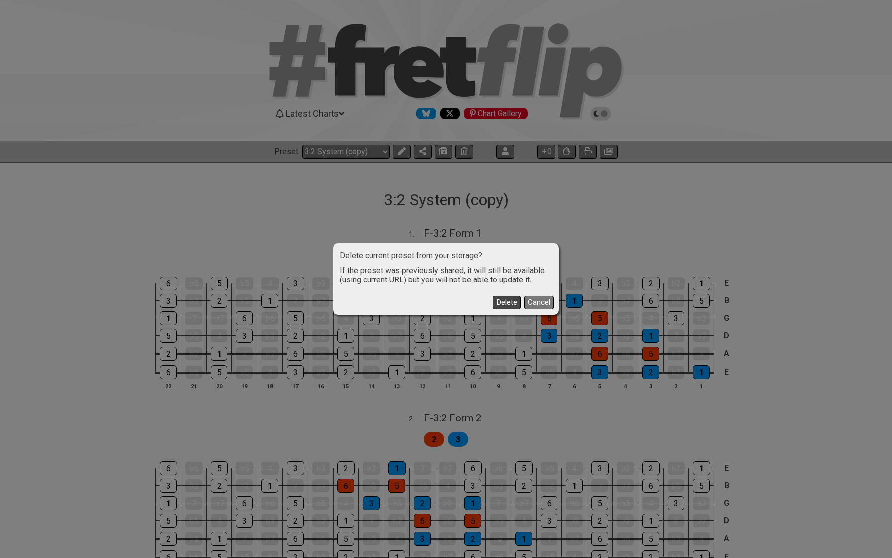
click at [502, 302] on button "Delete" at bounding box center [507, 302] width 28 height 13
select select "C"
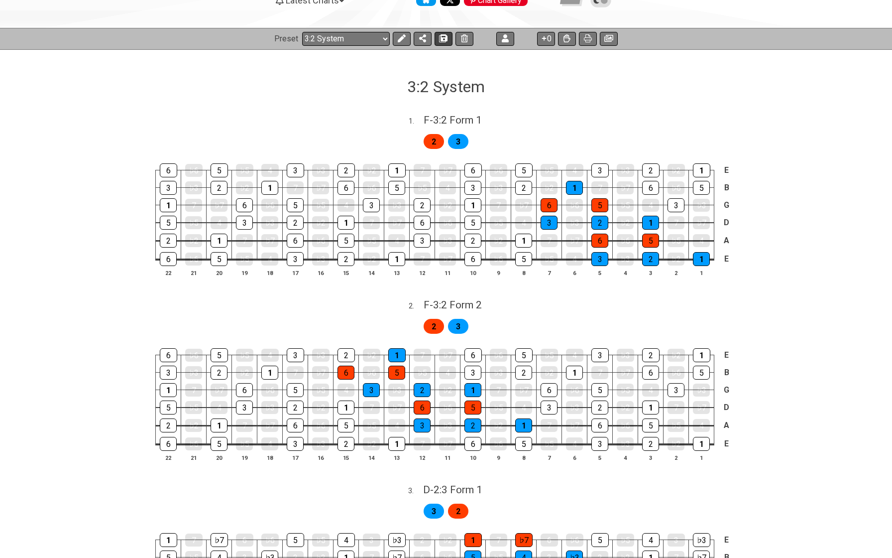
scroll to position [32, 0]
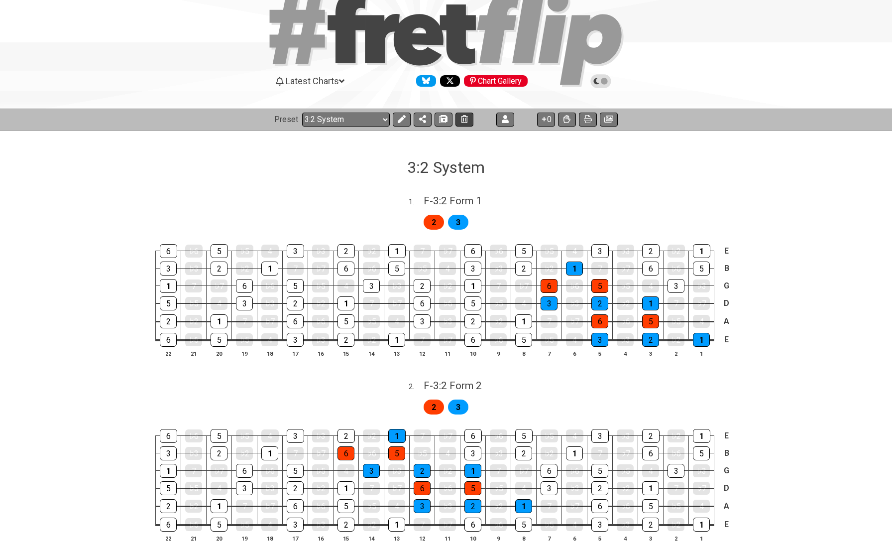
click at [461, 119] on icon at bounding box center [464, 119] width 7 height 8
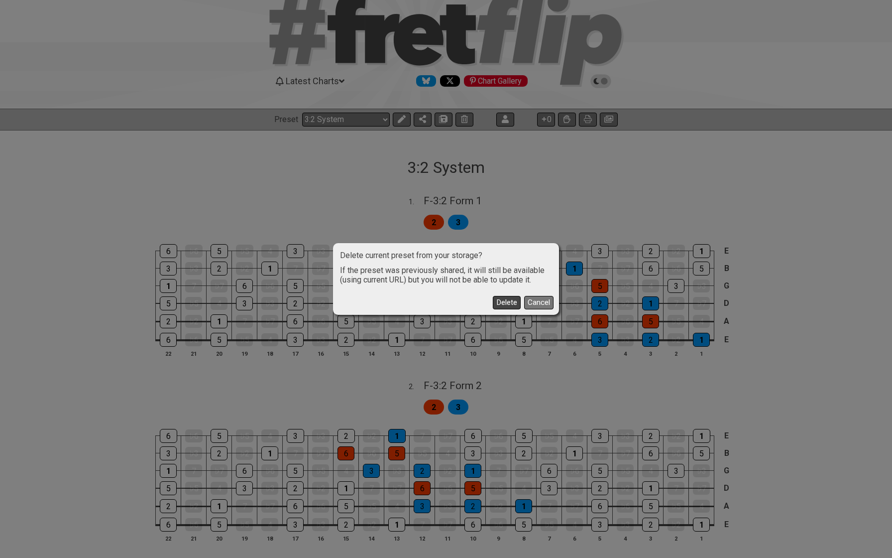
click at [504, 302] on button "Delete" at bounding box center [507, 302] width 28 height 13
select select "/welcome"
select select "C"
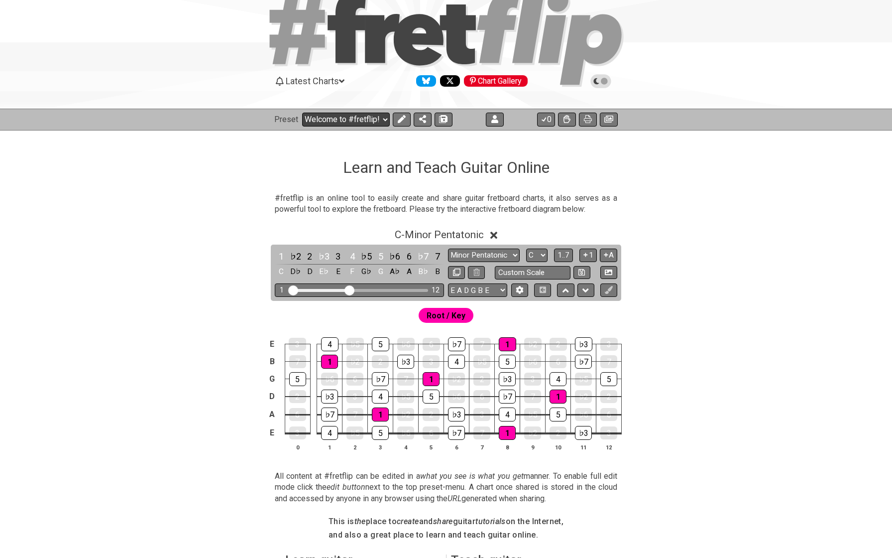
select select "/022A1JKW3"
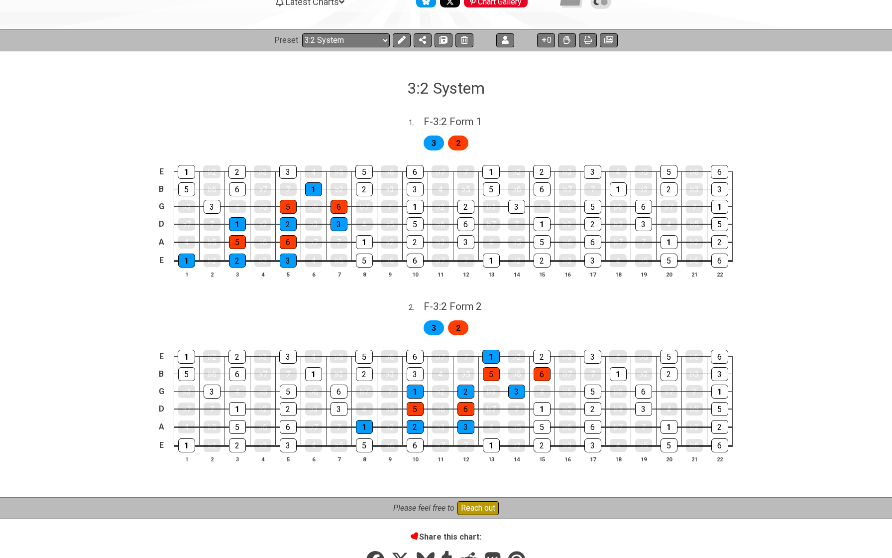
scroll to position [103, 0]
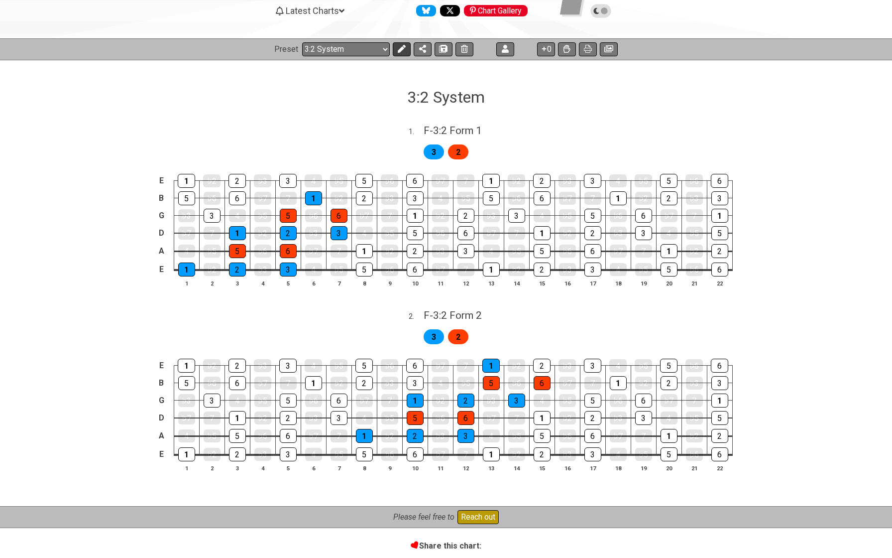
click at [402, 46] on icon at bounding box center [402, 49] width 8 height 8
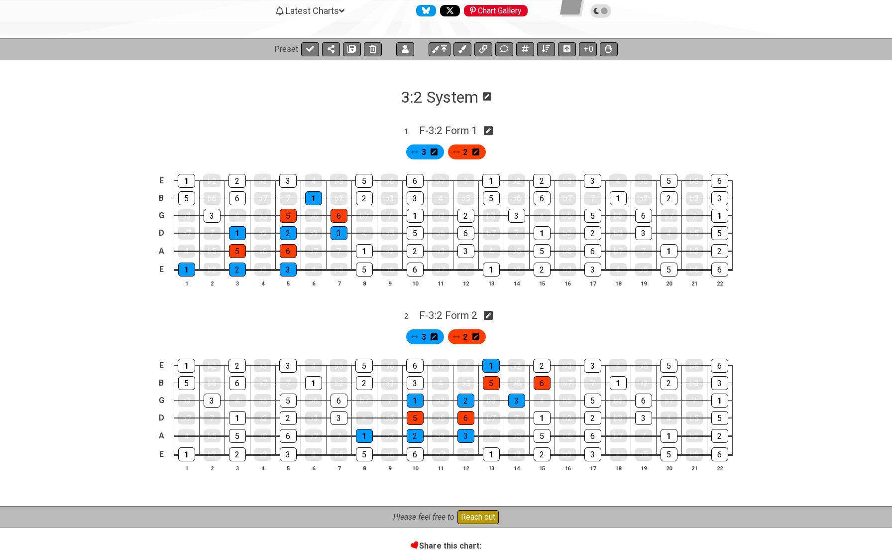
click at [489, 311] on icon at bounding box center [488, 315] width 9 height 9
select select "F"
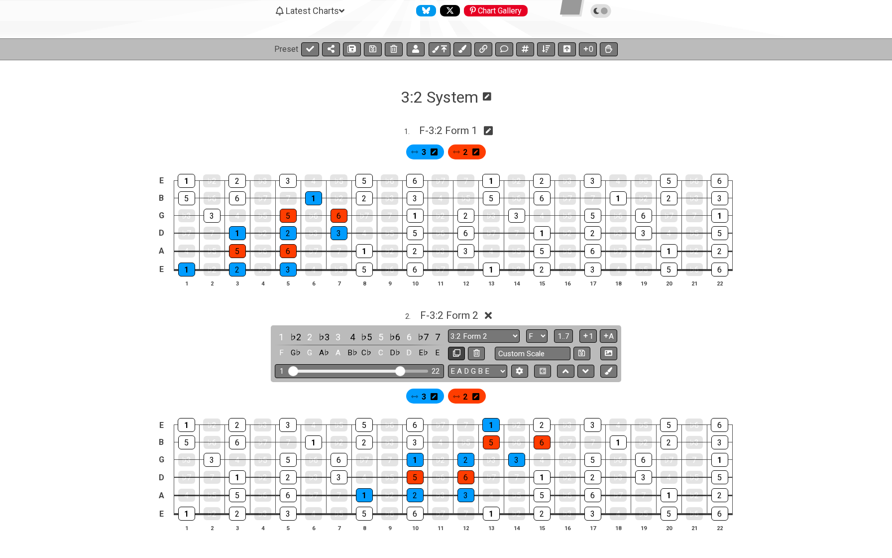
click at [454, 349] on icon at bounding box center [456, 352] width 7 height 7
select select "F"
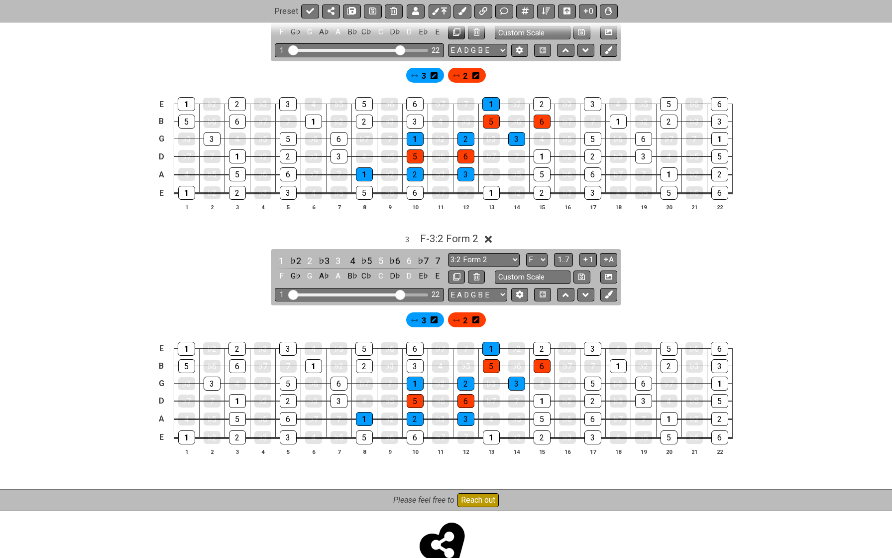
scroll to position [425, 0]
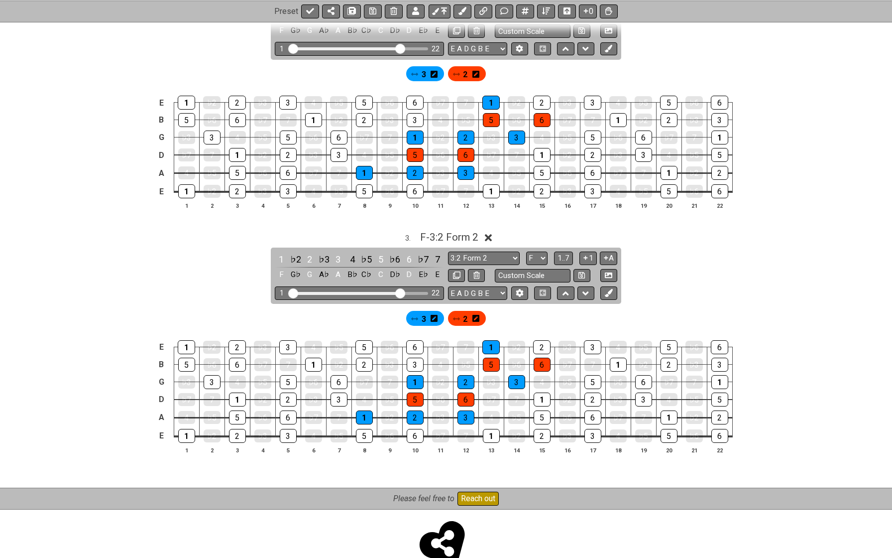
click at [424, 315] on span "3" at bounding box center [424, 319] width 4 height 14
click at [364, 414] on div "1" at bounding box center [364, 417] width 17 height 14
click at [414, 412] on div "2" at bounding box center [415, 417] width 17 height 14
click at [457, 410] on td "3" at bounding box center [465, 408] width 25 height 18
click at [463, 412] on div "3" at bounding box center [466, 417] width 17 height 14
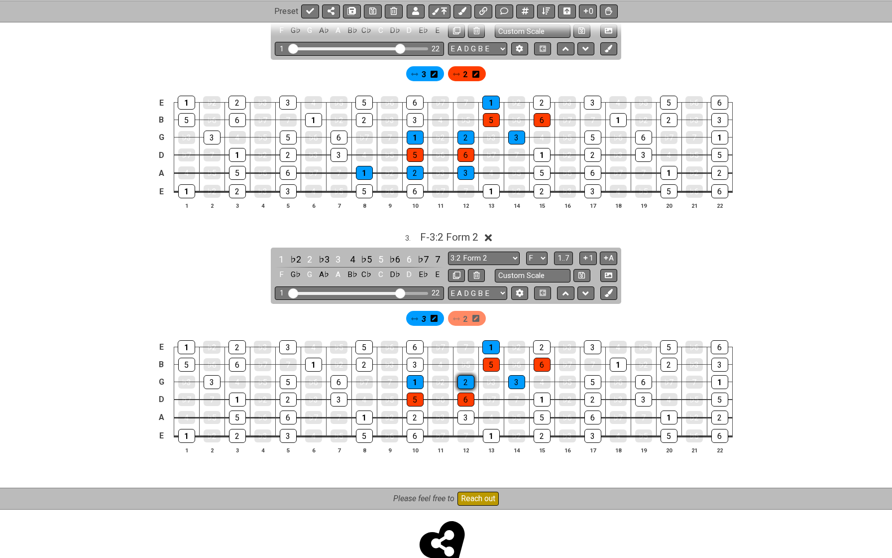
click at [462, 380] on div "2" at bounding box center [466, 382] width 17 height 14
click at [516, 378] on div "3" at bounding box center [516, 382] width 17 height 14
click at [491, 345] on div "1" at bounding box center [490, 347] width 17 height 14
click at [414, 375] on div "1" at bounding box center [415, 382] width 17 height 14
click at [459, 317] on icon at bounding box center [456, 318] width 7 height 3
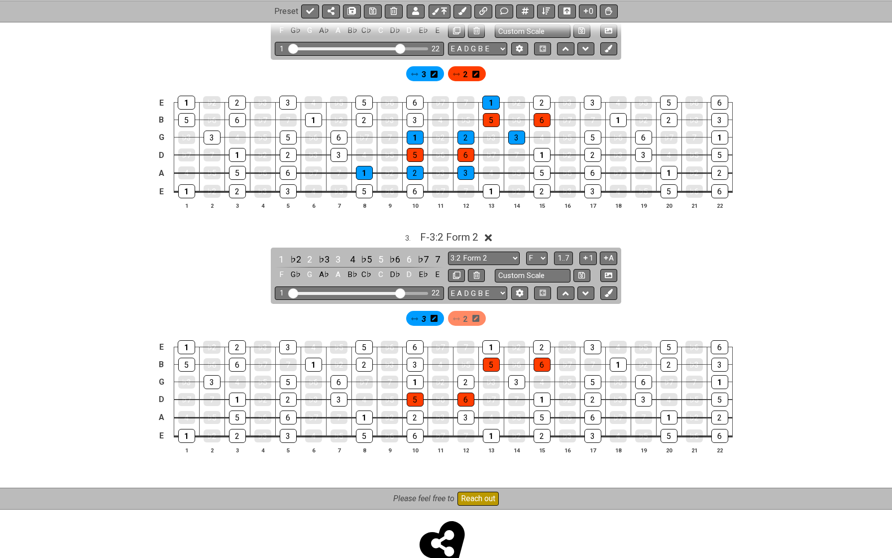
click at [459, 317] on icon at bounding box center [456, 318] width 7 height 3
click at [469, 315] on div "2" at bounding box center [467, 318] width 38 height 15
click at [466, 314] on span "2" at bounding box center [465, 319] width 4 height 14
click at [489, 359] on div "5" at bounding box center [491, 365] width 17 height 14
click at [539, 360] on div "6" at bounding box center [542, 365] width 17 height 14
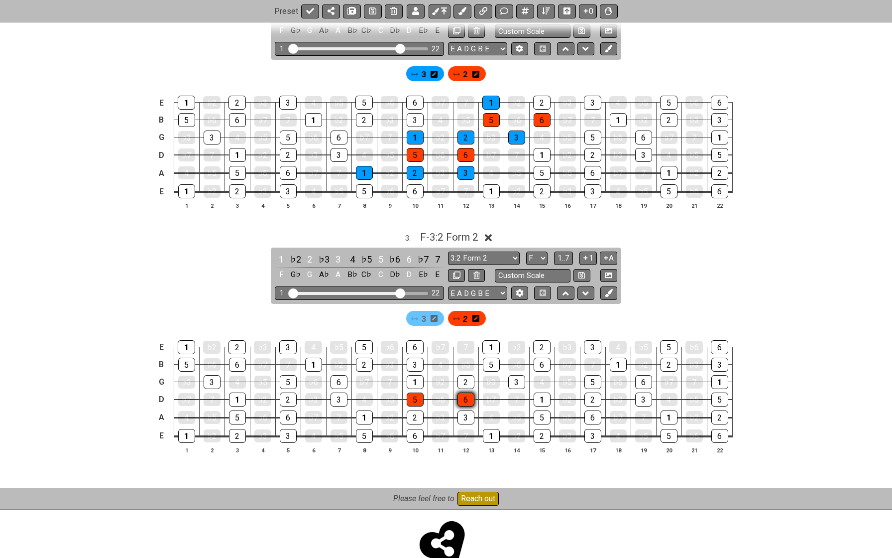
click at [468, 392] on div "6" at bounding box center [466, 399] width 17 height 14
click at [417, 393] on div "5" at bounding box center [415, 399] width 17 height 14
click at [240, 290] on div "3 . F - 3:2 Form 2 1 ♭2 2 ♭3 3 4 ♭5 5 ♭6 6 ♭7 7 F G♭ G A♭ A B♭ C♭ C D♭ D E♭ E 3…" at bounding box center [446, 346] width 777 height 242
click at [428, 231] on span "F - 3:2 Form 2" at bounding box center [449, 237] width 58 height 12
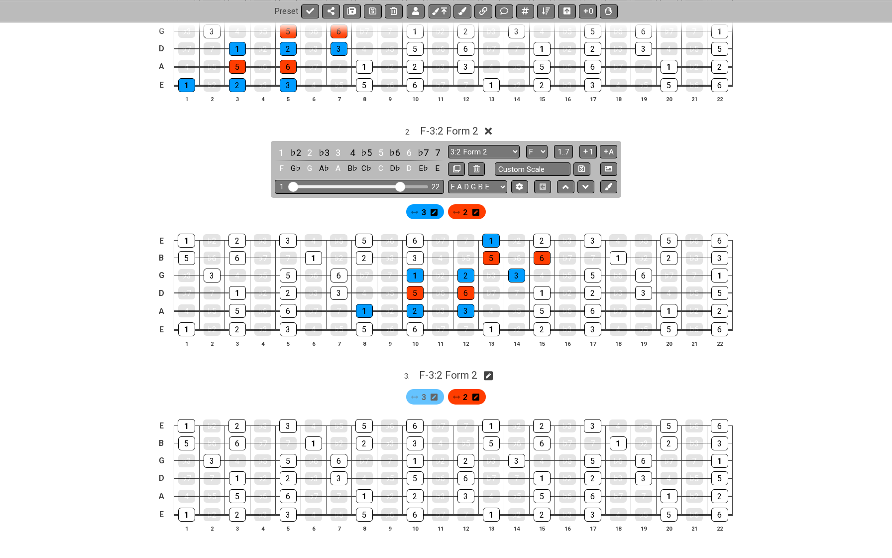
scroll to position [267, 0]
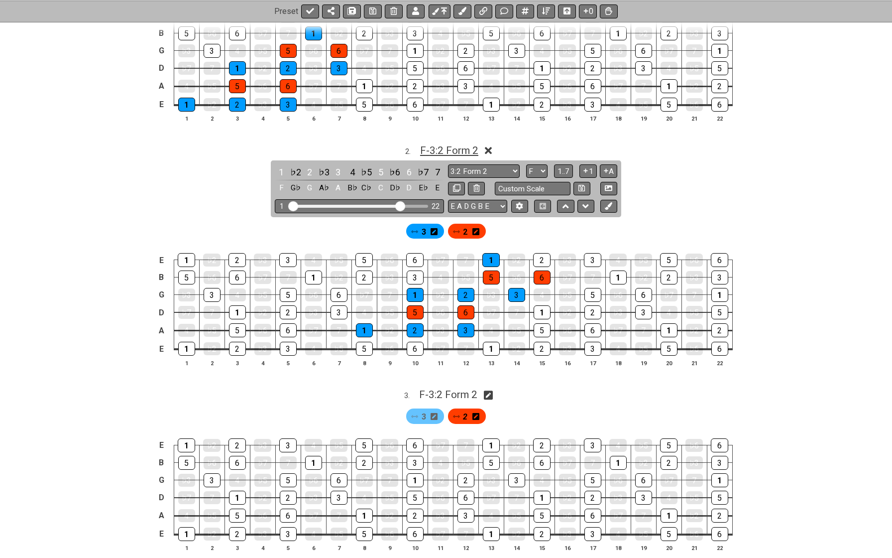
click at [448, 145] on span "F - 3:2 Form 2" at bounding box center [449, 150] width 58 height 12
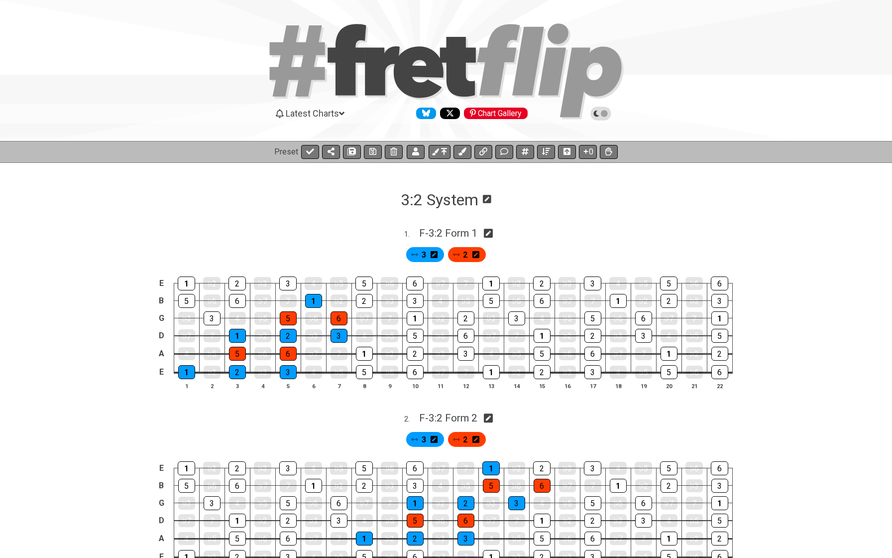
scroll to position [0, 0]
drag, startPoint x: 423, startPoint y: 253, endPoint x: 492, endPoint y: 254, distance: 69.2
click at [492, 253] on div "3 2" at bounding box center [446, 252] width 777 height 24
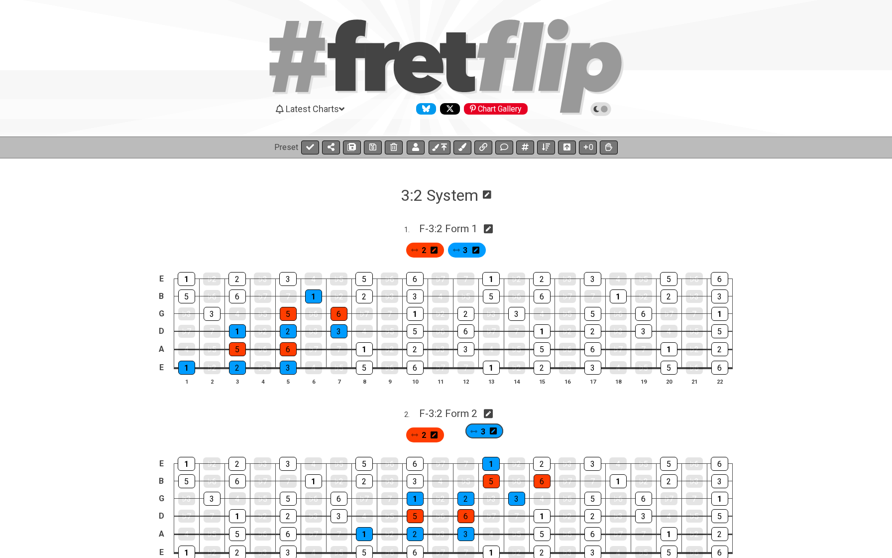
drag, startPoint x: 415, startPoint y: 436, endPoint x: 487, endPoint y: 430, distance: 71.9
click at [487, 430] on div "3 2" at bounding box center [446, 434] width 84 height 19
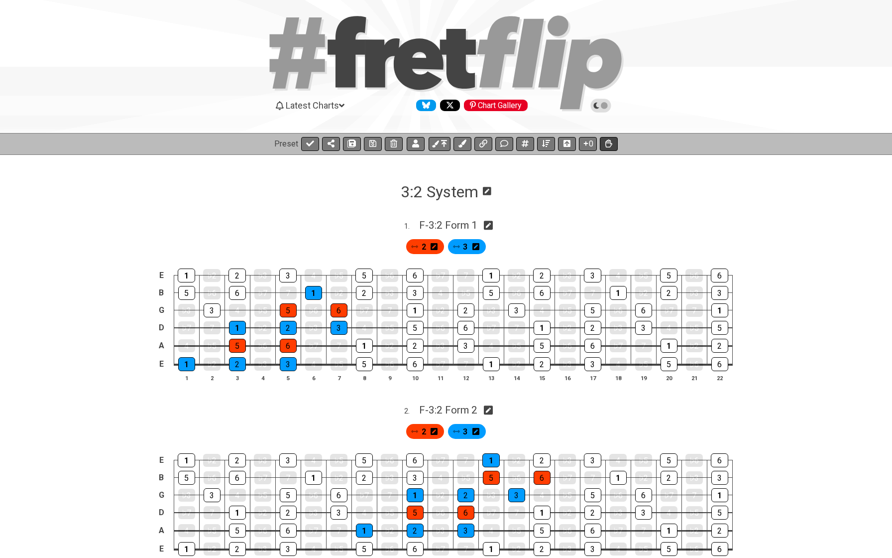
click at [606, 143] on icon at bounding box center [608, 143] width 7 height 8
click at [608, 142] on icon at bounding box center [608, 143] width 7 height 8
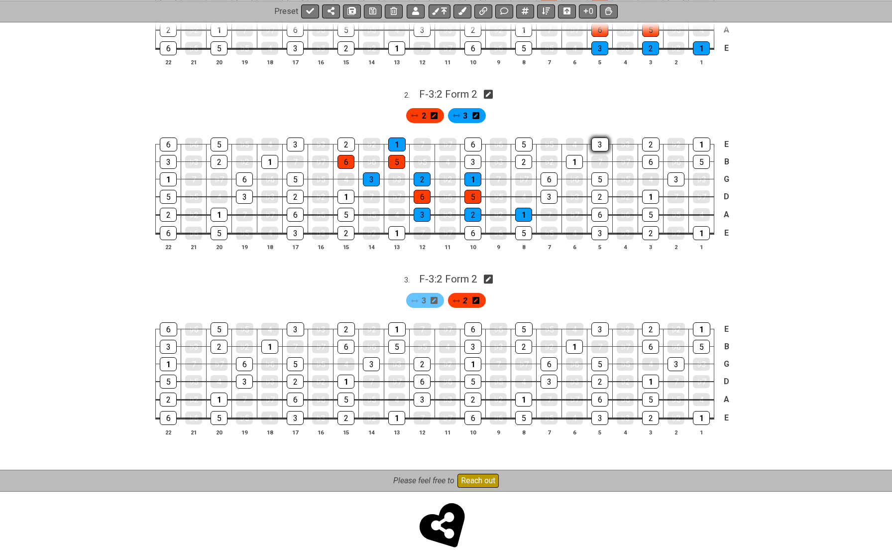
scroll to position [292, 0]
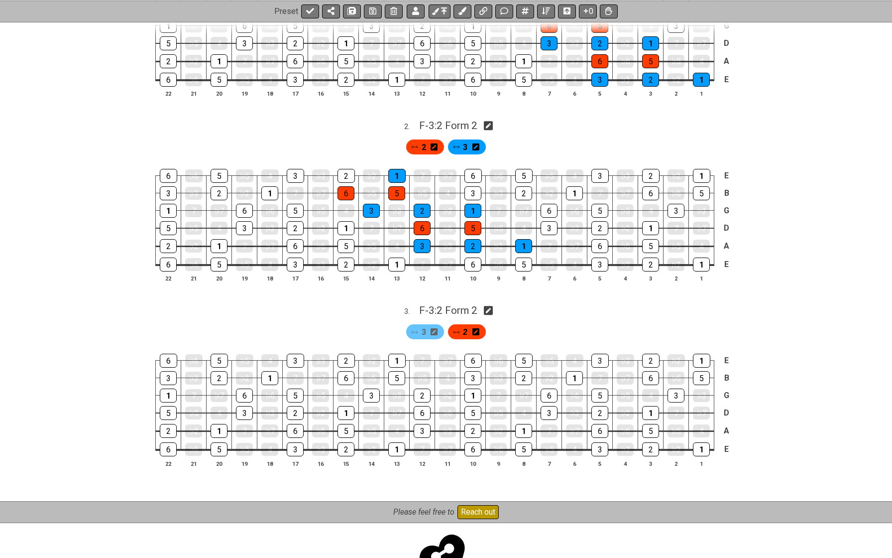
click at [492, 306] on icon at bounding box center [488, 310] width 9 height 9
select select "F"
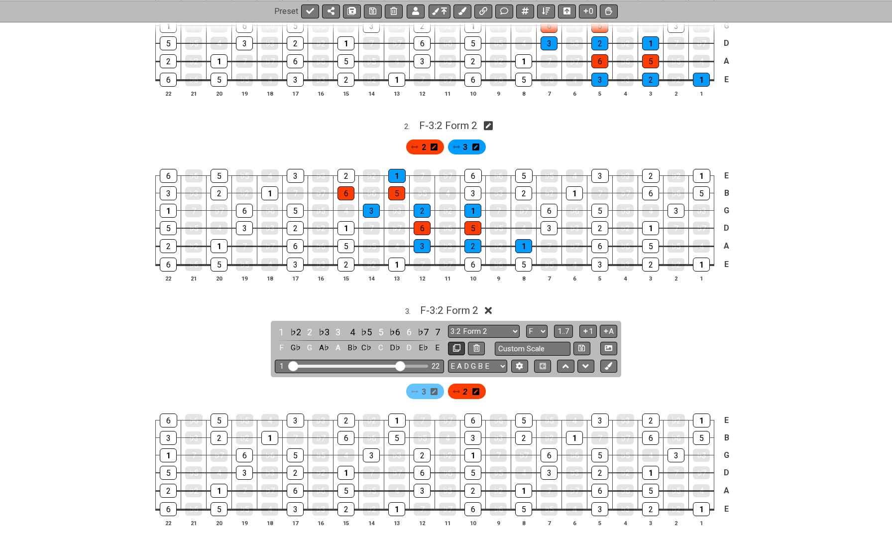
click at [456, 344] on icon at bounding box center [456, 347] width 7 height 7
select select "F"
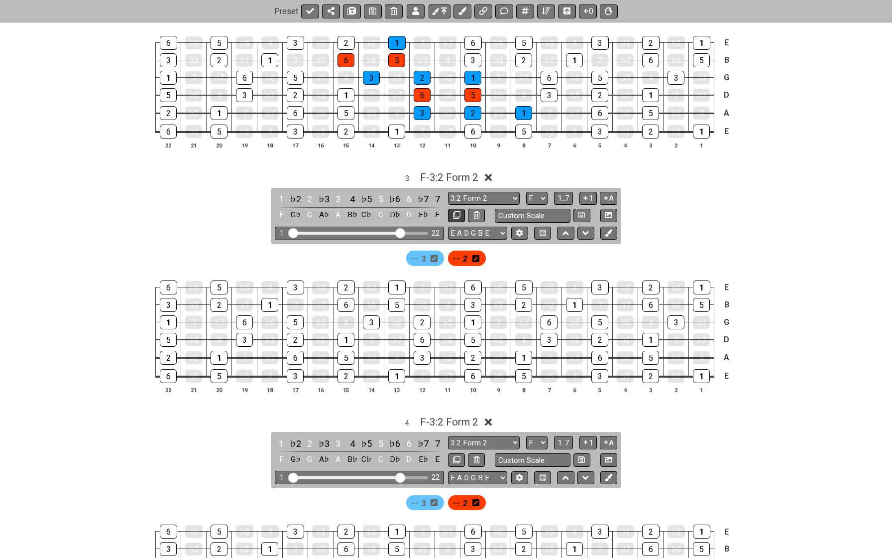
scroll to position [427, 0]
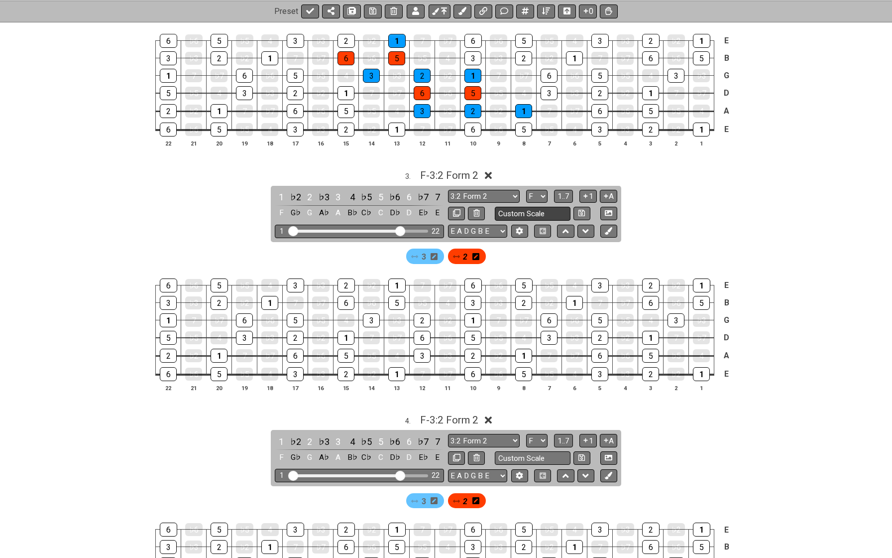
click at [511, 210] on input "Custom Scale" at bounding box center [533, 213] width 76 height 13
type input "2:3 Form 1"
click at [583, 210] on icon at bounding box center [582, 213] width 6 height 6
select select "2:3 Form 1"
click at [508, 451] on input "text" at bounding box center [533, 457] width 76 height 13
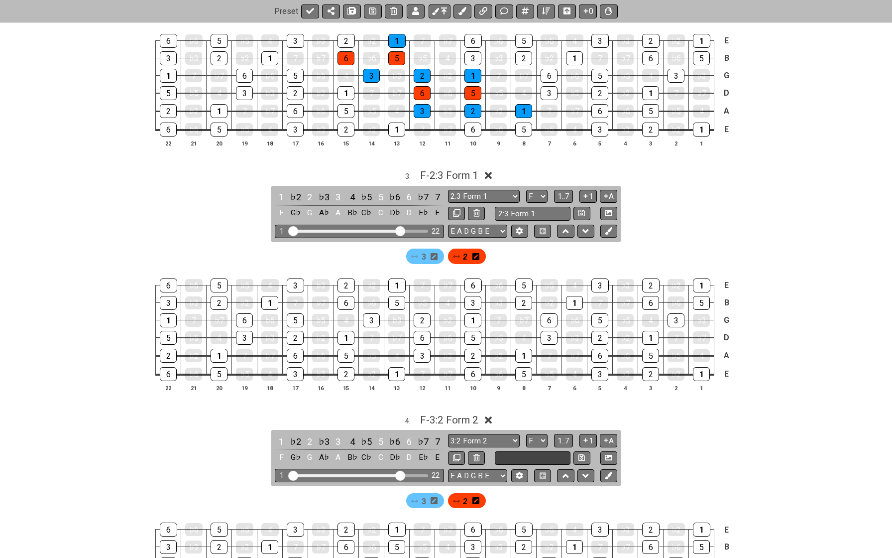
paste input "2:3 Form 1"
type input "2:3 Form 2"
click at [581, 454] on icon at bounding box center [582, 457] width 6 height 6
select select "2:3 Form 2"
select select "D"
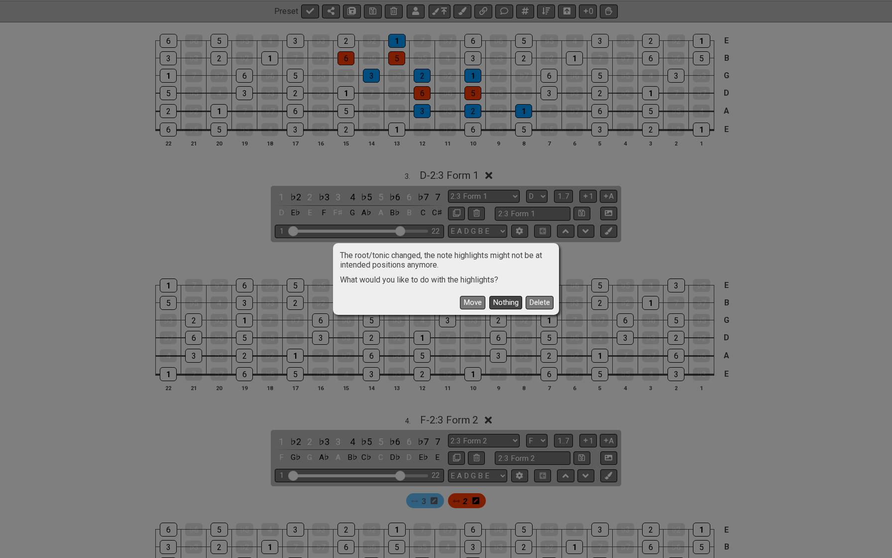
click at [504, 303] on button "Nothing" at bounding box center [505, 302] width 33 height 13
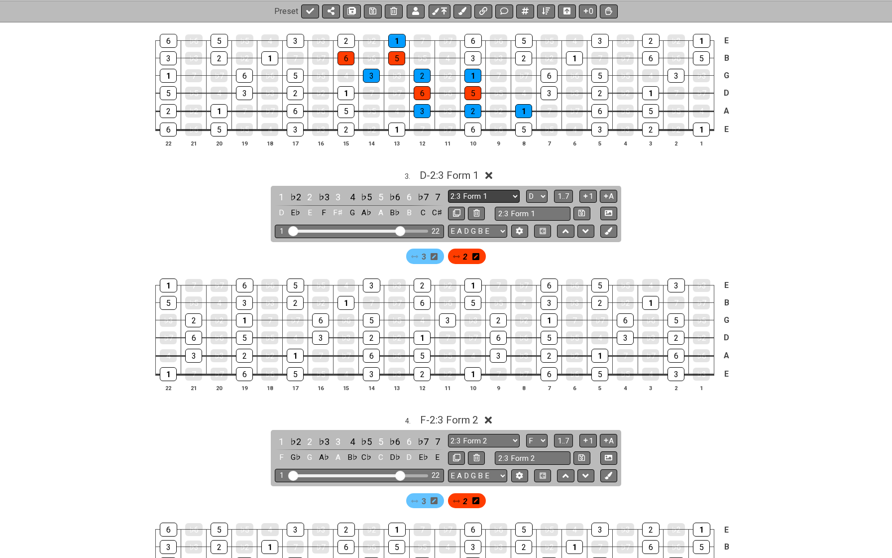
click at [493, 190] on select "3:2 Form 2 2:3 Form 1 Minor Pentatonic Major Pentatonic Minor Blues Major Blues…" at bounding box center [484, 196] width 72 height 13
select select "Minor Pentatonic"
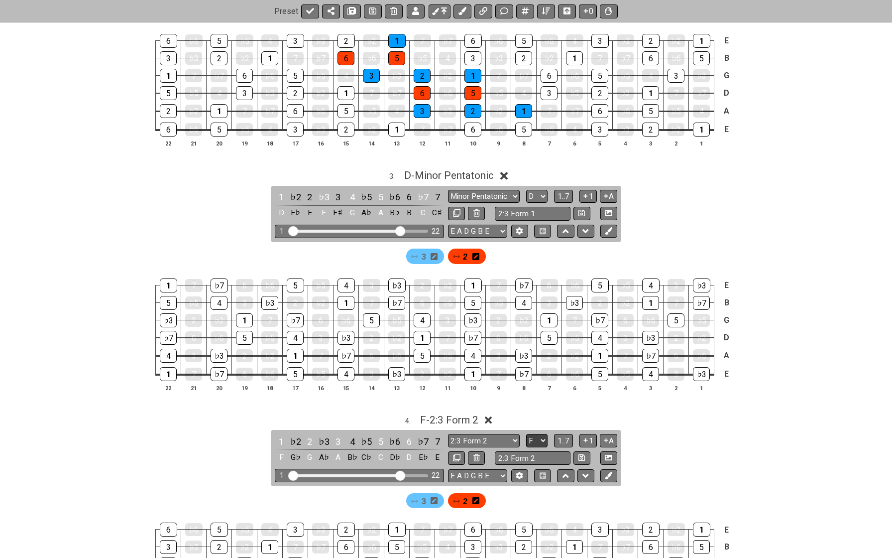
click at [532, 434] on select "A♭ A A♯ B♭ B C C♯ D♭ D D♯ E♭ E F F♯ G♭ G G♯" at bounding box center [536, 440] width 21 height 13
select select "D"
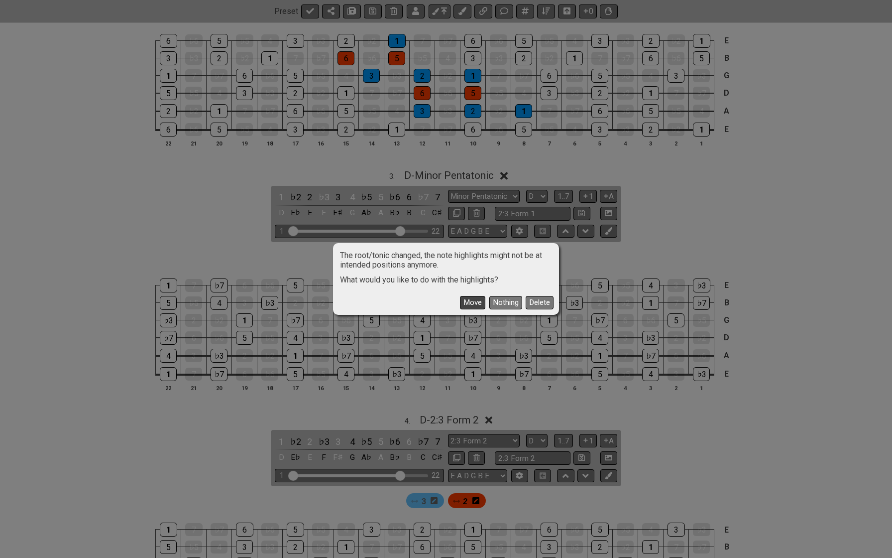
click at [477, 304] on button "Move" at bounding box center [472, 302] width 25 height 13
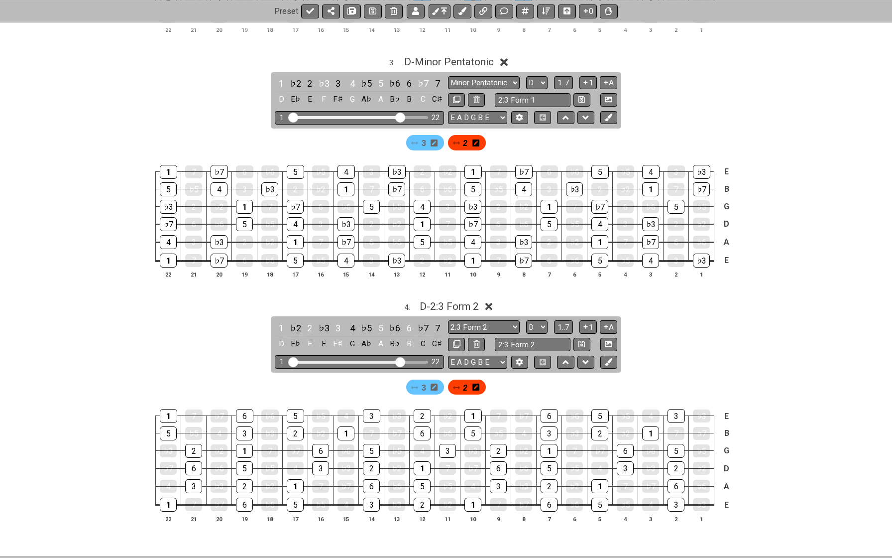
scroll to position [580, 0]
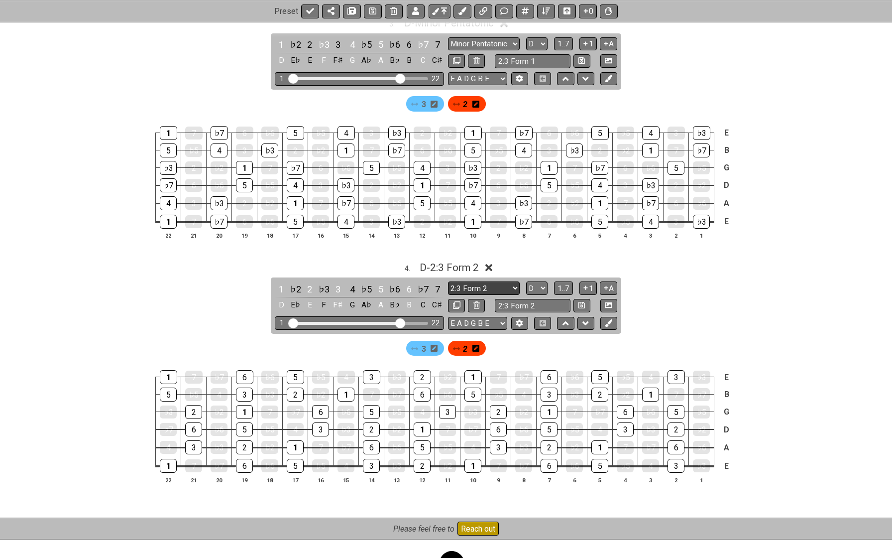
select select "Minor Pentatonic"
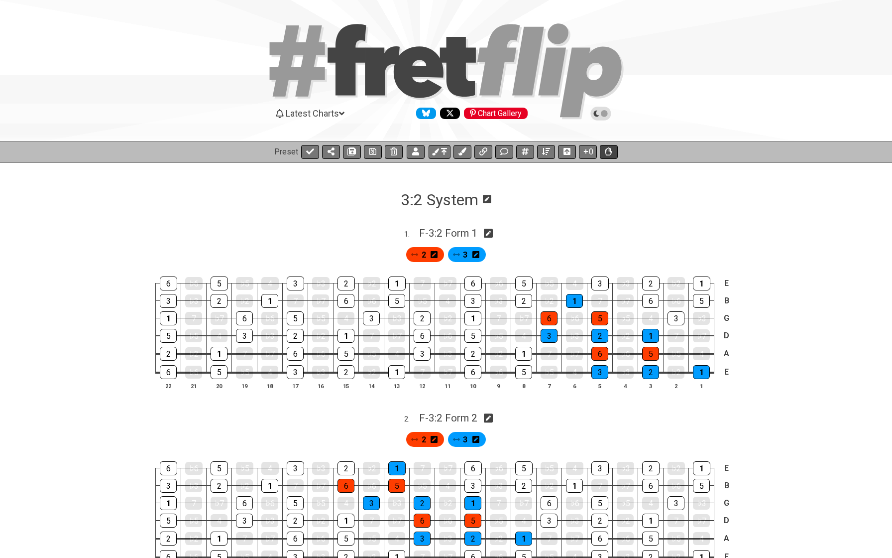
scroll to position [0, 0]
click at [606, 149] on icon at bounding box center [608, 151] width 7 height 8
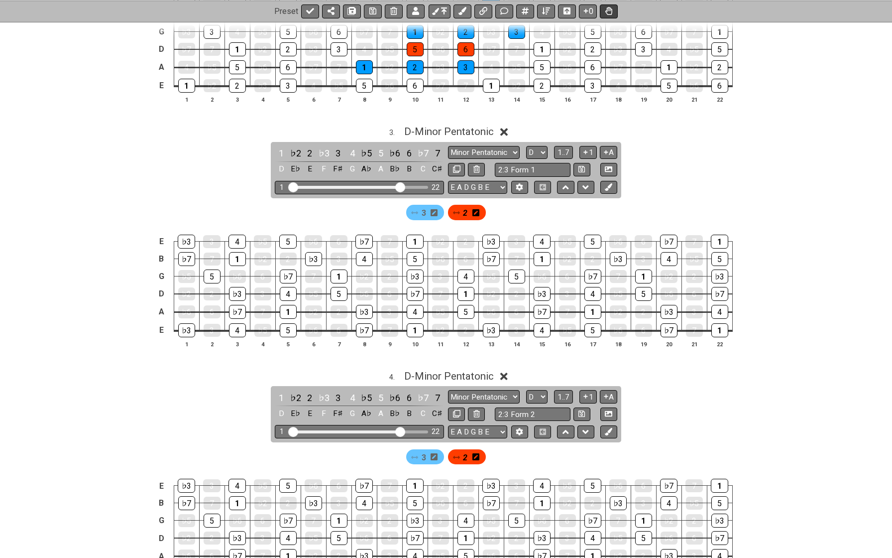
scroll to position [487, 0]
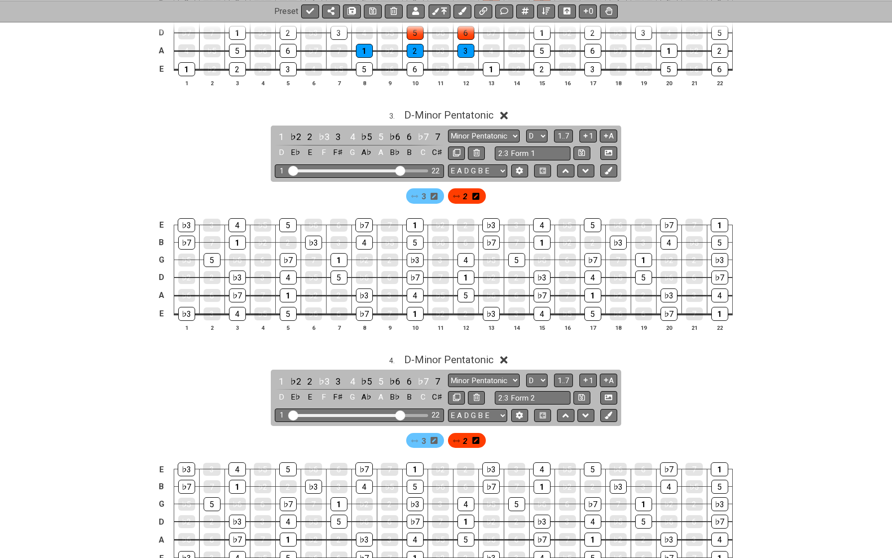
click at [467, 191] on span "2" at bounding box center [465, 196] width 4 height 14
click at [236, 289] on div "♭7" at bounding box center [237, 295] width 17 height 14
click at [240, 289] on div "♭7" at bounding box center [237, 295] width 17 height 13
click at [466, 194] on span "2" at bounding box center [465, 196] width 4 height 14
click at [238, 290] on div "♭7" at bounding box center [237, 295] width 17 height 14
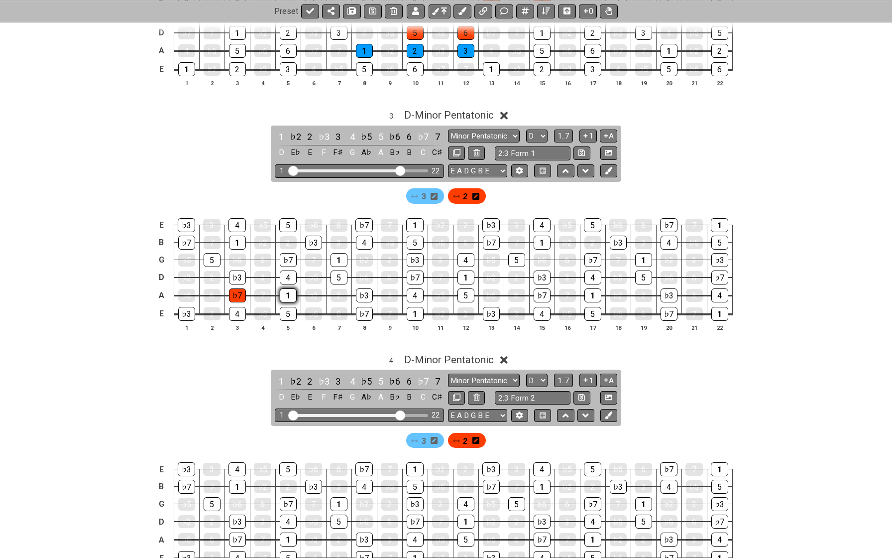
click at [285, 292] on div "1" at bounding box center [288, 295] width 17 height 14
click at [290, 253] on div "♭7" at bounding box center [288, 260] width 17 height 14
click at [339, 253] on div "1" at bounding box center [339, 260] width 17 height 14
click at [364, 219] on div "♭7" at bounding box center [364, 225] width 17 height 14
click at [413, 218] on div "1" at bounding box center [414, 225] width 17 height 14
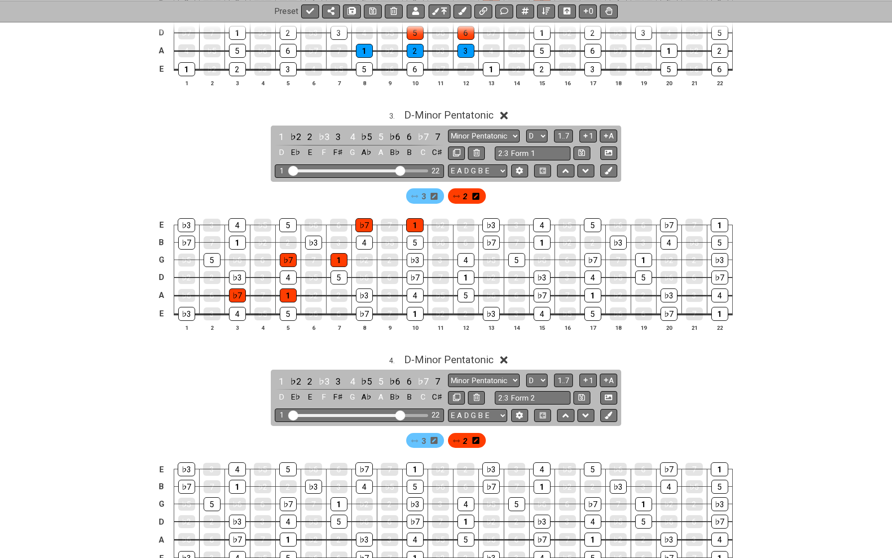
click at [423, 192] on span "3" at bounding box center [424, 196] width 4 height 14
click at [235, 270] on div "♭3" at bounding box center [237, 277] width 17 height 14
click at [288, 270] on div "4" at bounding box center [288, 277] width 17 height 14
click at [338, 270] on div "5" at bounding box center [339, 277] width 17 height 14
click at [314, 240] on div "♭3" at bounding box center [313, 243] width 17 height 14
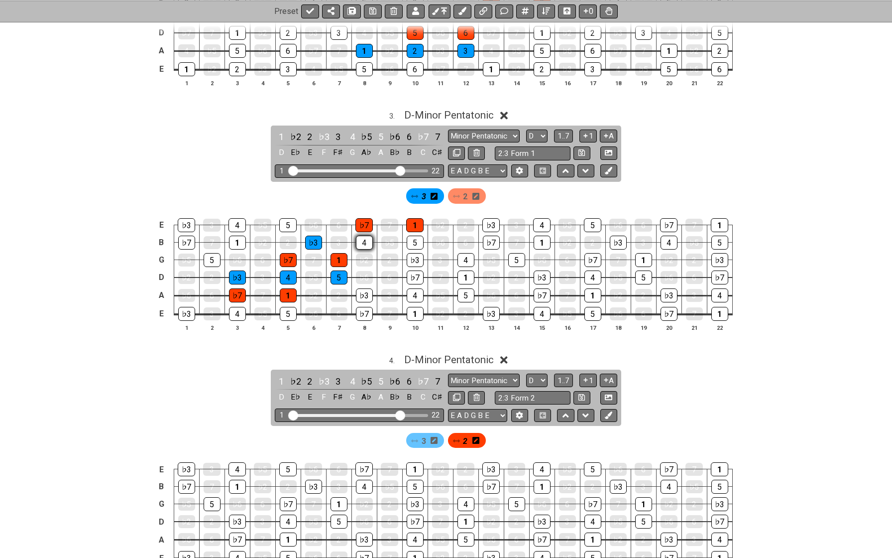
click at [361, 236] on div "4" at bounding box center [364, 243] width 17 height 14
click at [411, 236] on div "5" at bounding box center [415, 243] width 17 height 14
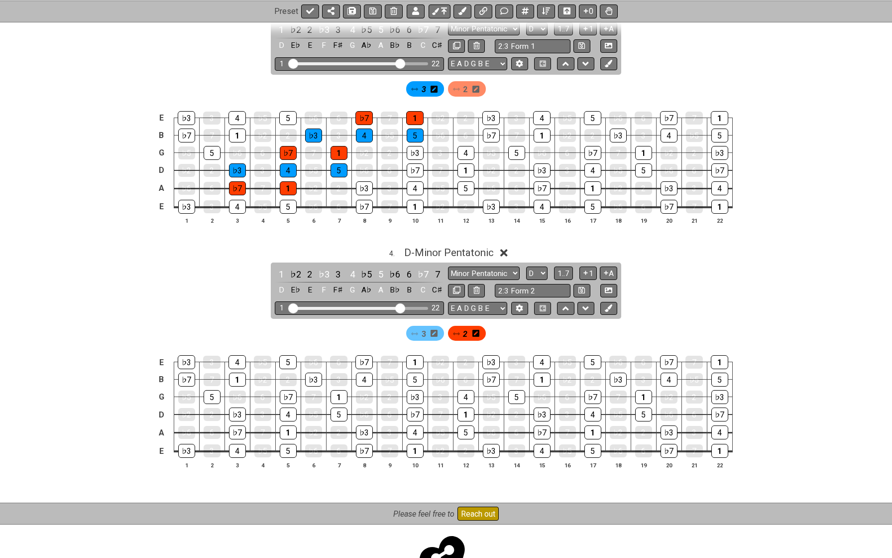
scroll to position [598, 0]
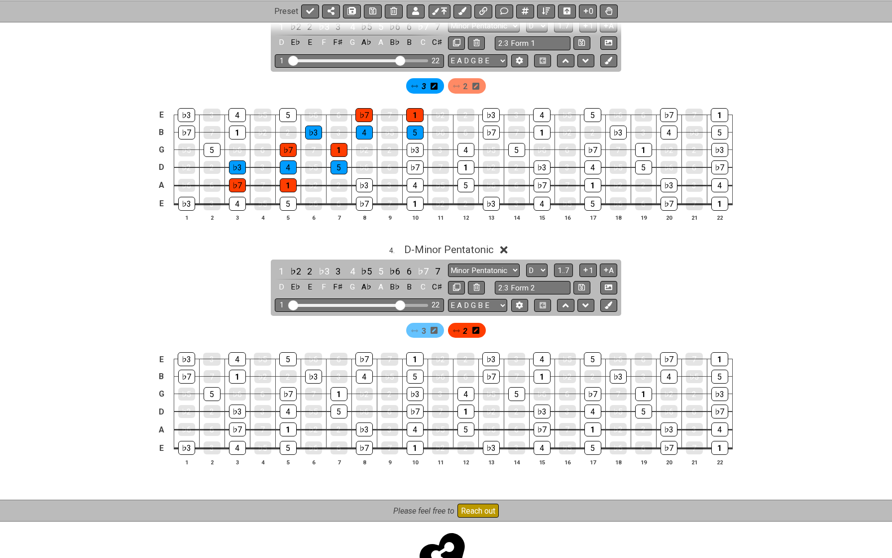
click at [425, 324] on span "3" at bounding box center [424, 331] width 4 height 14
click at [412, 144] on div "♭3" at bounding box center [415, 150] width 17 height 14
click at [360, 422] on div "♭3" at bounding box center [364, 429] width 17 height 14
click at [411, 422] on div "4" at bounding box center [415, 429] width 17 height 14
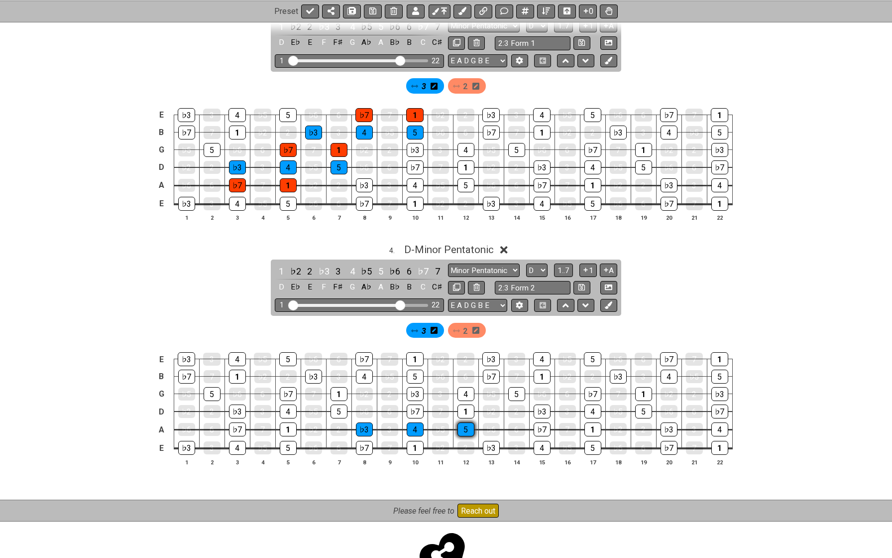
click at [465, 422] on div "5" at bounding box center [466, 429] width 17 height 14
click at [415, 387] on div "♭3" at bounding box center [415, 394] width 17 height 14
click at [465, 387] on div "4" at bounding box center [466, 394] width 17 height 14
click at [521, 387] on div "5" at bounding box center [516, 394] width 17 height 14
click at [493, 355] on div "♭3" at bounding box center [490, 359] width 17 height 14
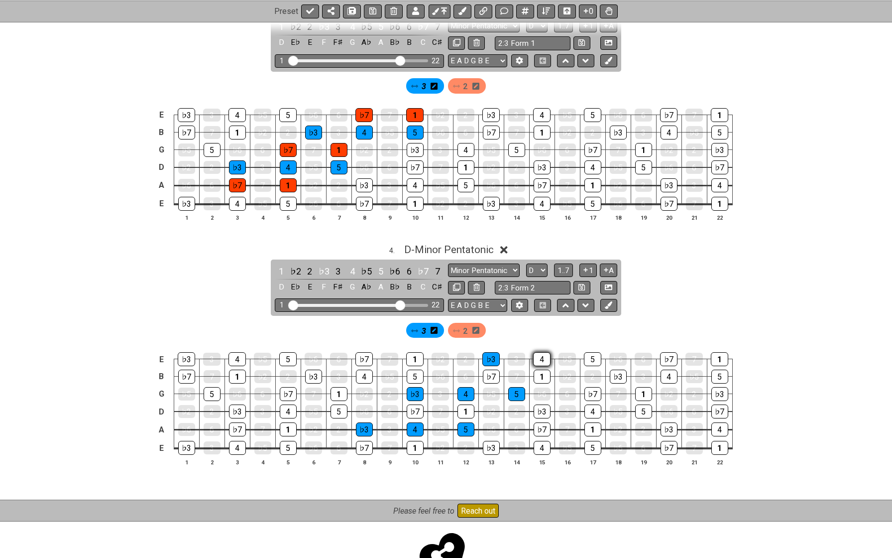
click at [539, 352] on div "4" at bounding box center [541, 359] width 17 height 14
click at [592, 352] on div "5" at bounding box center [592, 359] width 17 height 14
click at [539, 353] on div "4" at bounding box center [541, 359] width 17 height 14
click at [488, 352] on div "♭3" at bounding box center [490, 359] width 17 height 14
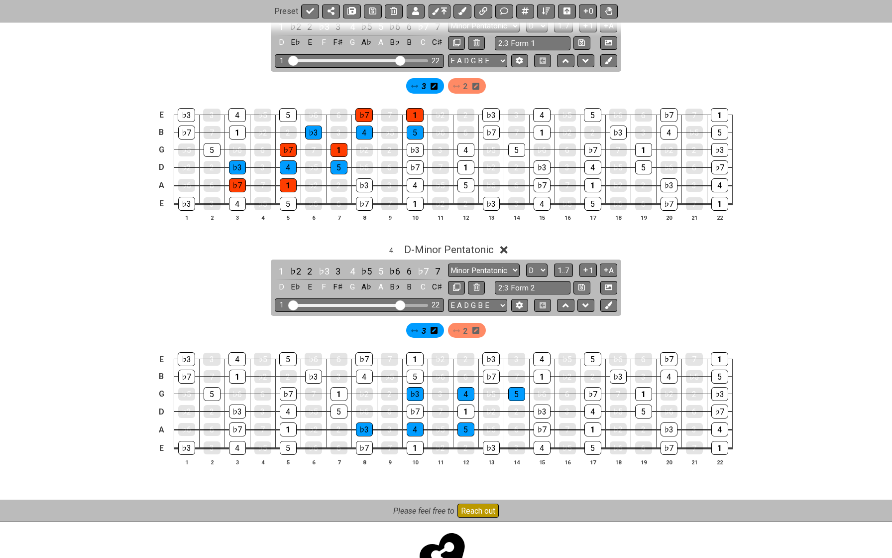
click at [466, 325] on span "2" at bounding box center [465, 331] width 4 height 14
click at [364, 441] on div "♭7" at bounding box center [364, 448] width 17 height 14
click at [411, 441] on div "1" at bounding box center [415, 448] width 17 height 14
click at [412, 404] on div "♭7" at bounding box center [415, 411] width 17 height 14
click at [465, 404] on div "1" at bounding box center [466, 411] width 17 height 14
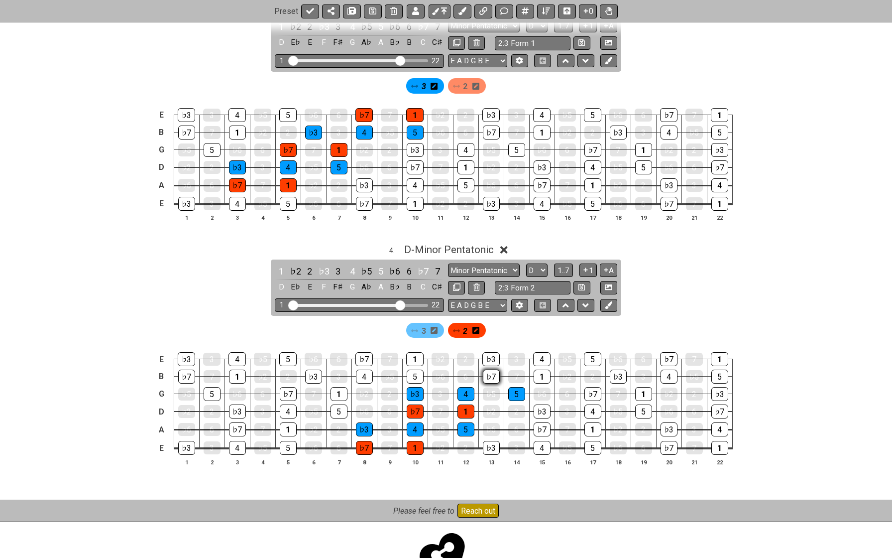
click at [489, 369] on div "♭7" at bounding box center [491, 376] width 17 height 14
click at [538, 369] on div "1" at bounding box center [542, 376] width 17 height 14
click at [443, 243] on span "D - Minor Pentatonic" at bounding box center [449, 249] width 90 height 12
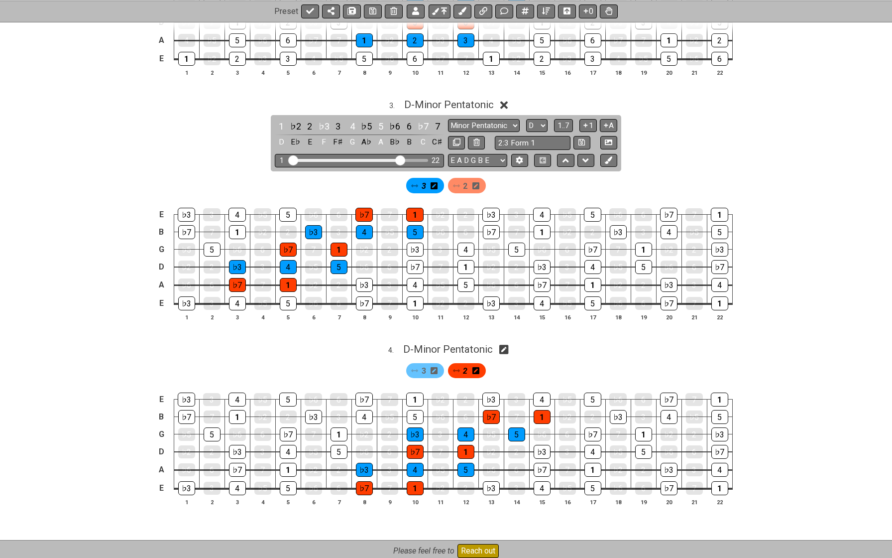
scroll to position [405, 0]
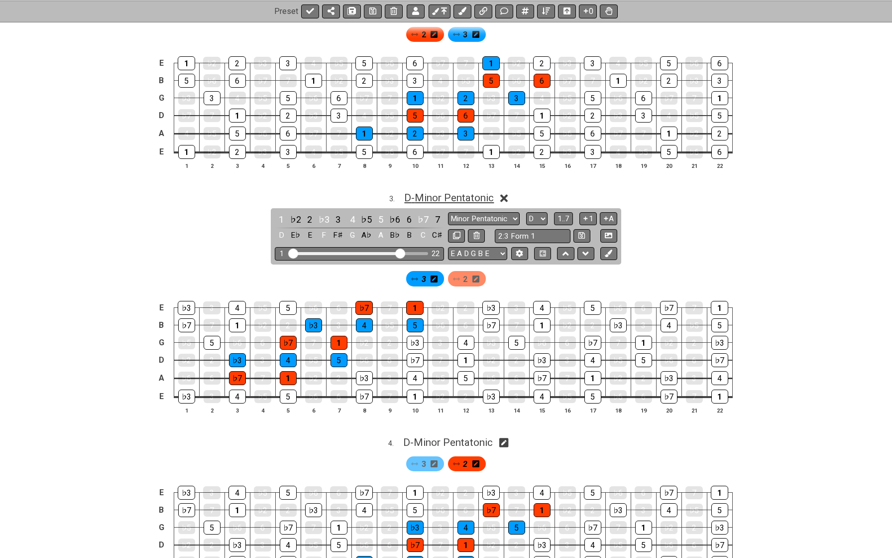
click at [447, 192] on span "D - Minor Pentatonic" at bounding box center [449, 198] width 90 height 12
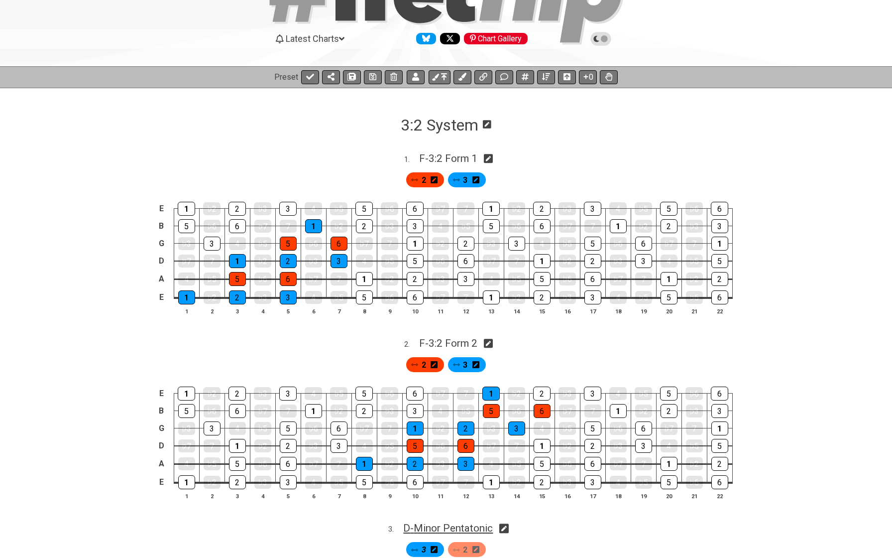
scroll to position [74, 0]
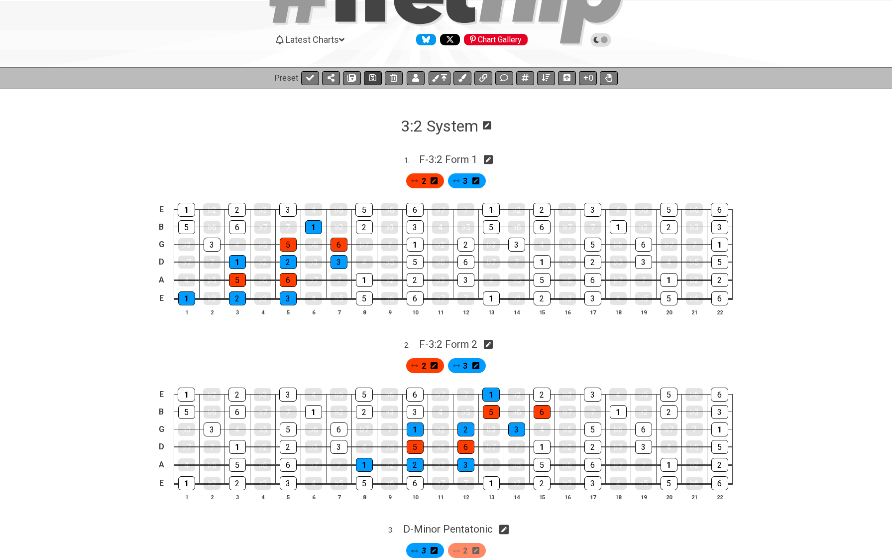
click at [374, 79] on icon at bounding box center [372, 78] width 7 height 8
click at [311, 76] on icon at bounding box center [310, 78] width 8 height 8
select select "/022A1JKW3"
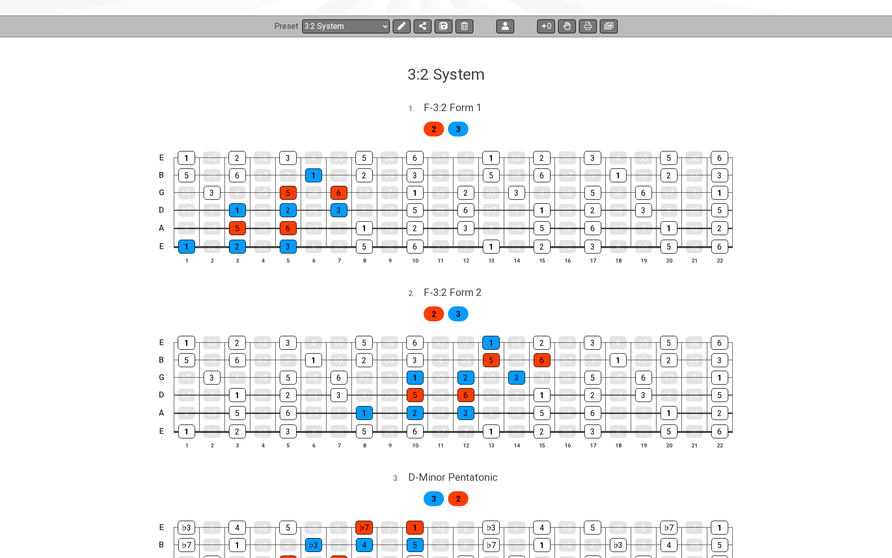
scroll to position [64, 0]
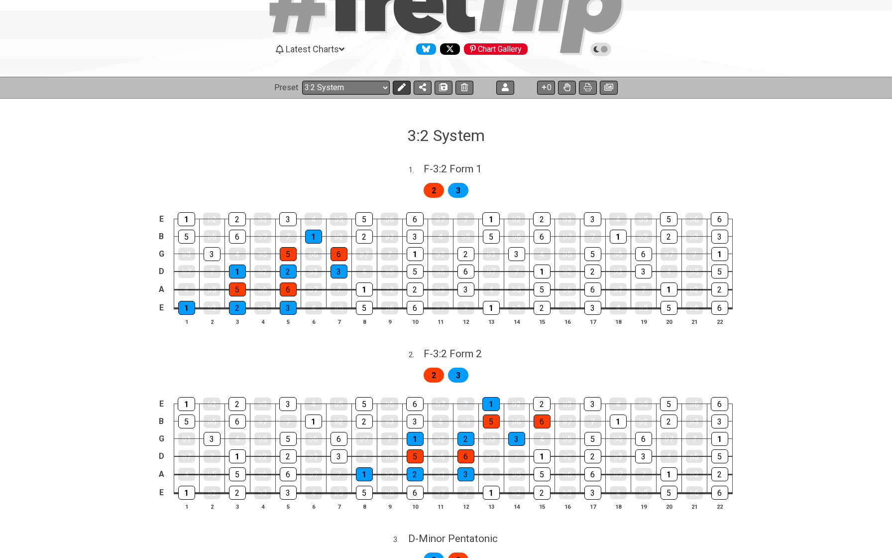
click at [403, 87] on icon at bounding box center [402, 87] width 8 height 8
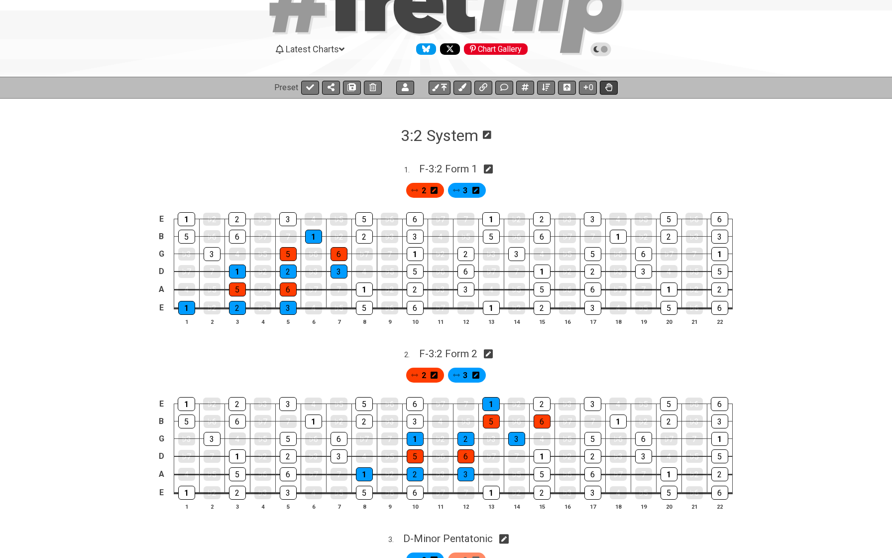
click at [612, 86] on icon at bounding box center [608, 87] width 7 height 8
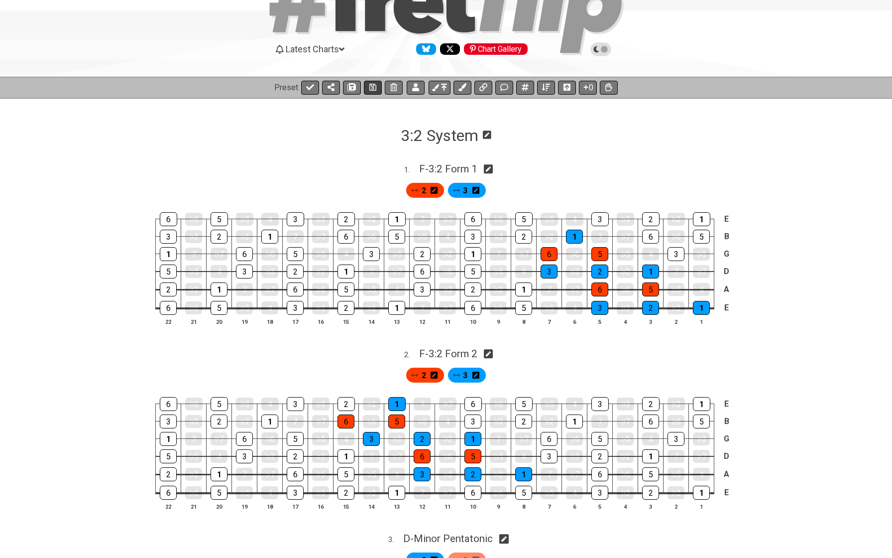
click at [370, 86] on icon at bounding box center [372, 87] width 7 height 7
click at [310, 84] on icon at bounding box center [310, 87] width 8 height 8
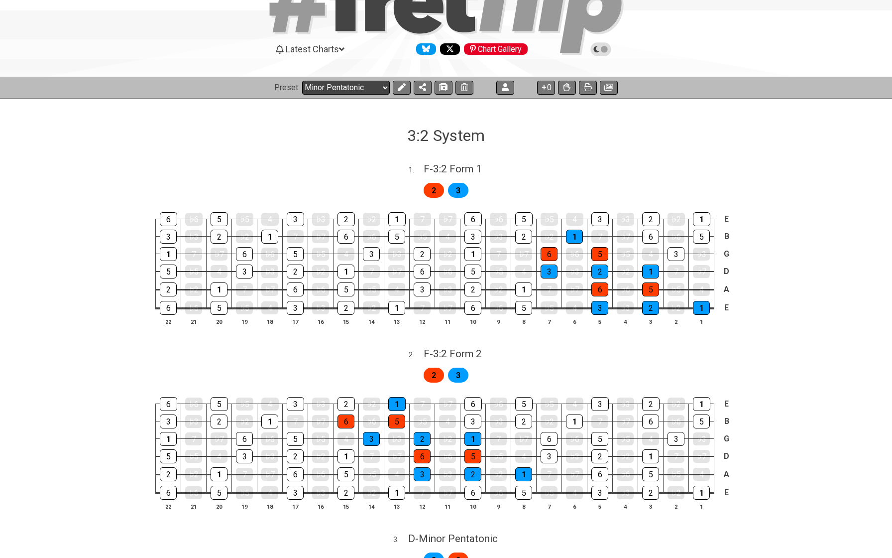
select select "/minor-pentatonic"
select select "C"
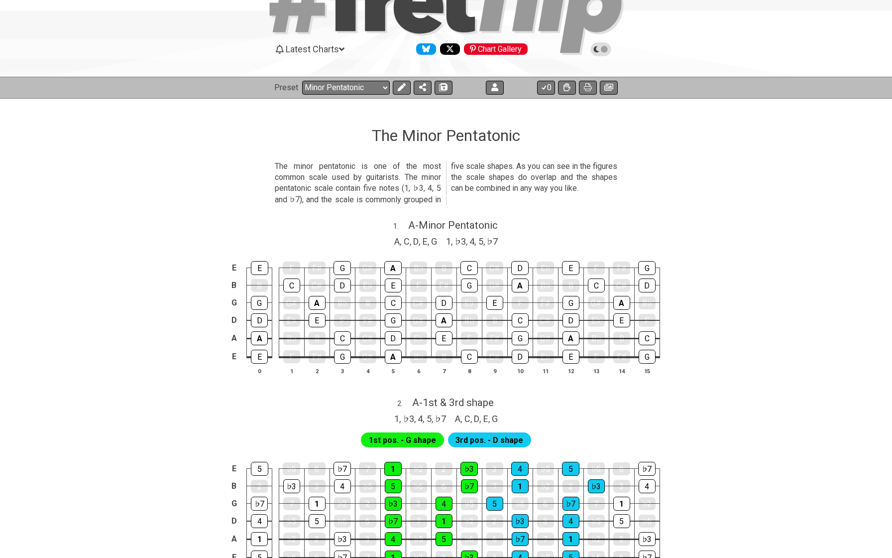
select select "/022A1JKW3"
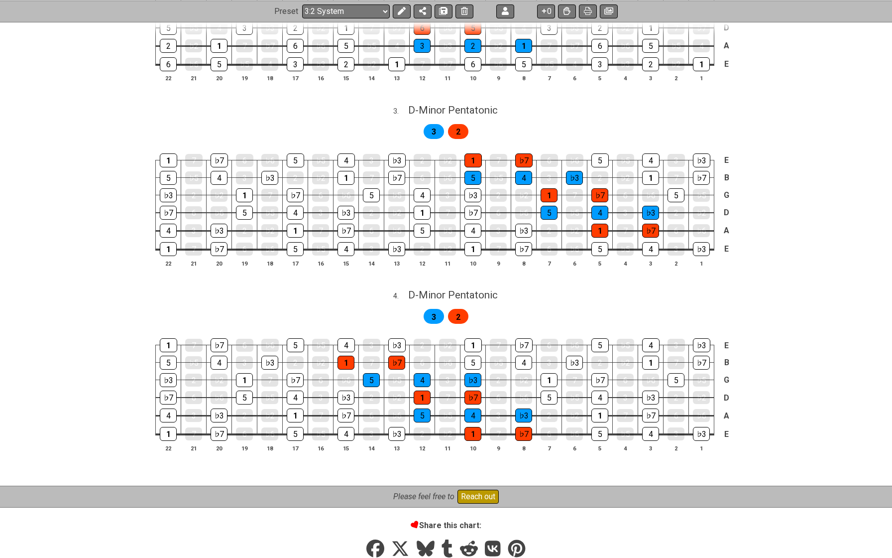
scroll to position [493, 0]
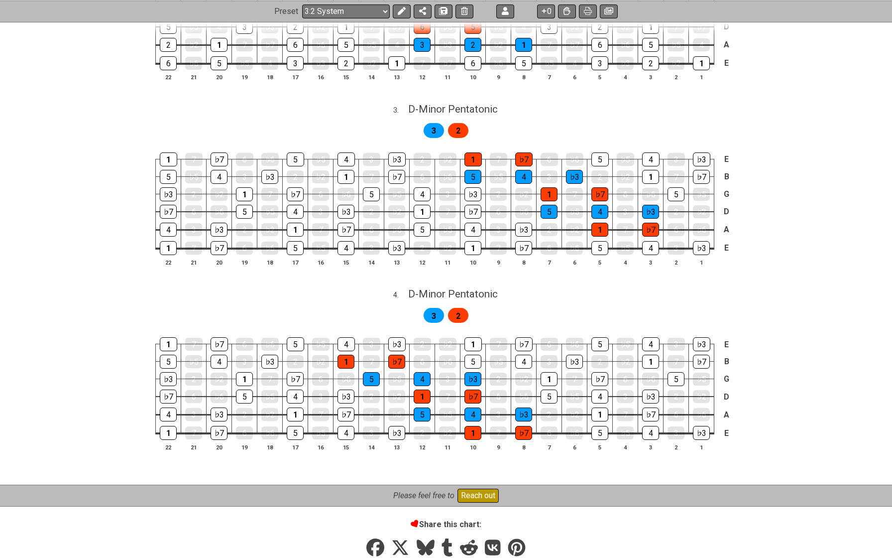
click at [157, 213] on td "4" at bounding box center [168, 221] width 25 height 18
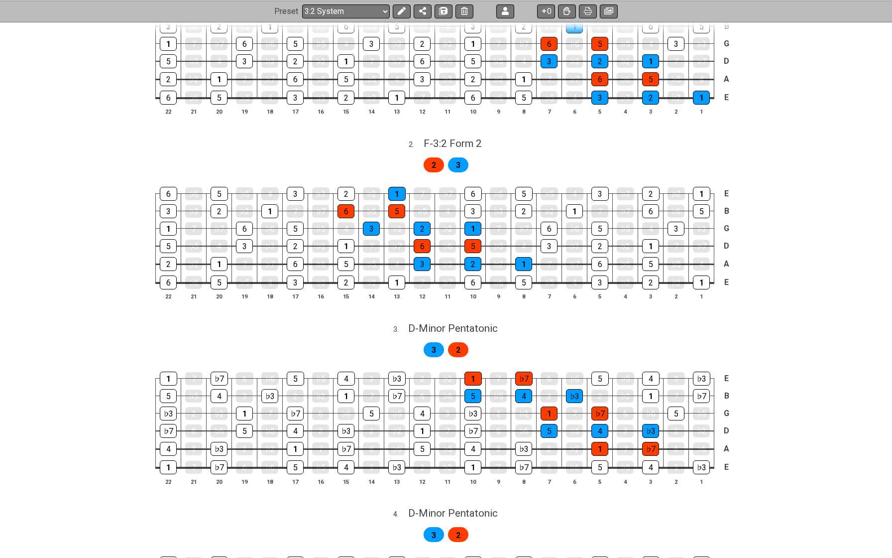
scroll to position [321, 0]
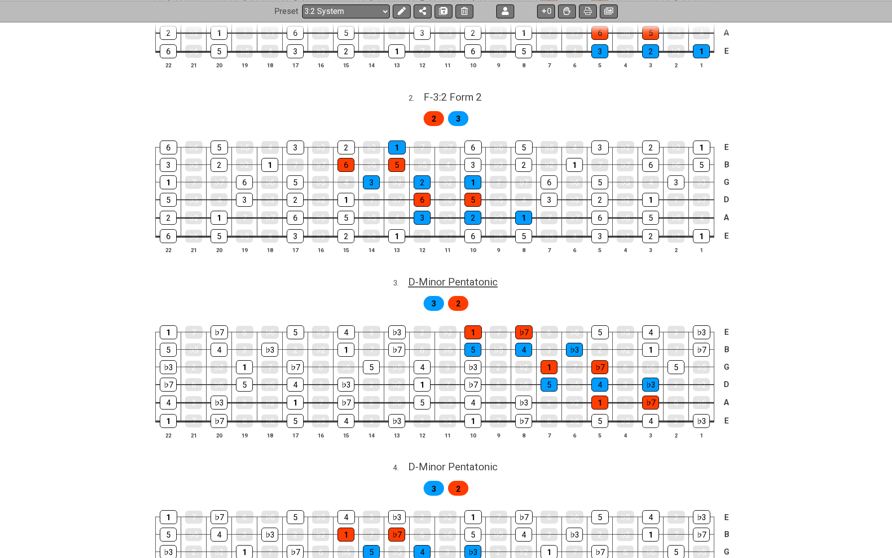
click at [480, 276] on span "D - Minor Pentatonic" at bounding box center [453, 282] width 90 height 12
select select "D"
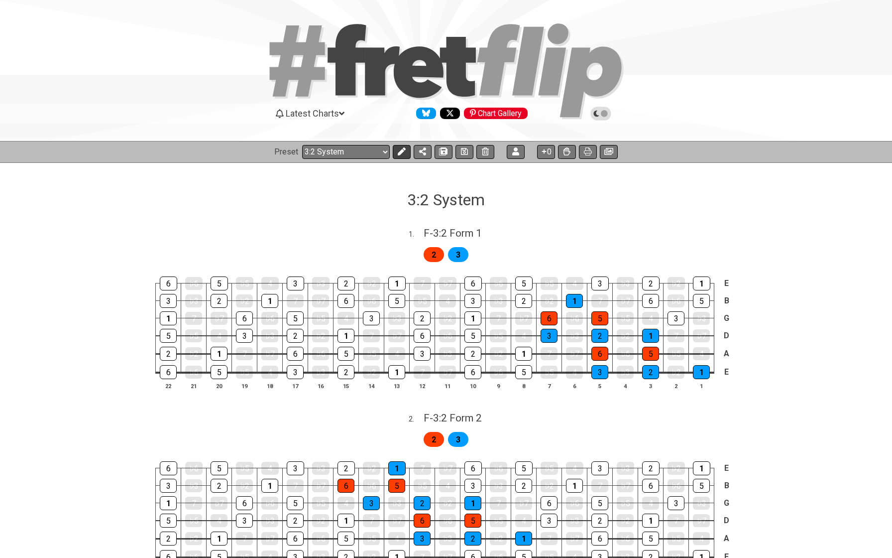
click at [398, 151] on icon at bounding box center [402, 151] width 8 height 8
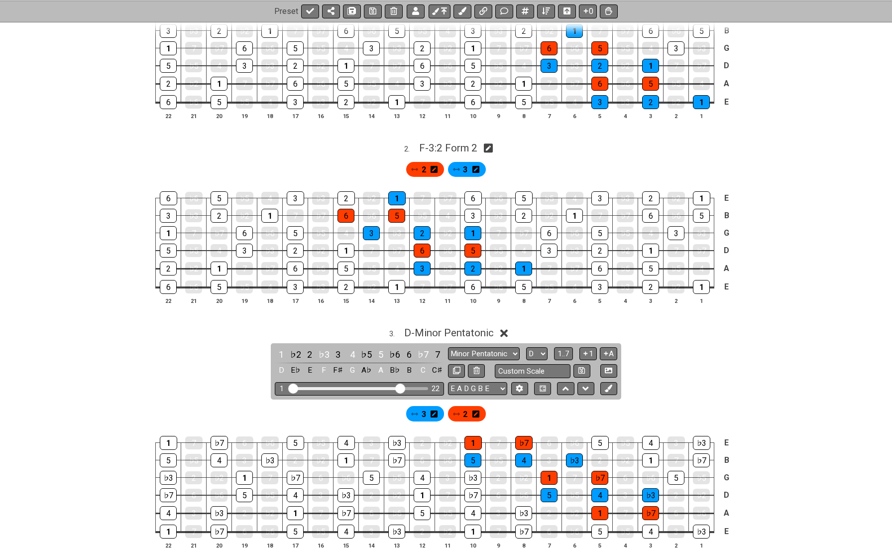
scroll to position [277, 0]
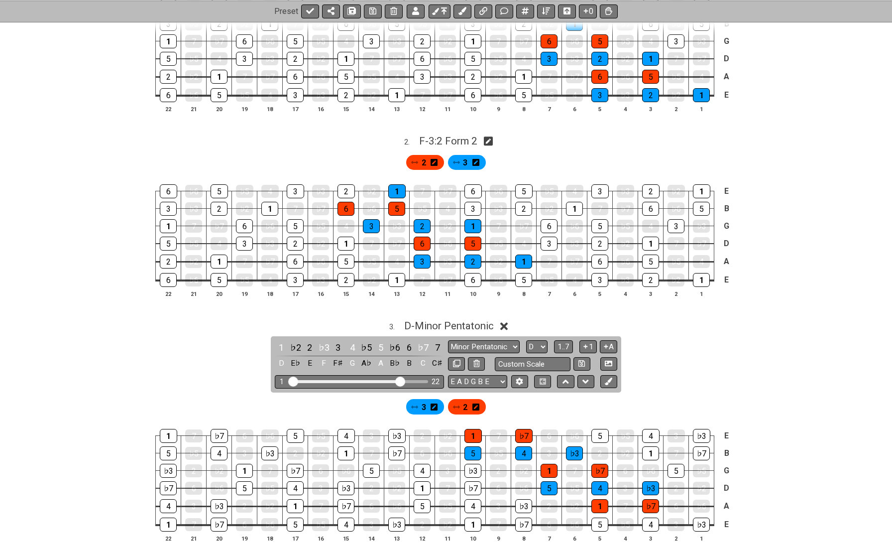
click at [504, 321] on icon at bounding box center [503, 326] width 7 height 10
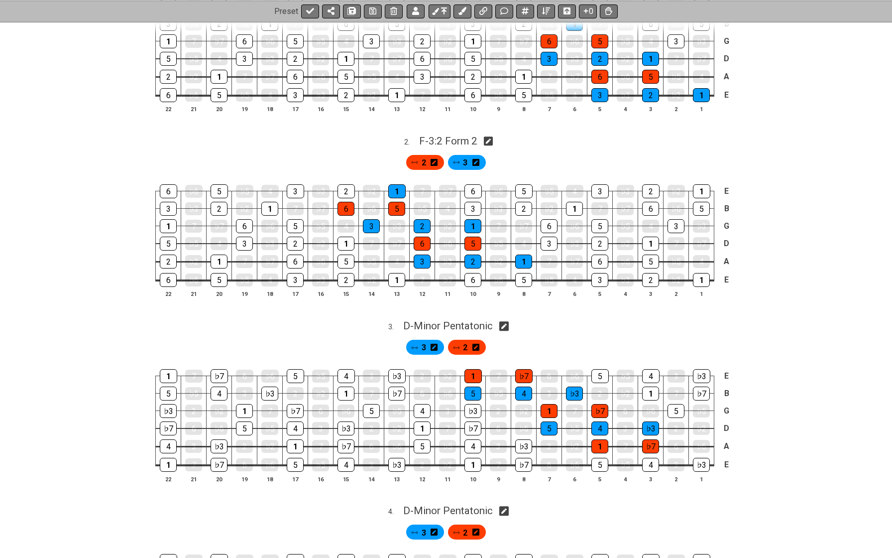
click at [505, 322] on icon at bounding box center [503, 326] width 9 height 9
select select "D"
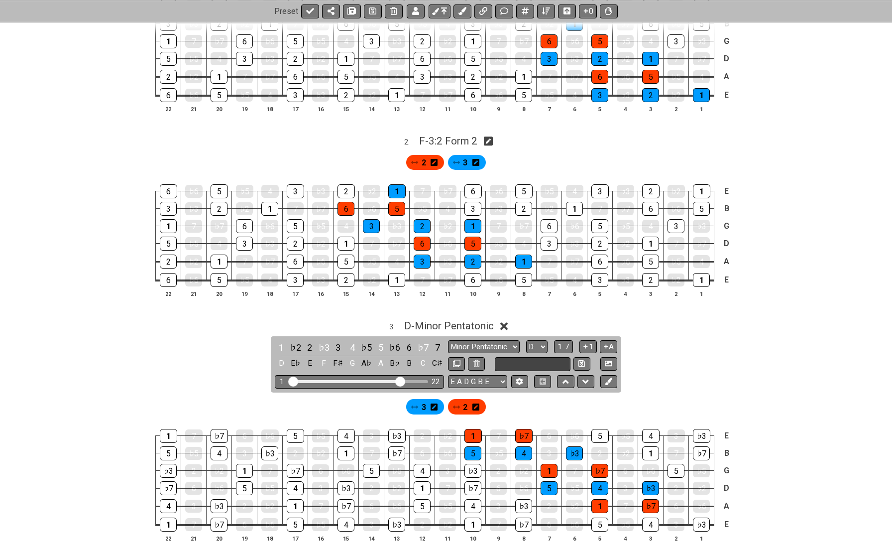
click at [530, 361] on input "text" at bounding box center [533, 363] width 76 height 13
type input "2:3 Form 1"
click at [583, 360] on icon at bounding box center [582, 363] width 6 height 6
select select "2:3 Form 1"
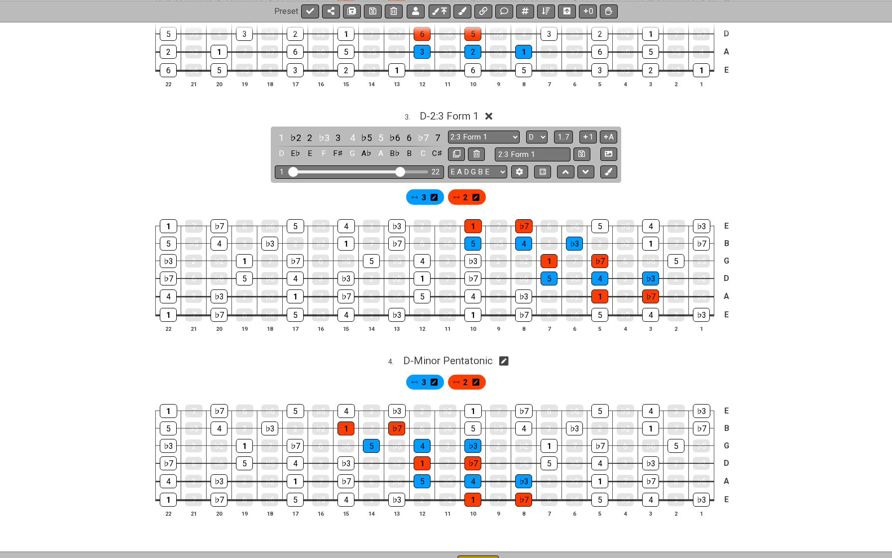
scroll to position [494, 0]
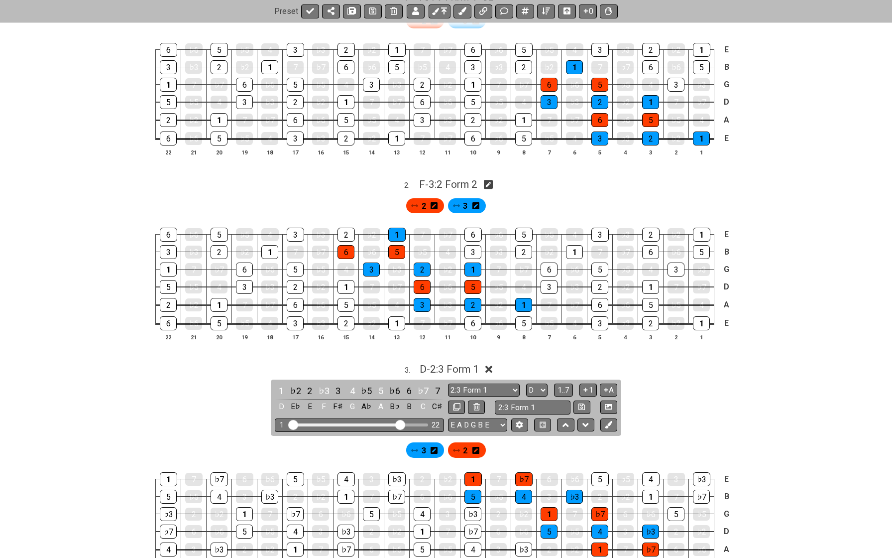
click at [486, 320] on td "♭6" at bounding box center [498, 314] width 25 height 19
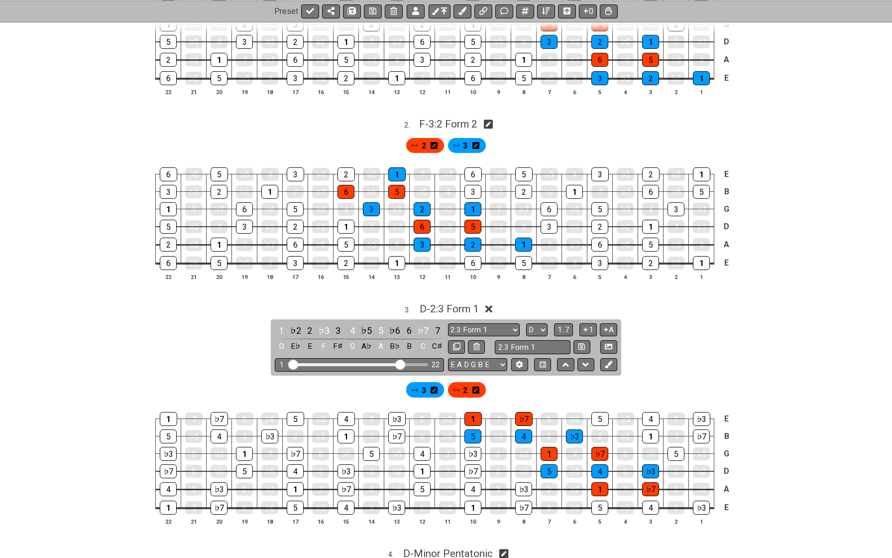
scroll to position [426, 0]
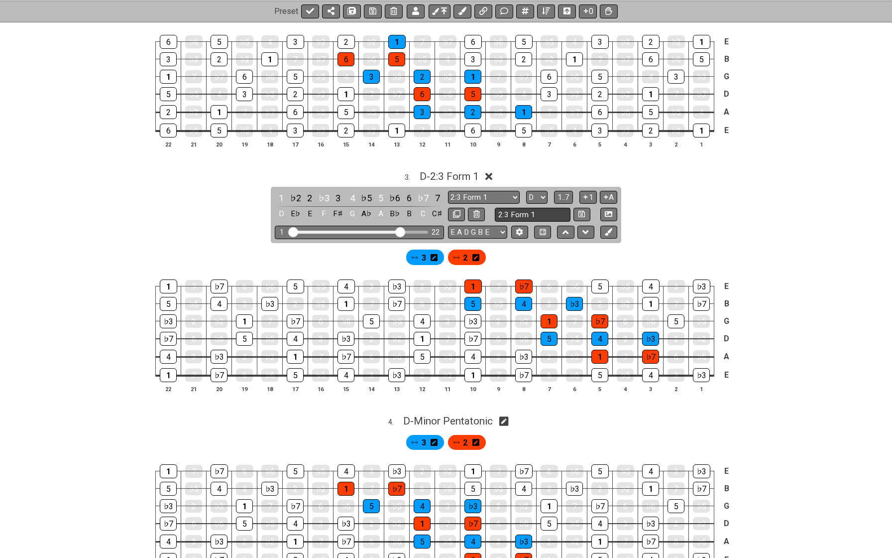
click at [515, 208] on input "2:3 Form 1" at bounding box center [533, 214] width 76 height 13
click at [505, 416] on icon at bounding box center [503, 421] width 9 height 10
select select "D"
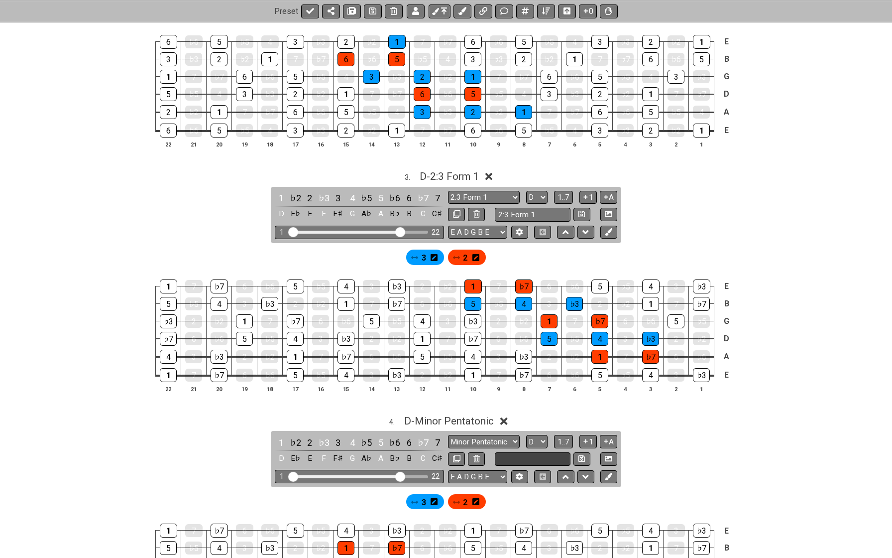
click at [509, 456] on input "text" at bounding box center [533, 458] width 76 height 13
paste input "2:3 Form 1"
type input "Minor 2:3 Form 1"
click at [580, 455] on icon at bounding box center [582, 458] width 6 height 7
select select "Minor 2:3 Form 1"
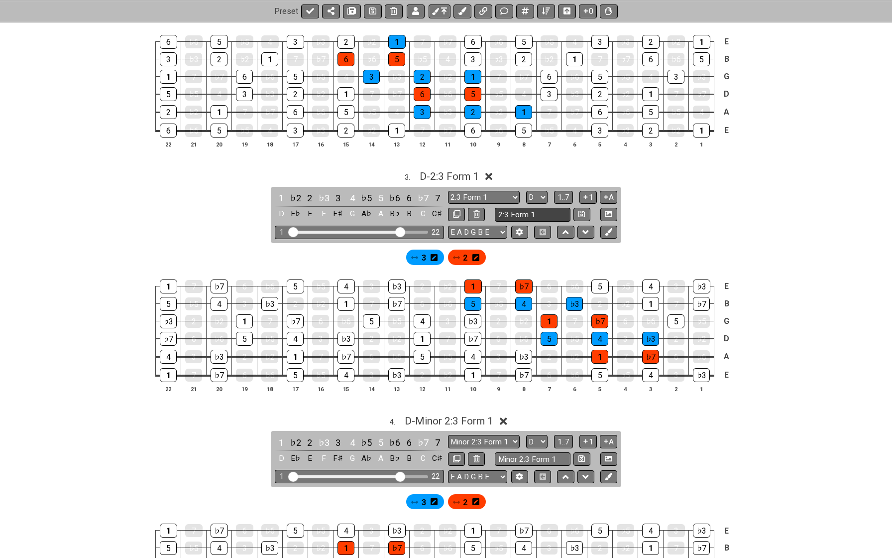
click at [507, 208] on input "2:3 Form 1" at bounding box center [533, 214] width 76 height 13
type input "Minor 2:3 Form 1"
click at [643, 204] on div "3 . D - 2:3 Form 1 1 ♭2 2 ♭3 3 4 ♭5 5 ♭6 6 ♭7 7 D E♭ E F F♯ G A♭ A B♭ B C C♯ Mi…" at bounding box center [446, 285] width 777 height 242
click at [576, 208] on button at bounding box center [582, 214] width 17 height 13
select select "Minor 2:3 Form 1"
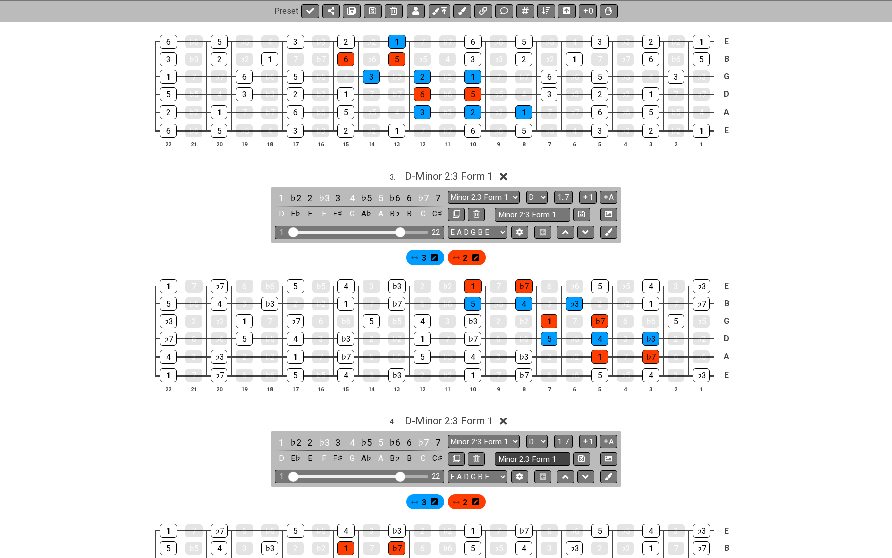
click at [551, 452] on input "Minor 2:3 Form 1" at bounding box center [533, 458] width 76 height 13
type input "Minor 2:3 Form 2"
click at [583, 455] on icon at bounding box center [582, 458] width 6 height 7
select select "Minor 2:3 Form 2"
click at [528, 210] on input "Minor 2:3 Form 1" at bounding box center [533, 214] width 76 height 13
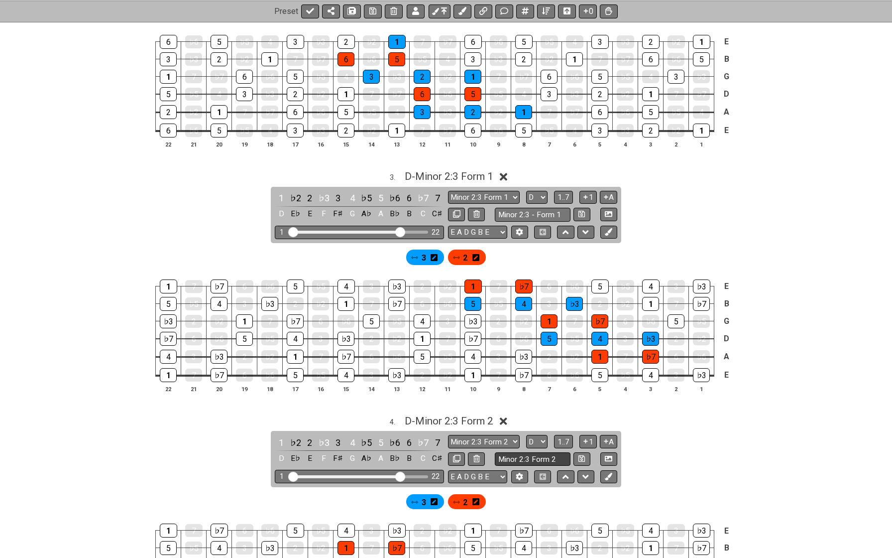
type input "Minor 2:3 - Form 1"
click at [534, 453] on input "Minor 2:3 Form 2" at bounding box center [533, 458] width 76 height 13
click at [530, 452] on input "Minor 2:3 Form 2" at bounding box center [533, 458] width 76 height 13
type input "Minor 2:3 - Form 2"
click at [690, 445] on div "4 . D - Minor 2:3 Form 2 1 ♭2 2 ♭3 3 4 ♭5 5 ♭6 6 ♭7 7 D E♭ E F F♯ G A♭ A B♭ B C…" at bounding box center [446, 530] width 777 height 242
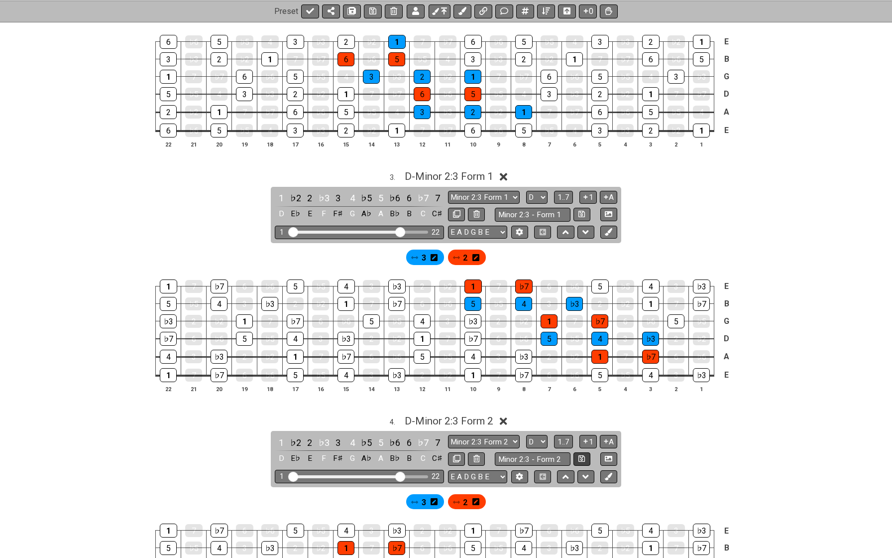
click at [579, 455] on icon at bounding box center [582, 458] width 6 height 6
select select "Minor 2:3 - Form 2"
click at [579, 210] on icon at bounding box center [582, 213] width 6 height 7
select select "Minor 2:3 - Form 1"
click at [522, 452] on input "Minor 2:3 - Form 2" at bounding box center [533, 458] width 76 height 13
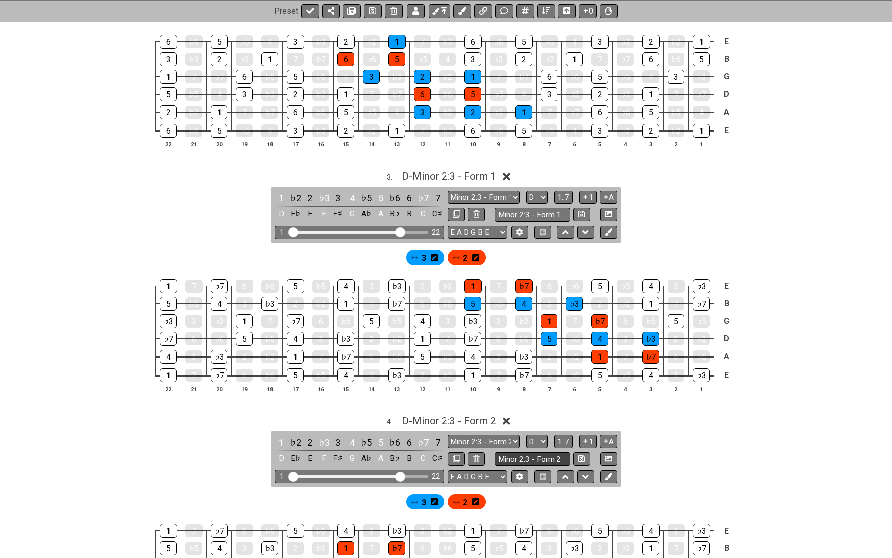
click at [519, 452] on input "Minor 2:3 - Form 2" at bounding box center [533, 458] width 76 height 13
type input "Minor - 2:3 - Form 2"
click at [531, 209] on input "Minor 2:3 - Form 1" at bounding box center [533, 214] width 76 height 13
click at [521, 210] on input "Minor 2:3 - Form 1" at bounding box center [533, 214] width 76 height 13
click at [520, 210] on input "Minor 2:3 - Form 1" at bounding box center [533, 214] width 76 height 13
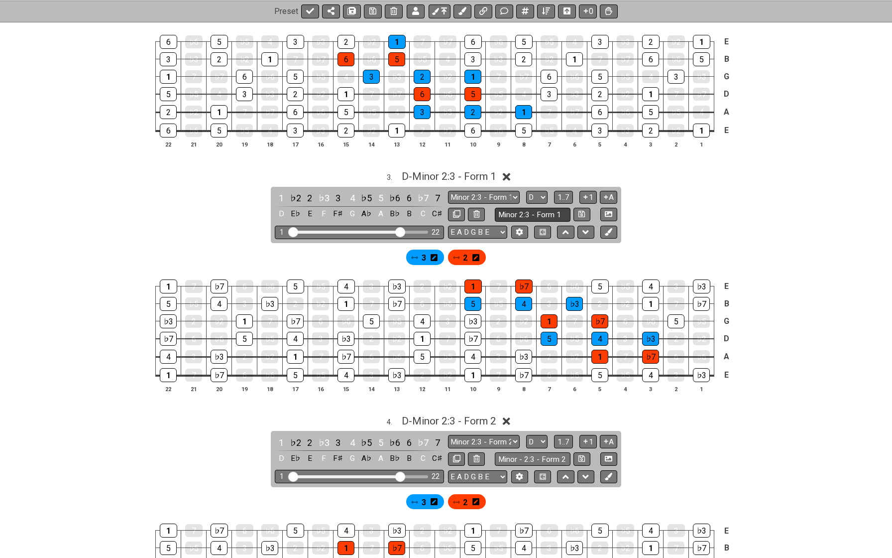
click at [520, 210] on input "Minor 2:3 - Form 1" at bounding box center [533, 214] width 76 height 13
type input "Minor 2- :3 - Form 1"
click at [583, 210] on icon at bounding box center [582, 213] width 6 height 7
select select "Minor 2- :3 - Form 1"
click at [530, 208] on input "Minor 2- :3 - Form 1" at bounding box center [533, 214] width 76 height 13
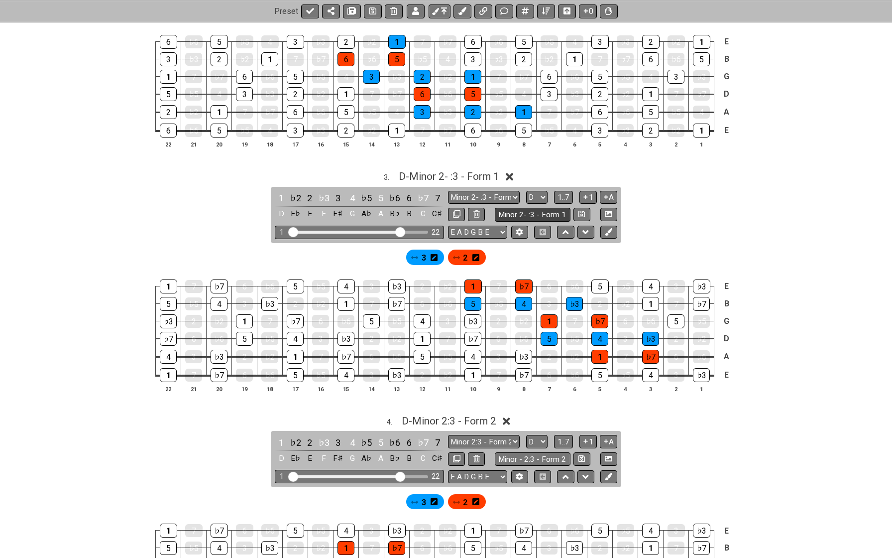
click at [530, 208] on input "Minor 2- :3 - Form 1" at bounding box center [533, 214] width 76 height 13
type input "Minor - 2:3 - Form 1"
click at [579, 211] on icon at bounding box center [582, 214] width 6 height 6
select select "Minor - 2:3 - Form 1"
click at [537, 208] on input "Minor - 2:3 - Form 1" at bounding box center [533, 214] width 76 height 13
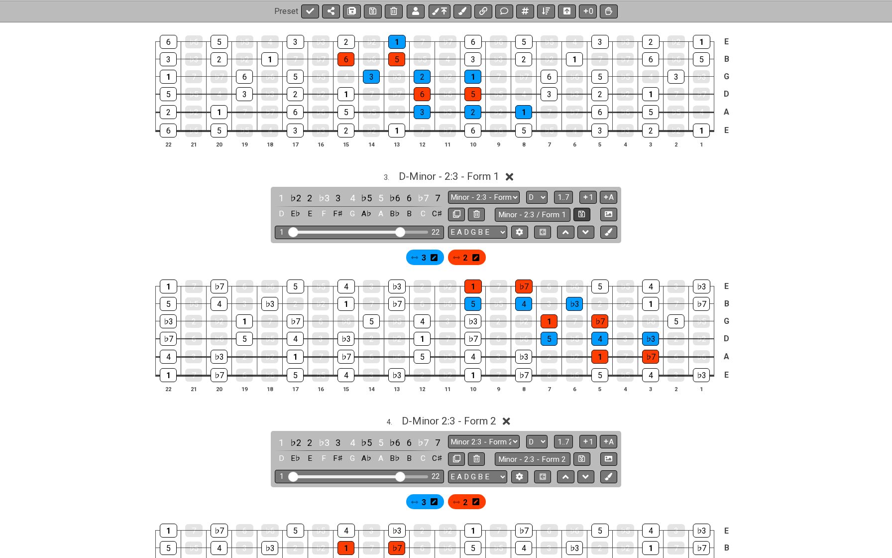
type input "Minor - 2:3 / Form 1"
click at [584, 208] on button at bounding box center [582, 214] width 17 height 13
select select "Minor - 2:3 / Form 1"
click at [523, 210] on input "Minor - 2:3 / Form 1" at bounding box center [533, 214] width 76 height 13
type input "Minor / 2:3 - Form 1"
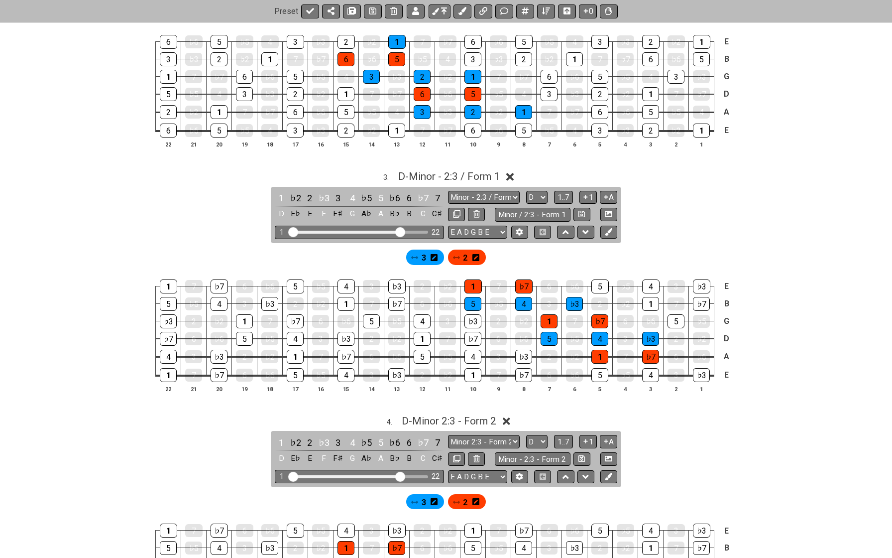
click at [663, 216] on div "3 . D - Minor - 2:3 / Form 1 1 ♭2 2 ♭3 3 4 ♭5 5 ♭6 6 ♭7 7 D E♭ E F F♯ G A♭ A B♭…" at bounding box center [446, 285] width 777 height 242
click at [584, 208] on button at bounding box center [582, 214] width 17 height 13
select select "Minor / 2:3 - Form 1"
click at [520, 452] on input "Minor - 2:3 - Form 2" at bounding box center [533, 458] width 76 height 13
type input "Minor / 2:3 - Form 2"
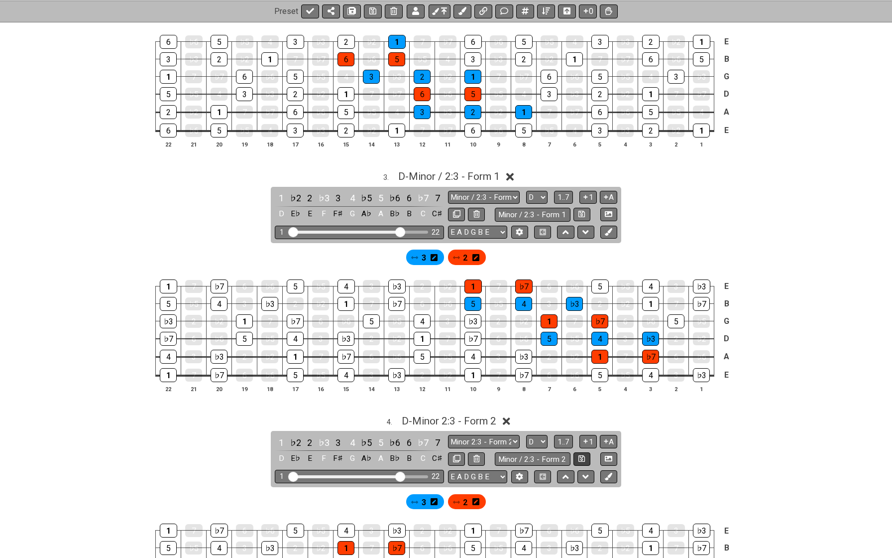
click at [581, 452] on button at bounding box center [582, 458] width 17 height 13
select select "Minor / 2:3 - Form 2"
click at [484, 415] on span "D - Minor / 2:3 - Form 2" at bounding box center [449, 421] width 102 height 12
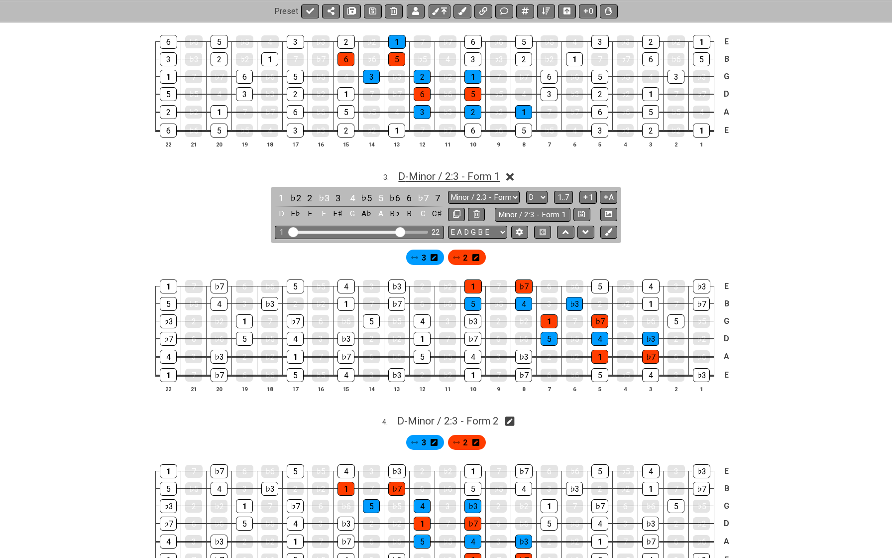
click at [480, 172] on span "D - Minor / 2:3 - Form 1" at bounding box center [449, 176] width 102 height 12
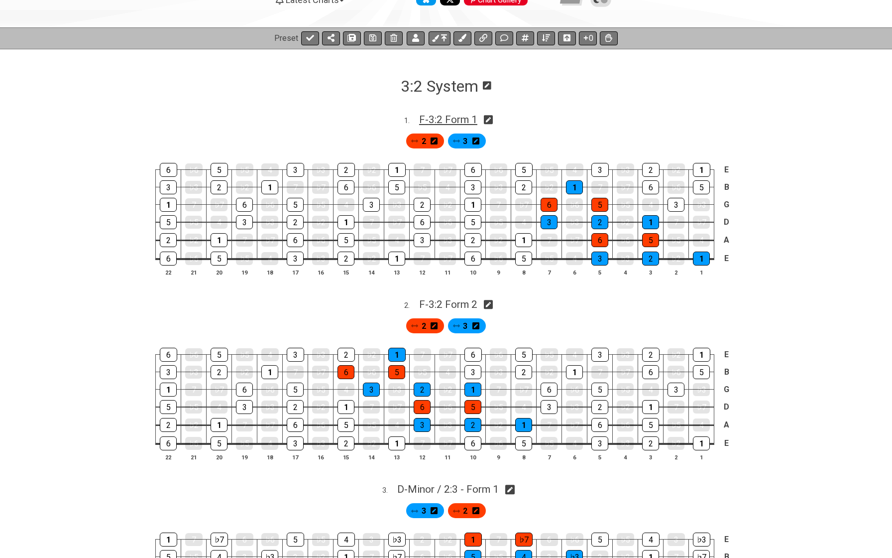
scroll to position [113, 0]
click at [493, 119] on icon at bounding box center [488, 120] width 9 height 10
select select "F"
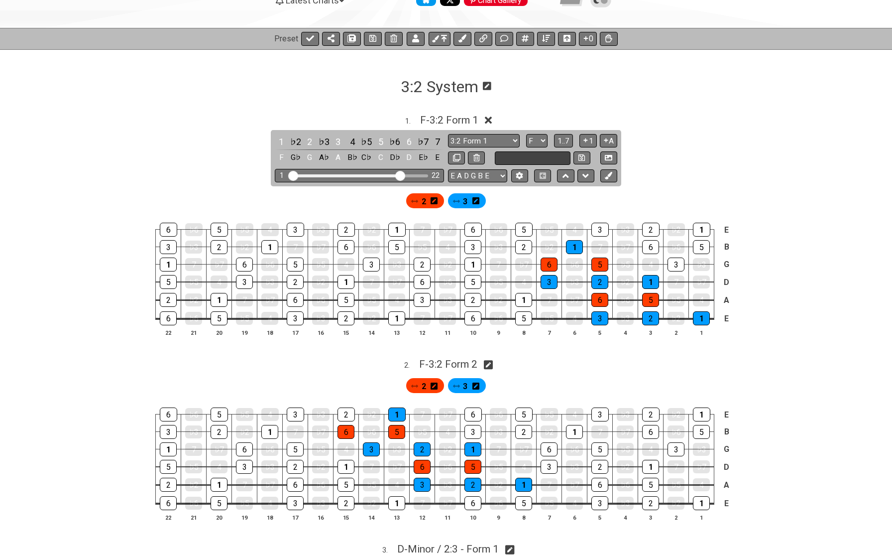
click at [516, 156] on input "text" at bounding box center [533, 157] width 76 height 13
type input "Major / 3:2 / Form 1"
click at [575, 157] on button at bounding box center [582, 157] width 17 height 13
select select "Major / 3:2 / Form 1"
click at [526, 155] on input "Major / 3:2 / Form 1" at bounding box center [533, 157] width 76 height 13
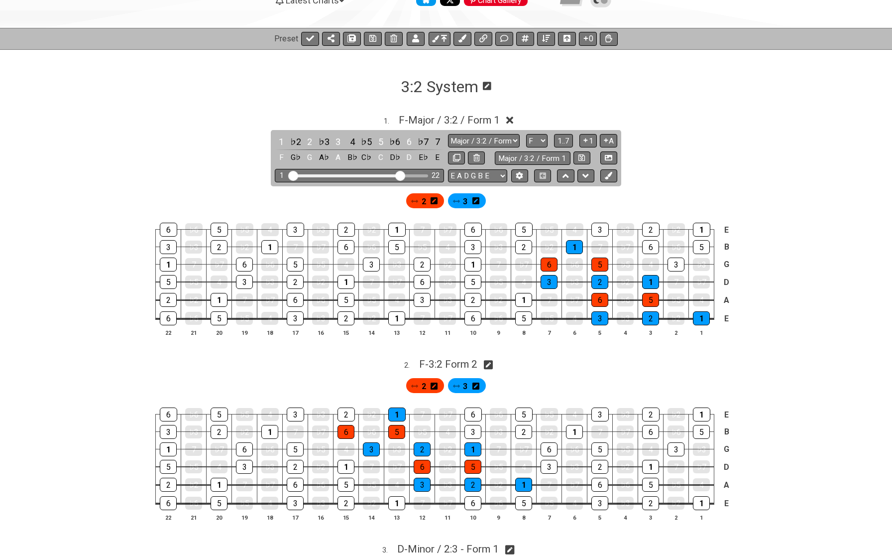
click at [493, 363] on icon at bounding box center [488, 364] width 9 height 9
select select "F"
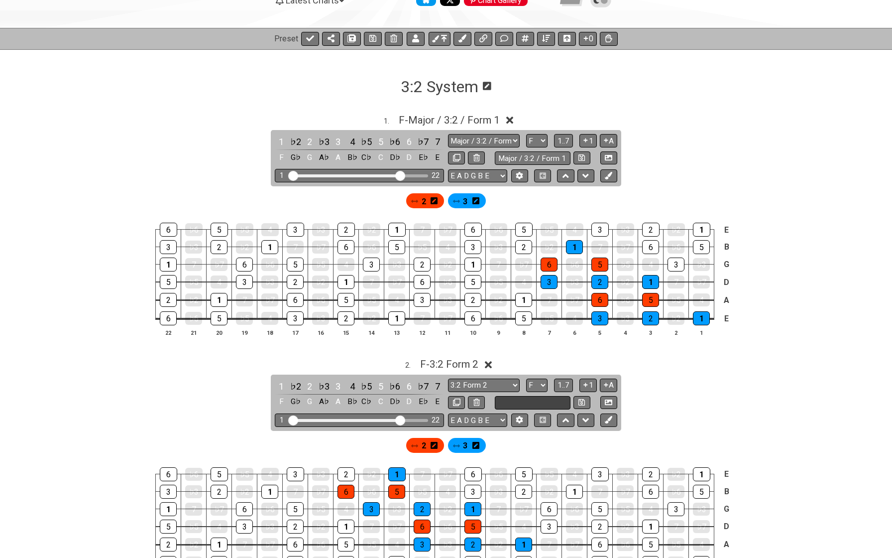
click at [524, 402] on input "text" at bounding box center [533, 402] width 76 height 13
paste input "Major / 3:2 / Form 1"
type input "Major / 3:2 / Form 2"
click at [583, 398] on icon at bounding box center [582, 401] width 6 height 7
select select "Major / 3:2 / Form 2"
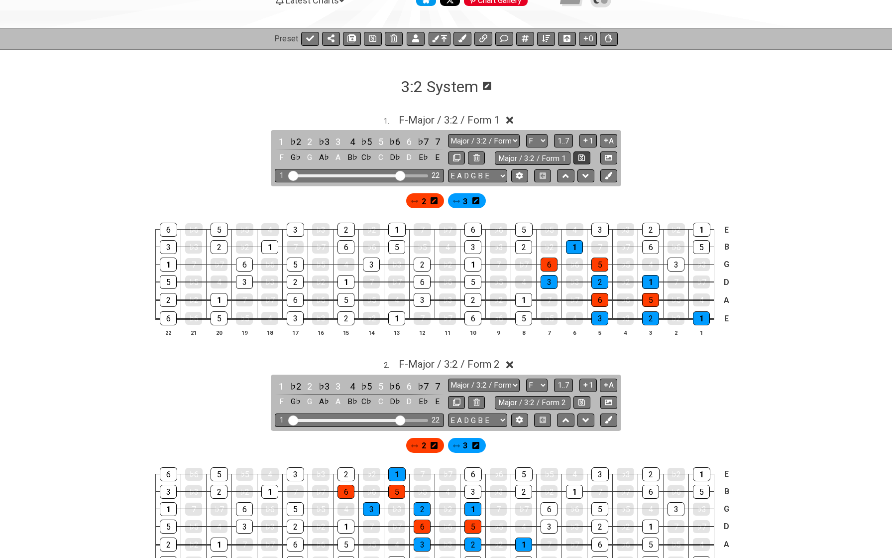
click at [581, 157] on icon at bounding box center [582, 157] width 6 height 6
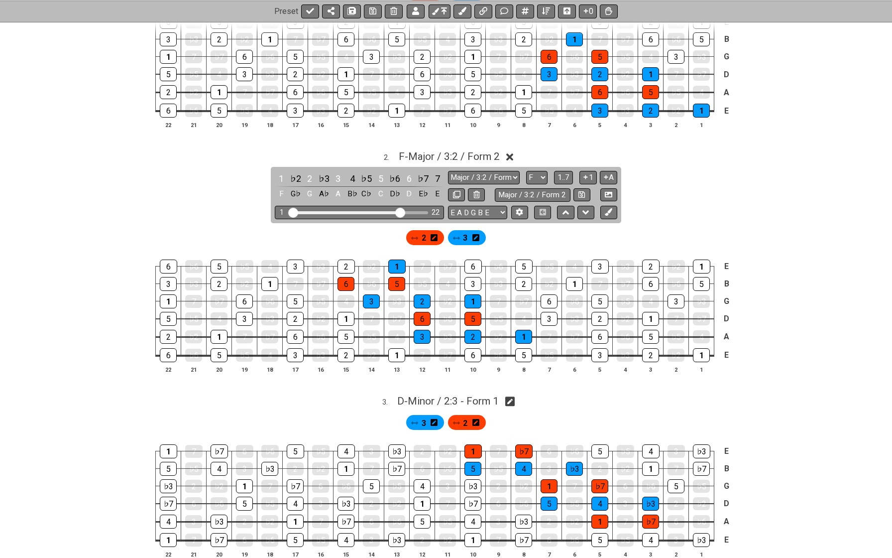
scroll to position [321, 0]
click at [513, 398] on icon at bounding box center [509, 400] width 9 height 9
select select "Minor / 2:3 - Form 1"
select select "D"
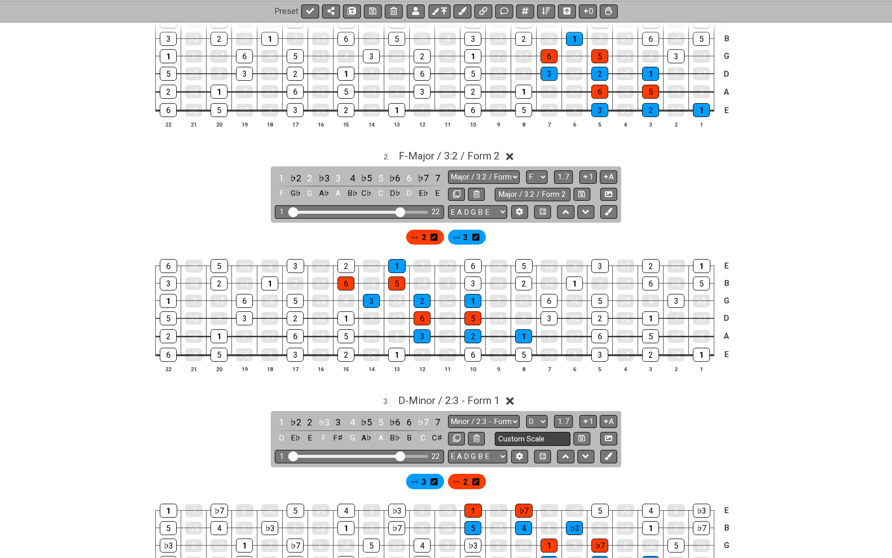
click at [517, 434] on input "Custom Scale" at bounding box center [533, 438] width 76 height 13
paste input "Major / 3:2 / Form 1"
click at [504, 434] on input "Major / 3:2 / Form 1" at bounding box center [533, 438] width 76 height 13
click at [528, 432] on input "Minor / 2:2 / Form 1" at bounding box center [533, 438] width 76 height 13
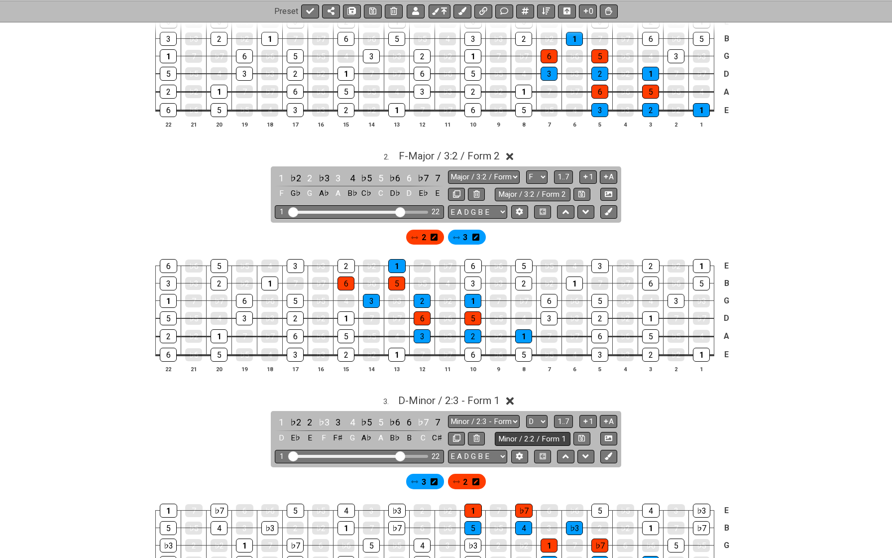
click at [533, 432] on input "Minor / 2:2 / Form 1" at bounding box center [533, 438] width 76 height 13
type input "Minor / 2:3 / Form 1"
click at [579, 435] on icon at bounding box center [582, 438] width 6 height 6
select select "Minor / 2:3 / Form 1"
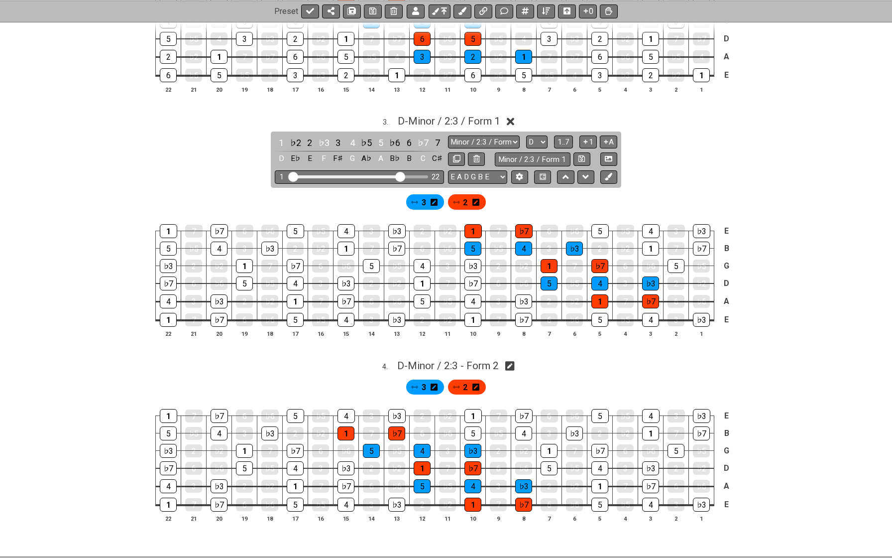
scroll to position [601, 0]
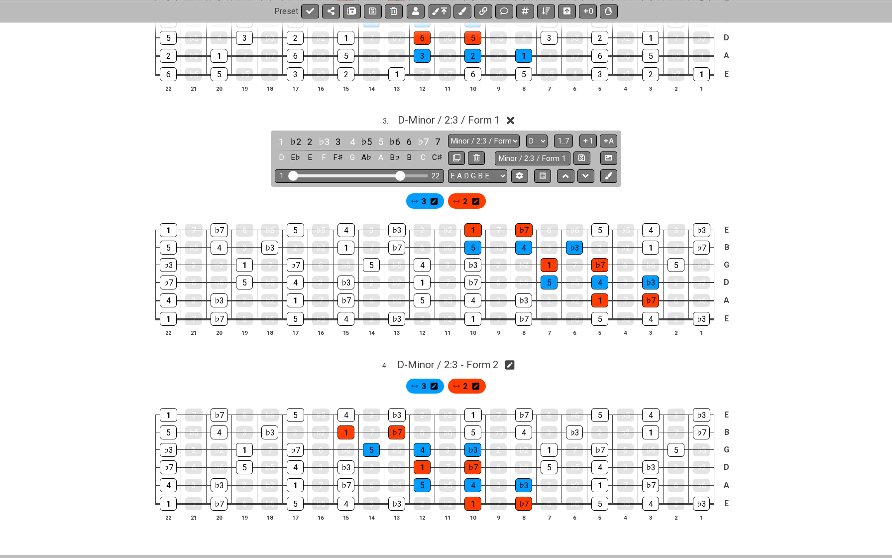
click at [513, 360] on icon at bounding box center [509, 365] width 9 height 10
select select "Minor / 2:3 - Form 2"
select select "D"
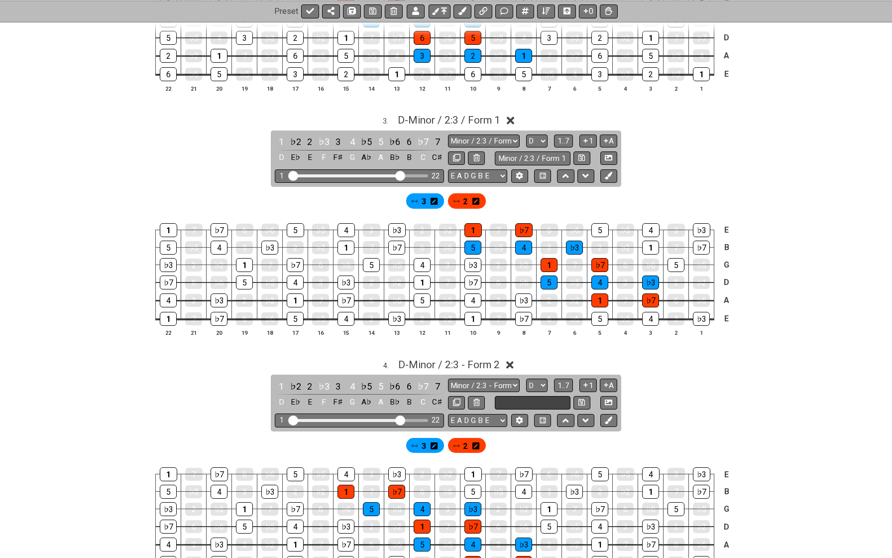
click at [519, 397] on input "text" at bounding box center [533, 402] width 76 height 13
paste input "Minor / 2:3 / Form 1"
click at [508, 396] on input "Minor / 2:3 / Form 1" at bounding box center [533, 402] width 76 height 13
click at [528, 396] on input "Minor / 2:3 / Form 1" at bounding box center [533, 402] width 76 height 13
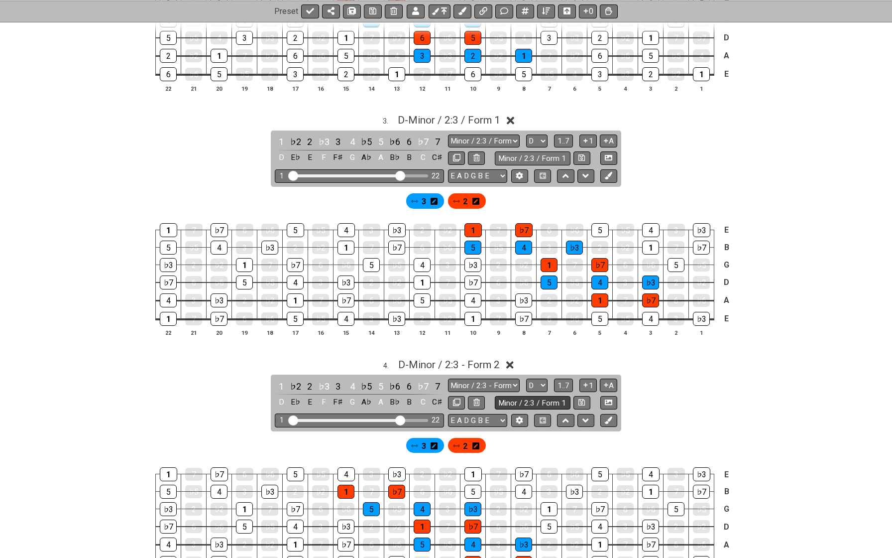
click at [548, 396] on input "Minor / 2:3 / Form 1" at bounding box center [533, 402] width 76 height 13
type input "Minor / 2:3 / Form 2"
click at [582, 398] on icon at bounding box center [582, 401] width 6 height 7
select select "Minor / 2:3 / Form 2"
click at [488, 359] on span "D - Minor / 2:3 / Form 2" at bounding box center [449, 365] width 103 height 12
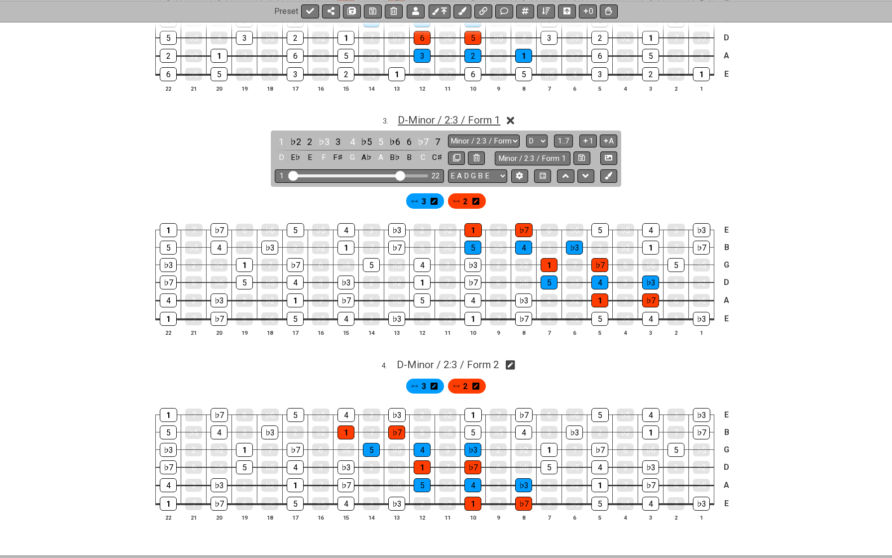
click at [463, 114] on span "D - Minor / 2:3 / Form 1" at bounding box center [449, 120] width 103 height 12
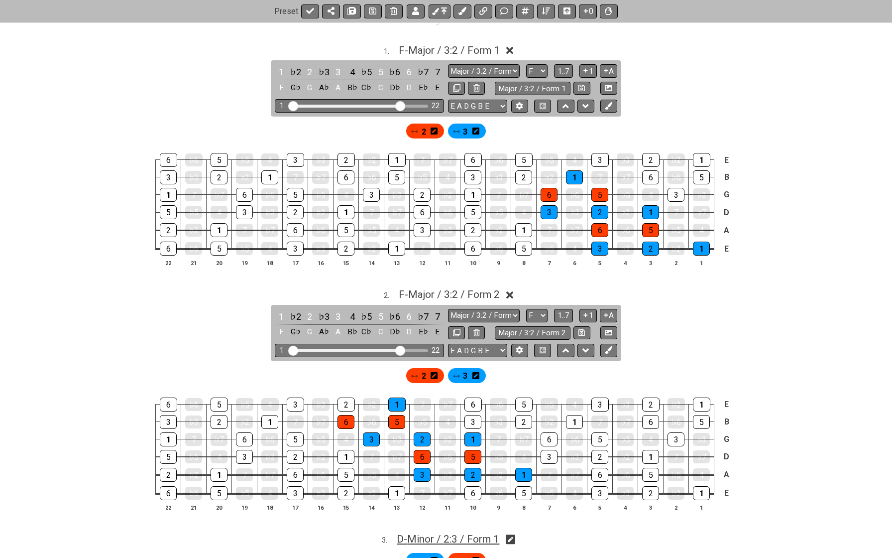
scroll to position [135, 0]
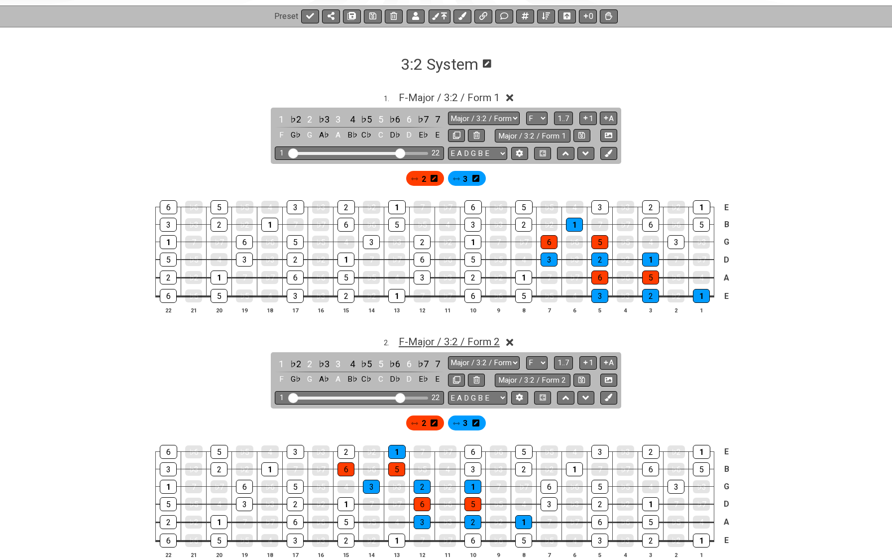
click at [439, 339] on span "F - Major / 3:2 / Form 2" at bounding box center [449, 342] width 101 height 12
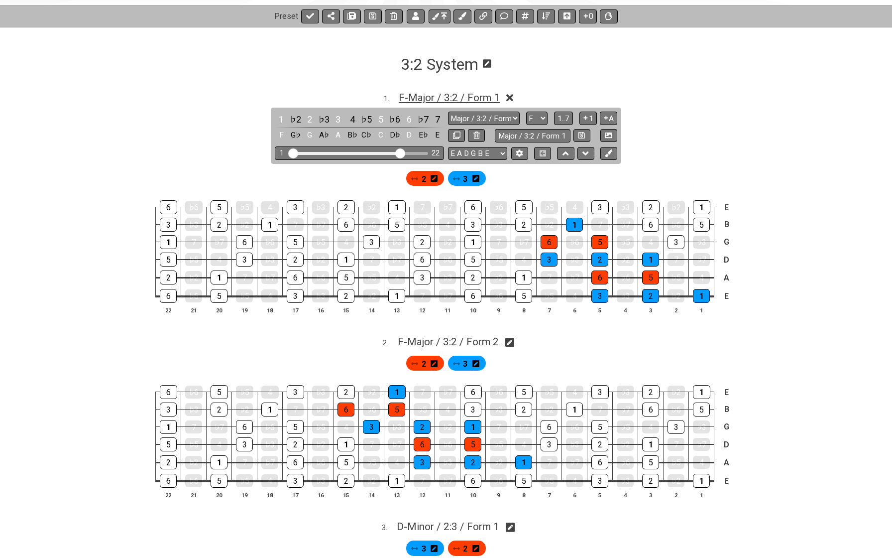
click at [477, 96] on span "F - Major / 3:2 / Form 1" at bounding box center [449, 98] width 101 height 12
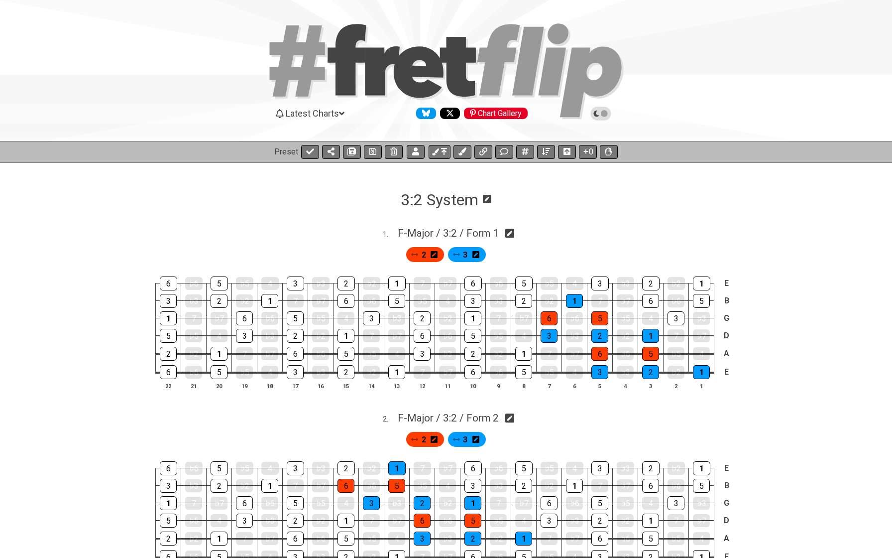
scroll to position [0, 0]
click at [372, 151] on icon at bounding box center [372, 151] width 7 height 7
click at [308, 150] on icon at bounding box center [310, 151] width 8 height 8
select select "/022A1JKW3"
click at [589, 152] on icon at bounding box center [588, 151] width 8 height 8
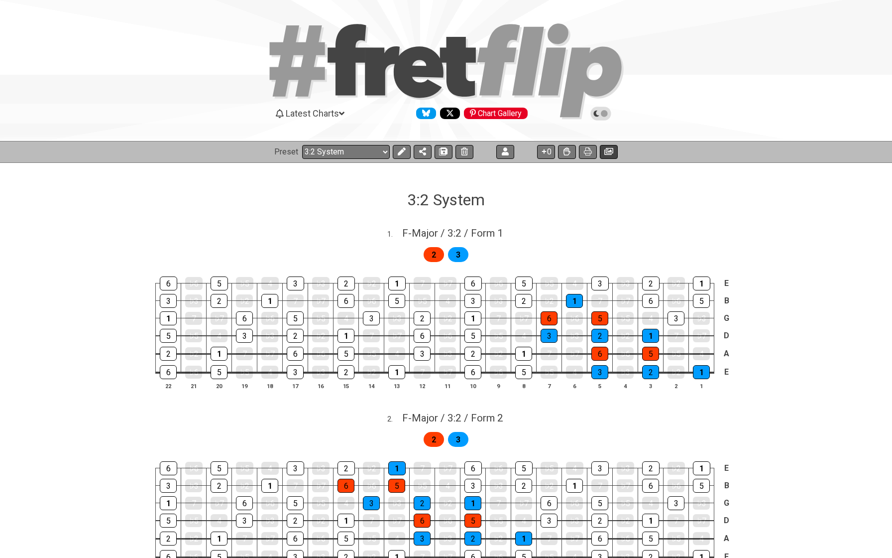
click at [611, 151] on icon at bounding box center [608, 151] width 9 height 7
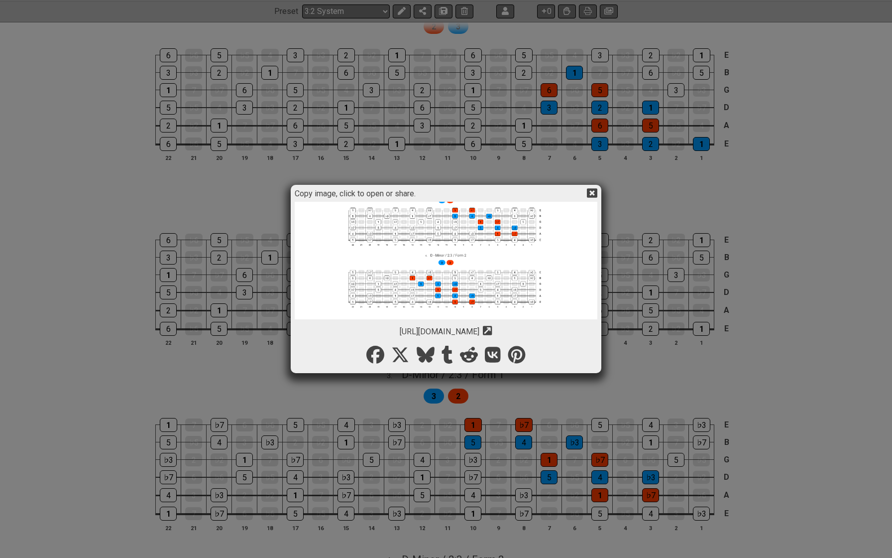
scroll to position [234, 0]
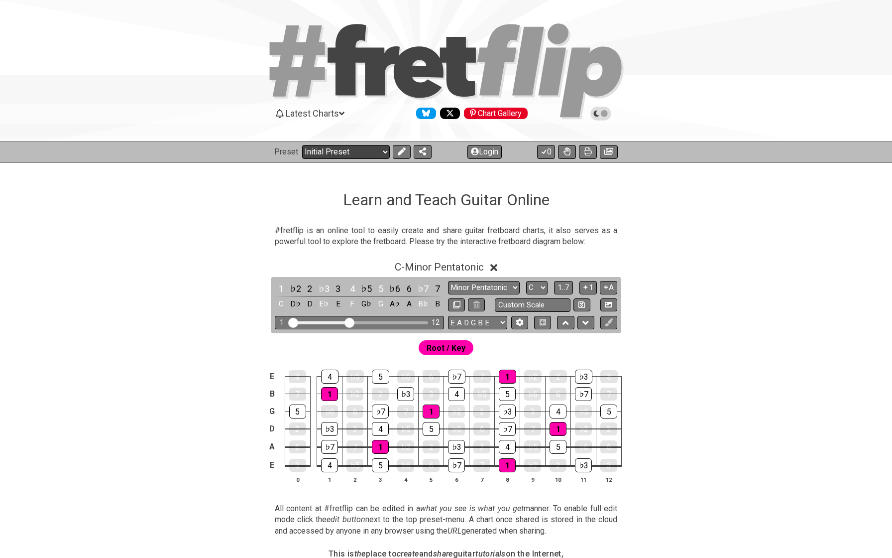
click at [329, 146] on select "Welcome to #fretflip! Initial Preset Custom Preset Minor Pentatonic Major Penta…" at bounding box center [346, 152] width 88 height 14
click at [478, 148] on button "Login" at bounding box center [485, 152] width 34 height 14
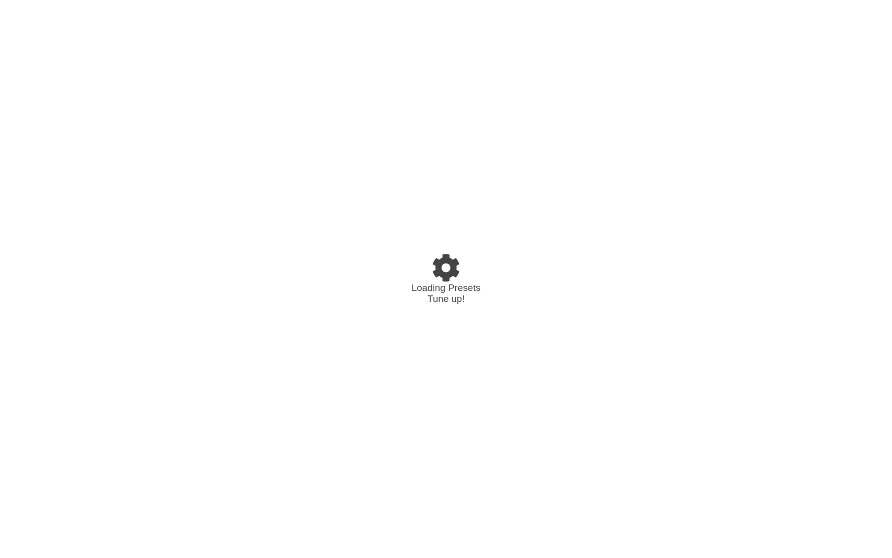
select select "C"
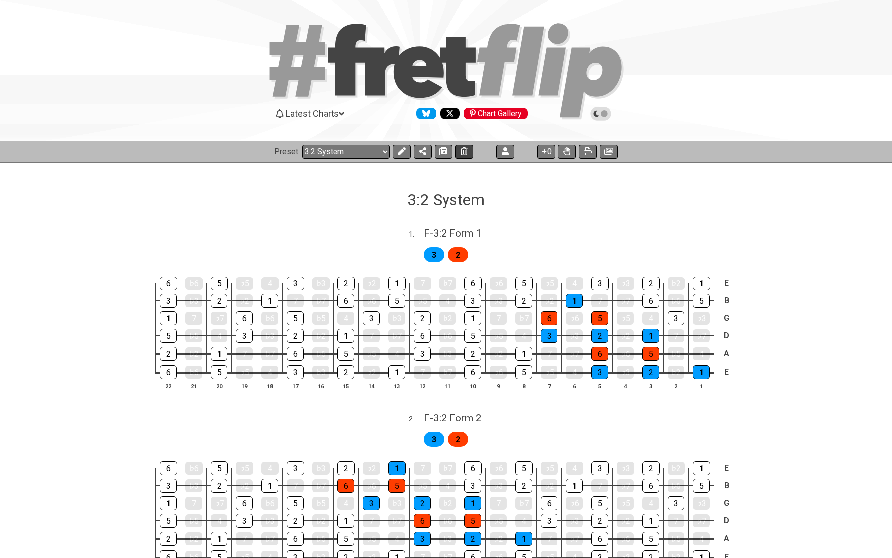
click at [464, 154] on icon at bounding box center [464, 151] width 7 height 8
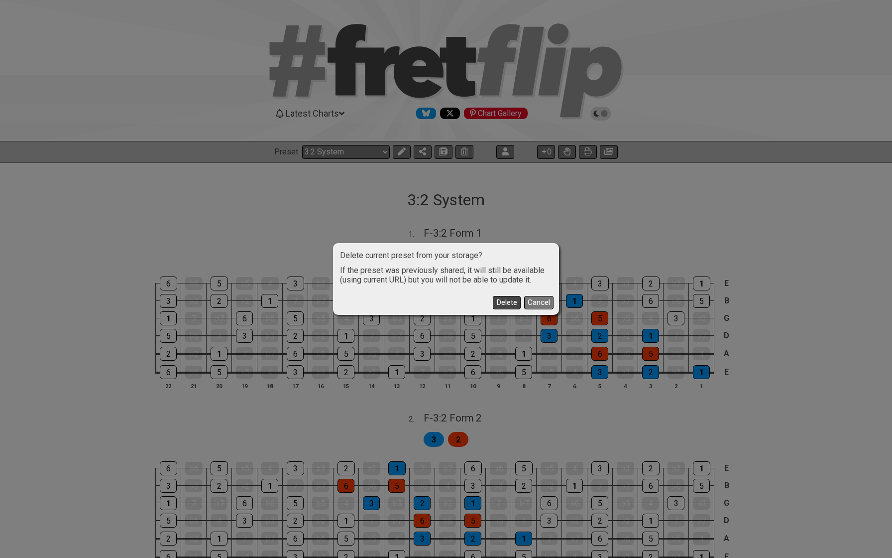
click at [502, 303] on button "Delete" at bounding box center [507, 302] width 28 height 13
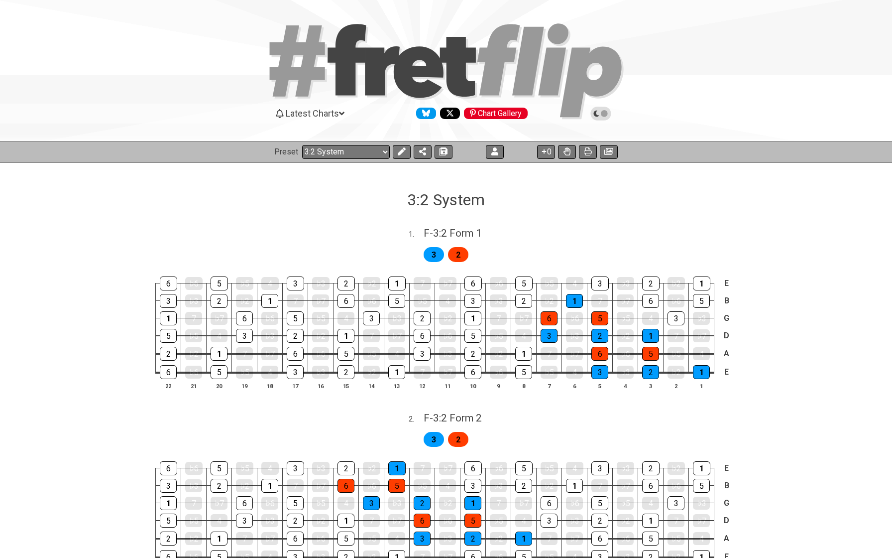
select select "/welcome"
select select "C"
drag, startPoint x: 443, startPoint y: 152, endPoint x: 426, endPoint y: 222, distance: 71.1
click at [426, 222] on div "Latest Charts Chart Gallery The Internet Guitar fretboard tool - view and edit …" at bounding box center [446, 551] width 892 height 1103
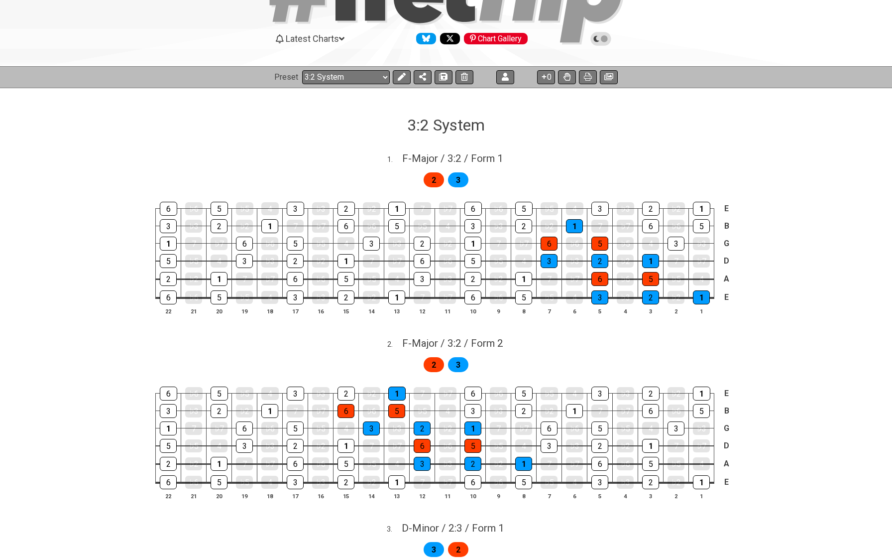
scroll to position [57, 0]
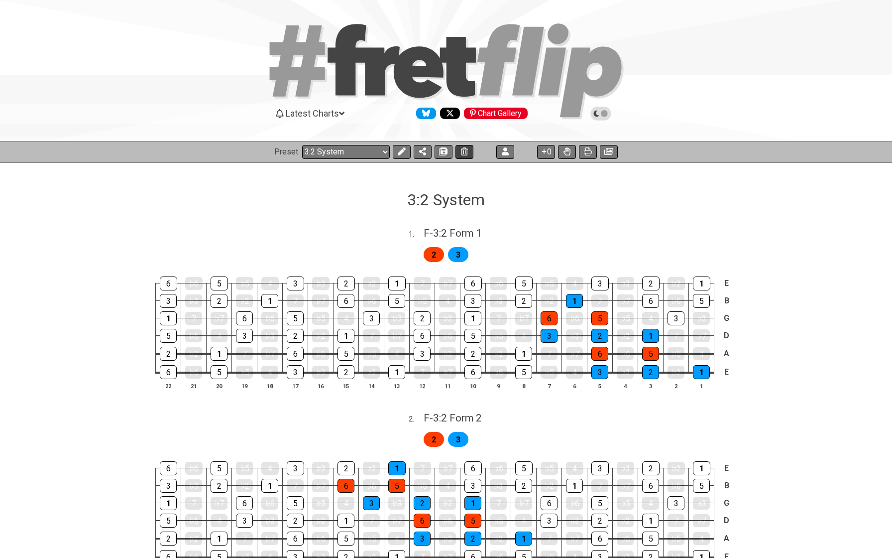
click at [462, 152] on icon at bounding box center [464, 151] width 7 height 8
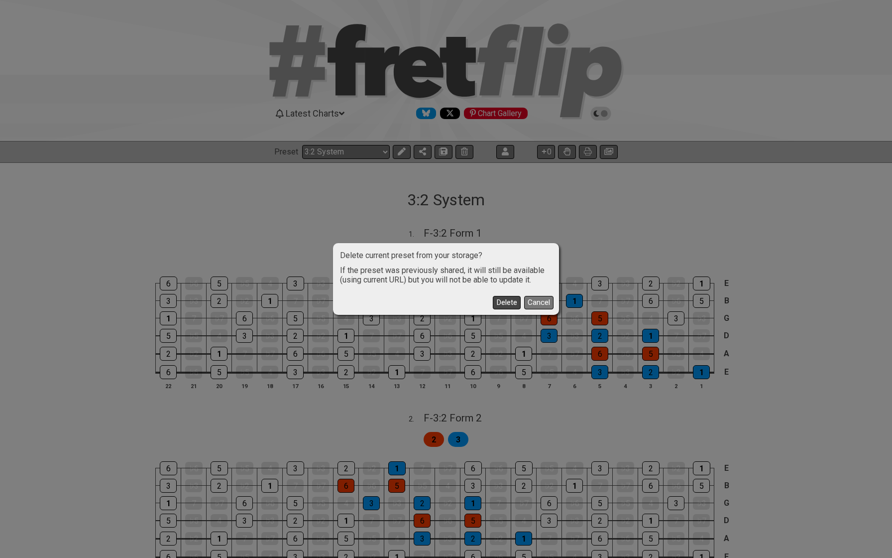
click at [508, 302] on button "Delete" at bounding box center [507, 302] width 28 height 13
select select "/welcome"
select select "C"
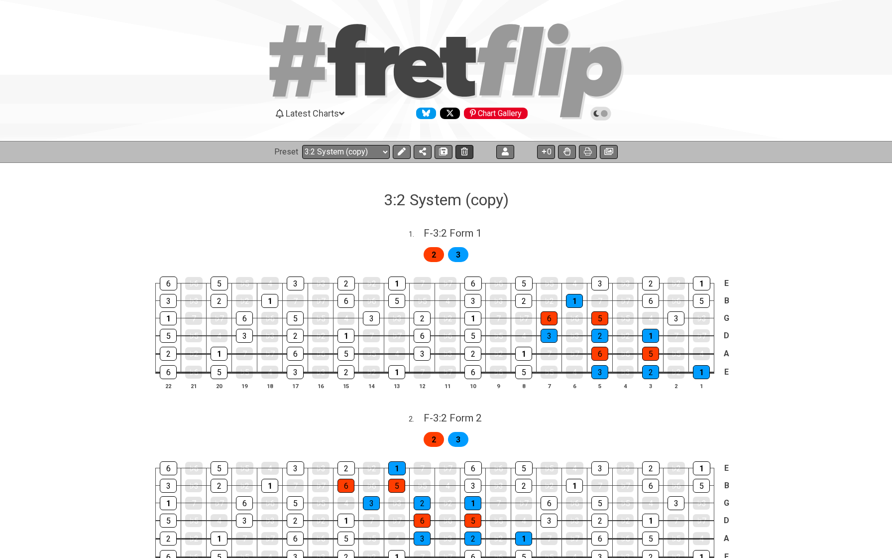
click at [463, 156] on button at bounding box center [465, 152] width 18 height 14
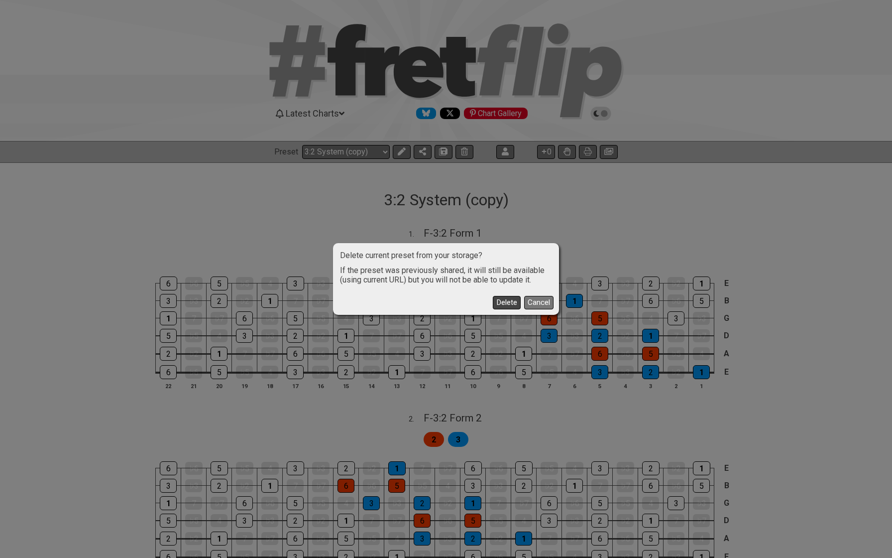
click at [500, 308] on button "Delete" at bounding box center [507, 302] width 28 height 13
select select "/welcome"
select select "C"
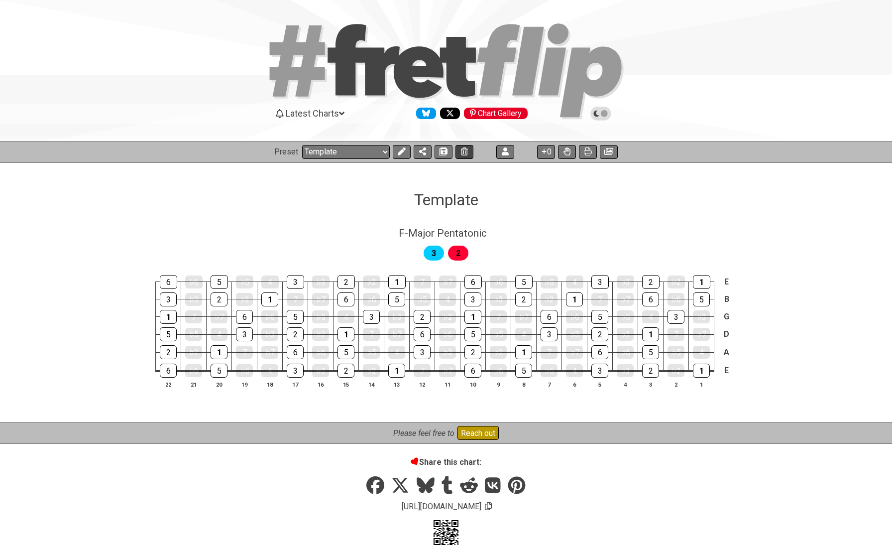
click at [466, 153] on icon at bounding box center [464, 151] width 7 height 8
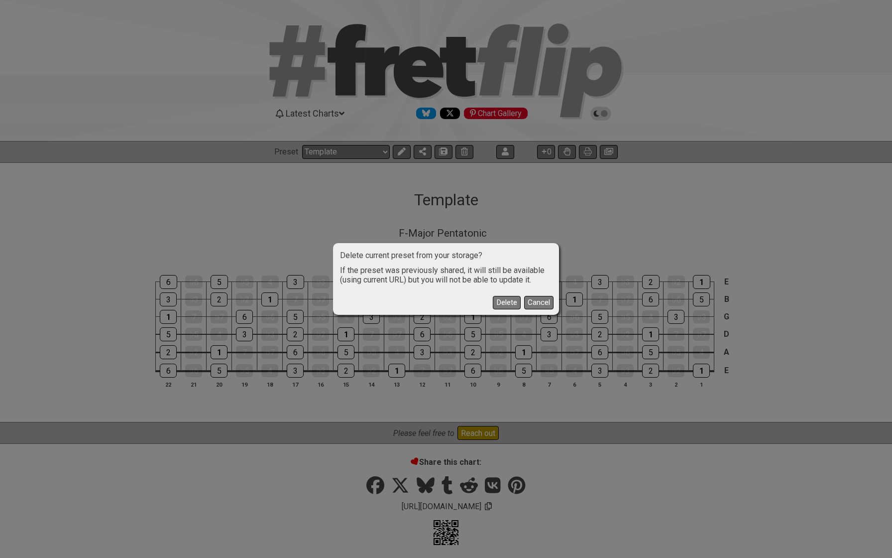
click at [512, 302] on button "Delete" at bounding box center [507, 302] width 28 height 13
select select "/welcome"
select select "C"
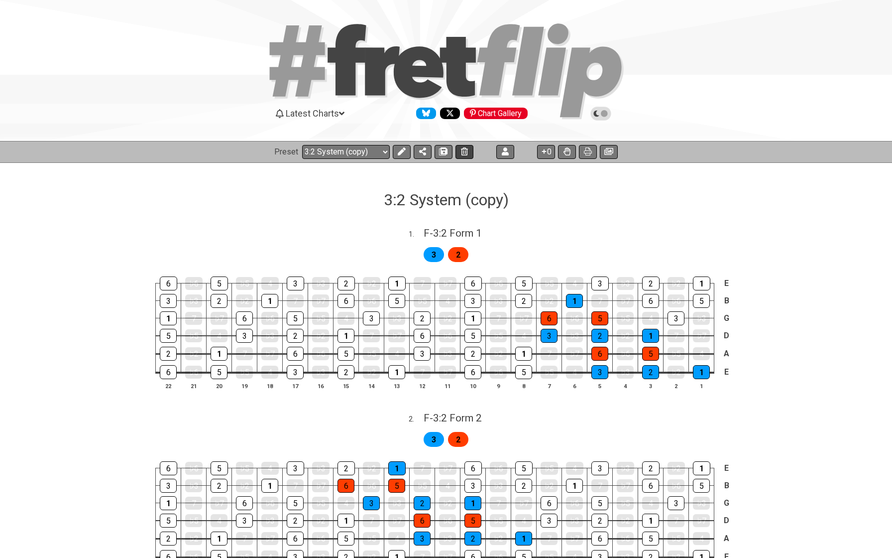
click at [461, 154] on icon at bounding box center [464, 151] width 7 height 8
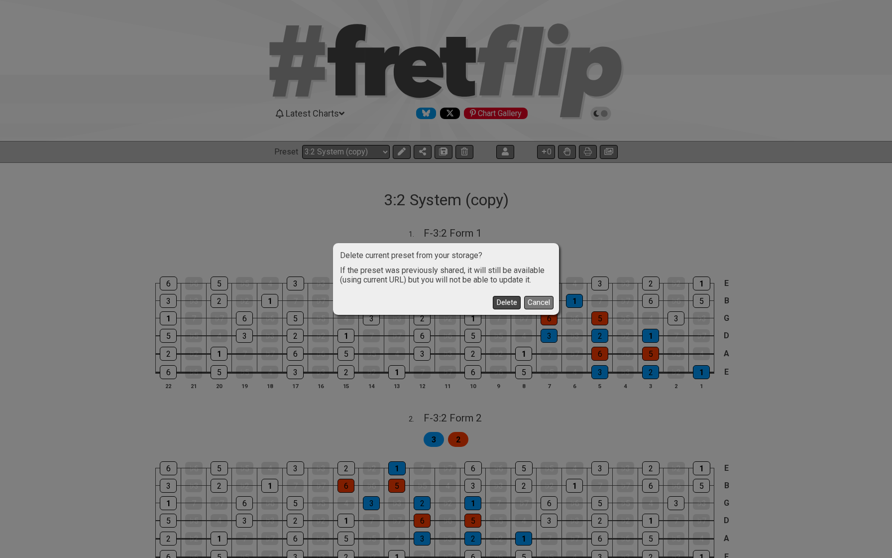
click at [511, 304] on button "Delete" at bounding box center [507, 302] width 28 height 13
select select "/welcome"
select select "C"
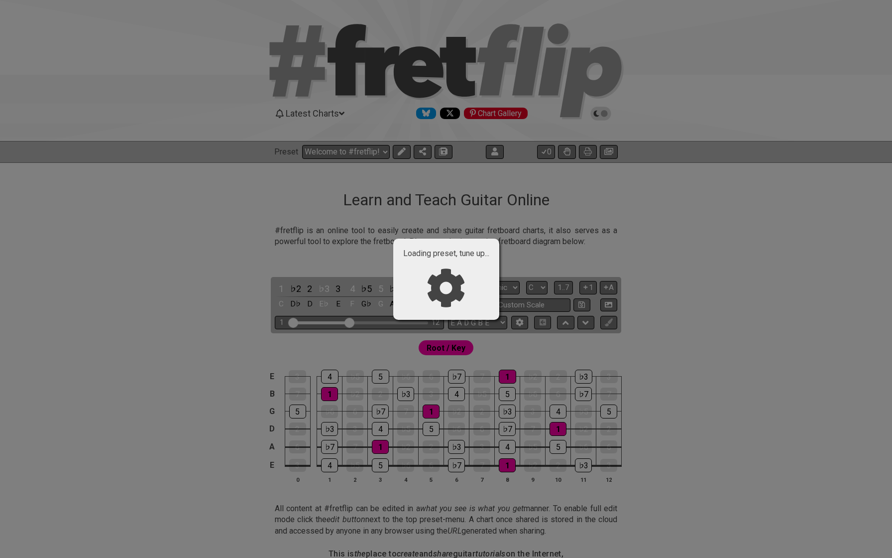
select select "/022A1JKW3"
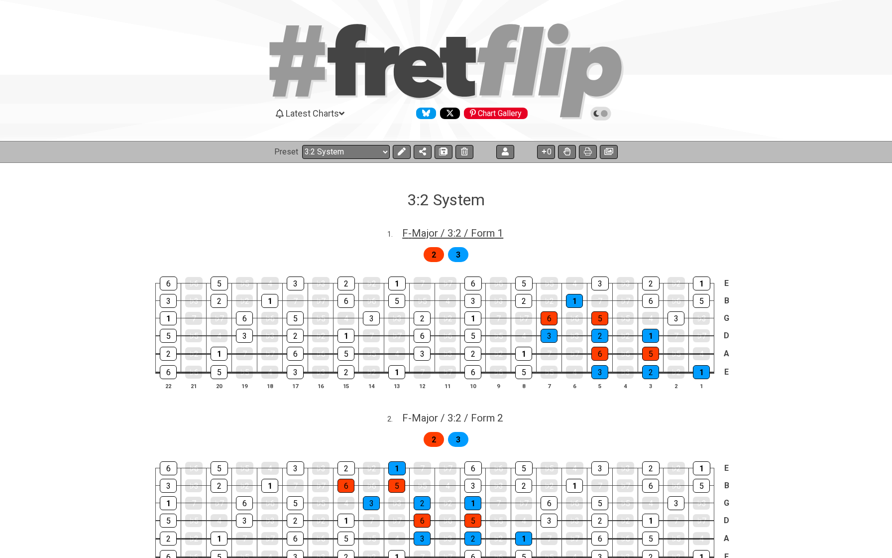
click at [485, 233] on span "F - Major / 3:2 / Form 1" at bounding box center [452, 233] width 101 height 12
select select "F"
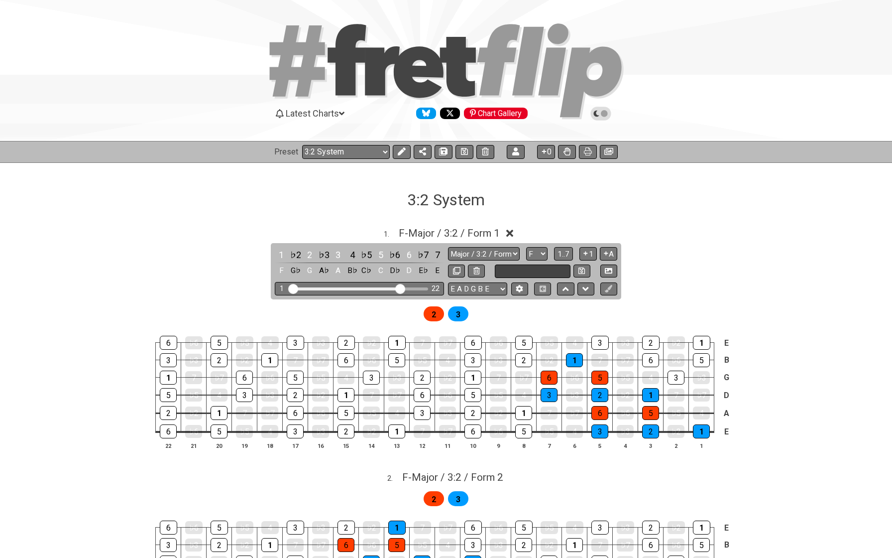
click at [516, 270] on input "text" at bounding box center [533, 270] width 76 height 13
type input "Major / 3:2 /Form"
drag, startPoint x: 576, startPoint y: 211, endPoint x: 539, endPoint y: 222, distance: 38.4
click at [511, 233] on icon at bounding box center [509, 233] width 7 height 10
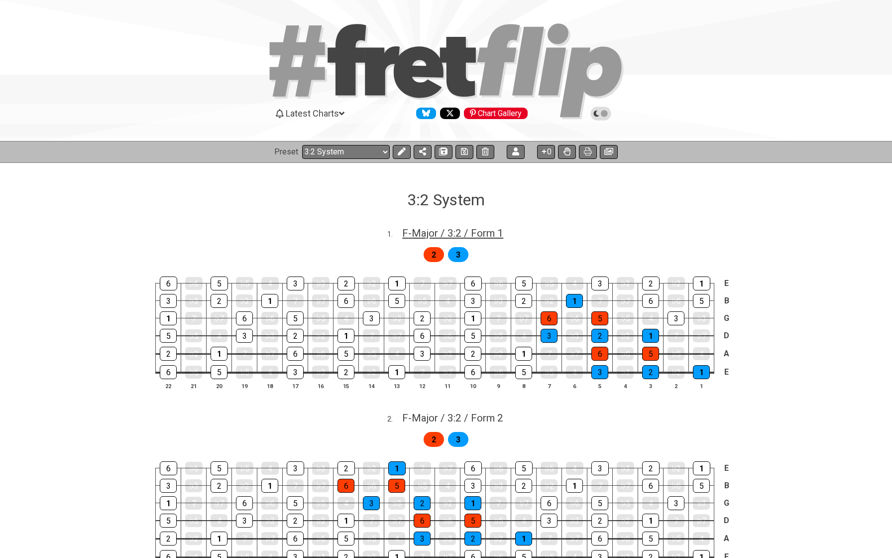
click at [429, 233] on span "F - Major / 3:2 / Form 1" at bounding box center [452, 233] width 101 height 12
select select "F"
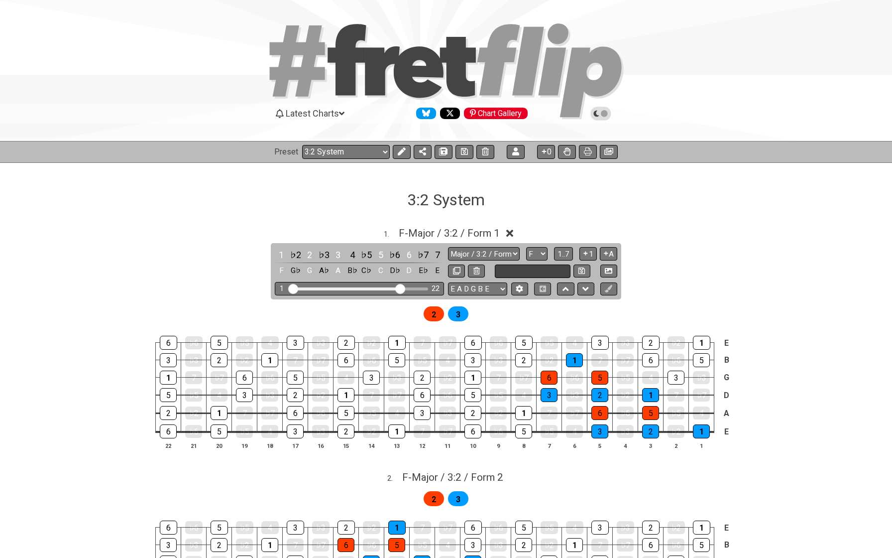
click at [516, 272] on input "text" at bounding box center [533, 270] width 76 height 13
type input "Major - Position 1"
click at [577, 269] on button at bounding box center [582, 270] width 17 height 13
select select "Major - Position 1"
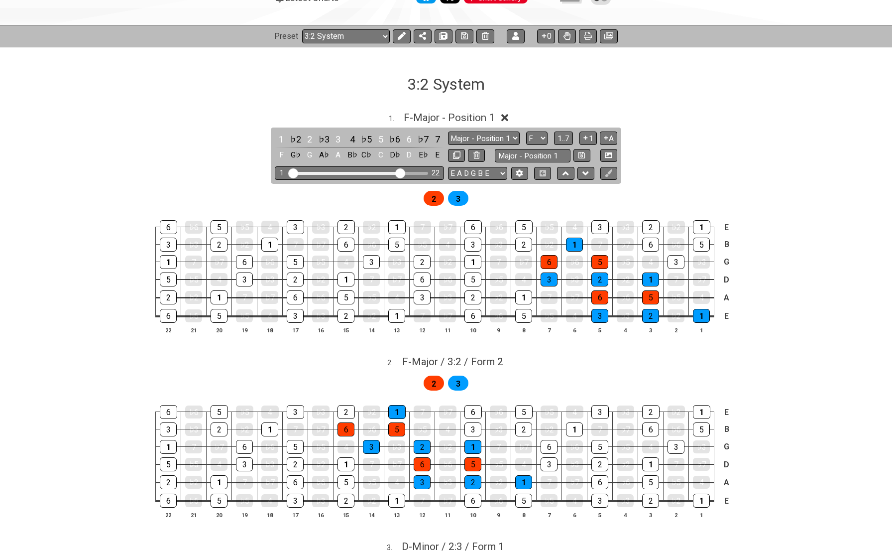
scroll to position [145, 0]
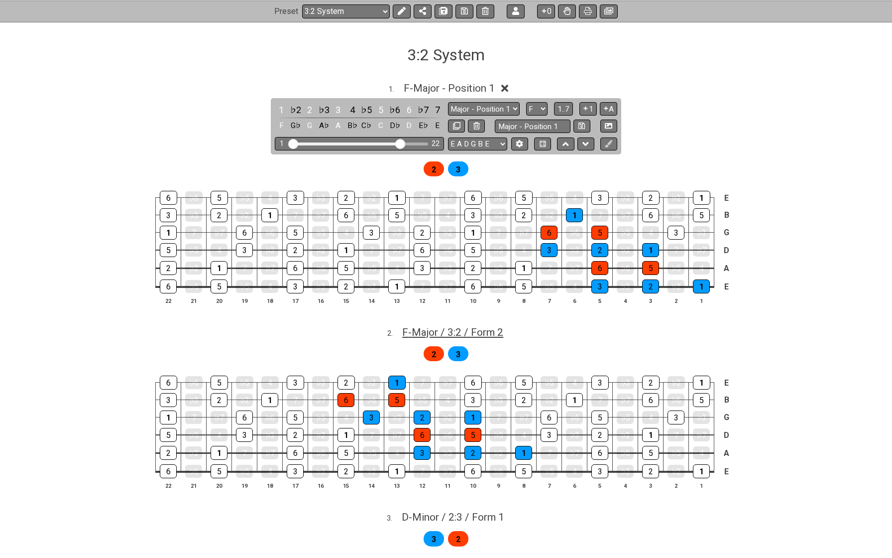
click at [496, 332] on span "F - Major / 3:2 / Form 2" at bounding box center [452, 332] width 101 height 12
select select "F"
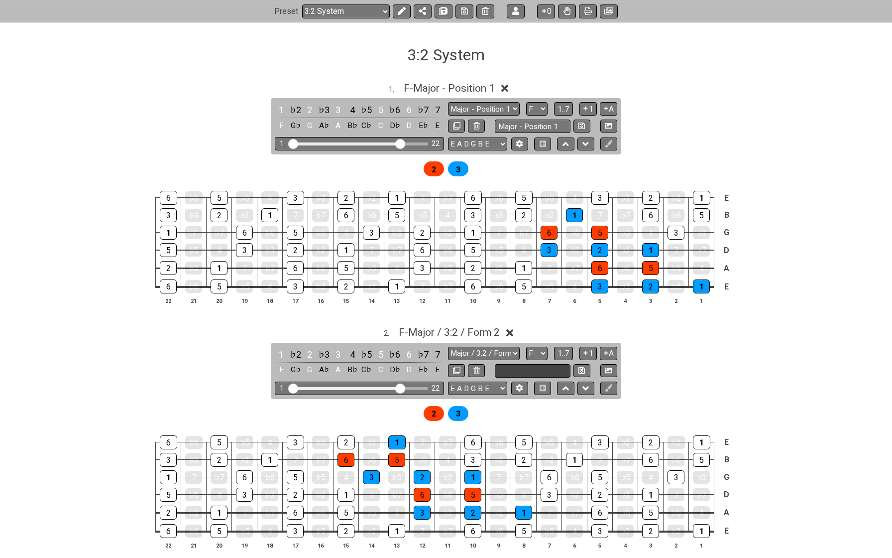
click at [505, 369] on input "text" at bounding box center [533, 370] width 76 height 13
paste input "Major - Position 1"
type input "Major - Position 2"
click at [579, 367] on icon at bounding box center [582, 370] width 6 height 6
select select "Major - Position 2"
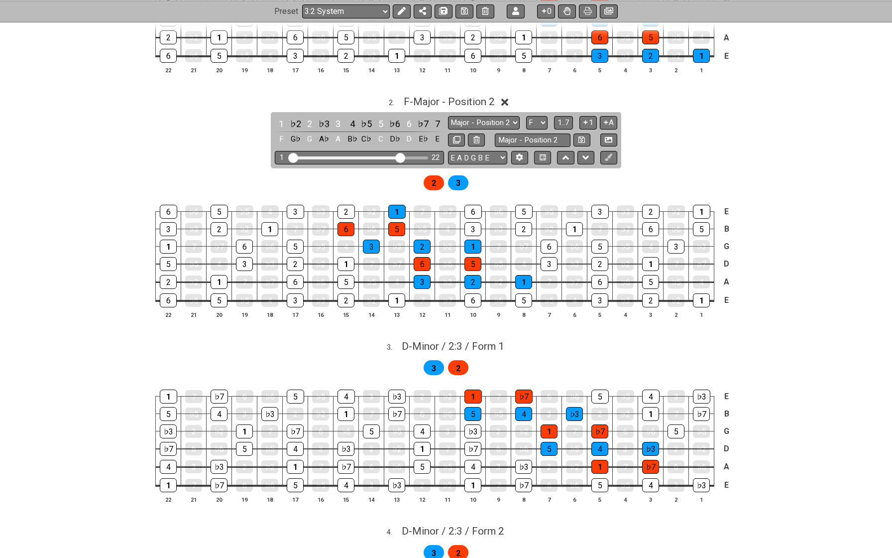
scroll to position [378, 0]
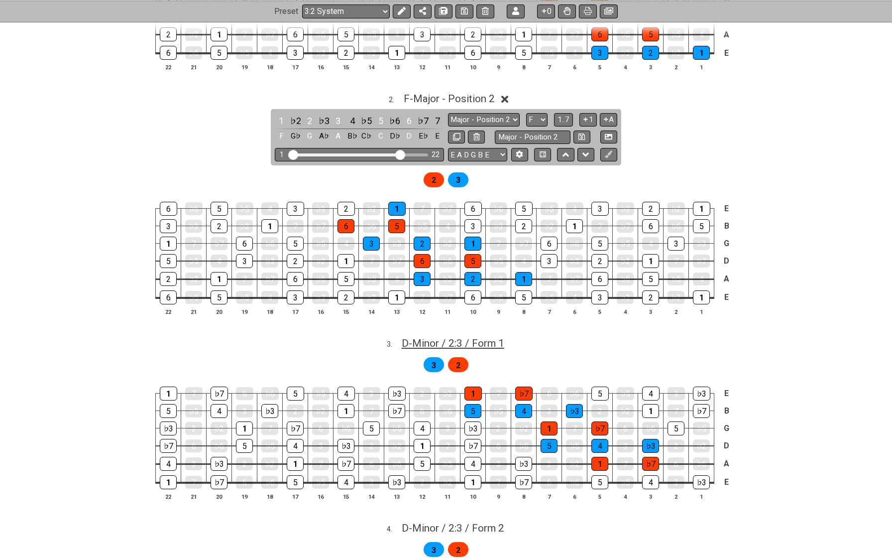
click at [495, 340] on span "D - Minor / 2:3 / Form 1" at bounding box center [453, 343] width 103 height 12
select select "D"
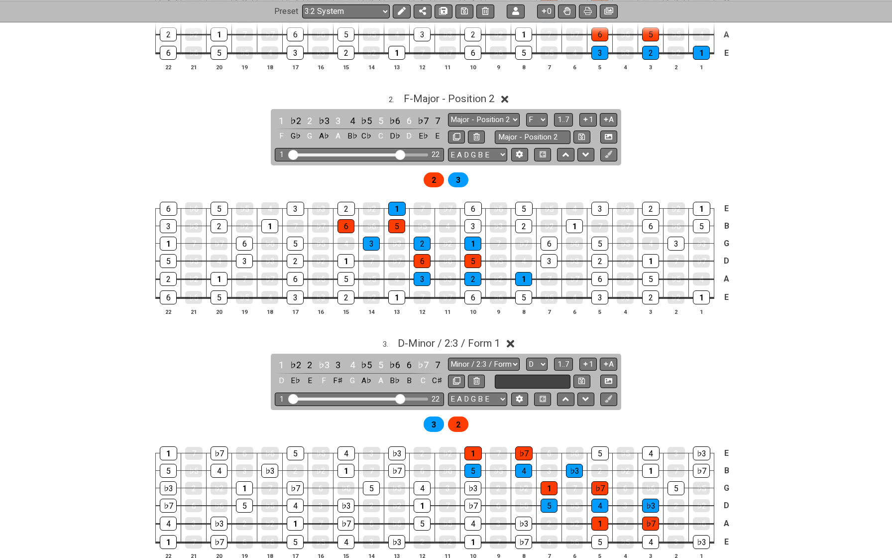
click at [534, 380] on input "text" at bounding box center [533, 380] width 76 height 13
paste input "Major - Position 1"
type input "Minor - Position 1"
click at [582, 377] on icon at bounding box center [582, 380] width 6 height 7
select select "Minor - Position 1"
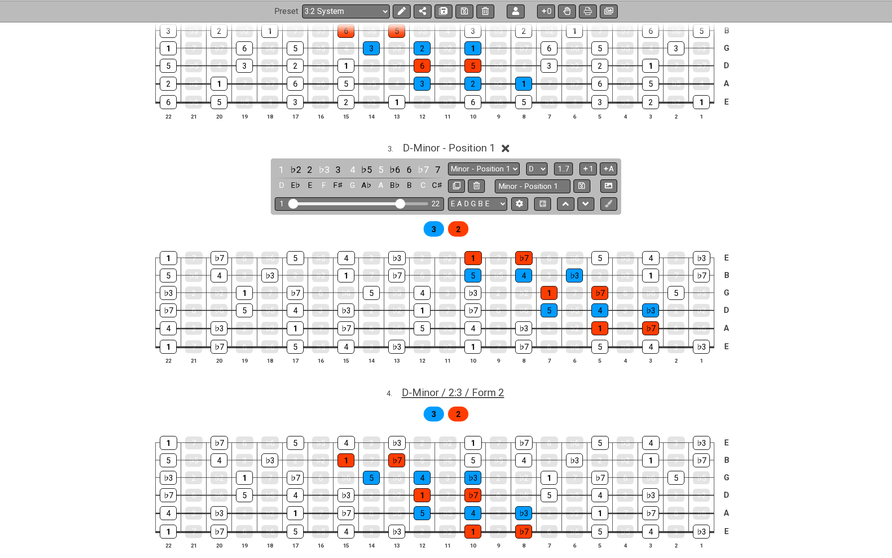
scroll to position [575, 0]
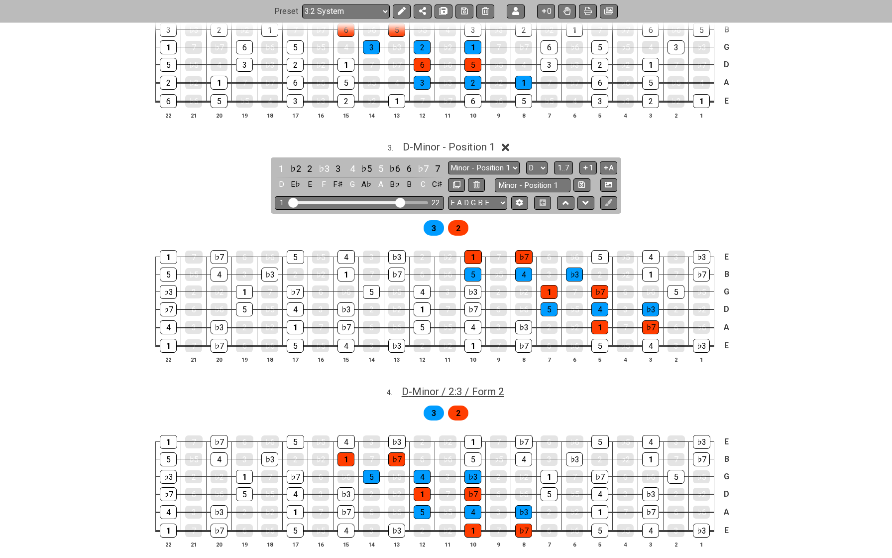
click at [494, 385] on span "D - Minor / 2:3 / Form 2" at bounding box center [453, 391] width 103 height 12
select select "D"
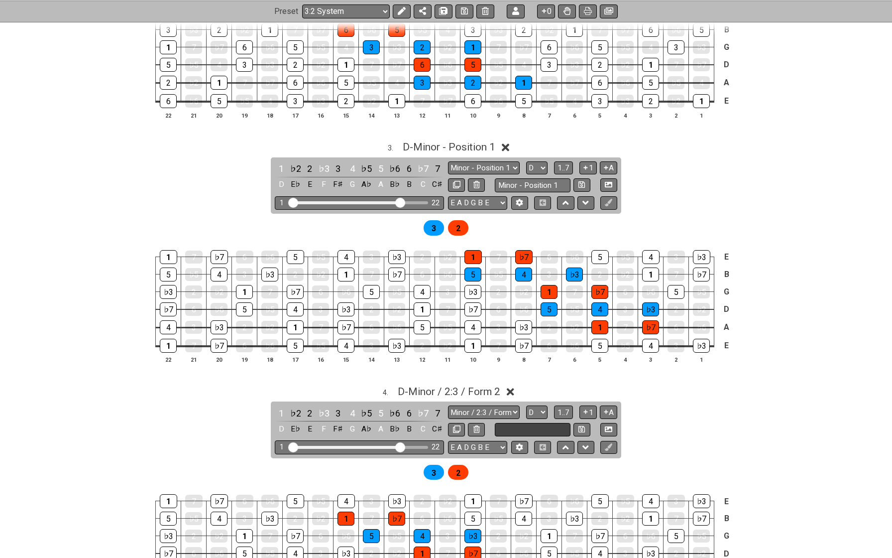
click at [513, 423] on input "text" at bounding box center [533, 429] width 76 height 13
paste input "Minor - Position 1"
type input "Minor - Position 2"
click at [585, 423] on button at bounding box center [582, 429] width 17 height 13
select select "Minor - Position 2"
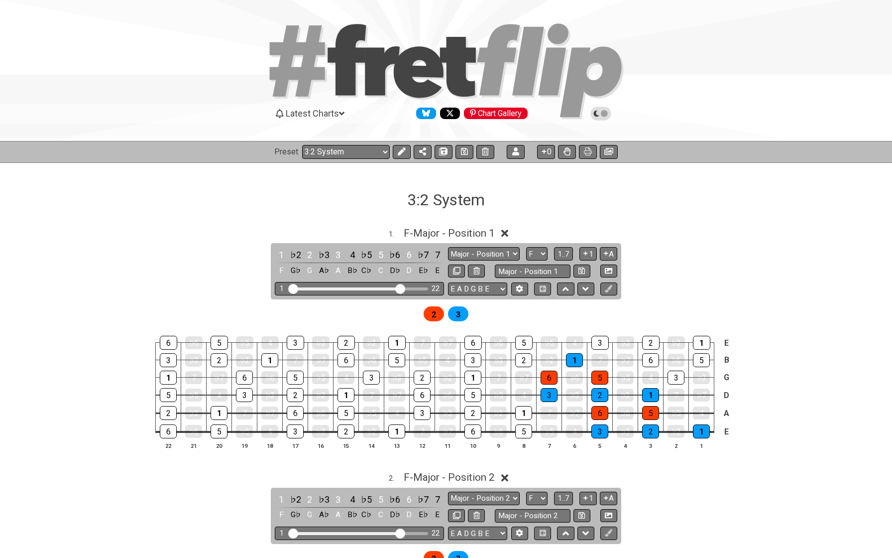
scroll to position [0, 0]
click at [463, 152] on icon at bounding box center [464, 151] width 7 height 7
click at [395, 153] on button at bounding box center [402, 152] width 18 height 14
click at [309, 146] on button at bounding box center [310, 152] width 18 height 14
select select "/022A1JKW3"
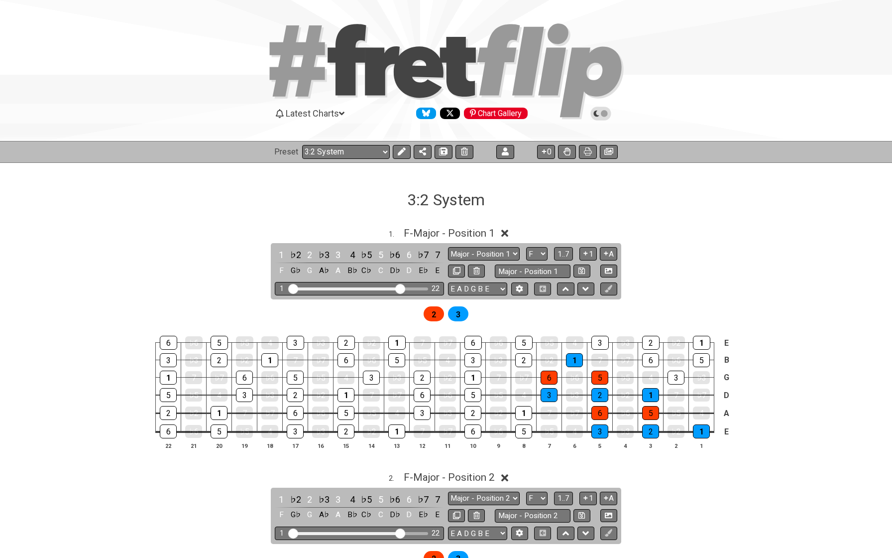
click at [508, 232] on icon at bounding box center [504, 233] width 7 height 7
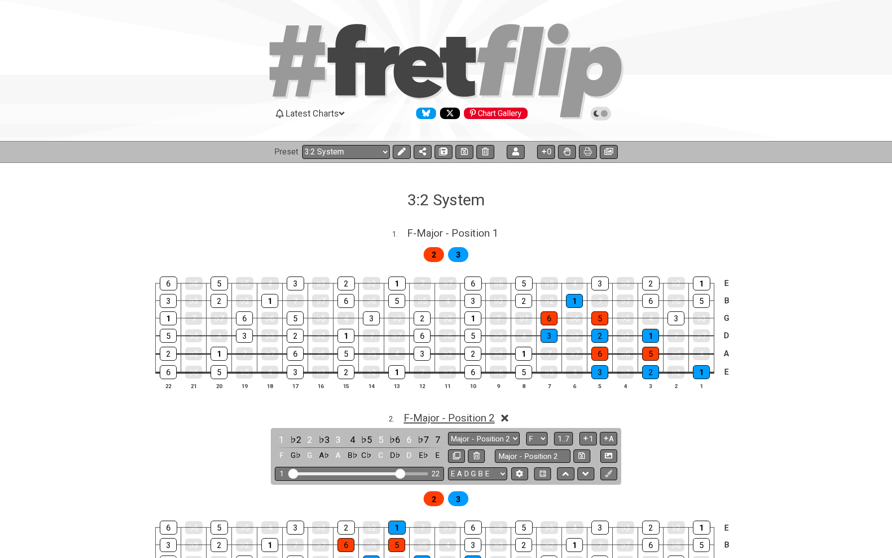
click at [433, 417] on span "F - Major - Position 2" at bounding box center [449, 418] width 91 height 12
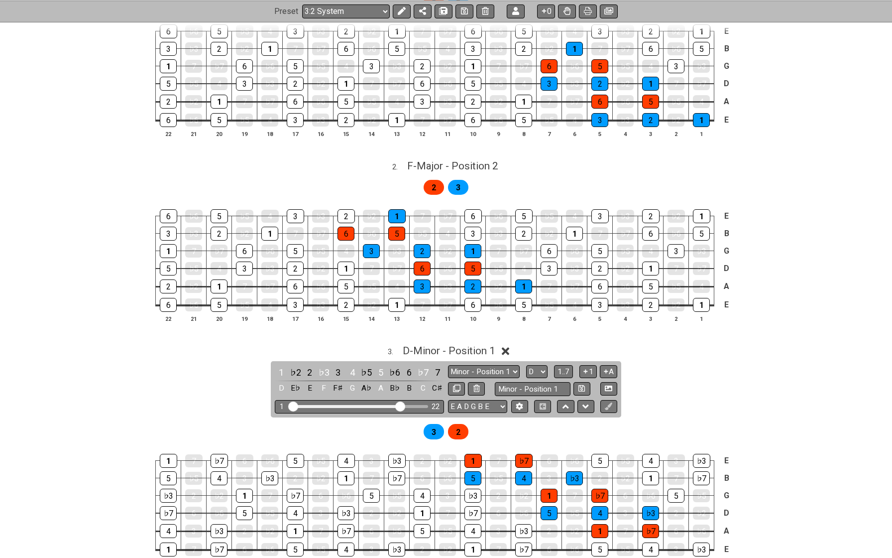
scroll to position [314, 0]
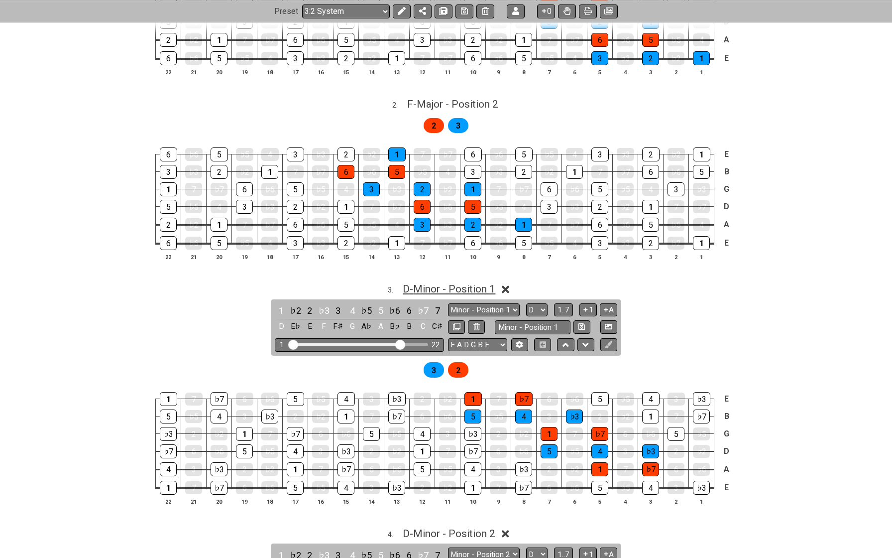
click at [445, 283] on span "D - Minor - Position 1" at bounding box center [449, 289] width 93 height 12
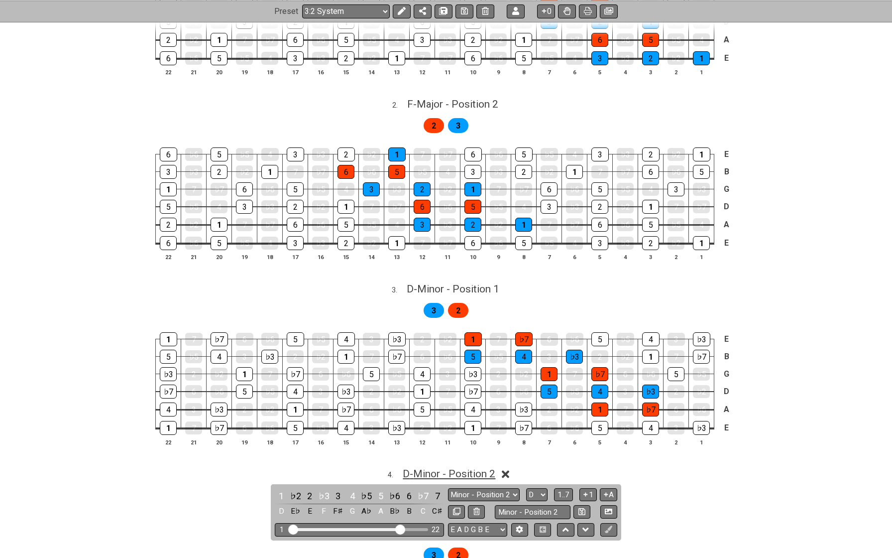
click at [438, 468] on span "D - Minor - Position 2" at bounding box center [449, 474] width 93 height 12
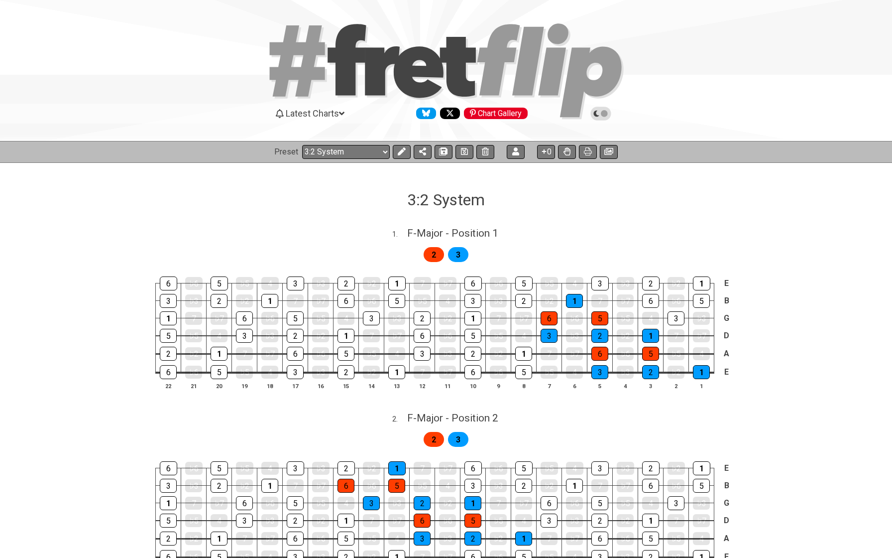
scroll to position [0, 0]
click at [462, 234] on span "F - Major - Position 1" at bounding box center [452, 233] width 91 height 12
select select "Major - Position 1"
select select "F"
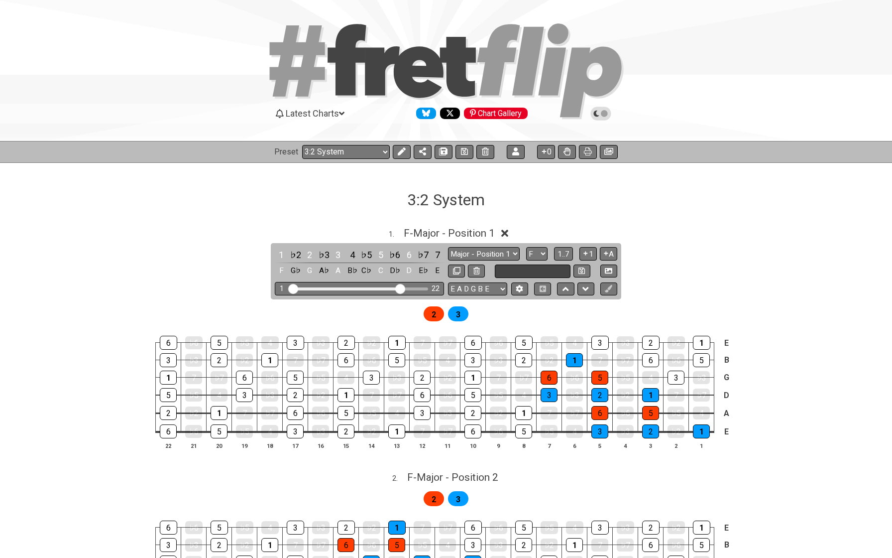
click at [513, 271] on input "text" at bounding box center [533, 270] width 76 height 13
type input "Major - 3:2 Position"
click at [318, 222] on div "1 . F - Major - Position 1" at bounding box center [446, 230] width 777 height 19
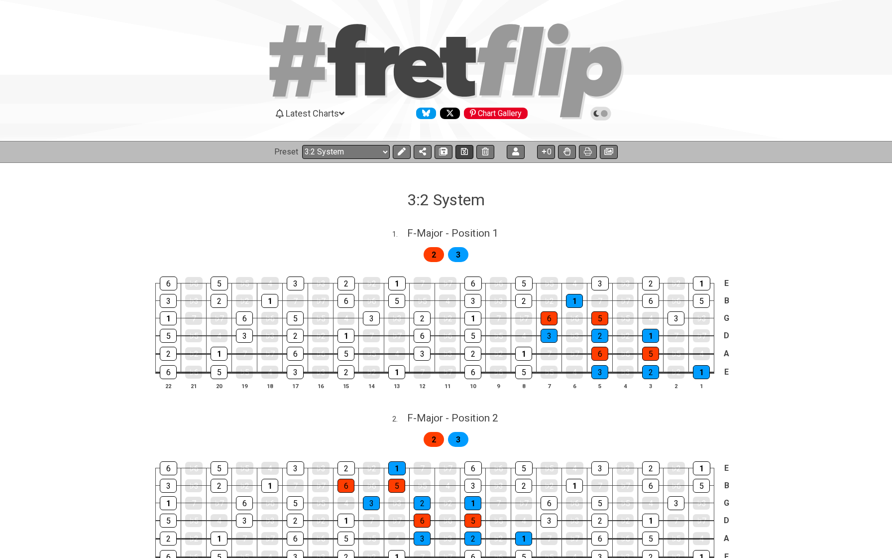
click at [461, 150] on icon at bounding box center [464, 151] width 7 height 8
click at [455, 231] on span "F - Major - Position 1" at bounding box center [452, 233] width 91 height 12
select select "Major - Position 1"
select select "F"
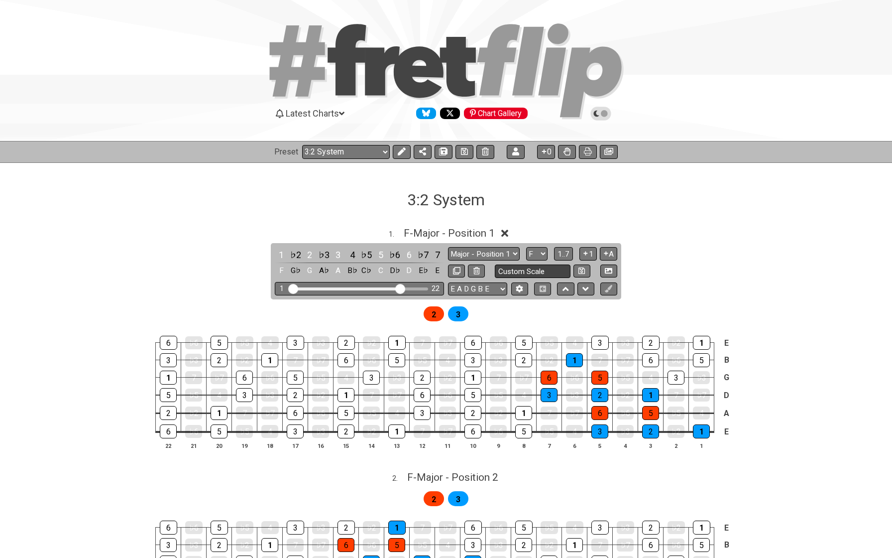
click at [518, 267] on input "Custom Scale" at bounding box center [533, 270] width 76 height 13
type input "Major / 3:2 / Form 1"
click at [582, 267] on icon at bounding box center [582, 270] width 6 height 7
select select "Major / 3:2 / Form 1"
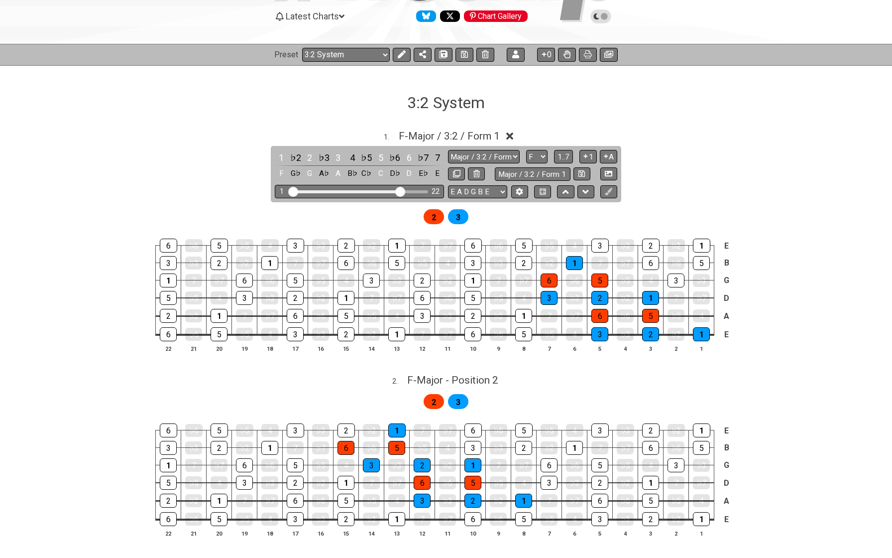
scroll to position [166, 0]
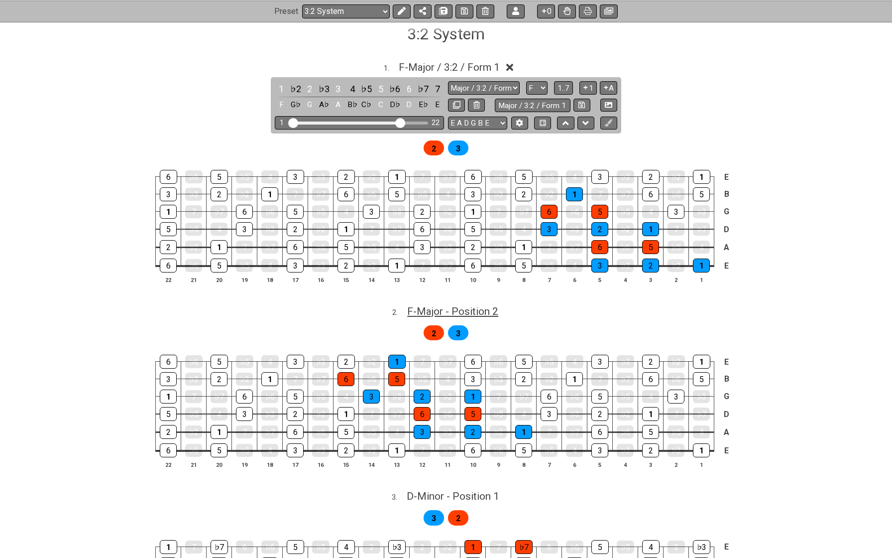
click at [470, 312] on span "F - Major - Position 2" at bounding box center [452, 311] width 91 height 12
select select "Major - Position 2"
select select "F"
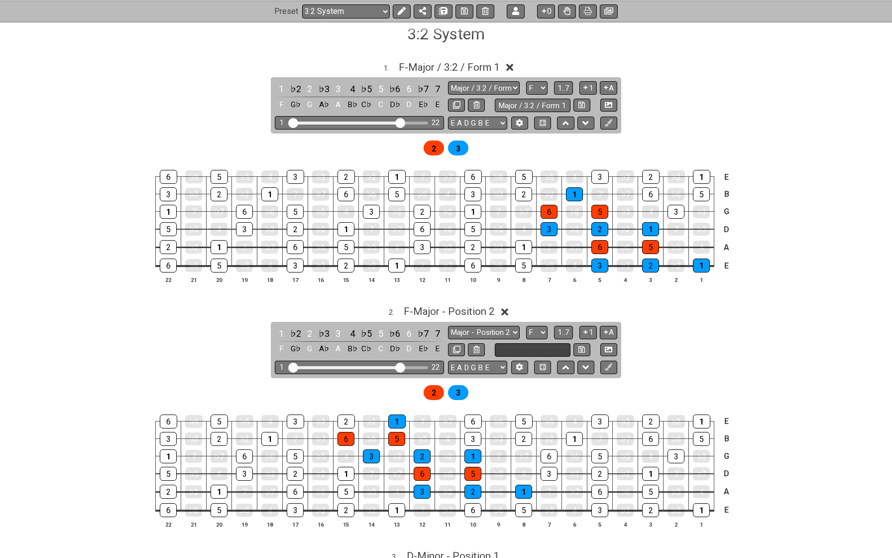
click at [512, 350] on input "text" at bounding box center [533, 349] width 76 height 13
paste input "Major / 3:2 / Form 1"
click at [504, 345] on input "Major / 3:2 / Form 1" at bounding box center [533, 349] width 76 height 13
click at [553, 343] on input "Major / 3:2 / Form 1" at bounding box center [533, 349] width 76 height 13
type input "Major / 3:2 / Form 2"
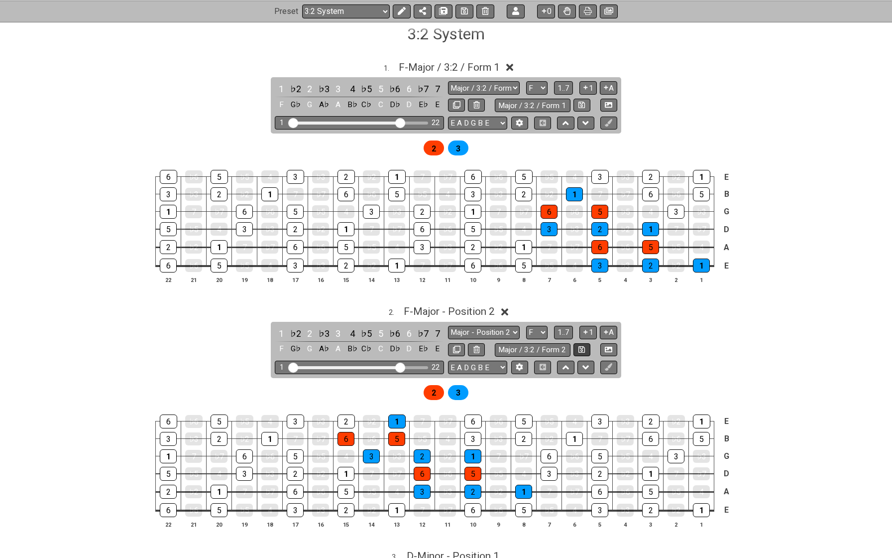
click at [583, 346] on icon at bounding box center [582, 349] width 6 height 7
select select "Major / 3:2 / Form 2"
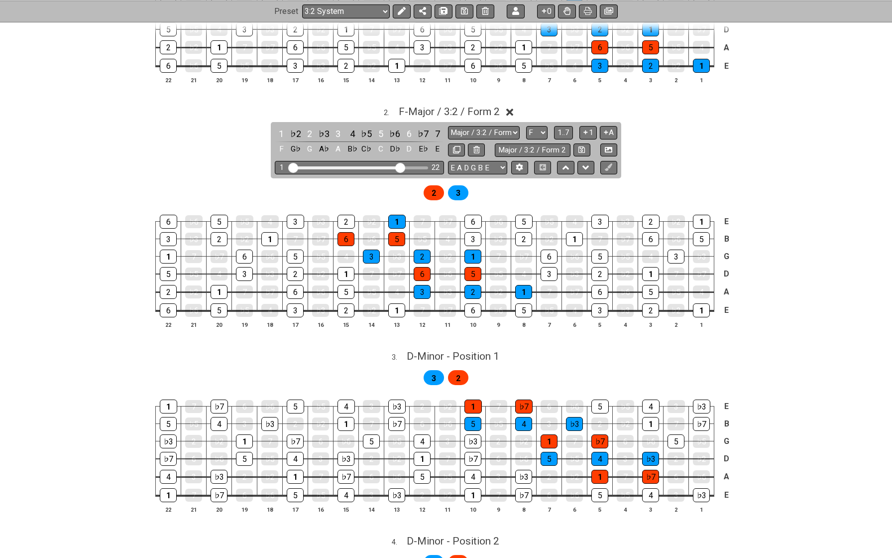
scroll to position [372, 0]
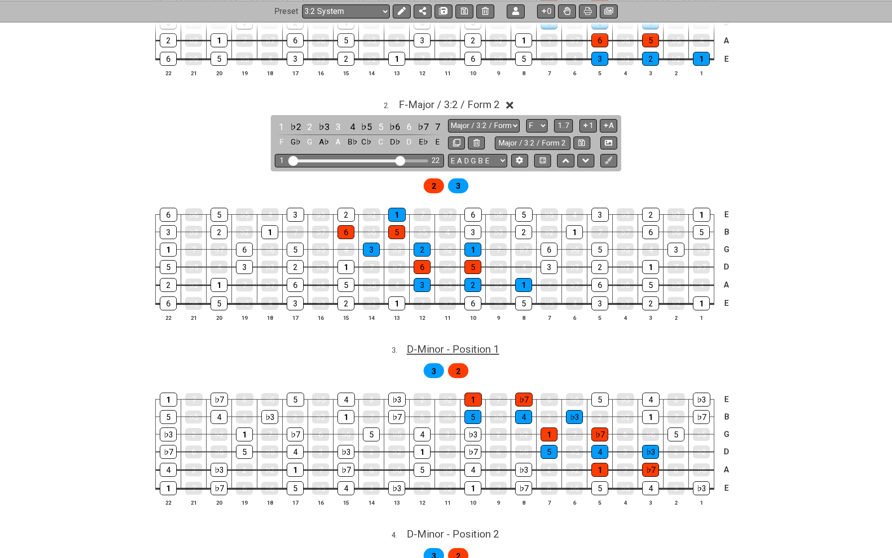
click at [475, 348] on span "D - Minor - Position 1" at bounding box center [453, 349] width 93 height 12
select select "Minor - Position 1"
select select "D"
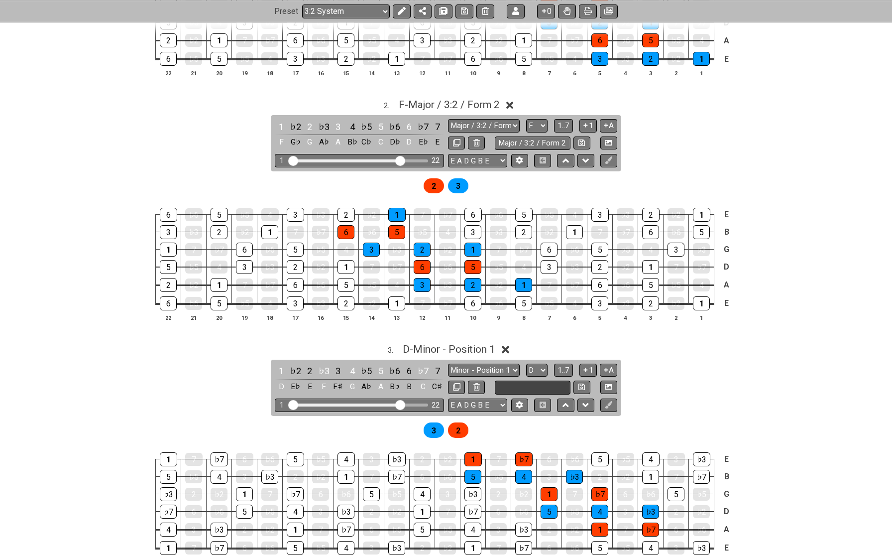
click at [529, 382] on input "text" at bounding box center [533, 386] width 76 height 13
paste input "Major / 3:2 / Form 1"
click at [506, 382] on input "Major / 3:2 / Form 1" at bounding box center [533, 386] width 76 height 13
type input "Minor / 2:3 / Form 1"
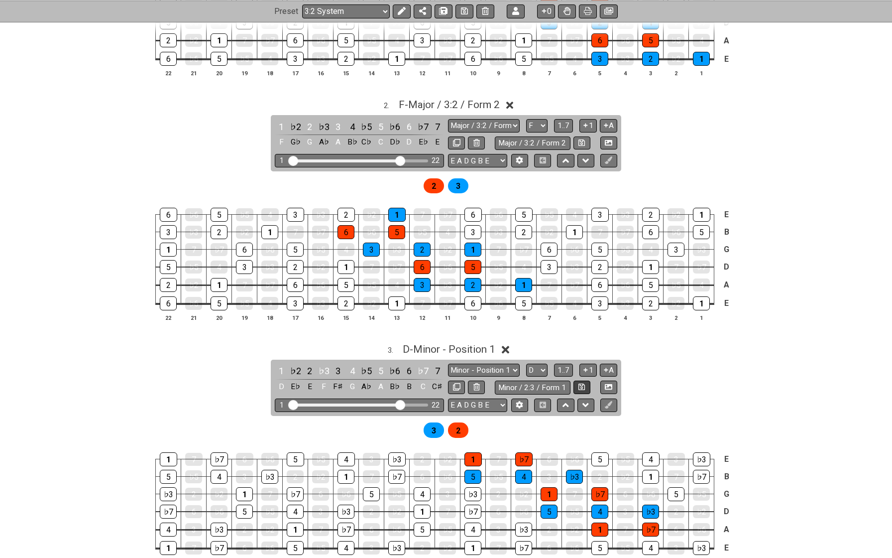
click at [579, 383] on icon at bounding box center [582, 386] width 6 height 7
select select "Minor / 2:3 / Form 1"
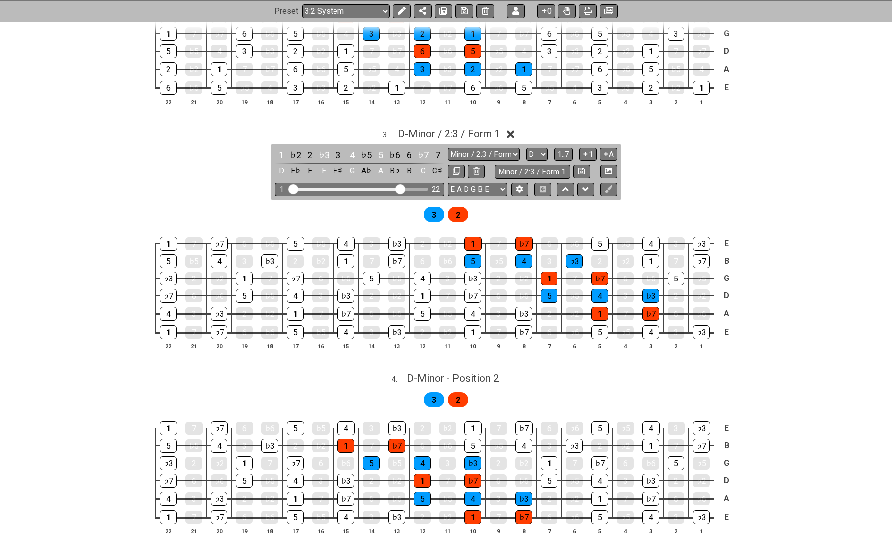
scroll to position [597, 0]
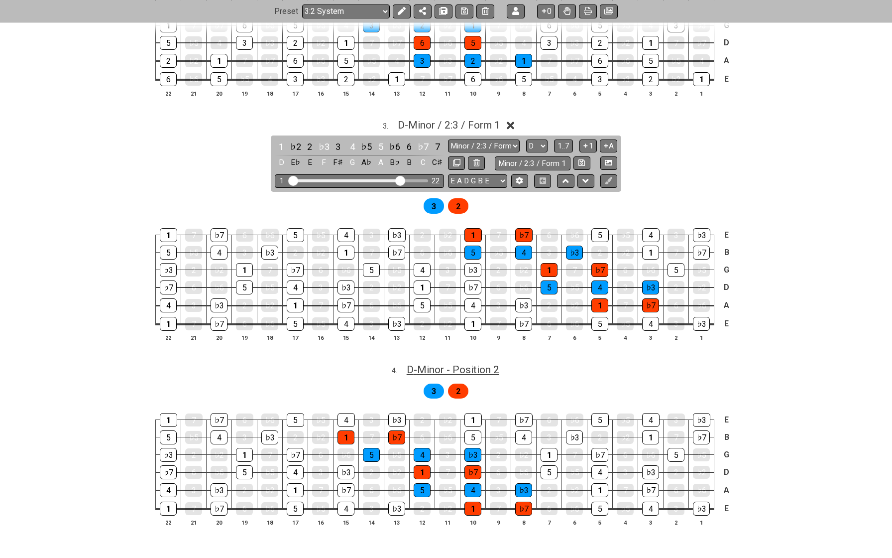
click at [498, 363] on span "D - Minor - Position 2" at bounding box center [453, 369] width 93 height 12
select select "Minor - Position 2"
select select "D"
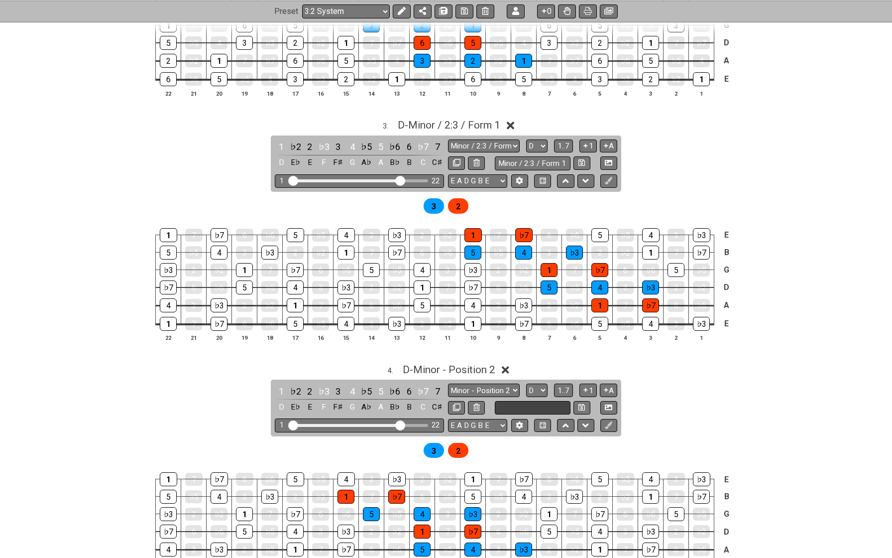
click at [535, 401] on input "text" at bounding box center [533, 407] width 76 height 13
paste input "Minor / 2:3 / Form 1"
type input "Minor / 2:3 / Form 2"
click at [579, 404] on icon at bounding box center [582, 407] width 6 height 6
select select "Minor / 2:3 / Form 2"
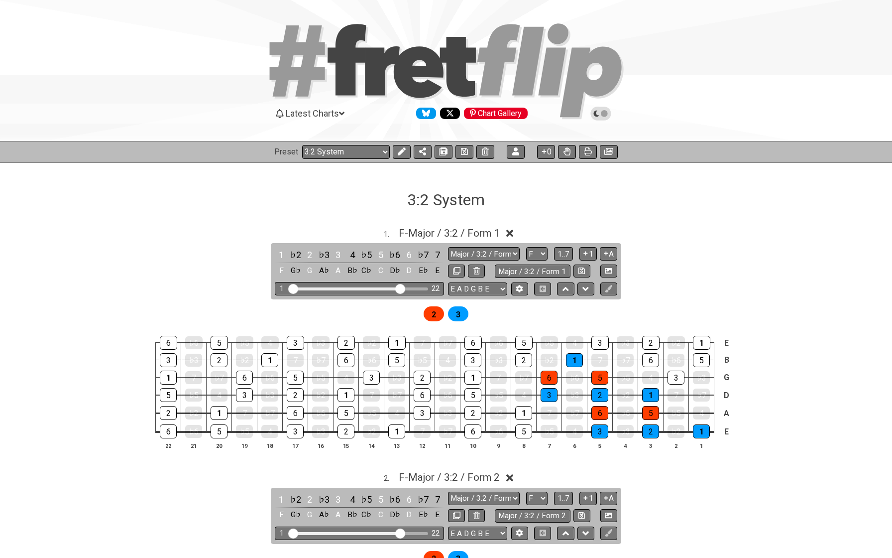
scroll to position [0, 0]
click at [447, 231] on span "F - Major / 3:2 / Form 1" at bounding box center [449, 233] width 101 height 12
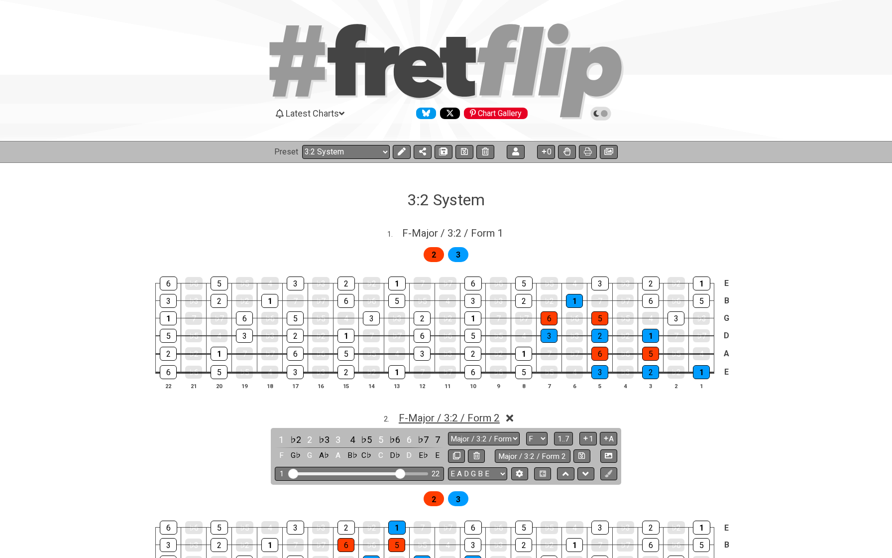
click at [432, 414] on span "F - Major / 3:2 / Form 2" at bounding box center [449, 418] width 101 height 12
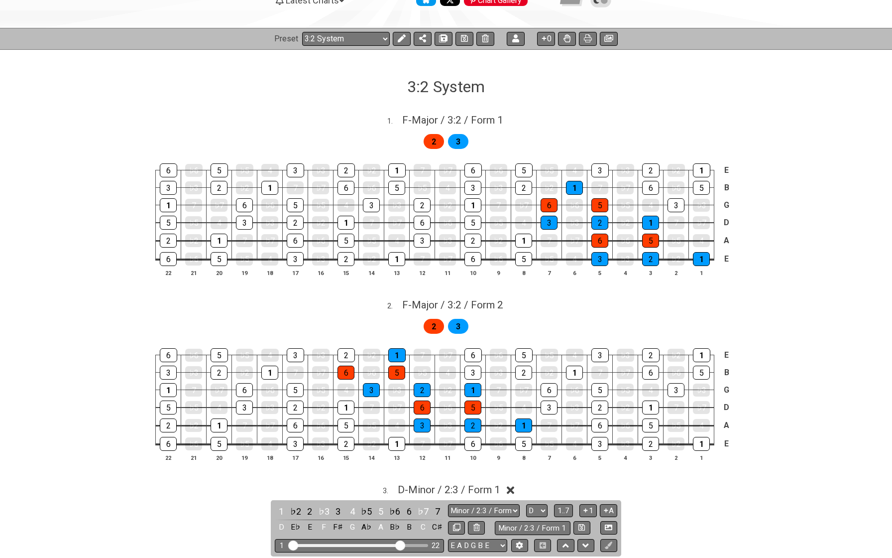
scroll to position [122, 0]
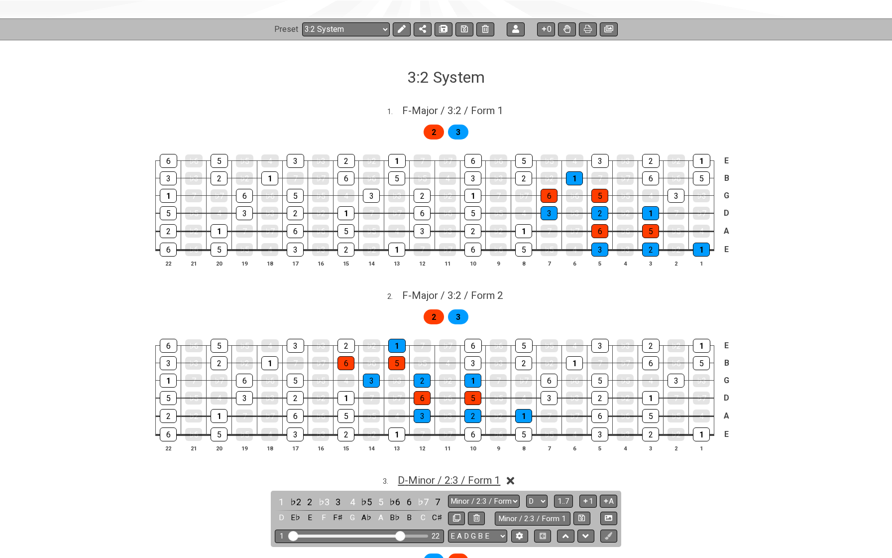
click at [433, 474] on span "D - Minor / 2:3 / Form 1" at bounding box center [449, 480] width 103 height 12
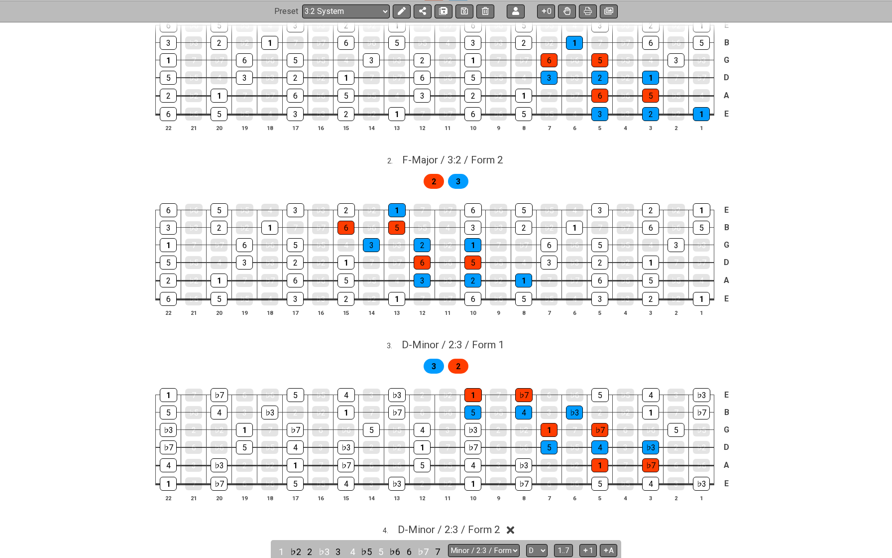
scroll to position [288, 0]
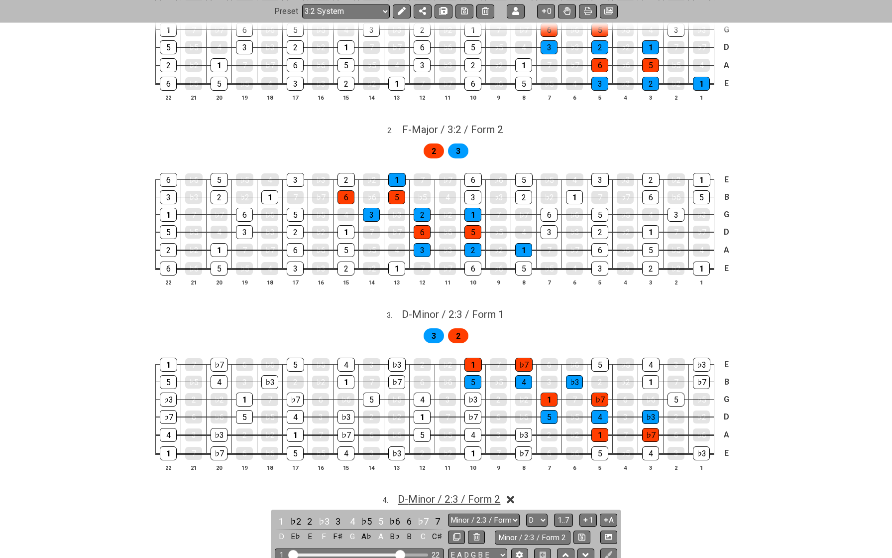
click at [434, 493] on span "D - Minor / 2:3 / Form 2" at bounding box center [449, 499] width 103 height 12
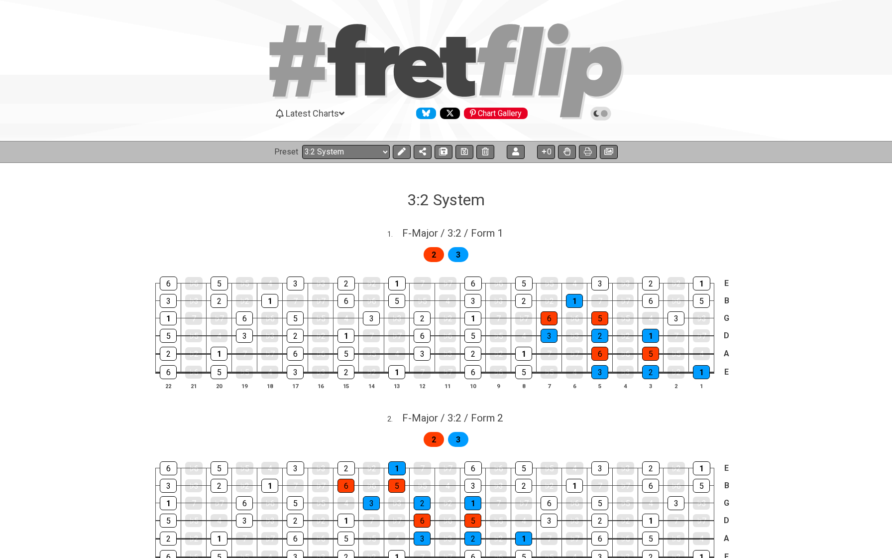
scroll to position [0, 0]
click at [463, 150] on icon at bounding box center [464, 151] width 7 height 7
click at [613, 145] on button at bounding box center [609, 152] width 18 height 14
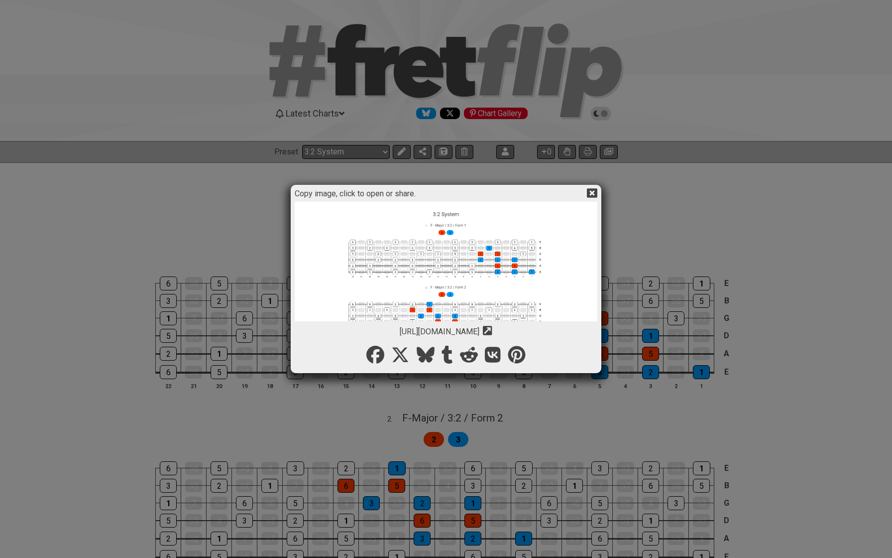
click at [504, 292] on img at bounding box center [446, 338] width 303 height 273
